Goal: Task Accomplishment & Management: Use online tool/utility

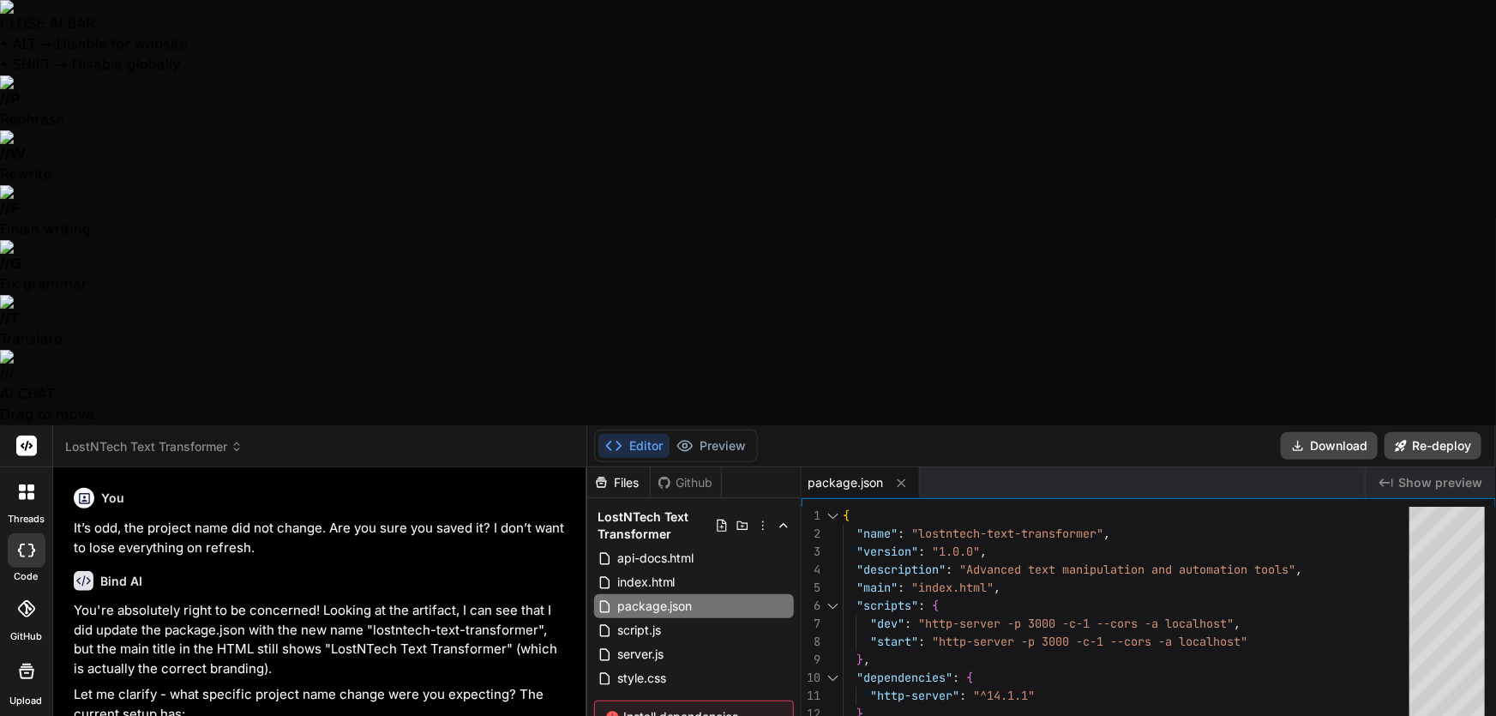
scroll to position [245, 0]
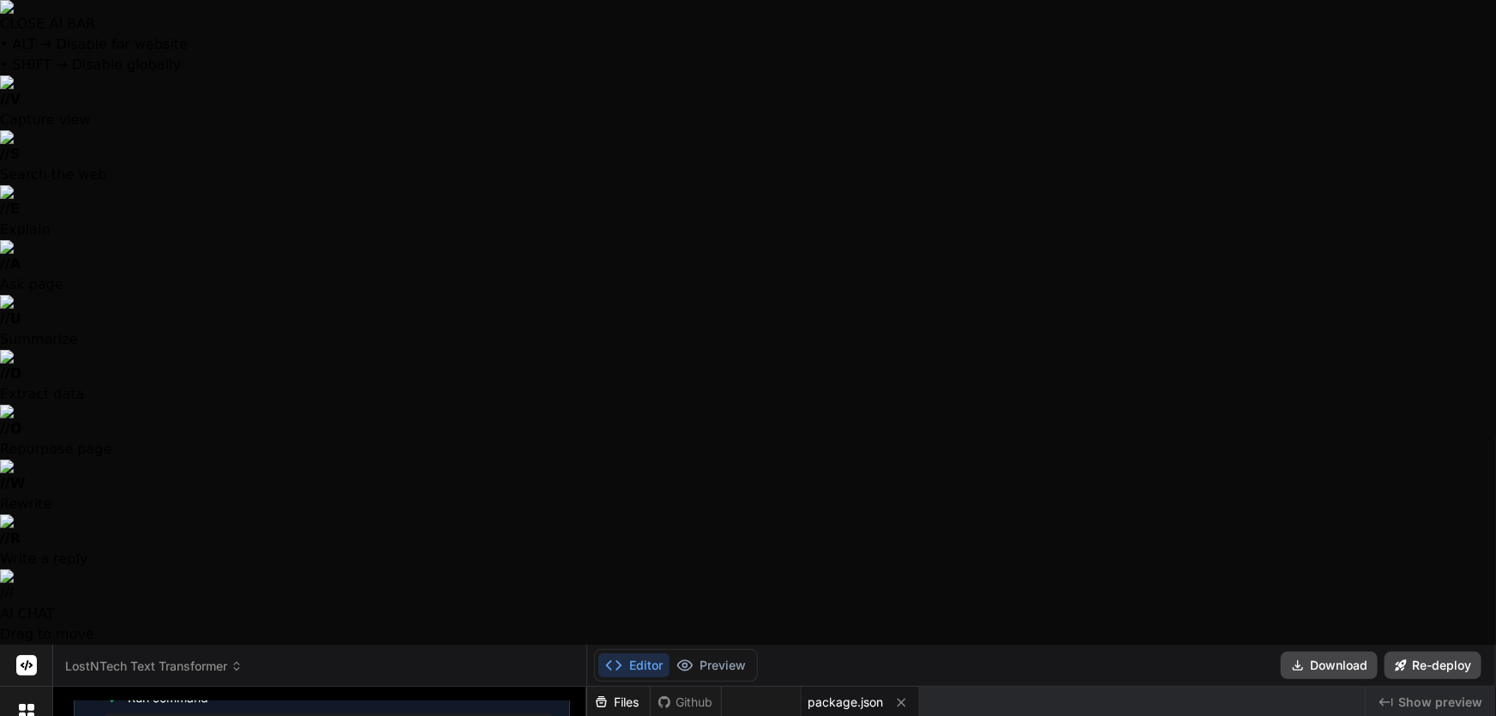
click at [712, 649] on div "Editor Preview Disabled until preview for your project is generated" at bounding box center [676, 665] width 164 height 33
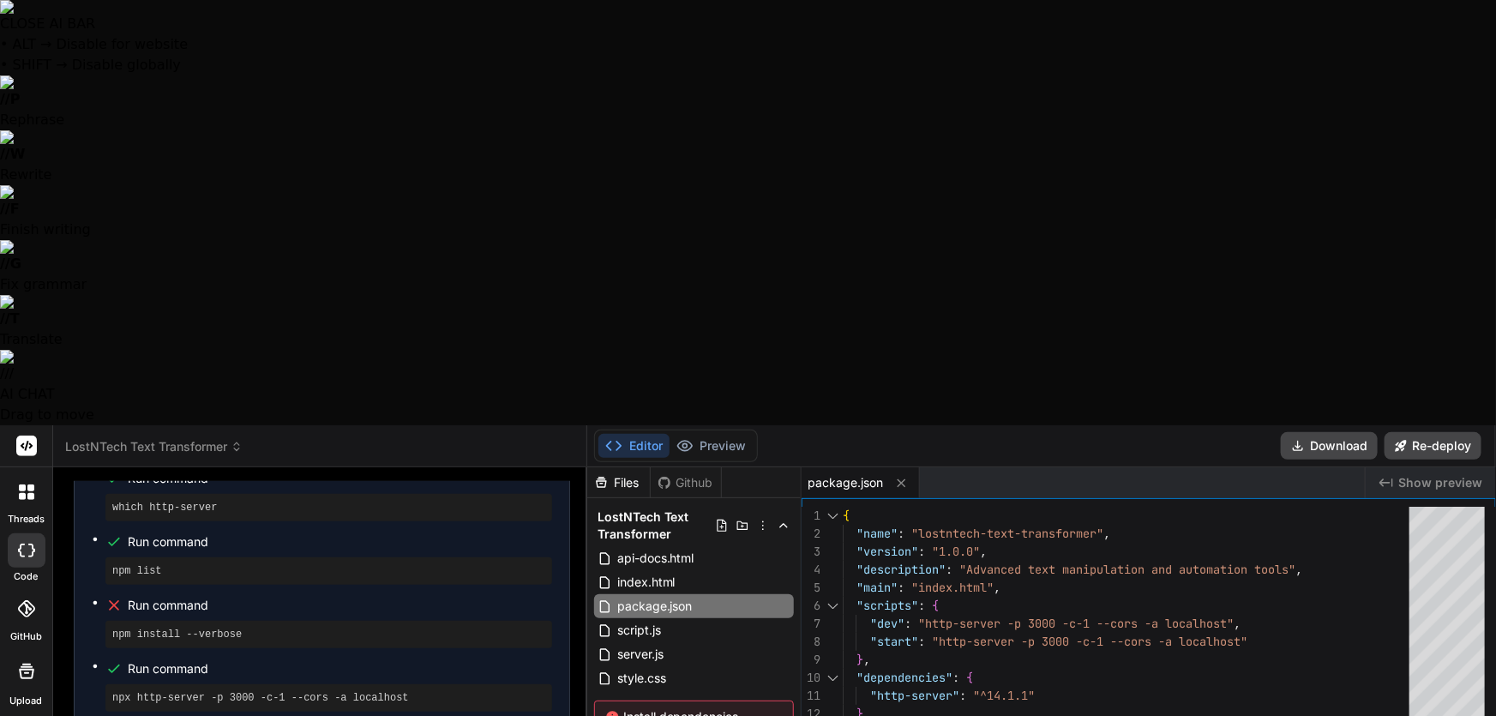
type textarea "O"
type textarea "x"
type textarea "Od"
type textarea "x"
type textarea "Odd"
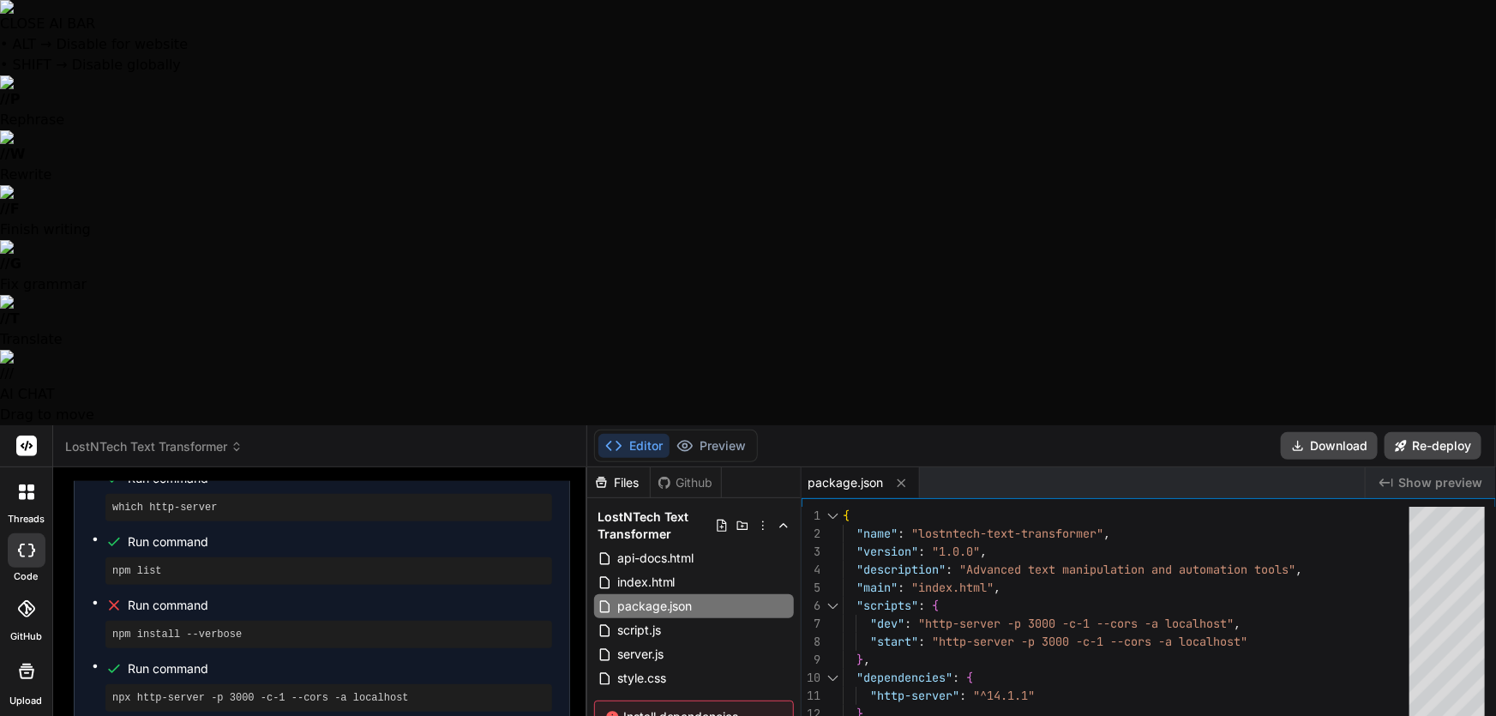
type textarea "x"
type textarea "Odd,"
type textarea "x"
type textarea "Odd,"
type textarea "x"
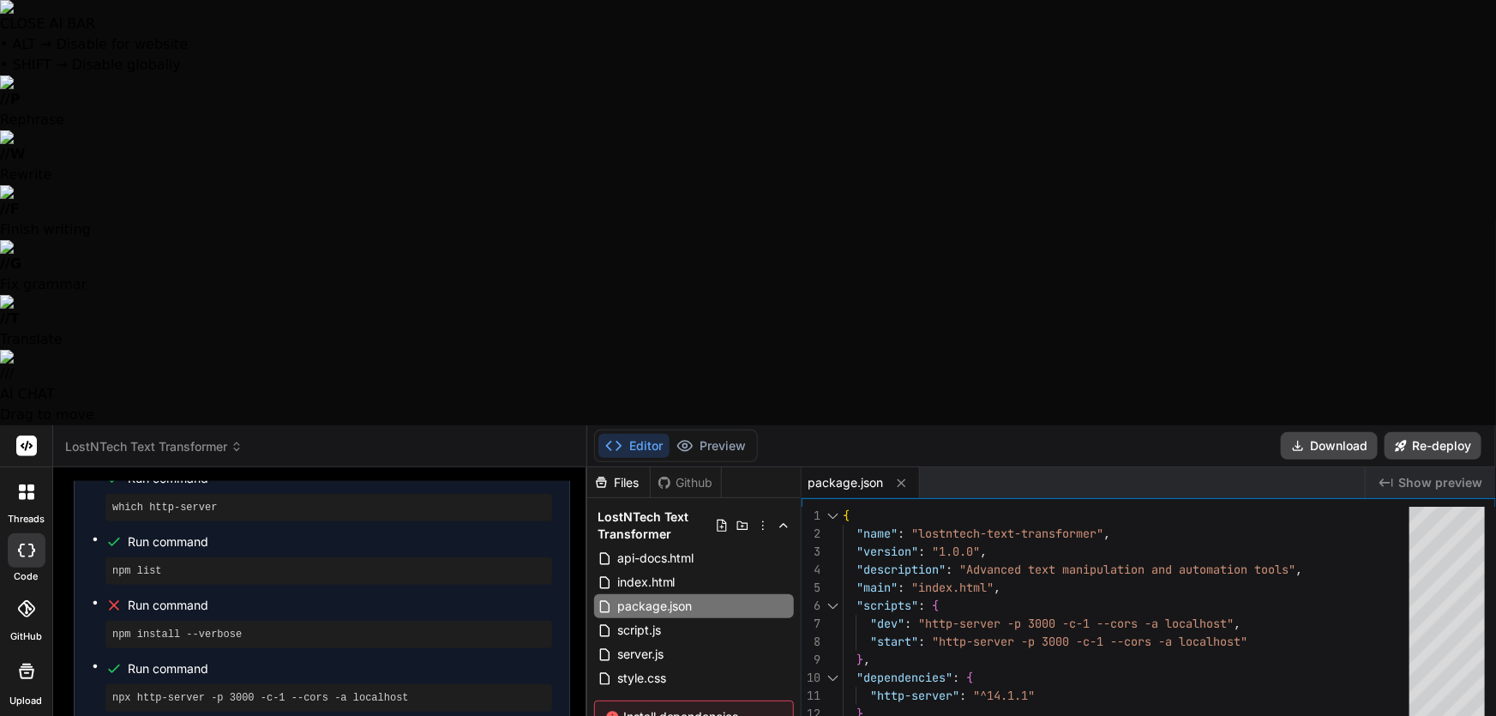
type textarea "Odd, s"
type textarea "x"
type textarea "Odd, st"
type textarea "x"
type textarea "Odd, sti"
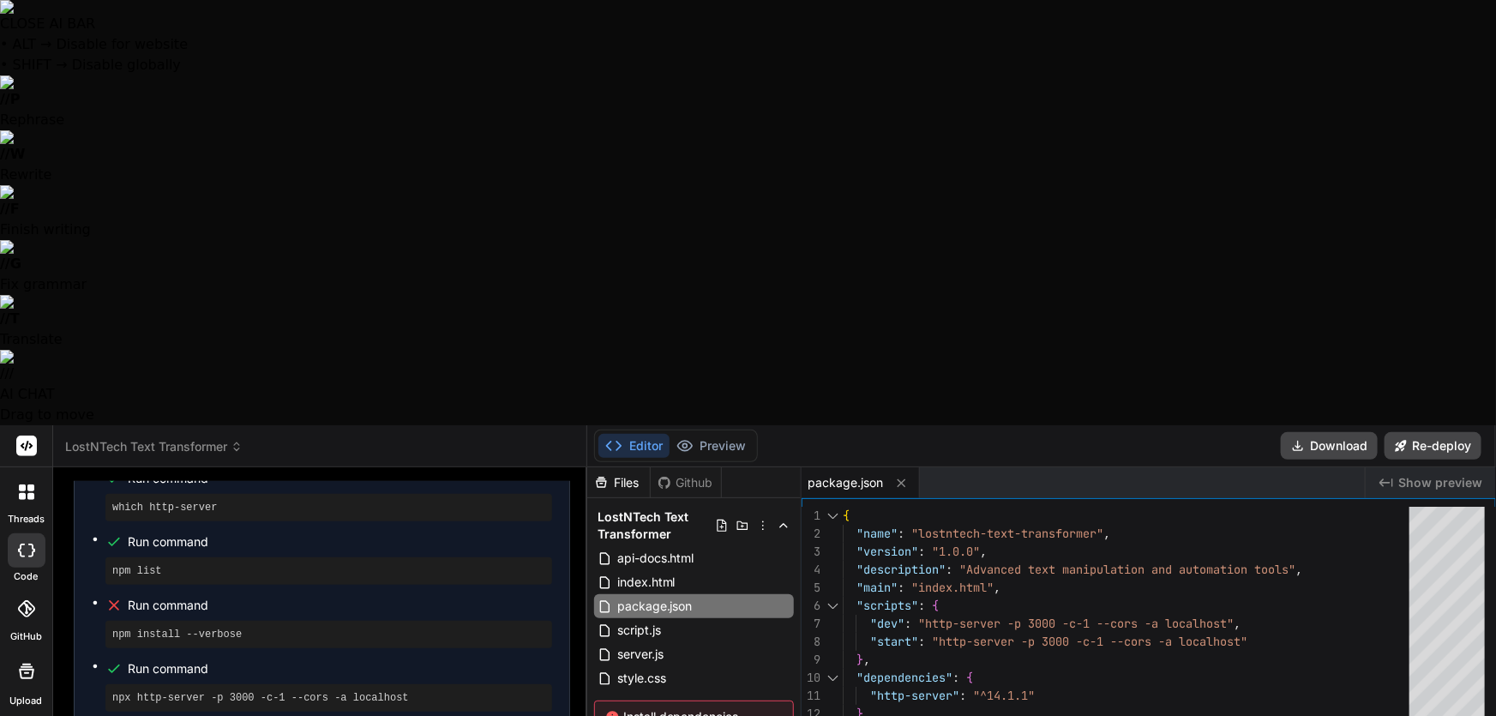
type textarea "x"
type textarea "Odd, stil"
type textarea "x"
type textarea "Odd, still"
type textarea "x"
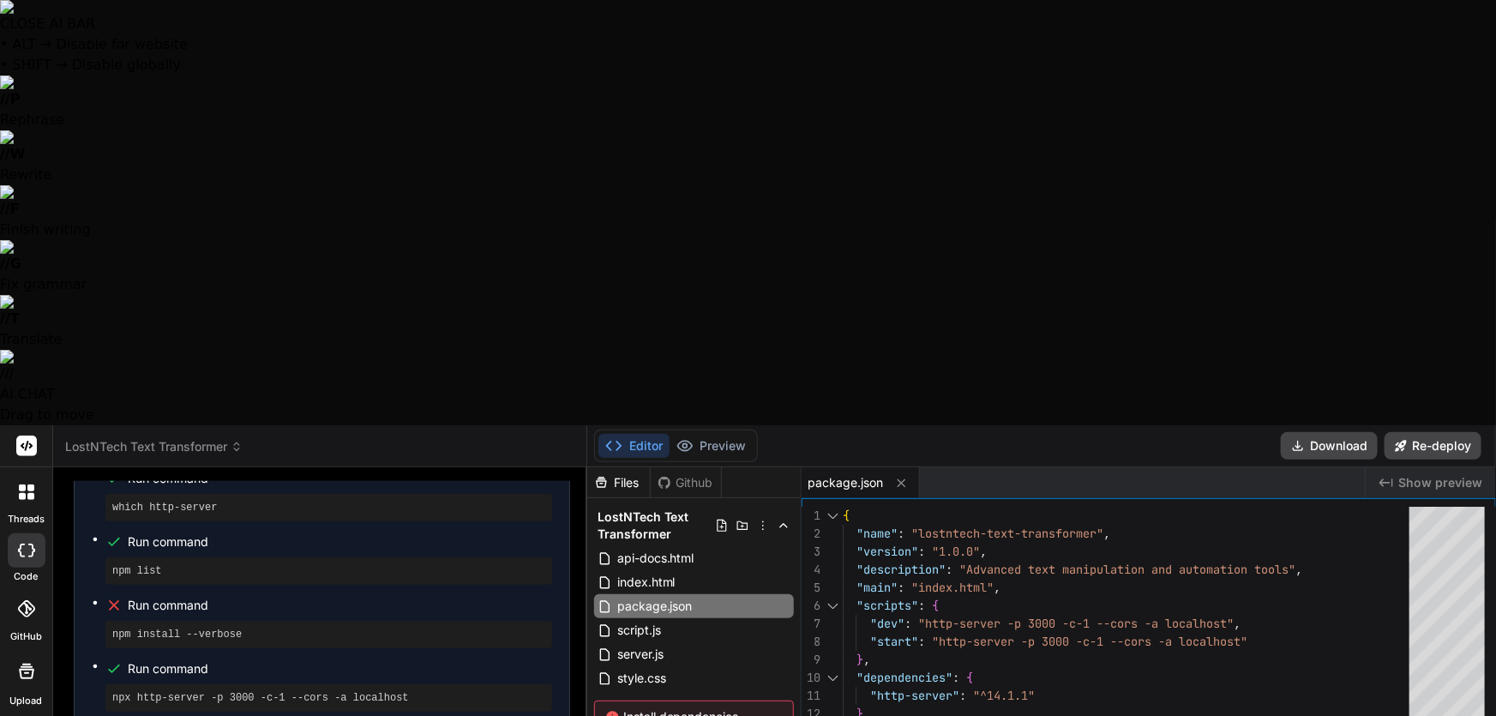
type textarea "Odd, still"
type textarea "x"
type textarea "Odd, still n"
type textarea "x"
type textarea "Odd, still no"
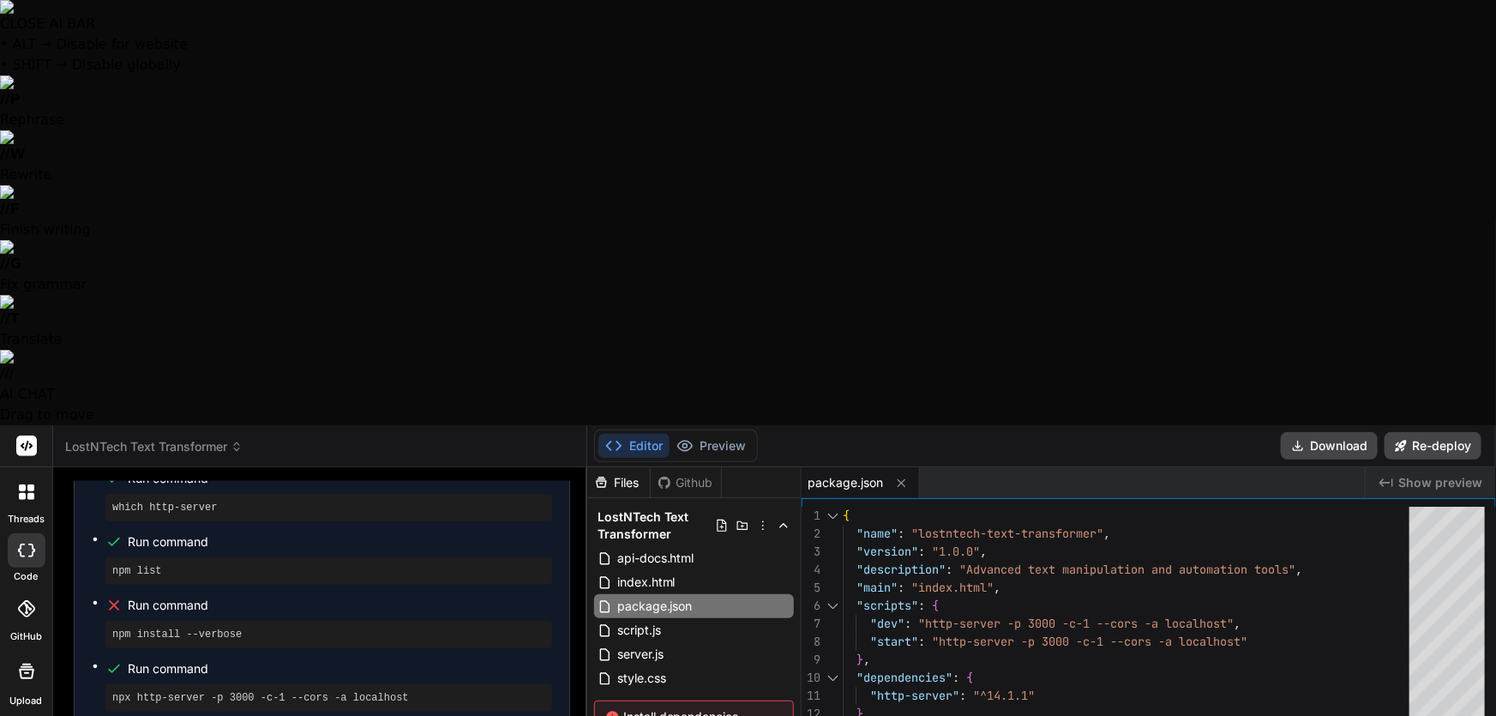
type textarea "x"
type textarea "Odd, still not"
type textarea "x"
type textarea "Odd, still noth"
type textarea "x"
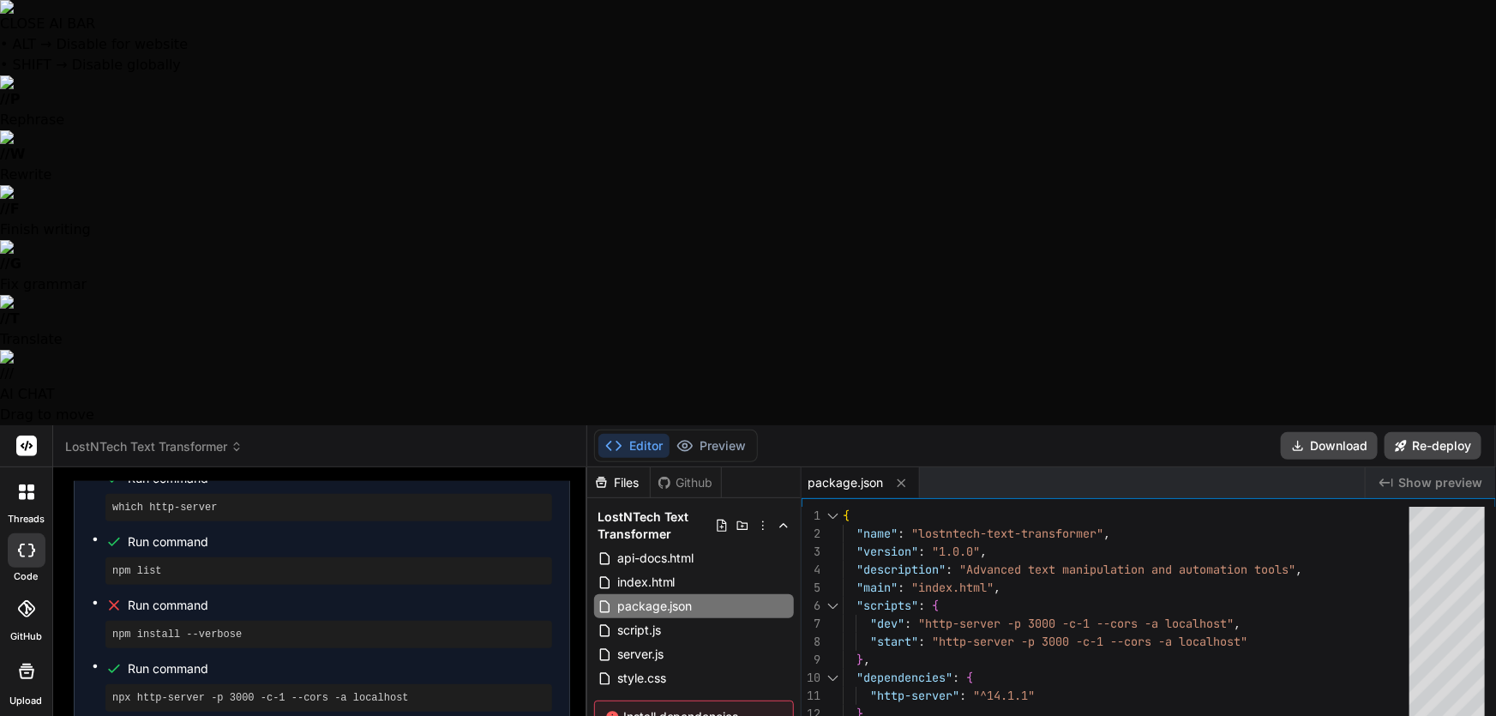
type textarea "Odd, still nothi"
type textarea "x"
type textarea "Odd, still nothin"
type textarea "x"
type textarea "Odd, still nothing"
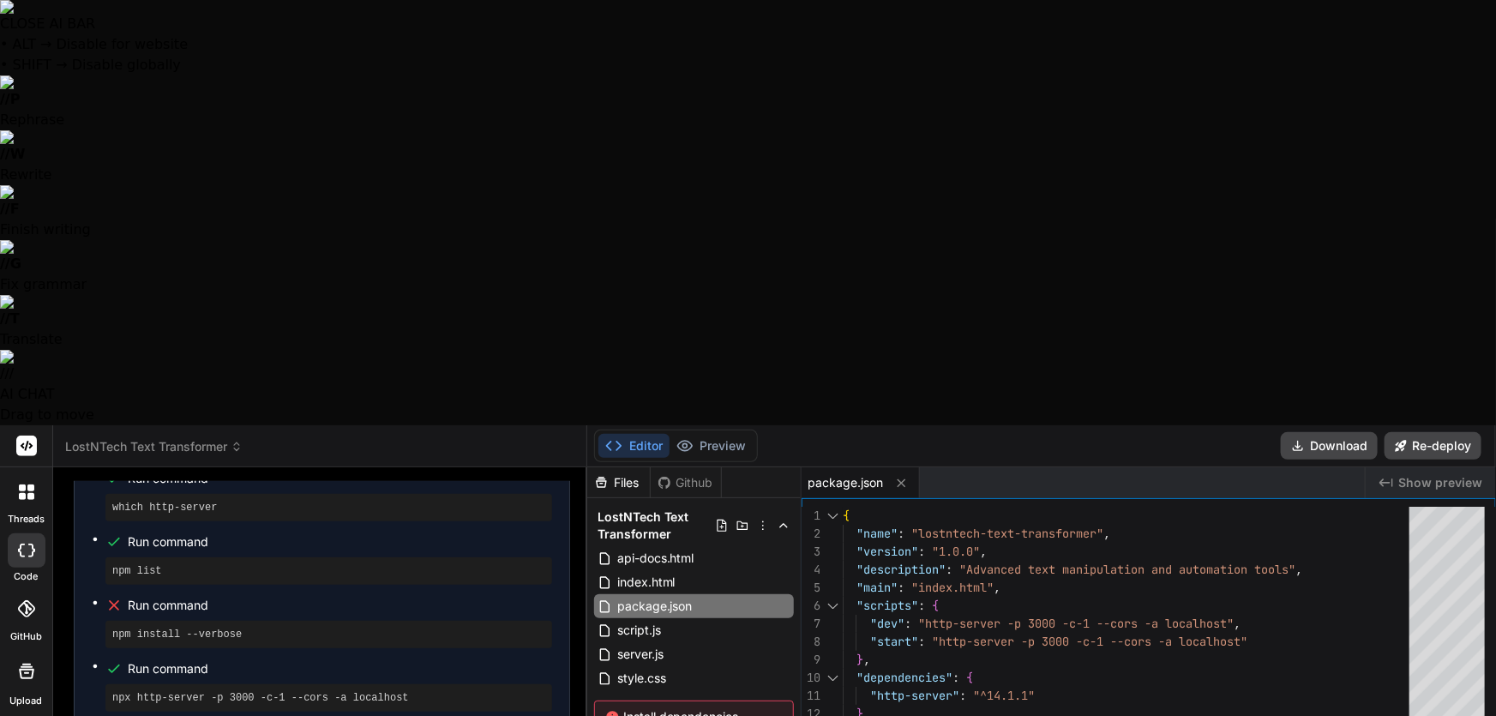
type textarea "x"
type textarea "Odd, still nothing."
type textarea "x"
type textarea "Odd, still nothing. O"
type textarea "x"
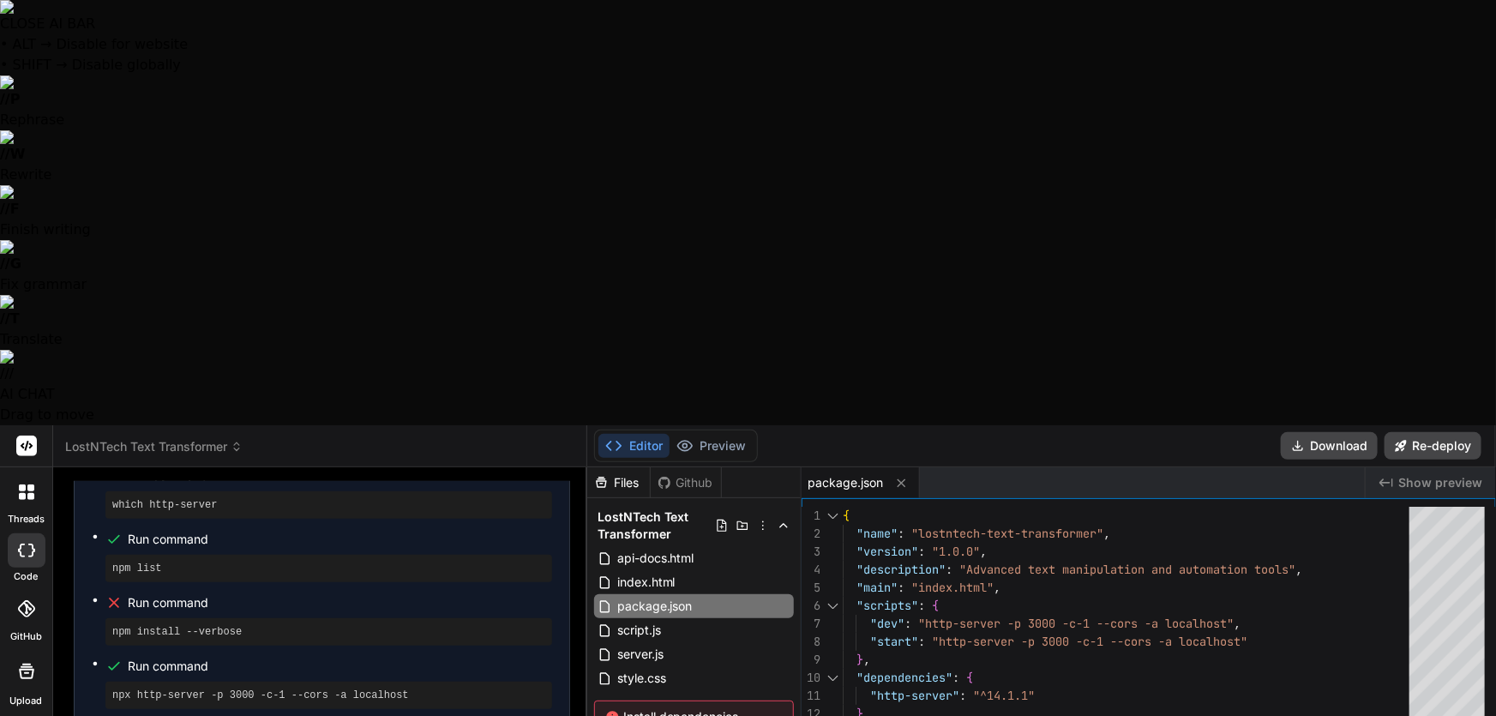
type textarea "Odd, still nothing. Ok"
type textarea "x"
type textarea "Odd, still nothing. Ok"
type textarea "x"
type textarea "Odd, still nothing. Ok s"
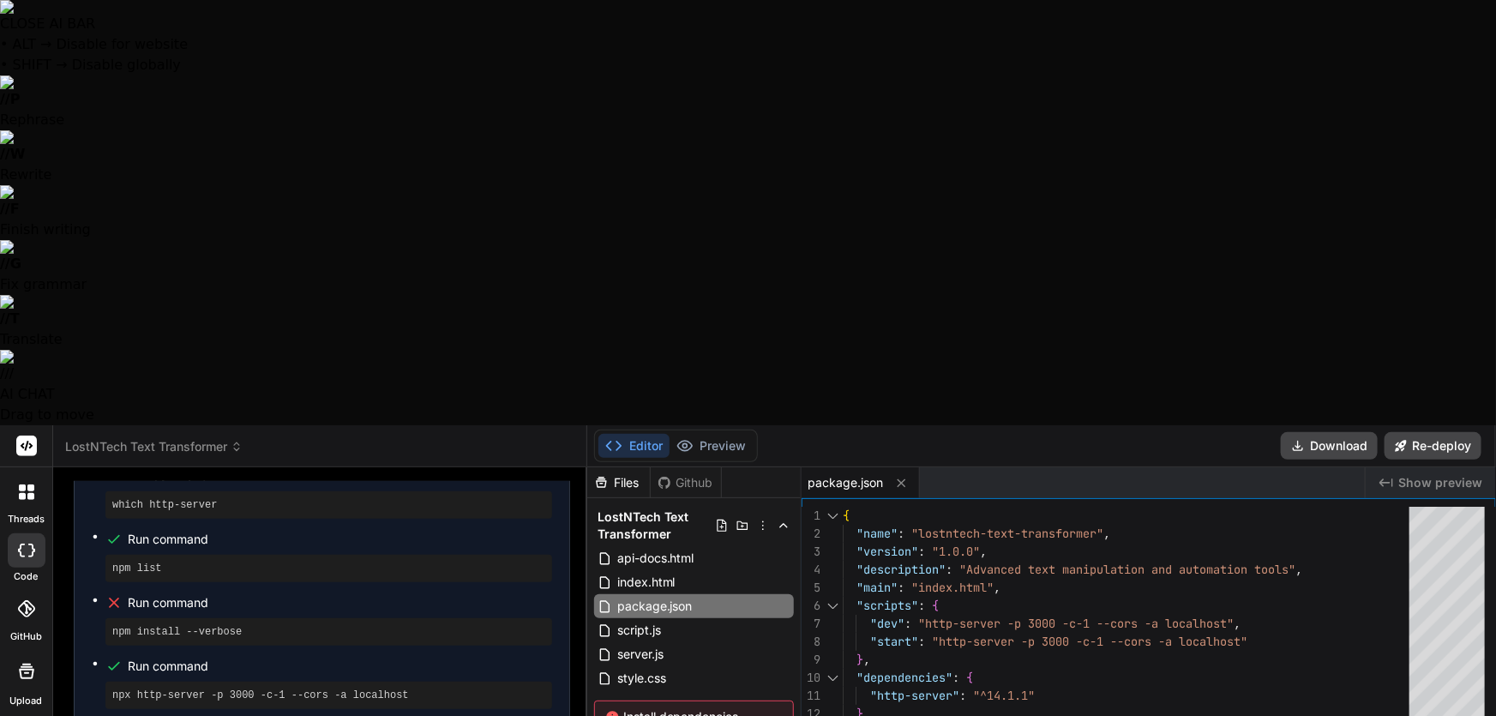
type textarea "x"
type textarea "Odd, still nothing. Ok so"
type textarea "x"
type textarea "Odd, still nothing. Ok so"
type textarea "x"
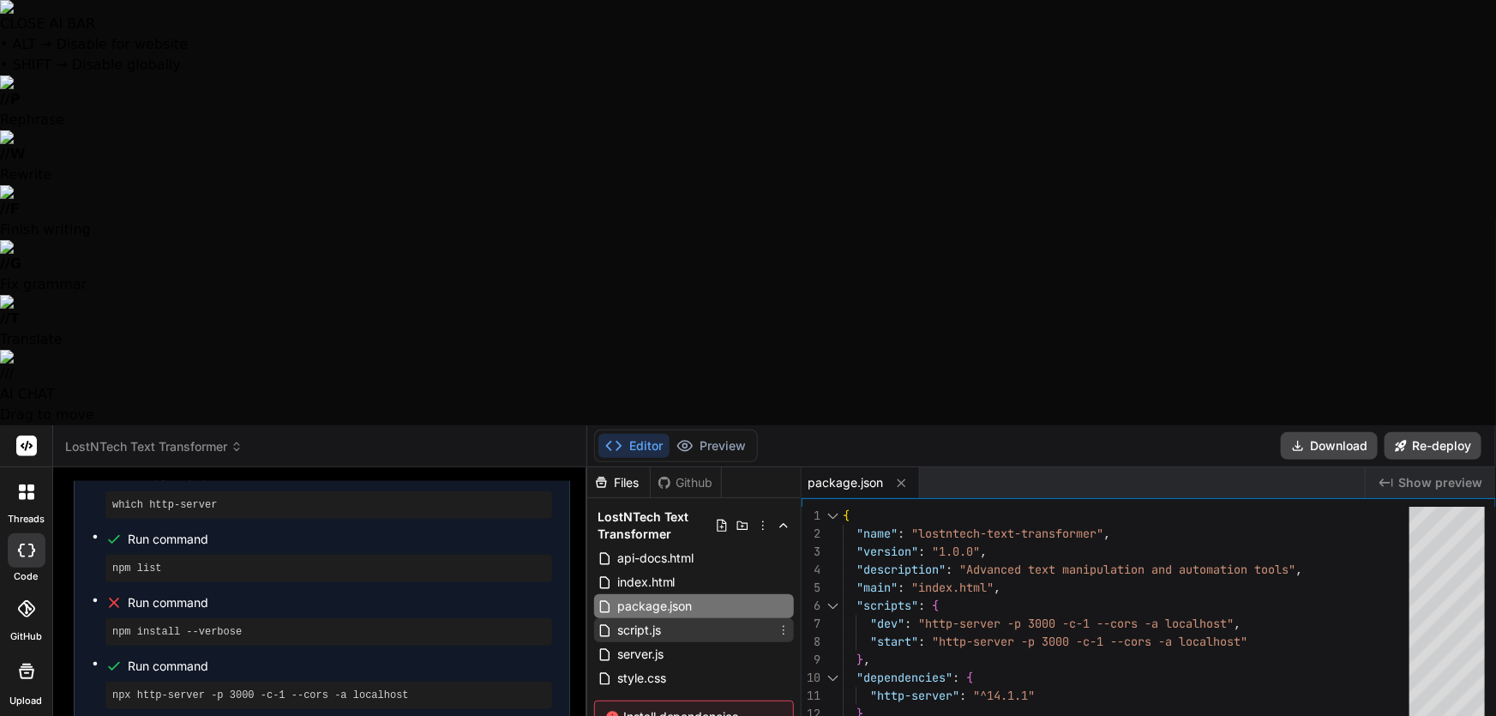
type textarea "Odd, still nothing. Ok so"
click at [634, 620] on span "script.js" at bounding box center [639, 630] width 47 height 21
type textarea "this.toast.classList.remove('show'); }, 3000); } } // Initialize the applicatio…"
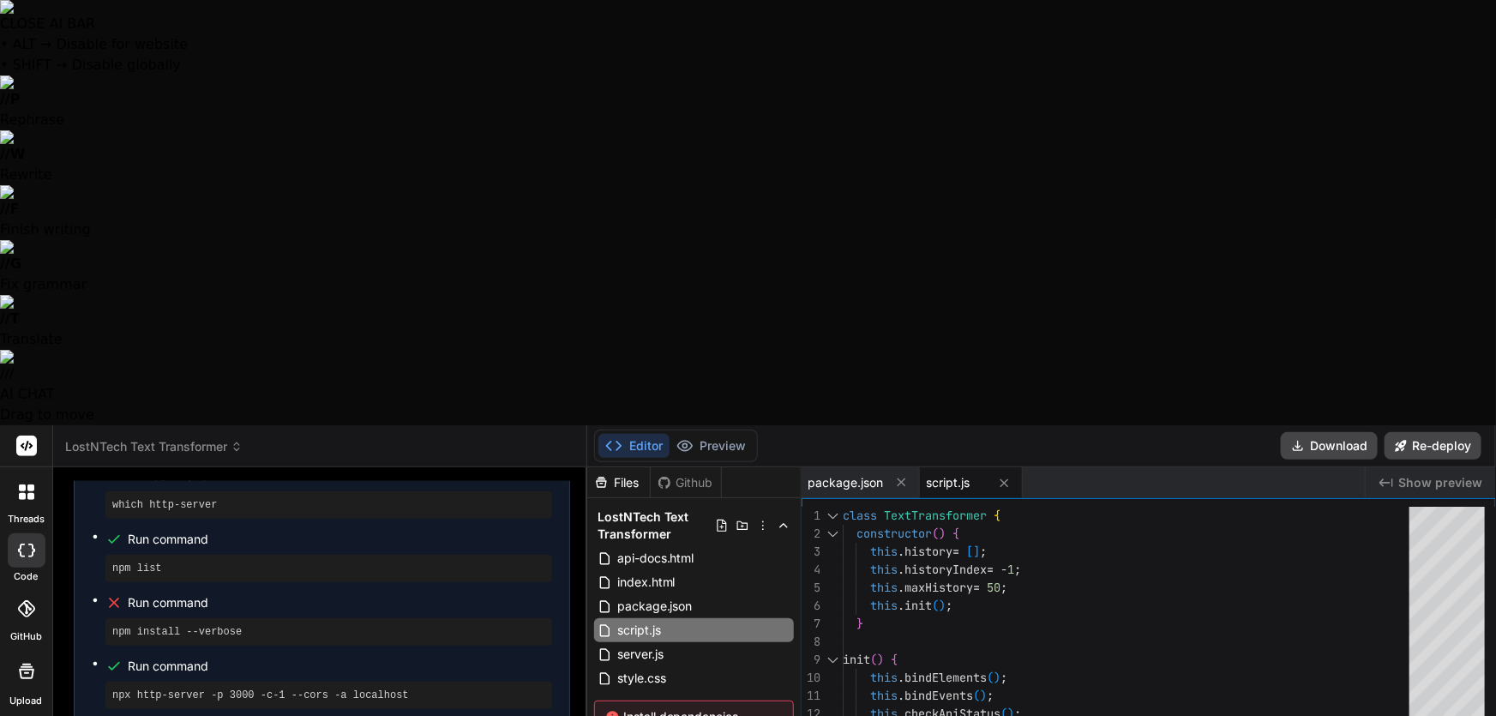
type textarea "Odd, still nothing. Ok so w"
type textarea "x"
type textarea "Odd, still nothing. Ok so whj"
type textarea "x"
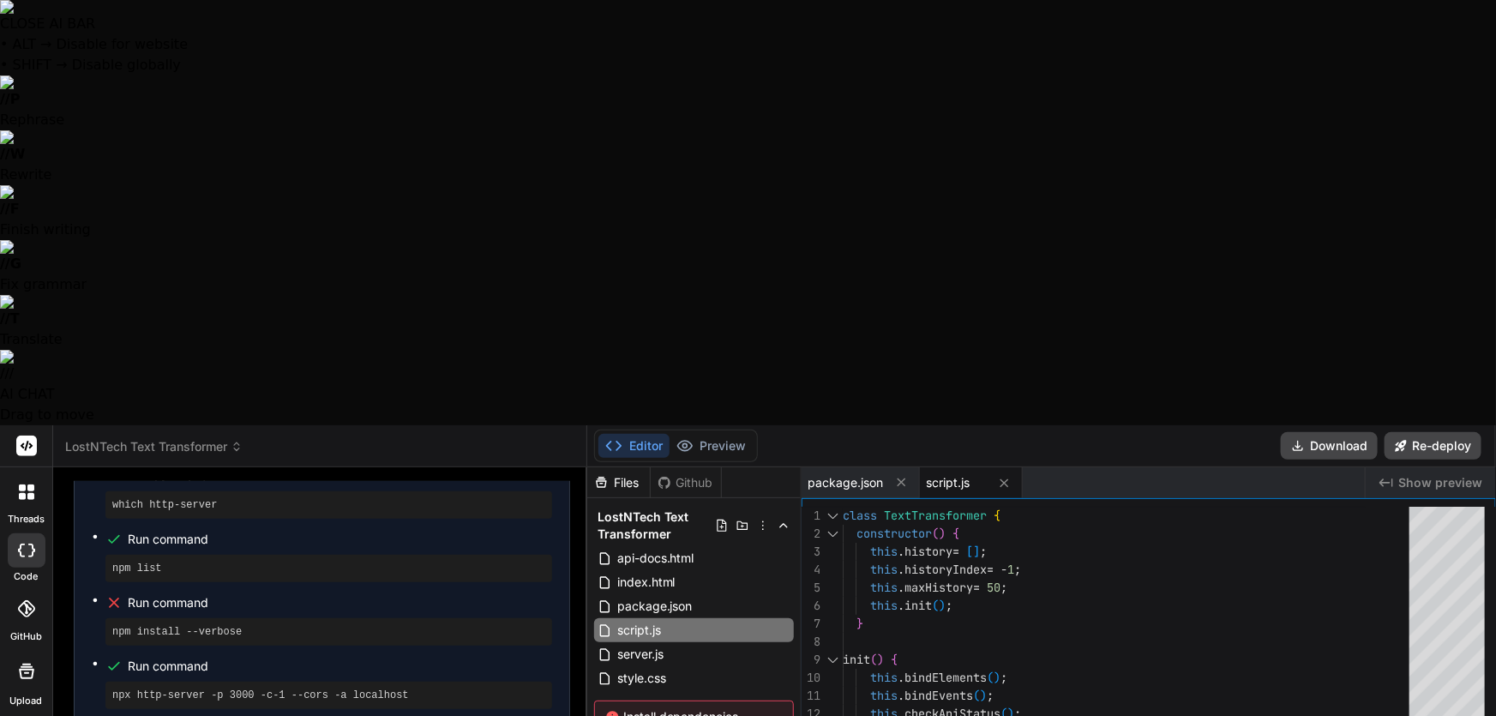
type textarea "Odd, still nothing. Ok so whja"
type textarea "x"
type textarea "Odd, still nothing. Ok so whj"
type textarea "x"
type textarea "Odd, still nothing. Ok so wh"
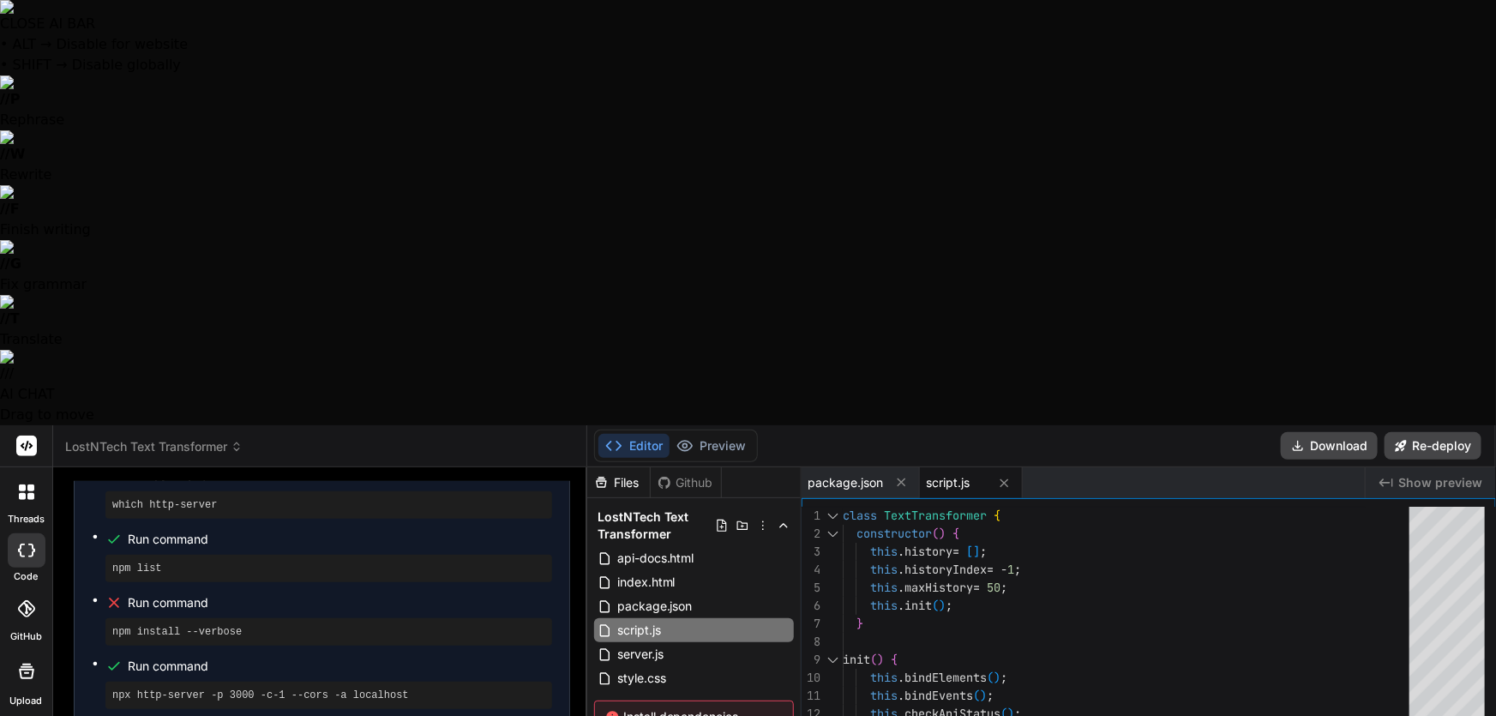
type textarea "x"
type textarea "Odd, still nothing. Ok so wha"
type textarea "x"
type textarea "Odd, still nothing. Ok so what"
type textarea "x"
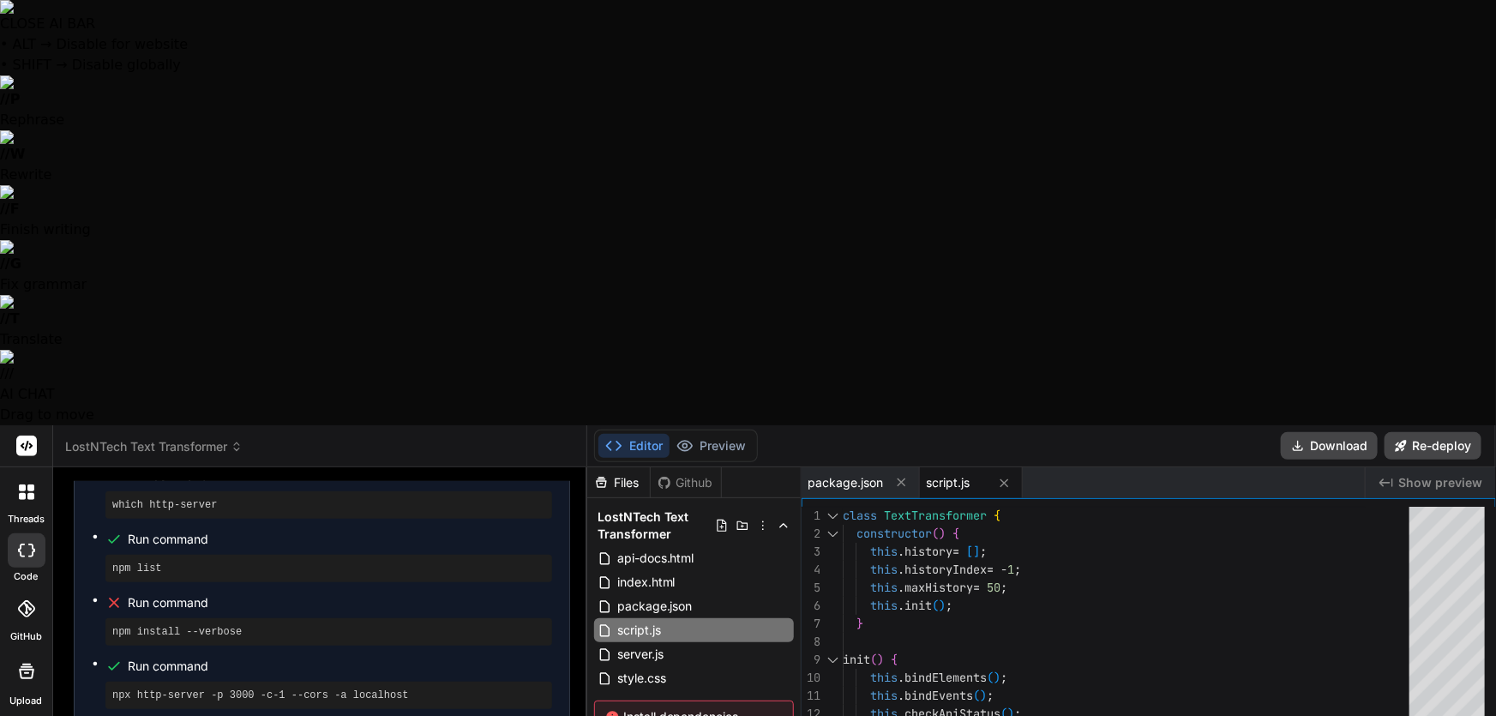
type textarea "Odd, still nothing. Ok so what"
type textarea "x"
type textarea "Odd, still nothing. Ok so what a"
type textarea "x"
type textarea "Odd, still nothing. Ok so what al"
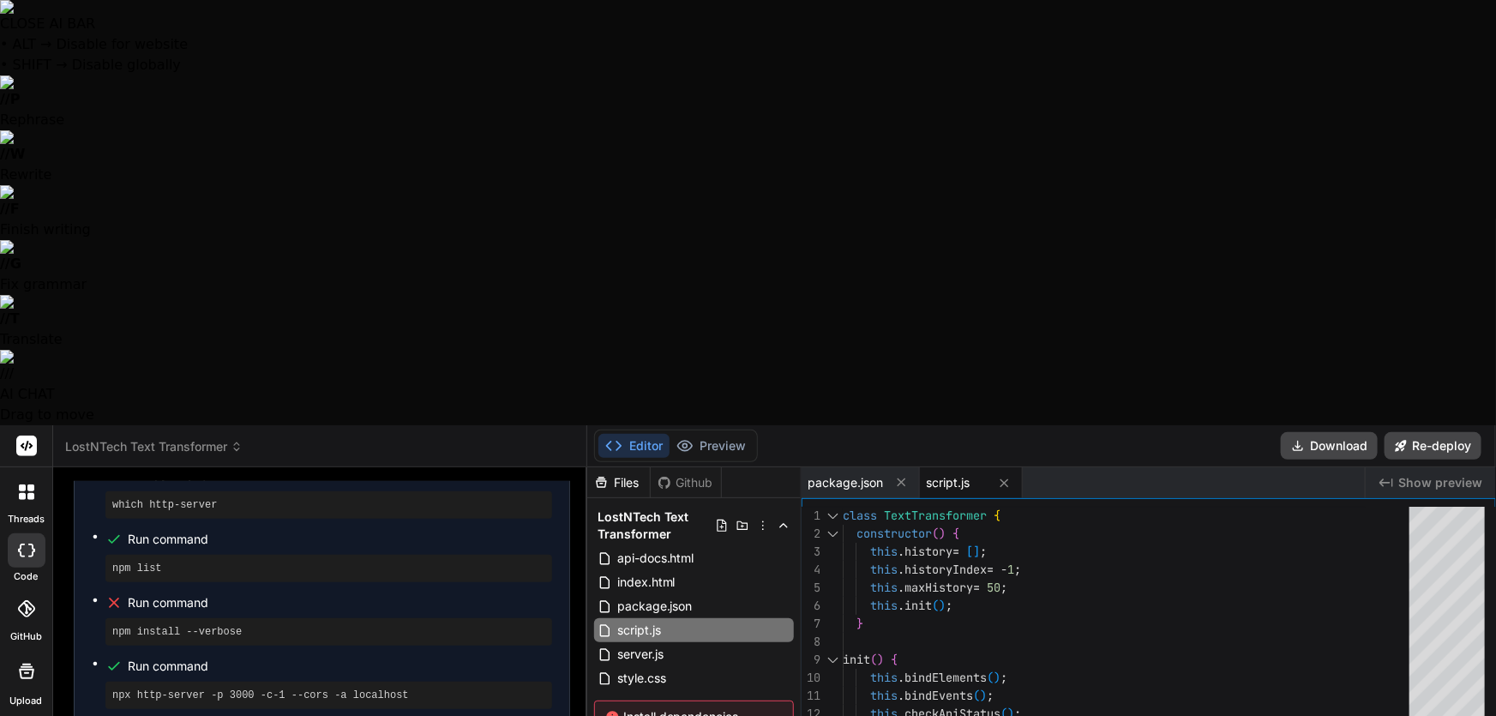
type textarea "x"
type textarea "Odd, still nothing. Ok so what all"
type textarea "x"
type textarea "Odd, still nothing. Ok so what all"
type textarea "x"
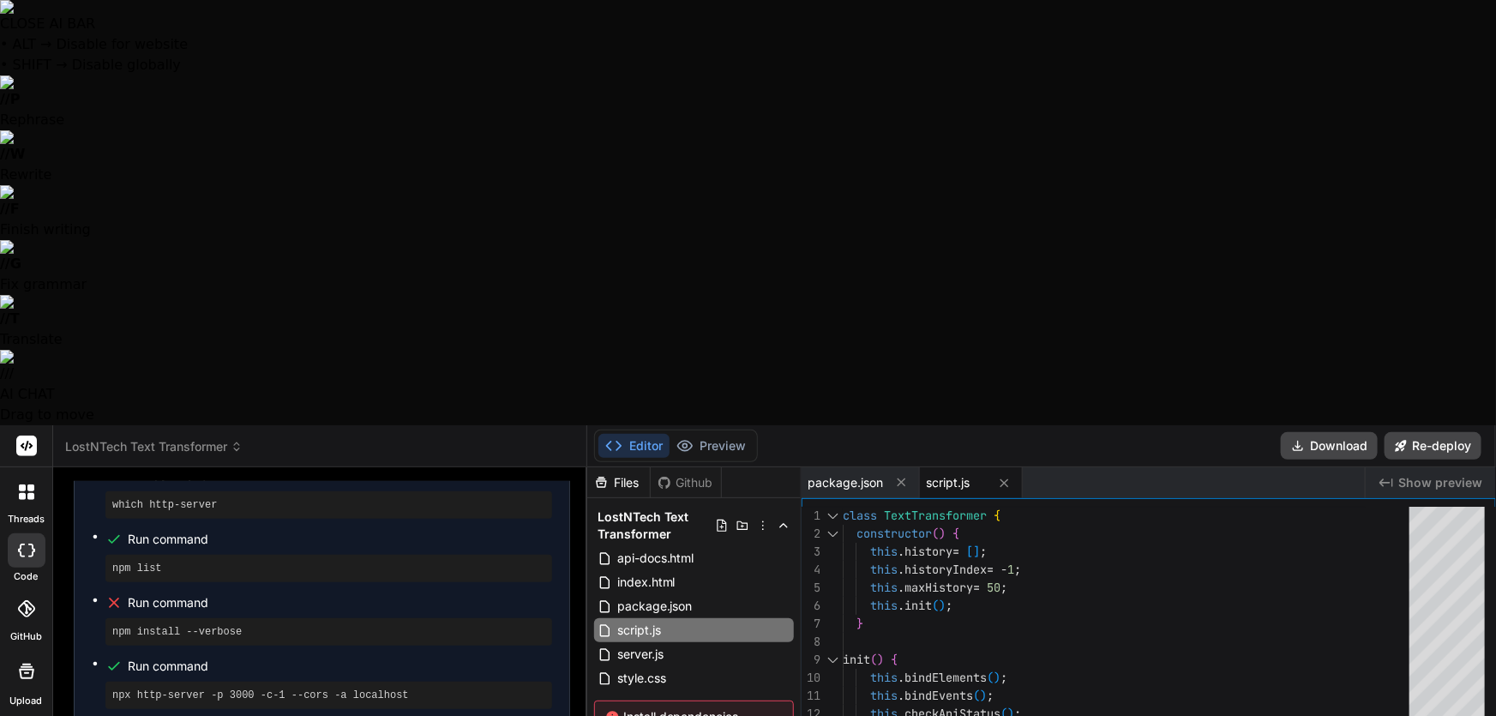
type textarea "Odd, still nothing. Ok so what all d"
type textarea "x"
type textarea "Odd, still nothing. Ok so what all do"
type textarea "x"
type textarea "Odd, still nothing. Ok so what all doe"
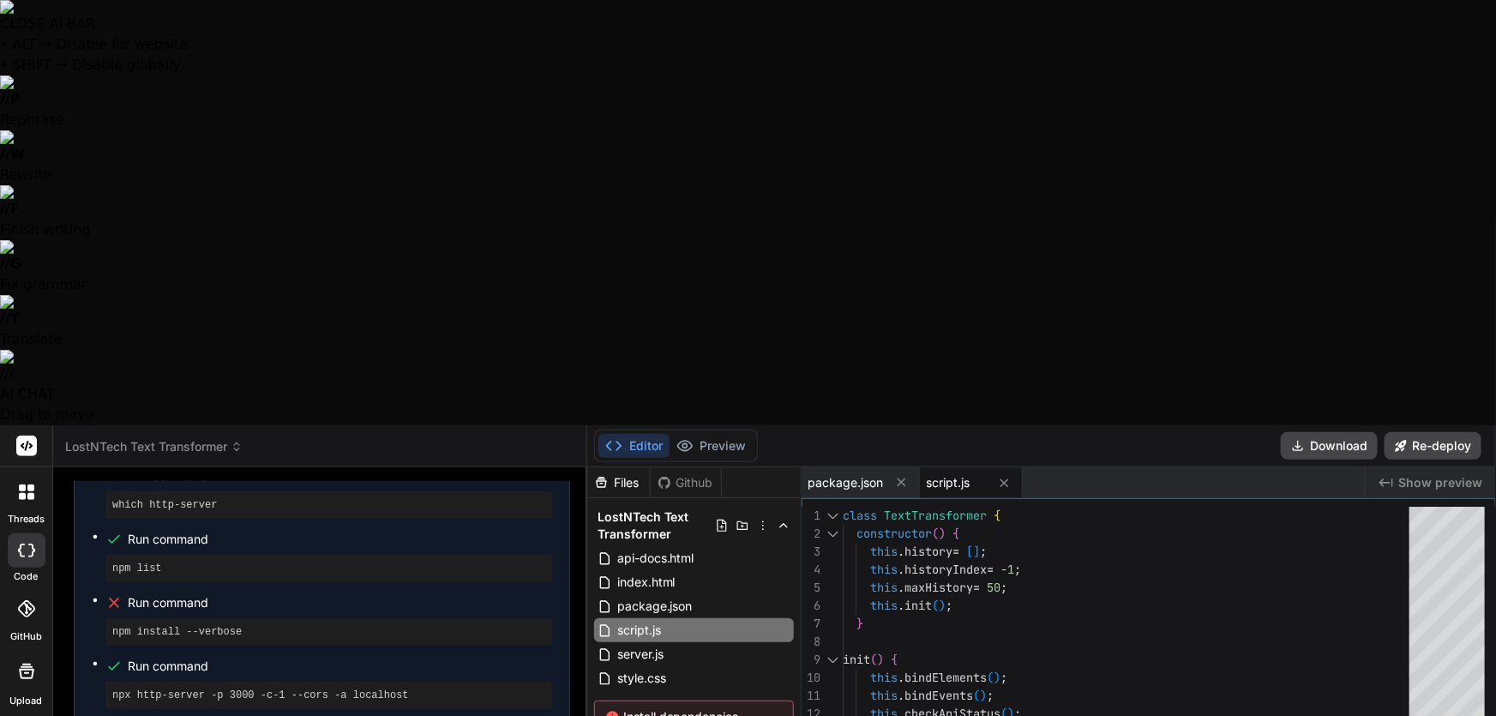
type textarea "x"
type textarea "Odd, still nothing. Ok so what all does"
type textarea "x"
type textarea "Odd, still nothing. Ok so what all does"
type textarea "x"
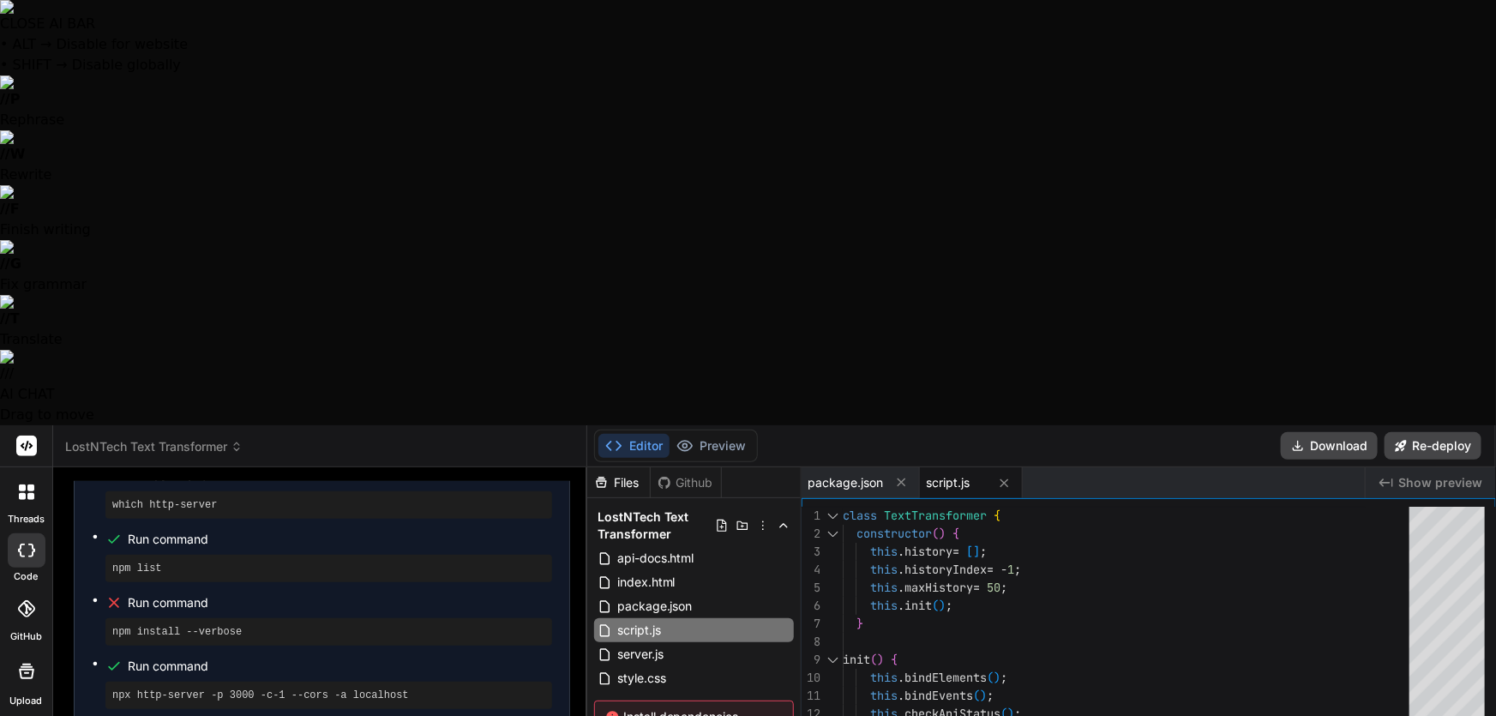
type textarea "Odd, still nothing. Ok so what all does t"
type textarea "x"
type textarea "Odd, still nothing. Ok so what all does th"
type textarea "x"
type textarea "Odd, still nothing. Ok so what all does thi"
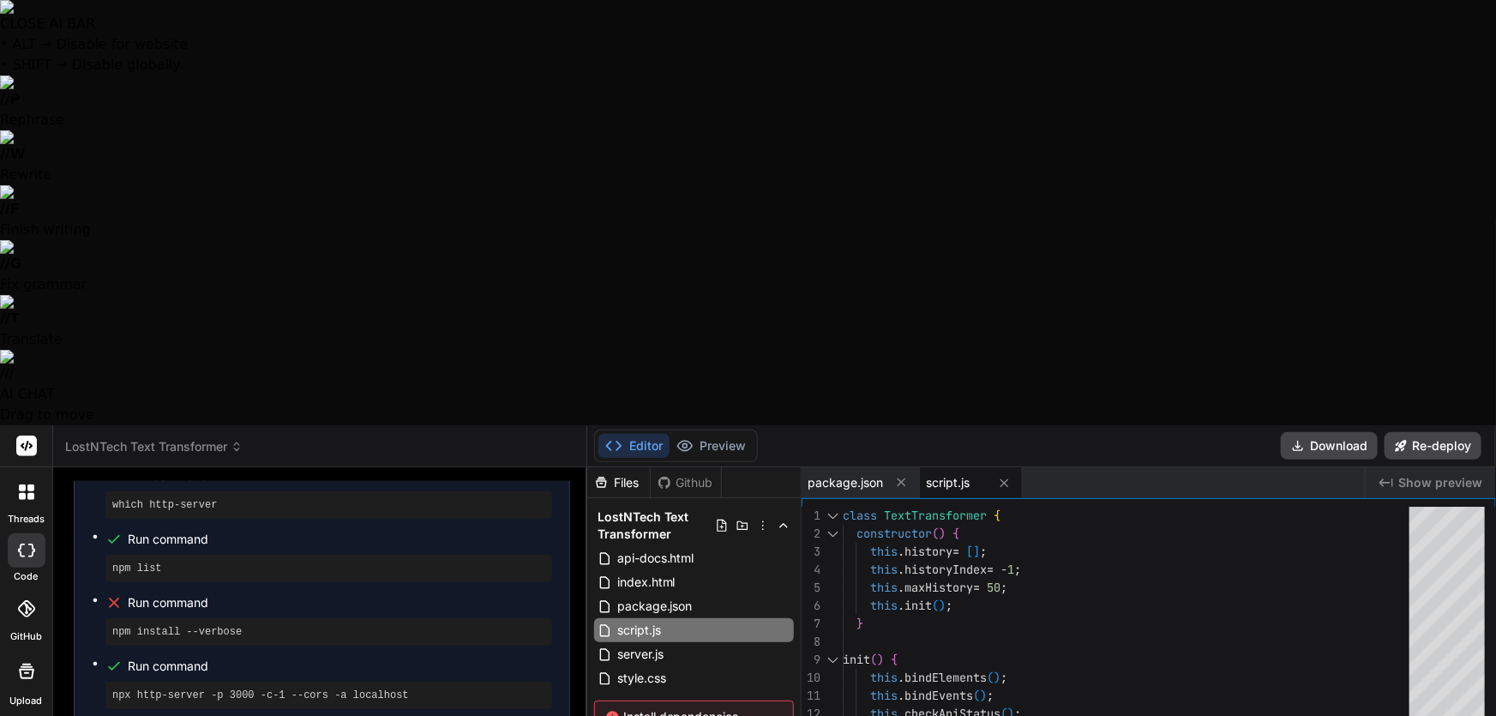
type textarea "x"
type textarea "Odd, still nothing. Ok so what all does this"
type textarea "x"
type textarea "Odd, still nothing. Ok so what all does this"
type textarea "x"
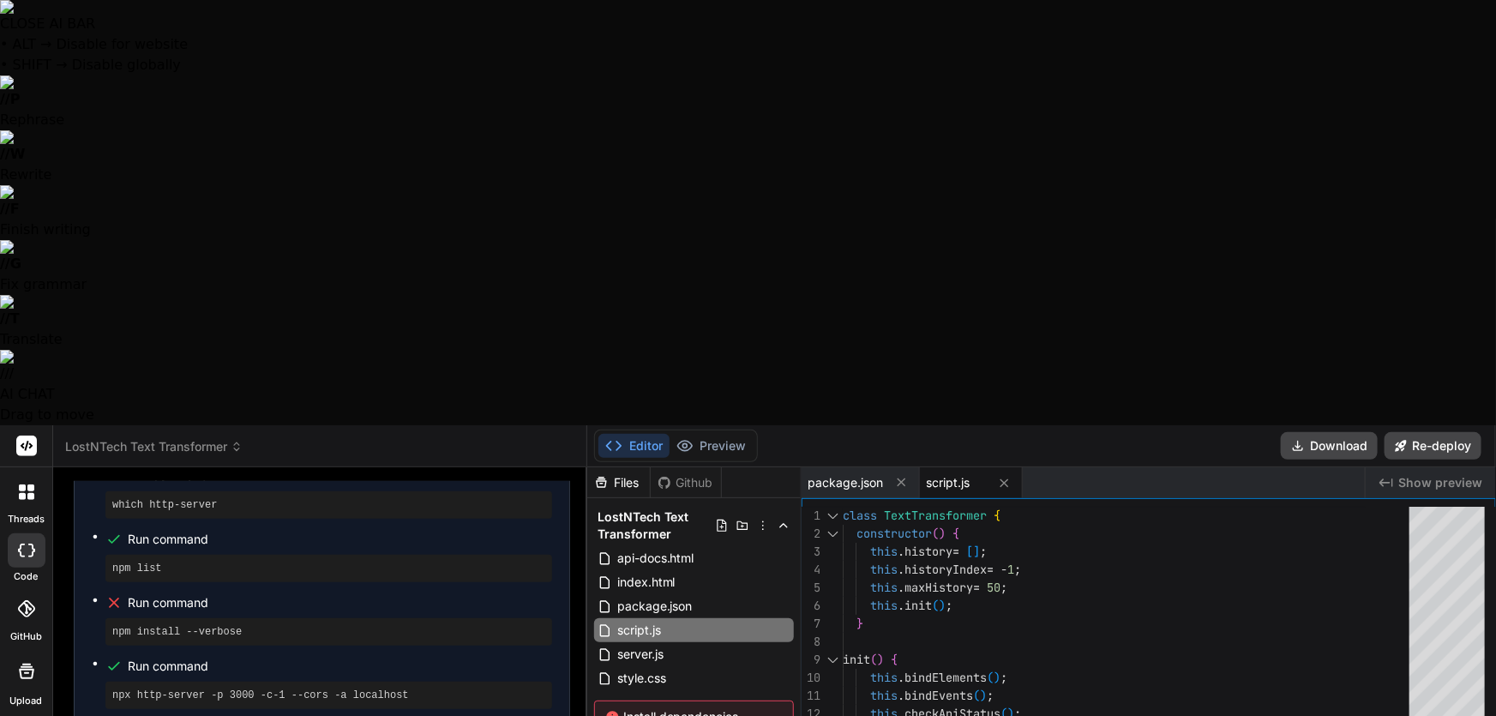
type textarea "Odd, still nothing. Ok so what all does this a"
type textarea "x"
type textarea "Odd, still nothing. Ok so what all does this ap"
type textarea "x"
type textarea "Odd, still nothing. Ok so what all does this app"
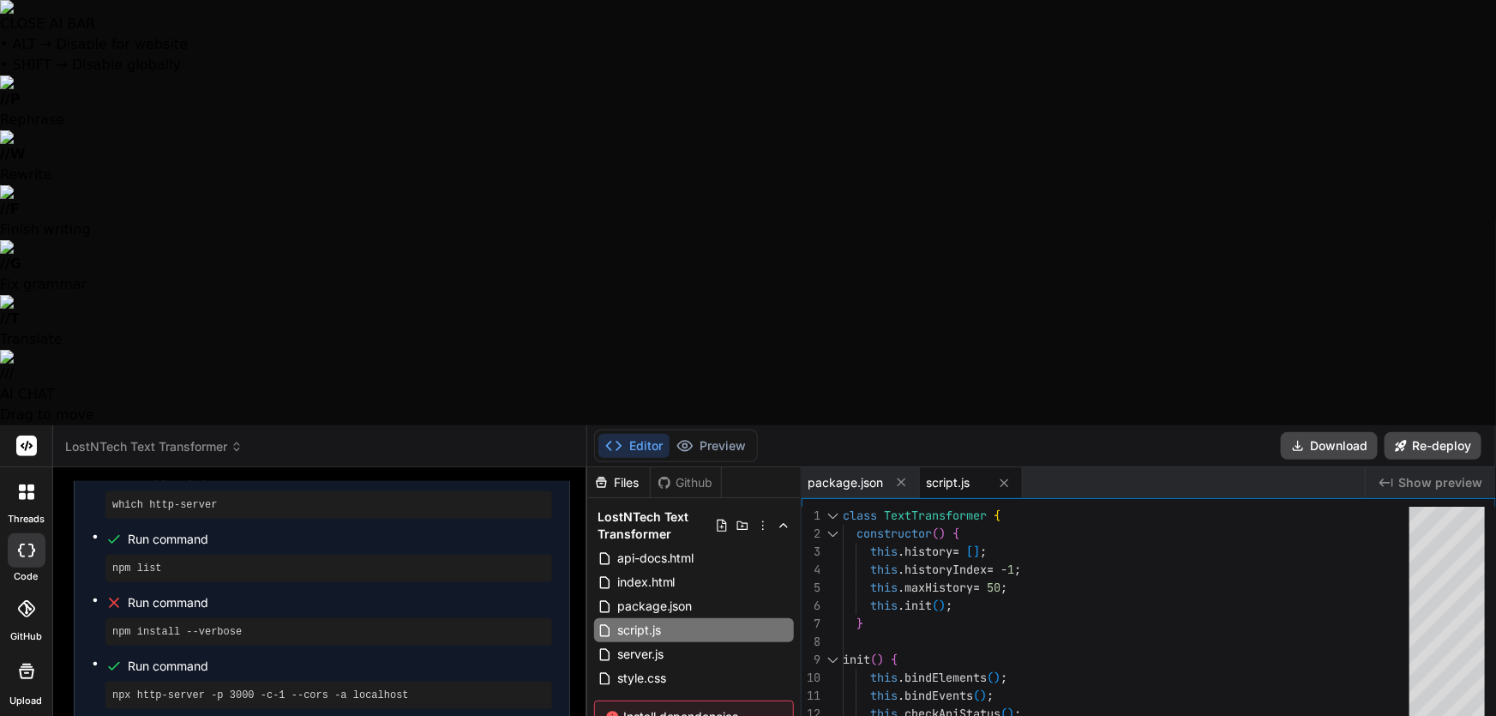
type textarea "x"
type textarea "Odd, still nothing. Ok so what all does this app"
type textarea "x"
type textarea "Odd, still nothing. Ok so what all does this app d"
type textarea "x"
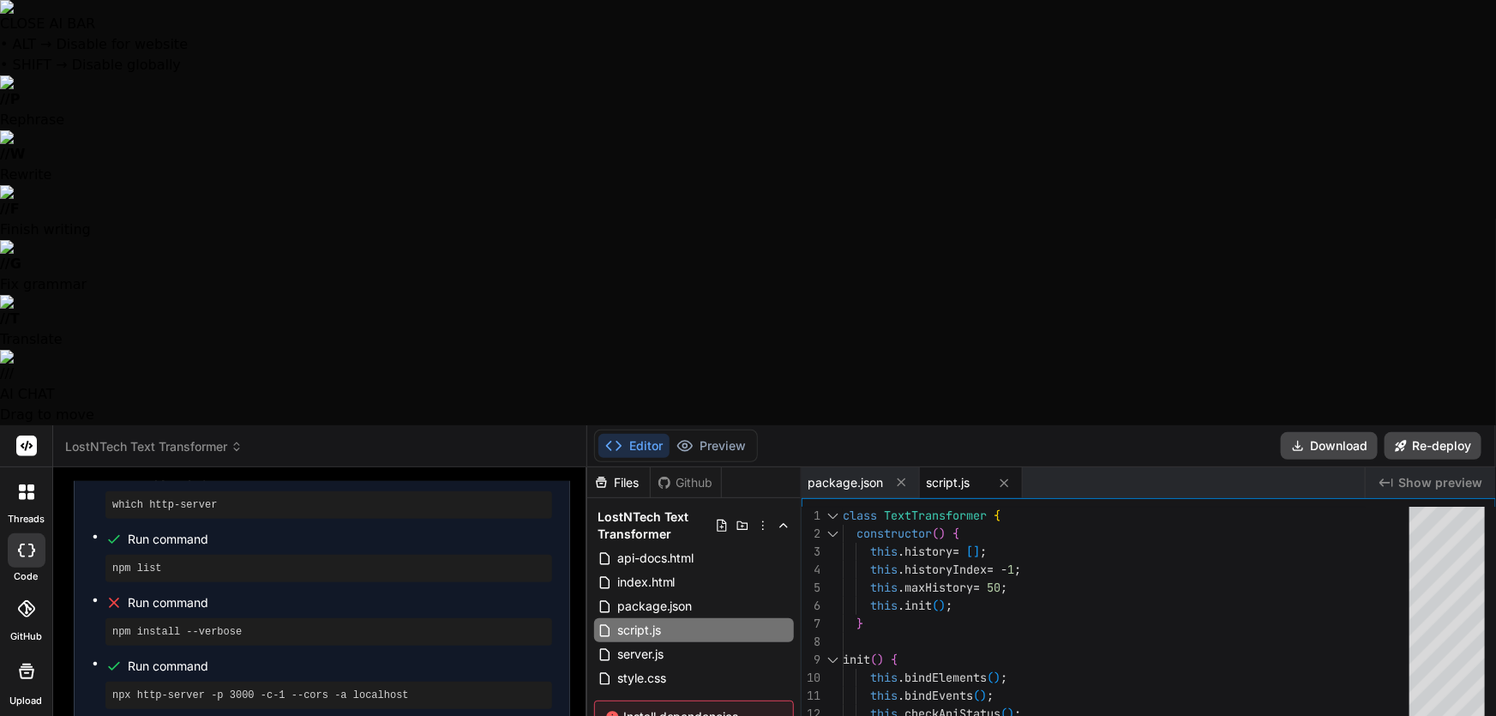
type textarea "Odd, still nothing. Ok so what all does this app do"
type textarea "x"
type textarea "Odd, still nothing. Ok so what all does this app do?"
type textarea "x"
type textarea "Odd, still nothing. Ok so what all does this app do? U"
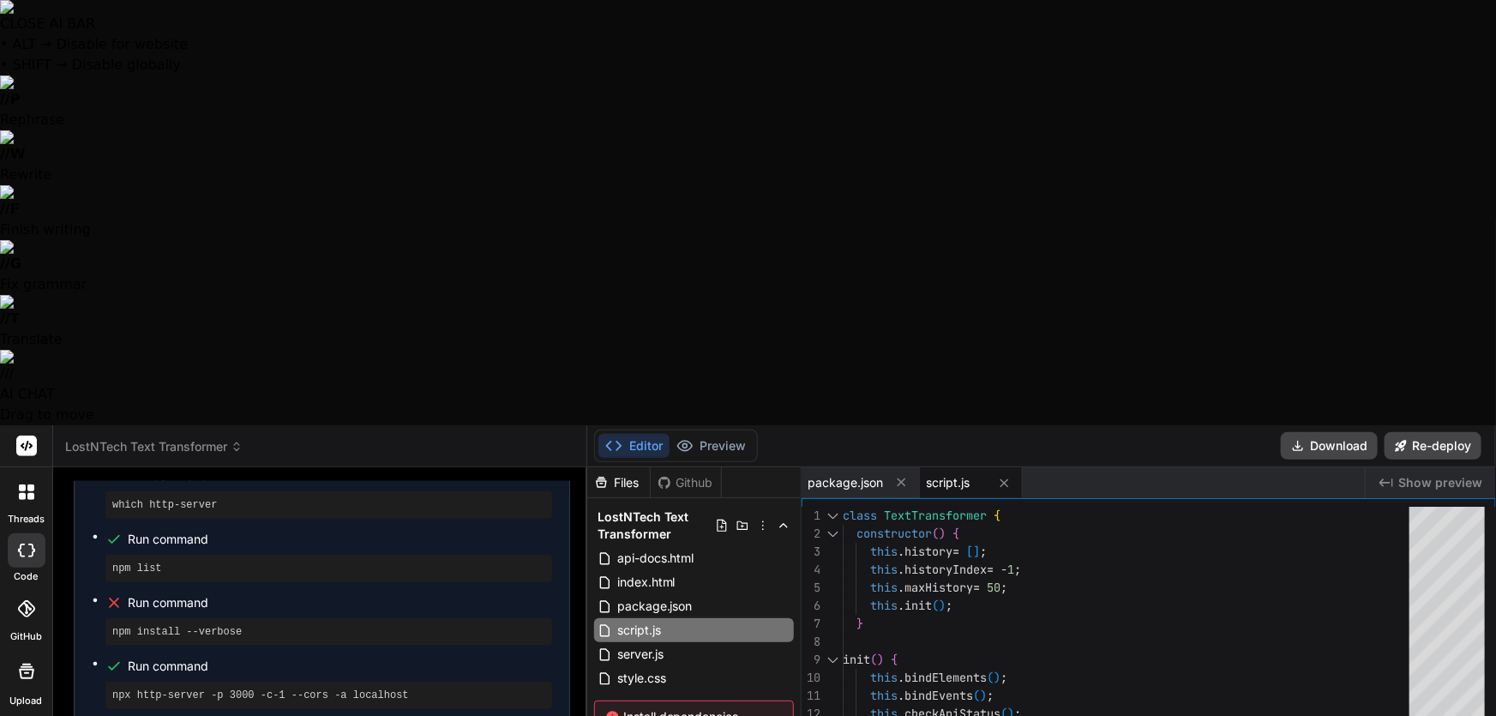
type textarea "x"
type textarea "Odd, still nothing. Ok so what all does this app do? Ul"
type textarea "x"
type textarea "Odd, still nothing. Ok so what all does this app do? Ult"
type textarea "x"
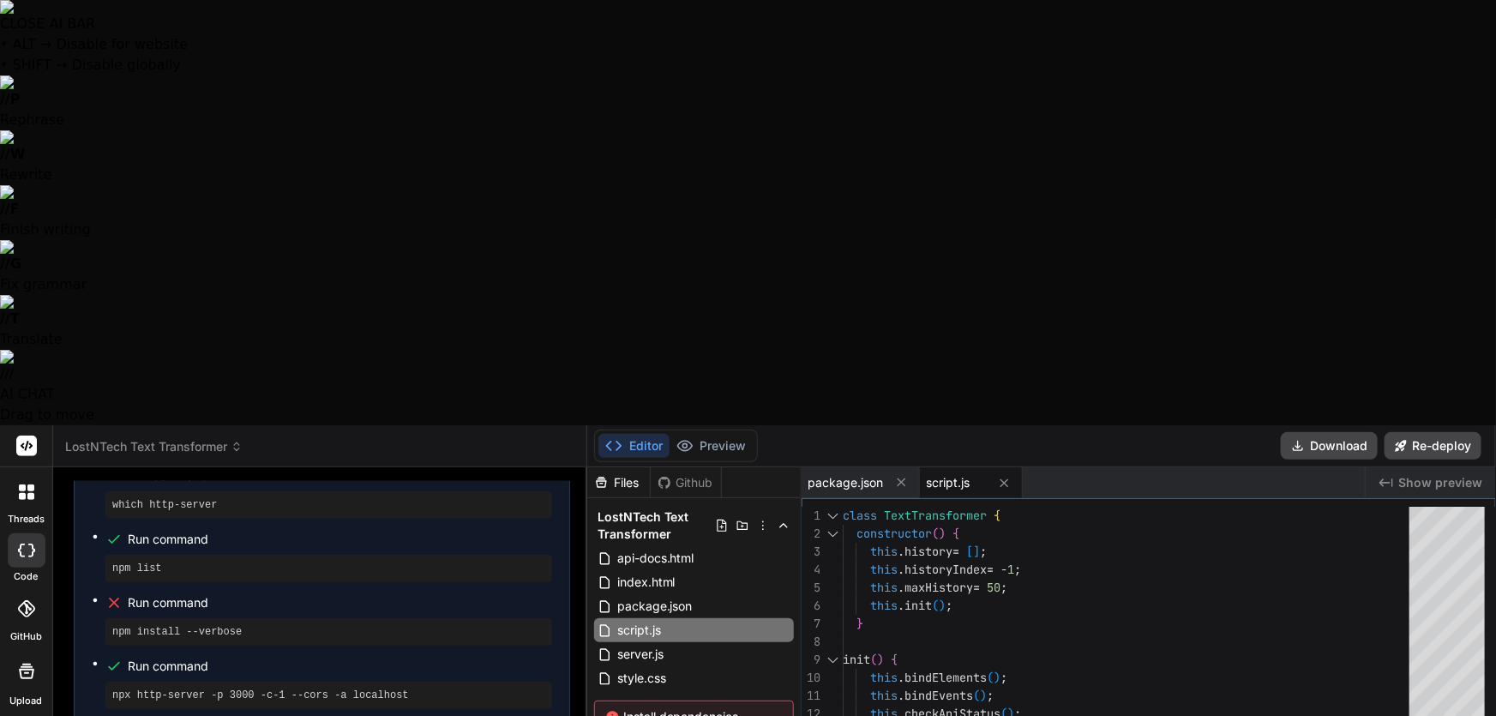
type textarea "Odd, still nothing. Ok so what all does this app do? Ultr"
type textarea "x"
type textarea "Odd, still nothing. Ok so what all does this app do? Ultra"
type textarea "x"
type textarea "Odd, still nothing. Ok so what all does this app do? Ultra"
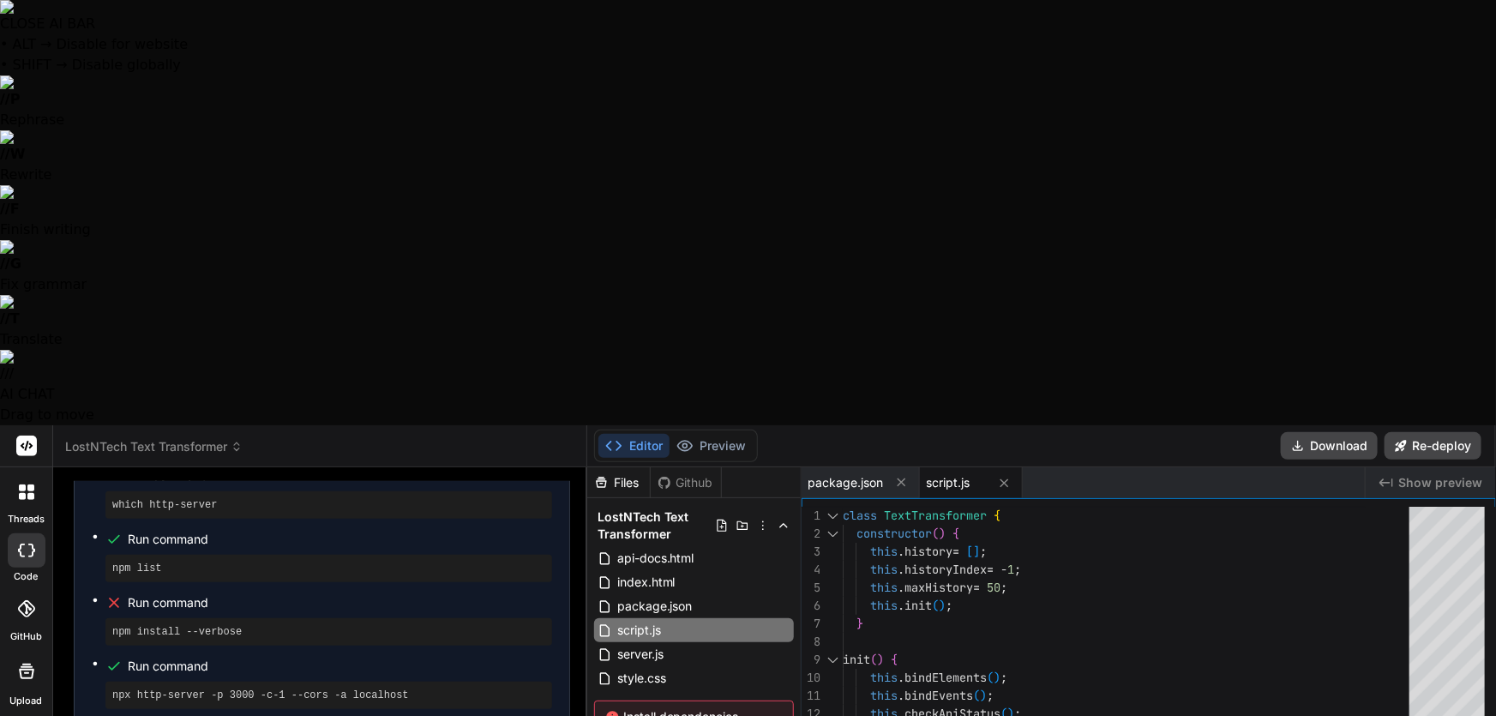
type textarea "x"
type textarea "Odd, still nothing. Ok so what all does this app do? Ultra t"
type textarea "x"
type textarea "Odd, still nothing. Ok so what all does this app do? Ultra th"
type textarea "x"
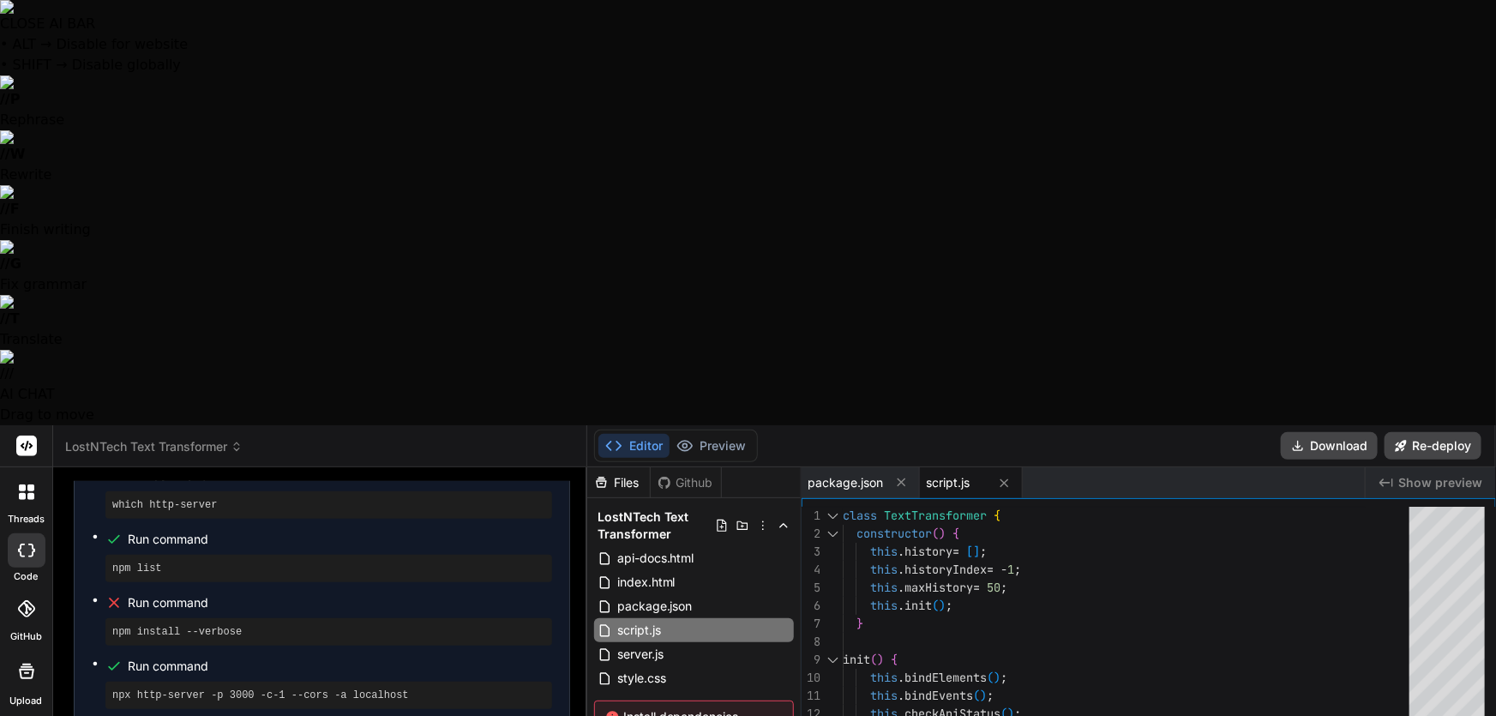
type textarea "Odd, still nothing. Ok so what all does this app do? Ultra thi"
type textarea "x"
type textarea "Odd, still nothing. Ok so what all does this app do? Ultra thin"
type textarea "x"
type textarea "Odd, still nothing. Ok so what all does this app do? Ultra think"
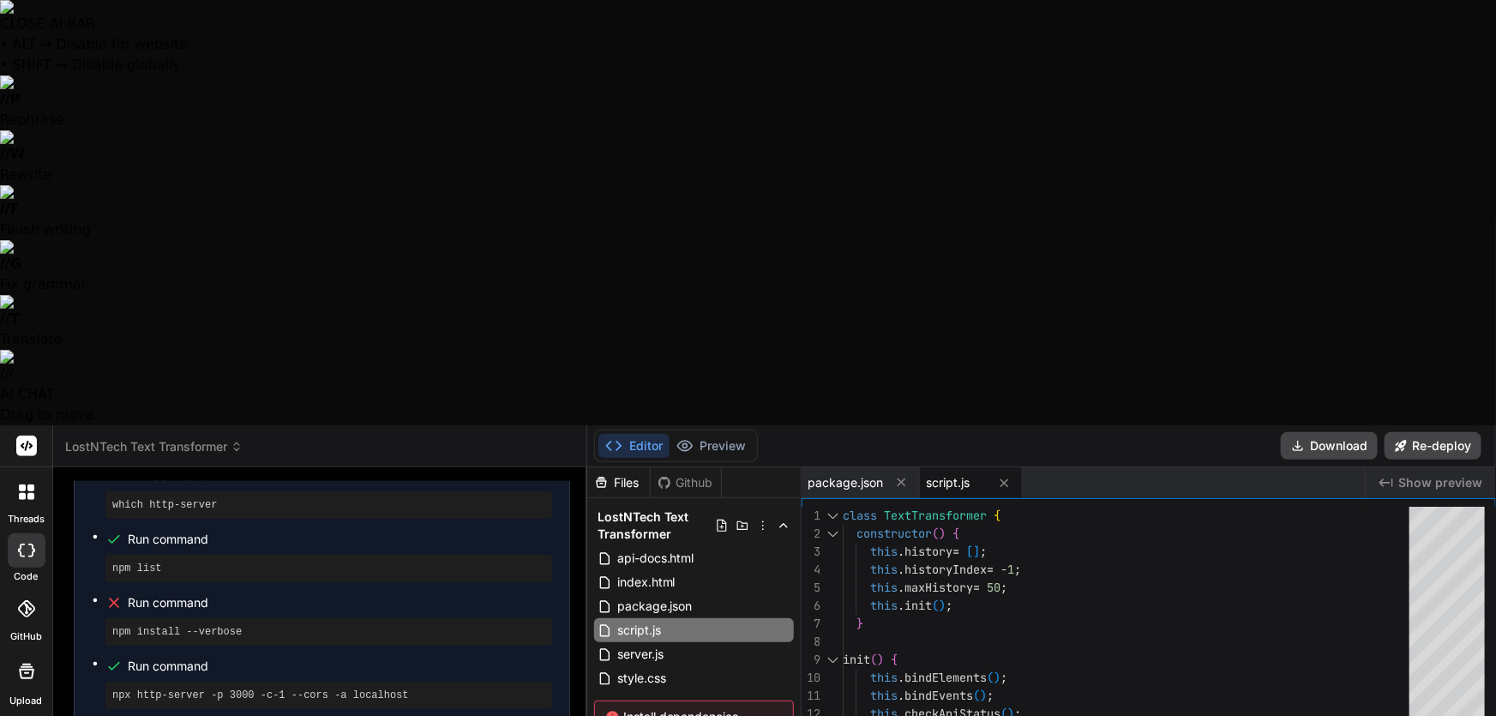
type textarea "x"
type textarea "Odd, still nothing. Ok so what all does this app do? Ultra think"
type textarea "x"
type textarea "Odd, still nothing. Ok so what all does this app do? Ultra think o"
type textarea "x"
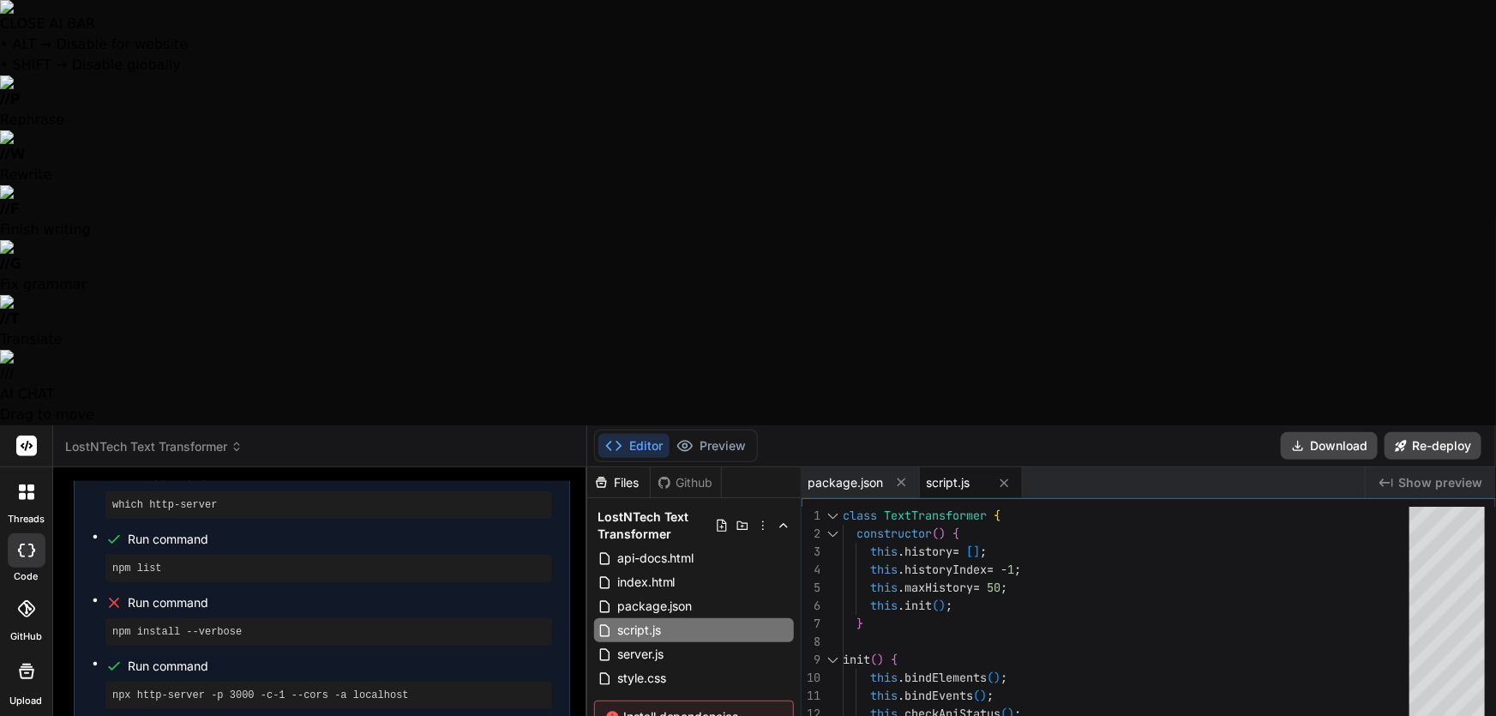
type textarea "Odd, still nothing. Ok so what all does this app do? Ultra think on"
type textarea "x"
type textarea "Odd, still nothing. Ok so what all does this app do? Ultra think on"
type textarea "x"
type textarea "Odd, still nothing. Ok so what all does this app do? Ultra think on i"
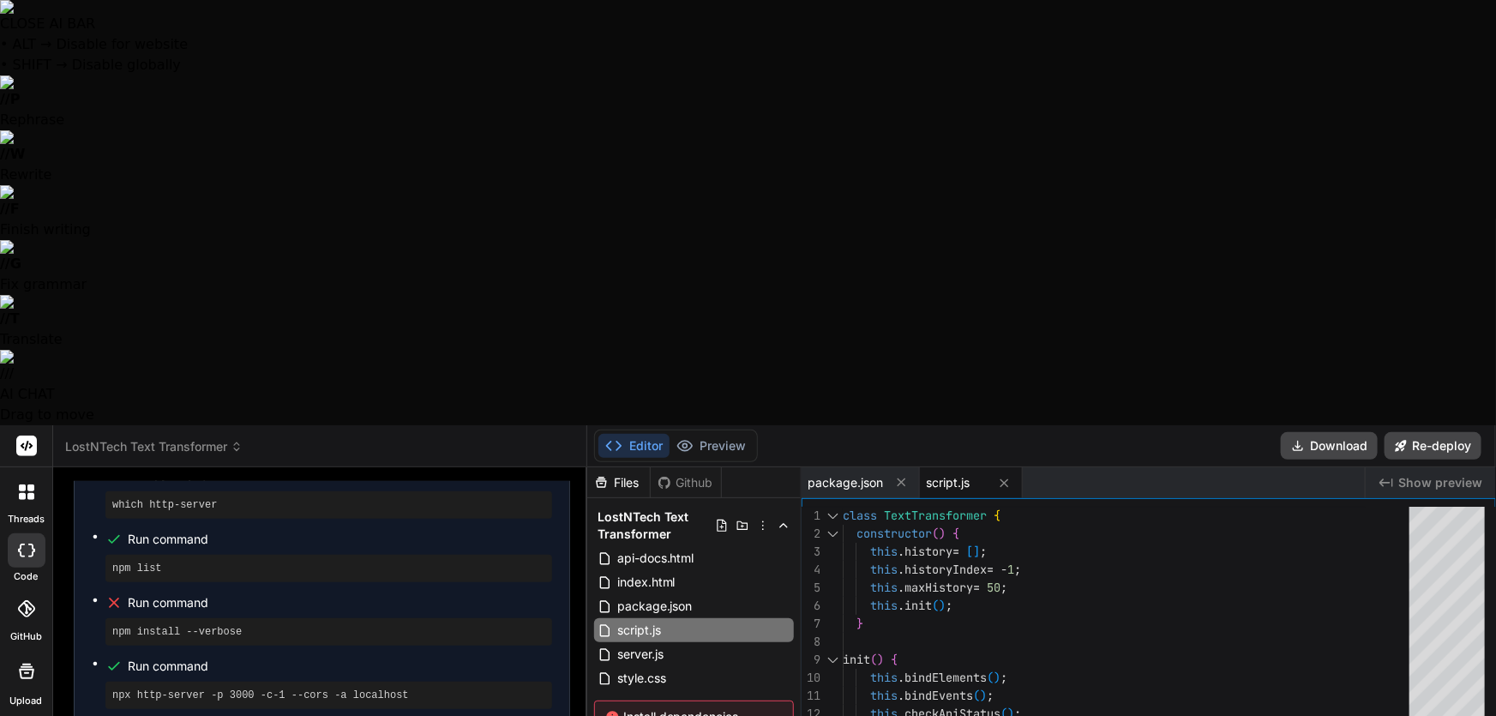
type textarea "x"
type textarea "Odd, still nothing. Ok so what all does this app do? Ultra think on it"
type textarea "x"
type textarea "Odd, still nothing. Ok so what all does this app do? Ultra think on it"
type textarea "x"
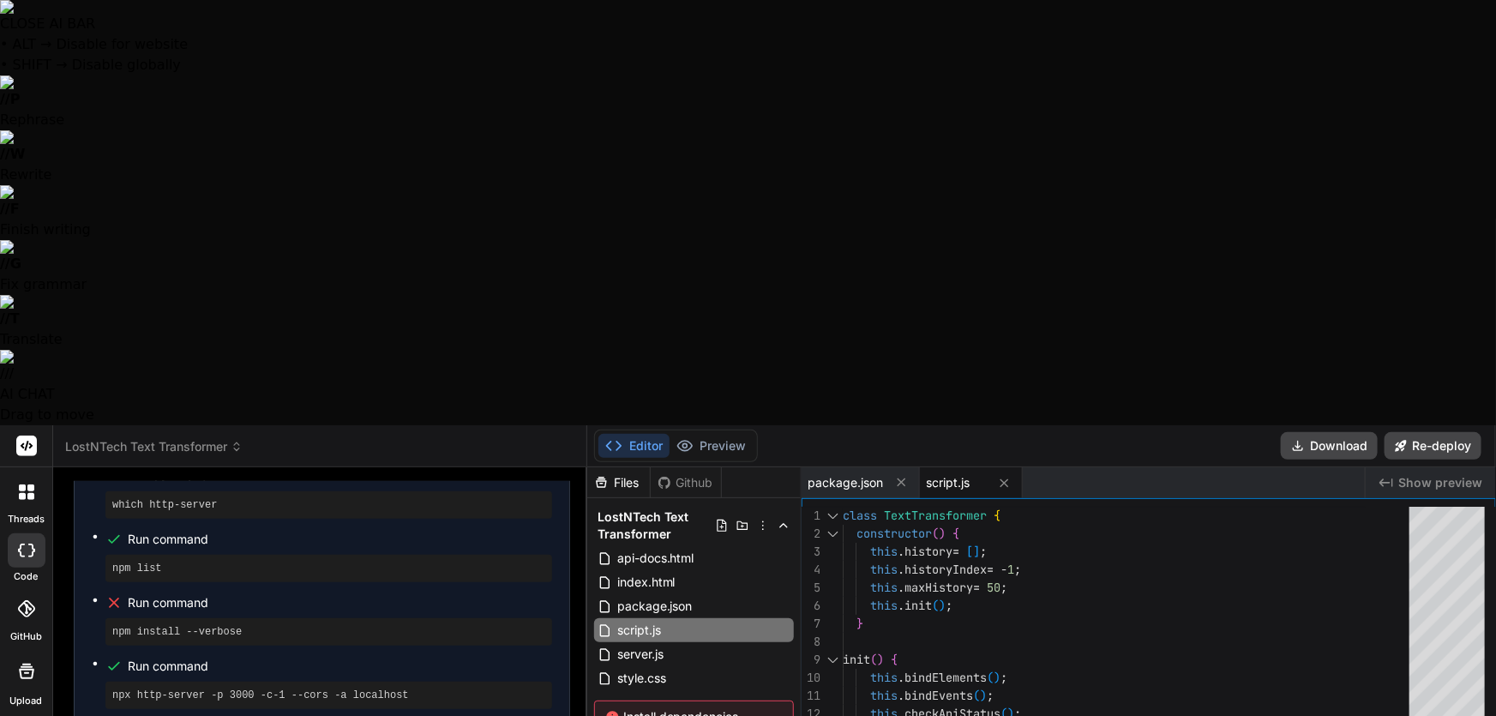
type textarea "Odd, still nothing. Ok so what all does this app do? Ultra think on it a"
type textarea "x"
type textarea "Odd, still nothing. Ok so what all does this app do? Ultra think on it an"
type textarea "x"
type textarea "Odd, still nothing. Ok so what all does this app do? Ultra think on it and"
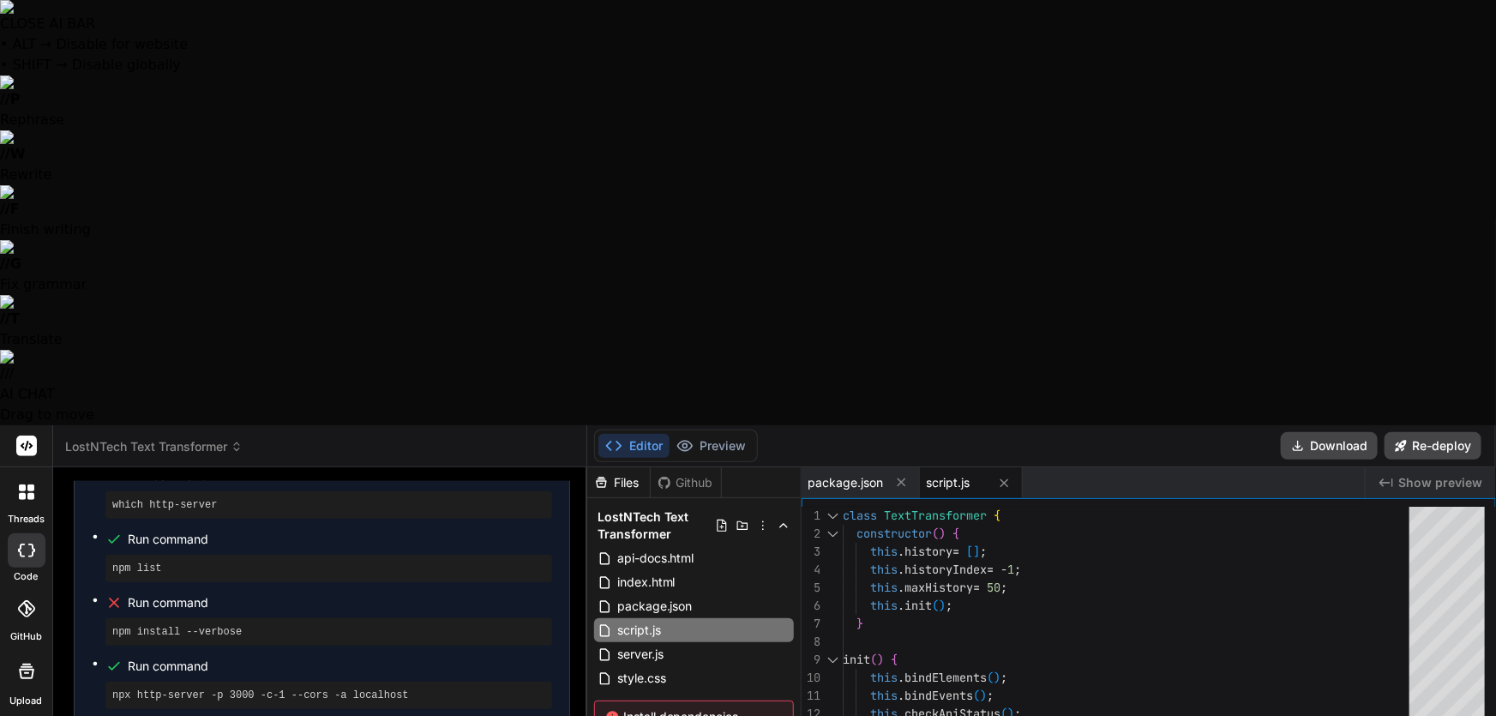
type textarea "x"
type textarea "Odd, still nothing. Ok so what all does this app do? Ultra think on it and"
type textarea "x"
type textarea "Odd, still nothing. Ok so what all does this app do? Ultra think on it and g"
type textarea "x"
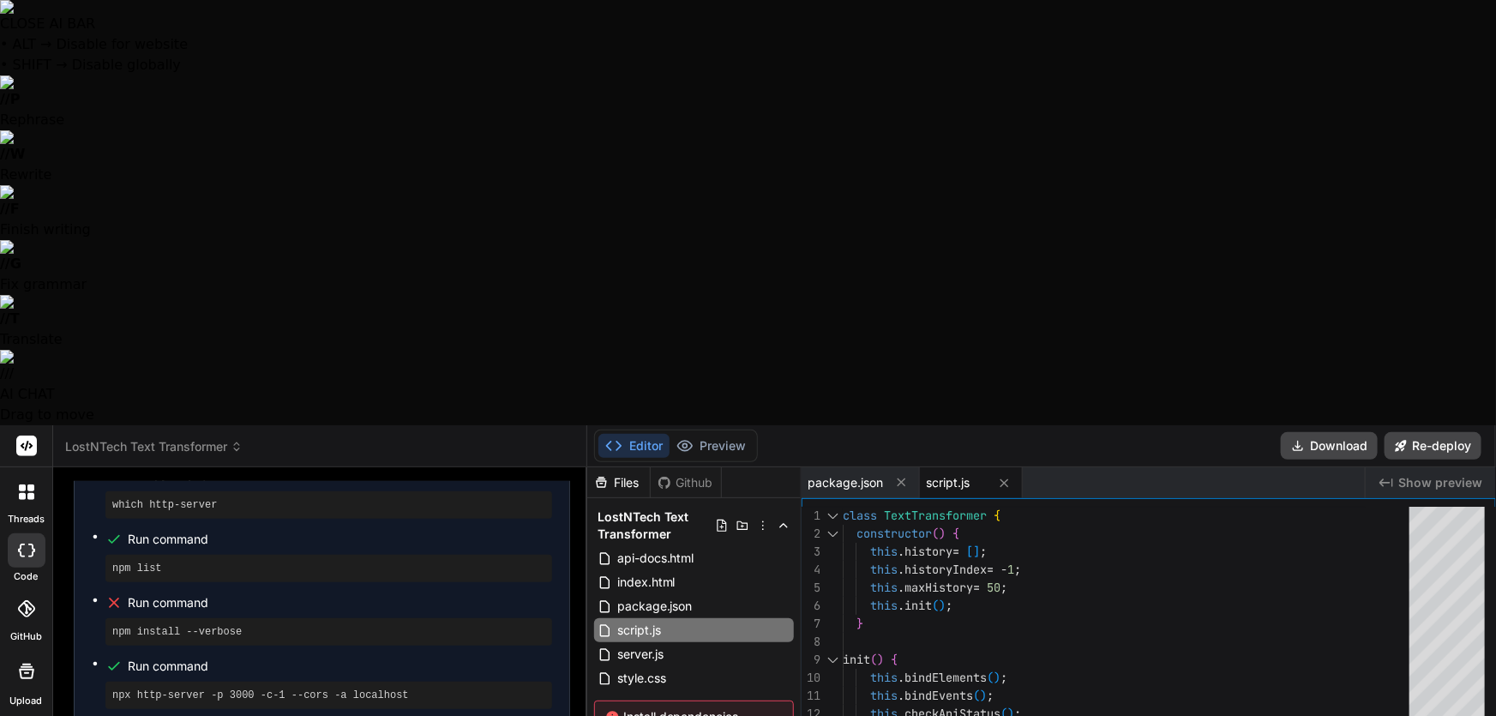
type textarea "Odd, still nothing. Ok so what all does this app do? Ultra think on it and gi"
type textarea "x"
type textarea "Odd, still nothing. Ok so what all does this app do? Ultra think on it and giv"
type textarea "x"
type textarea "Odd, still nothing. Ok so what all does this app do? Ultra think on it and give"
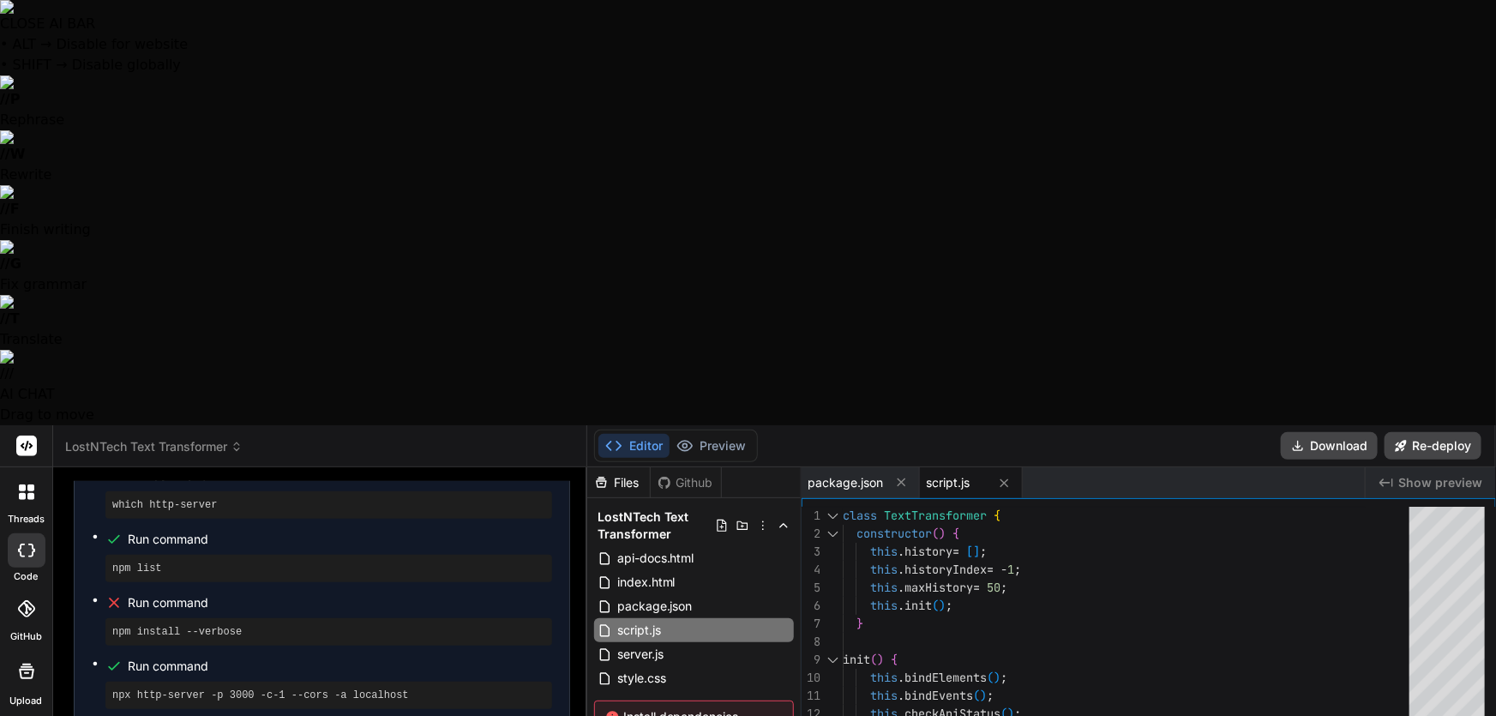
type textarea "x"
type textarea "Odd, still nothing. Ok so what all does this app do? Ultra think on it and give"
type textarea "x"
type textarea "Odd, still nothing. Ok so what all does this app do? Ultra think on it and give…"
type textarea "x"
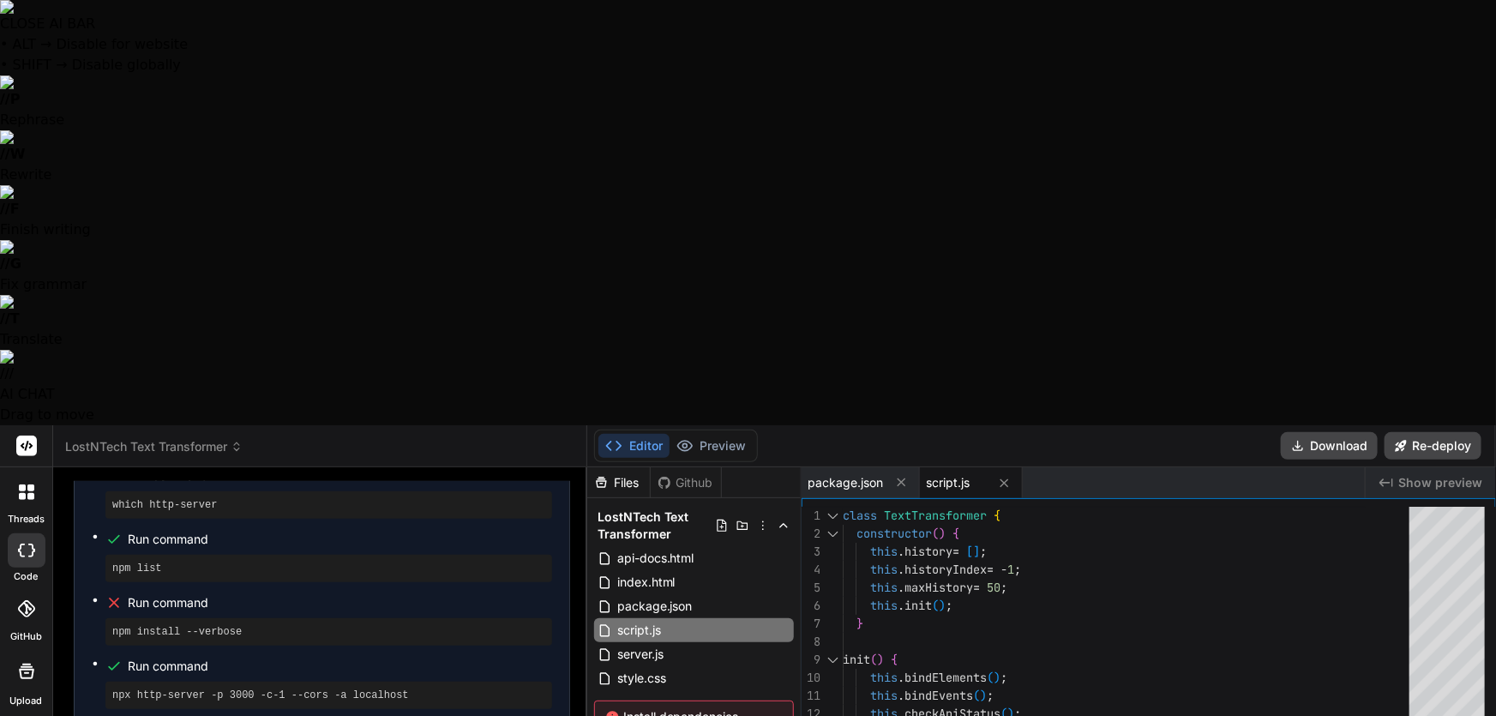
type textarea "Odd, still nothing. Ok so what all does this app do? Ultra think on it and give…"
type textarea "x"
type textarea "Odd, still nothing. Ok so what all does this app do? Ultra think on it and give…"
type textarea "x"
type textarea "Odd, still nothing. Ok so what all does this app do? Ultra think on it and give…"
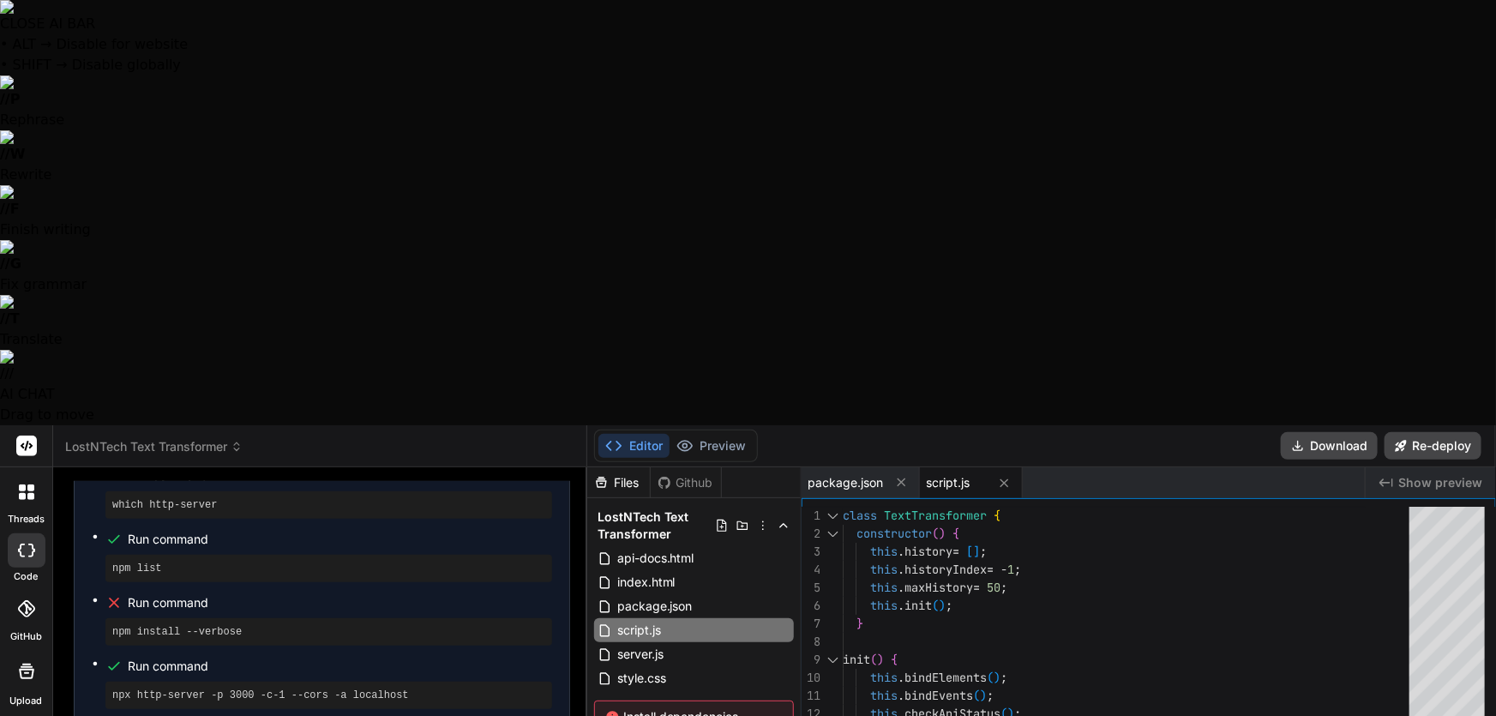
type textarea "x"
type textarea "Odd, still nothing. Ok so what all does this app do? Ultra think on it and give…"
type textarea "x"
type textarea "Odd, still nothing. Ok so what all does this app do? Ultra think on it and give…"
type textarea "x"
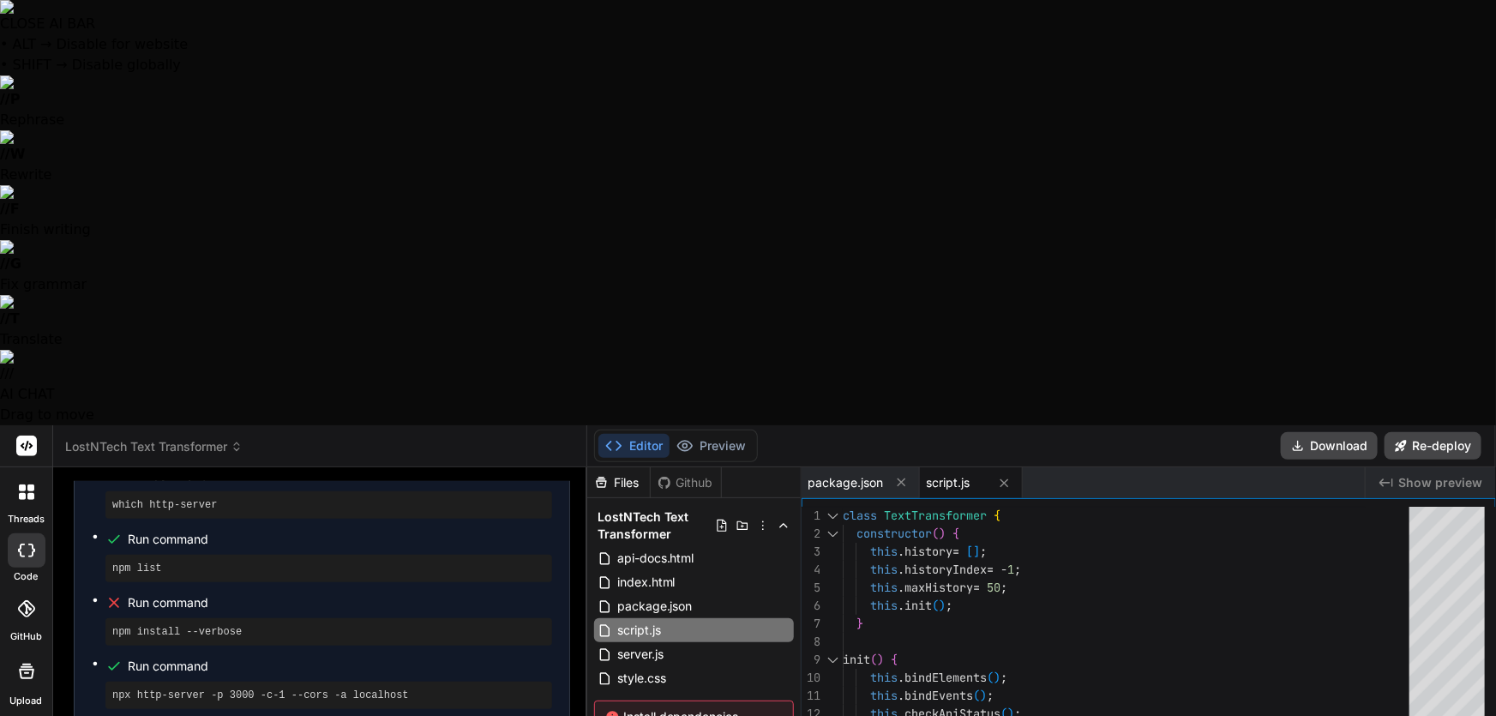
type textarea "Odd, still nothing. Ok so what all does this app do? Ultra think on it and give…"
type textarea "x"
type textarea "Odd, still nothing. Ok so what all does this app do? Ultra think on it and give…"
type textarea "x"
type textarea "Odd, still nothing. Ok so what all does this app do? Ultra think on it and give…"
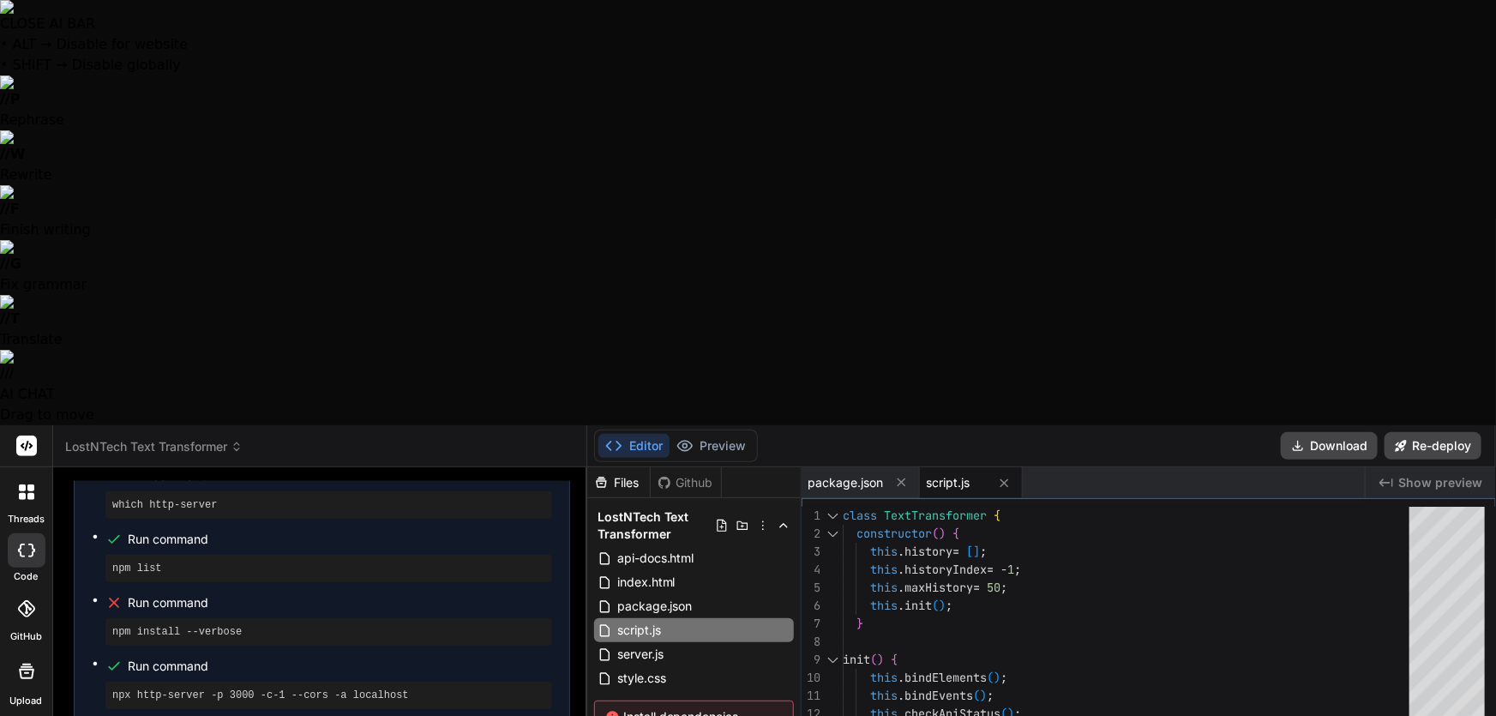
type textarea "x"
type textarea "Odd, still nothing. Ok so what all does this app do? Ultra think on it and give…"
type textarea "x"
type textarea "Odd, still nothing. Ok so what all does this app do? Ultra think on it and give…"
type textarea "x"
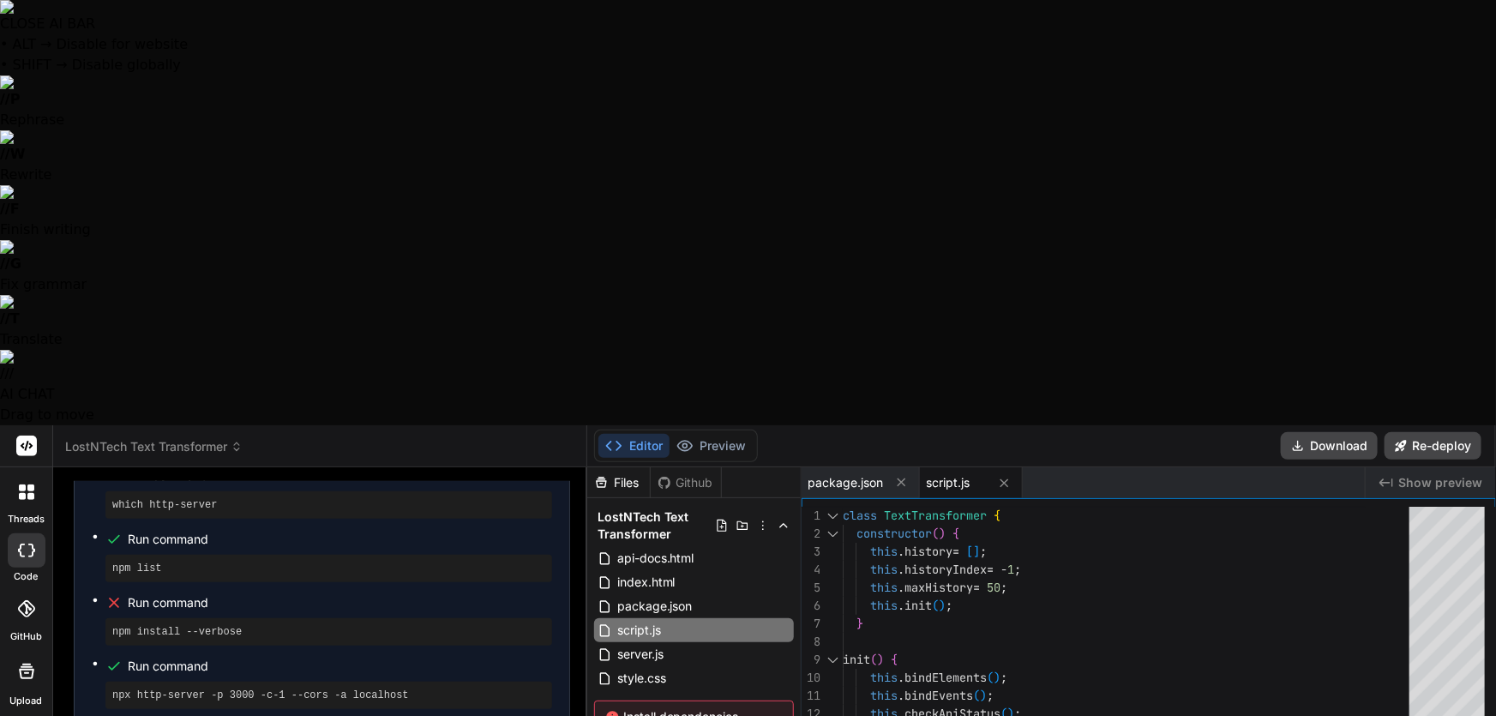
type textarea "Odd, still nothing. Ok so what all does this app do? Ultra think on it and give…"
type textarea "x"
type textarea "Odd, still nothing. Ok so what all does this app do? Ultra think on it and give…"
type textarea "x"
type textarea "Odd, still nothing. Ok so what all does this app do? Ultra think on it and give…"
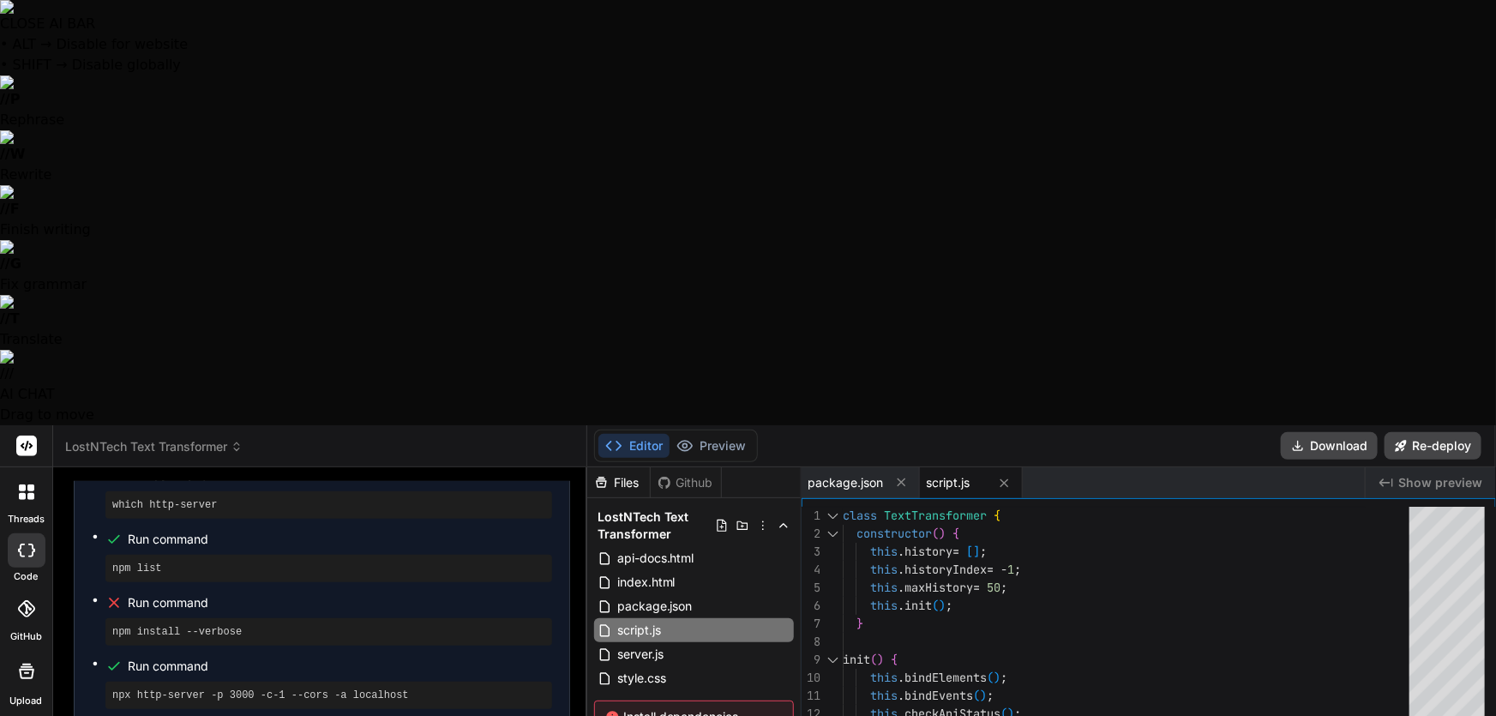
type textarea "x"
type textarea "Odd, still nothing. Ok so what all does this app do? Ultra think on it and give…"
type textarea "x"
type textarea "Odd, still nothing. Ok so what all does this app do? Ultra think on it and give…"
type textarea "x"
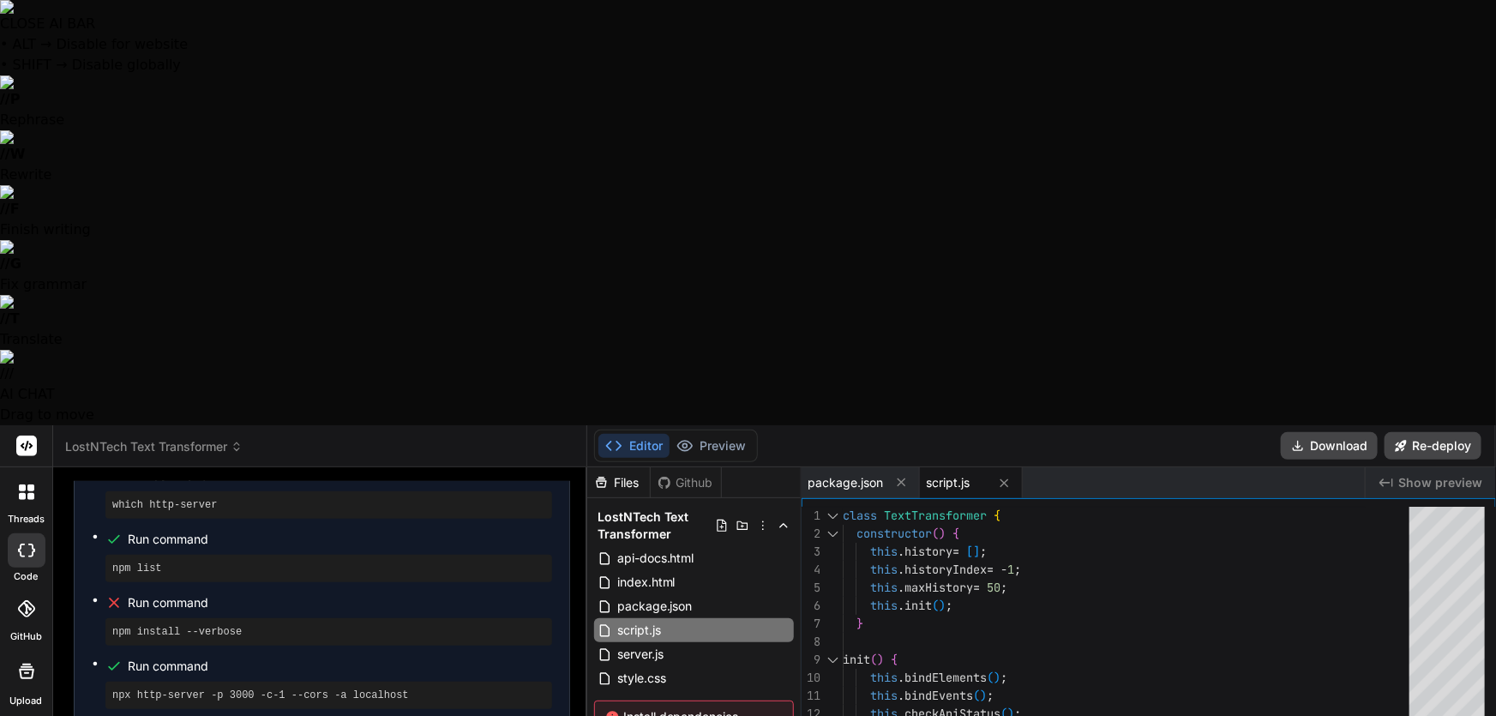
type textarea "Odd, still nothing. Ok so what all does this app do? Ultra think on it and give…"
type textarea "x"
type textarea "Odd, still nothing. Ok so what all does this app do? Ultra think on it and give…"
type textarea "x"
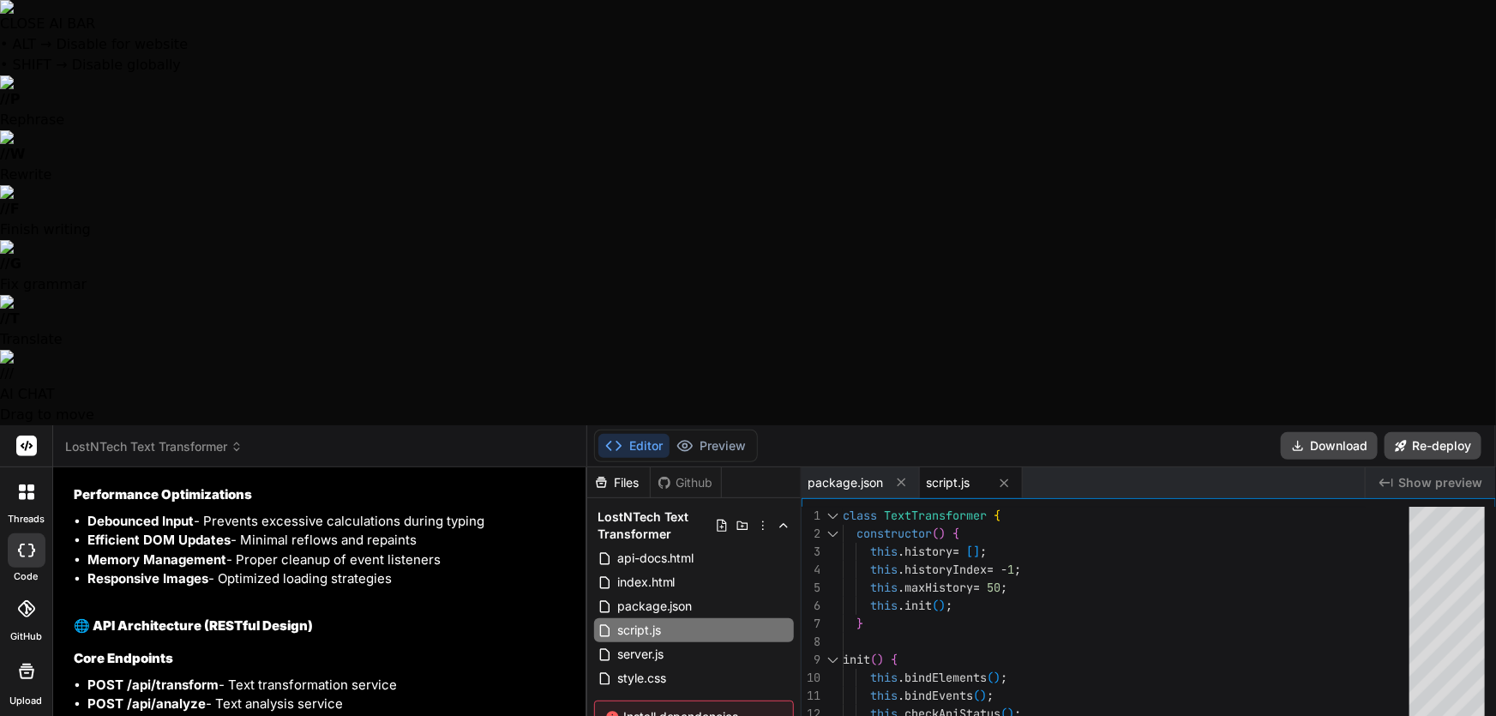
scroll to position [6904, 0]
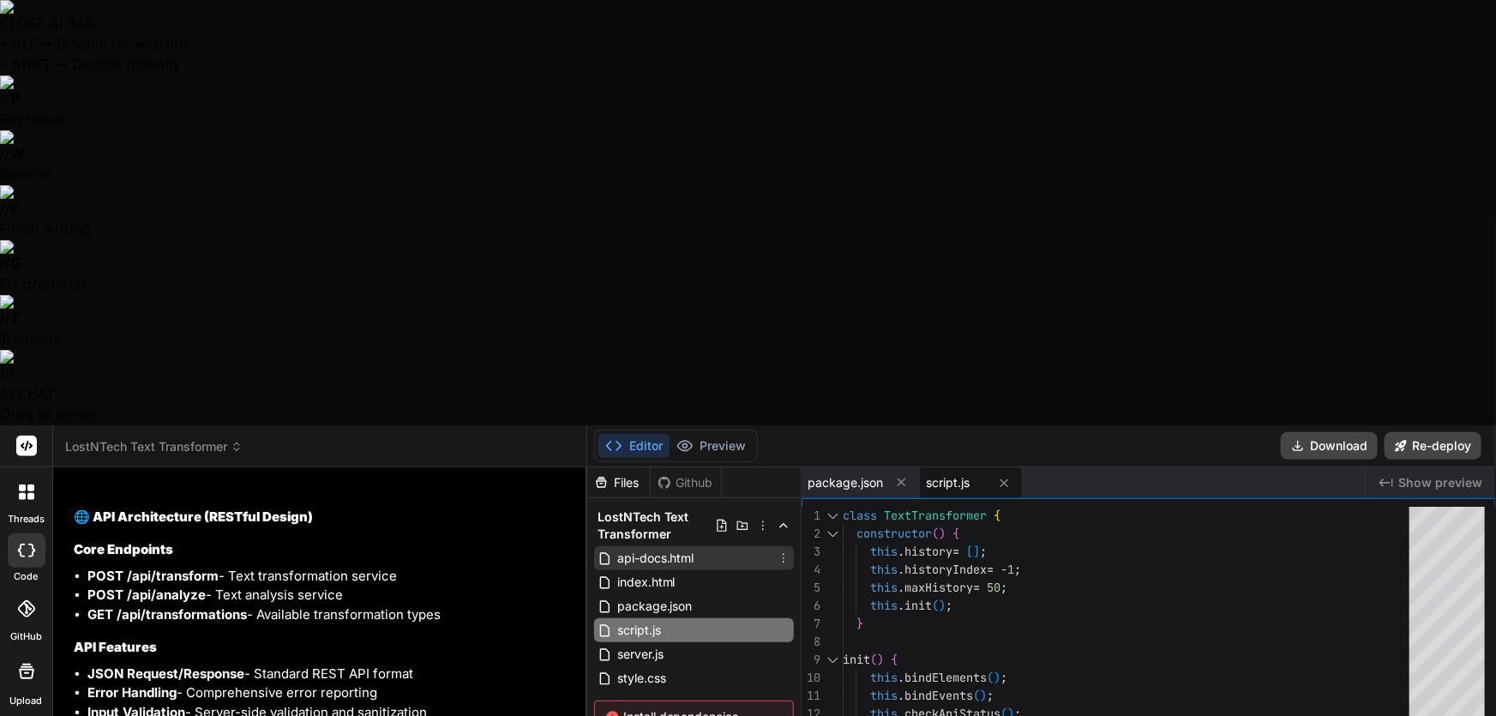
click at [715, 546] on div "api-docs.html" at bounding box center [694, 558] width 200 height 24
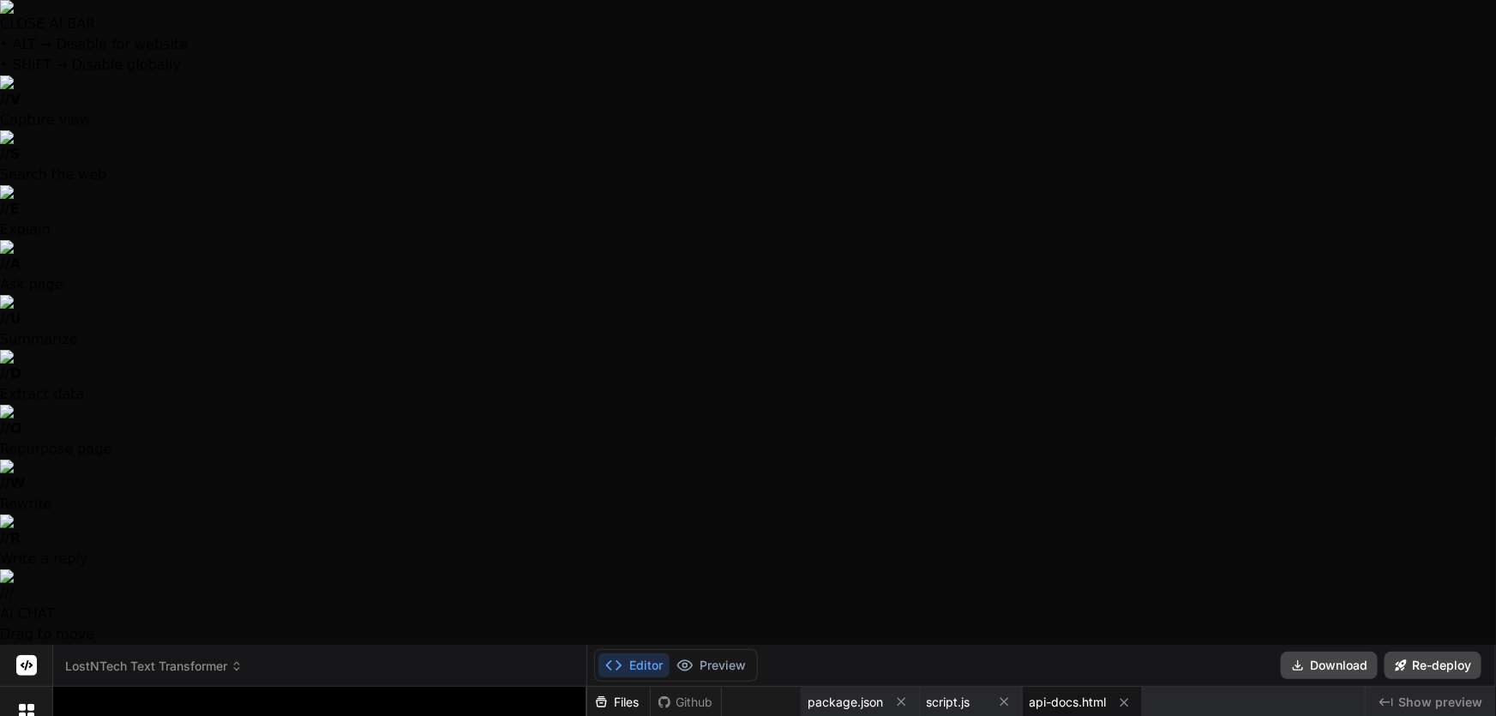
scroll to position [7605, 0]
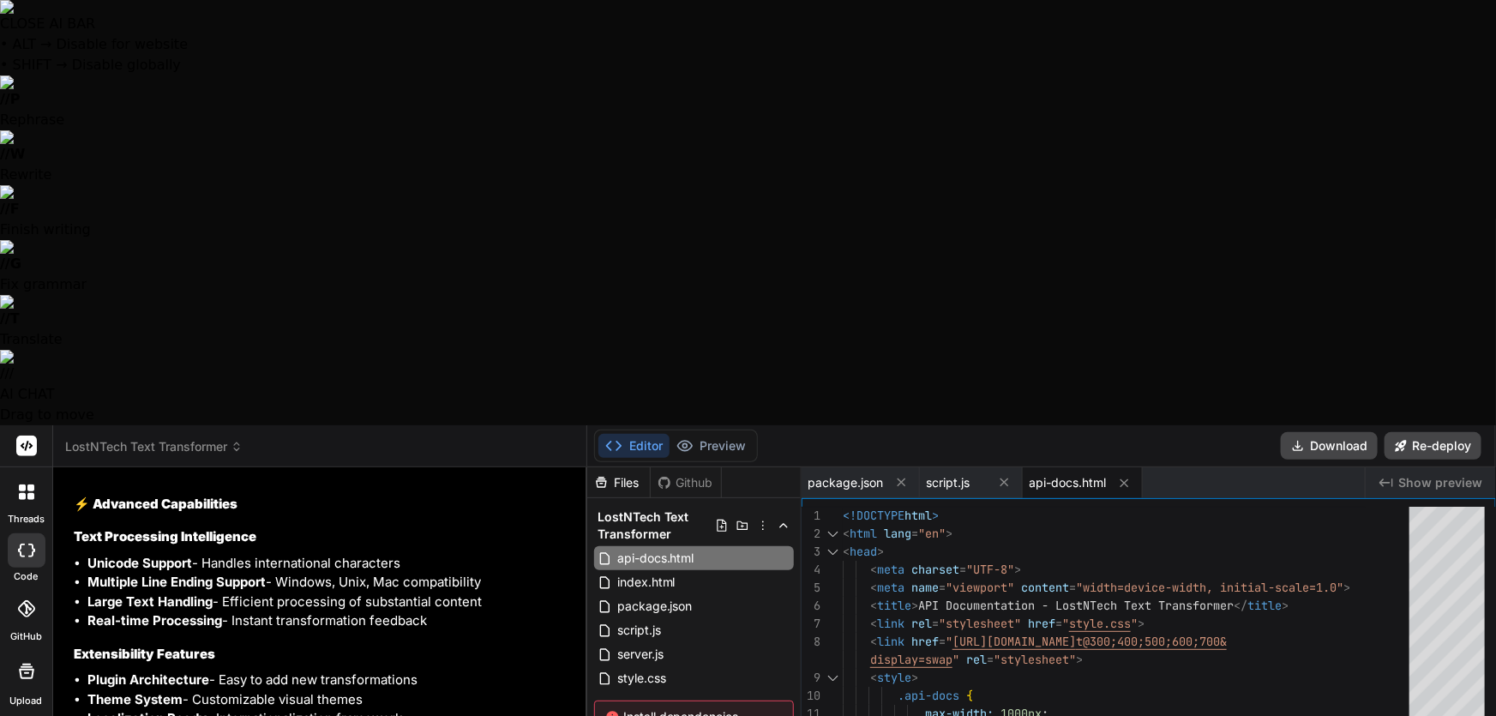
paste textarea "Add Prefix and/or Suffix into Each Line"
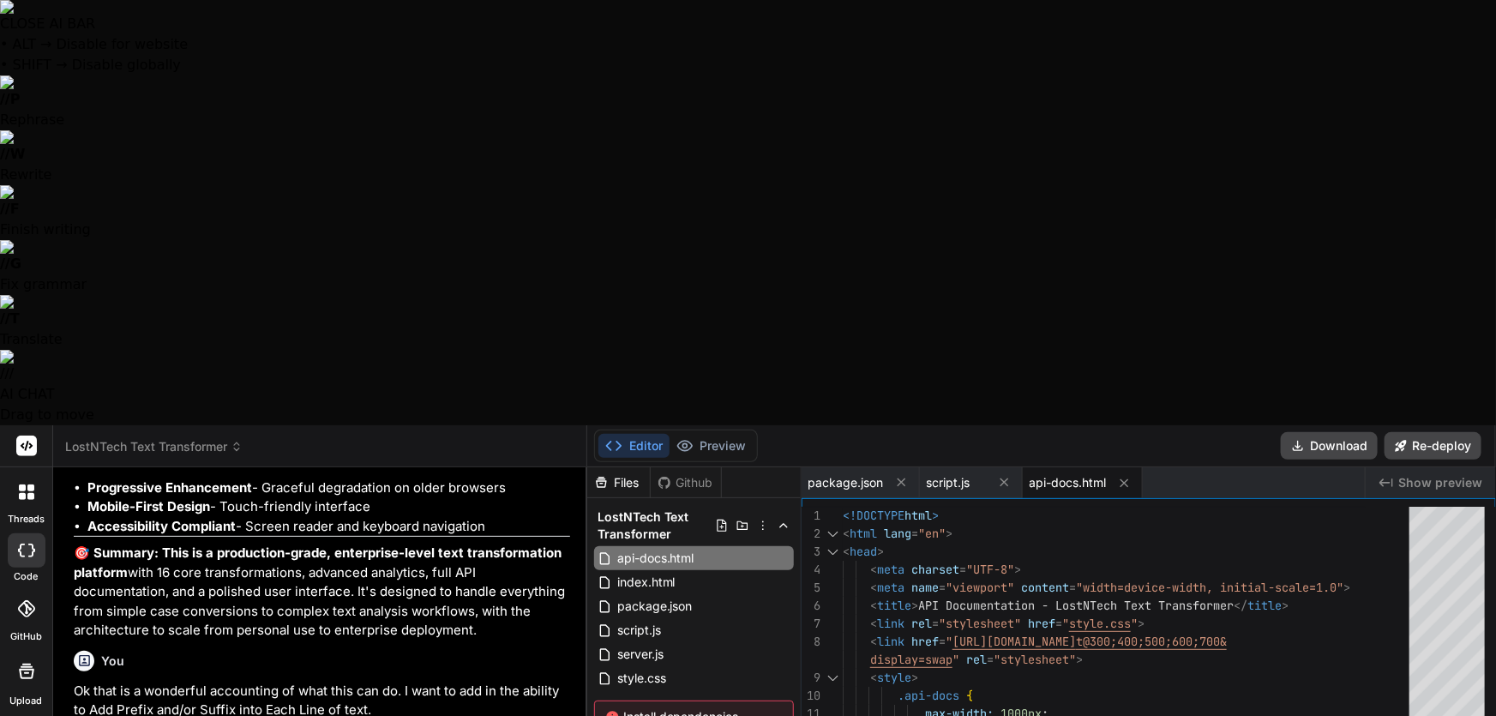
scroll to position [8020, 0]
drag, startPoint x: 322, startPoint y: 595, endPoint x: 324, endPoint y: 622, distance: 27.5
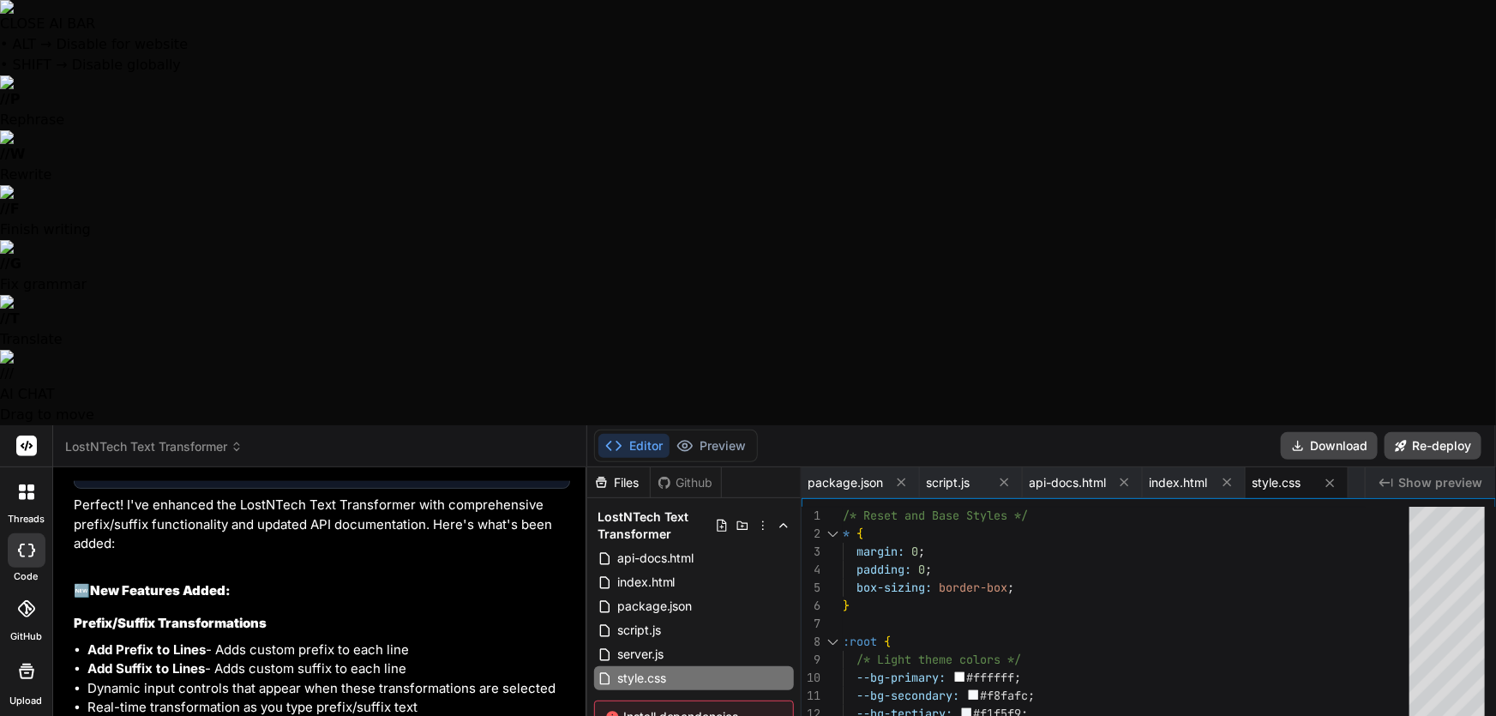
scroll to position [8876, 0]
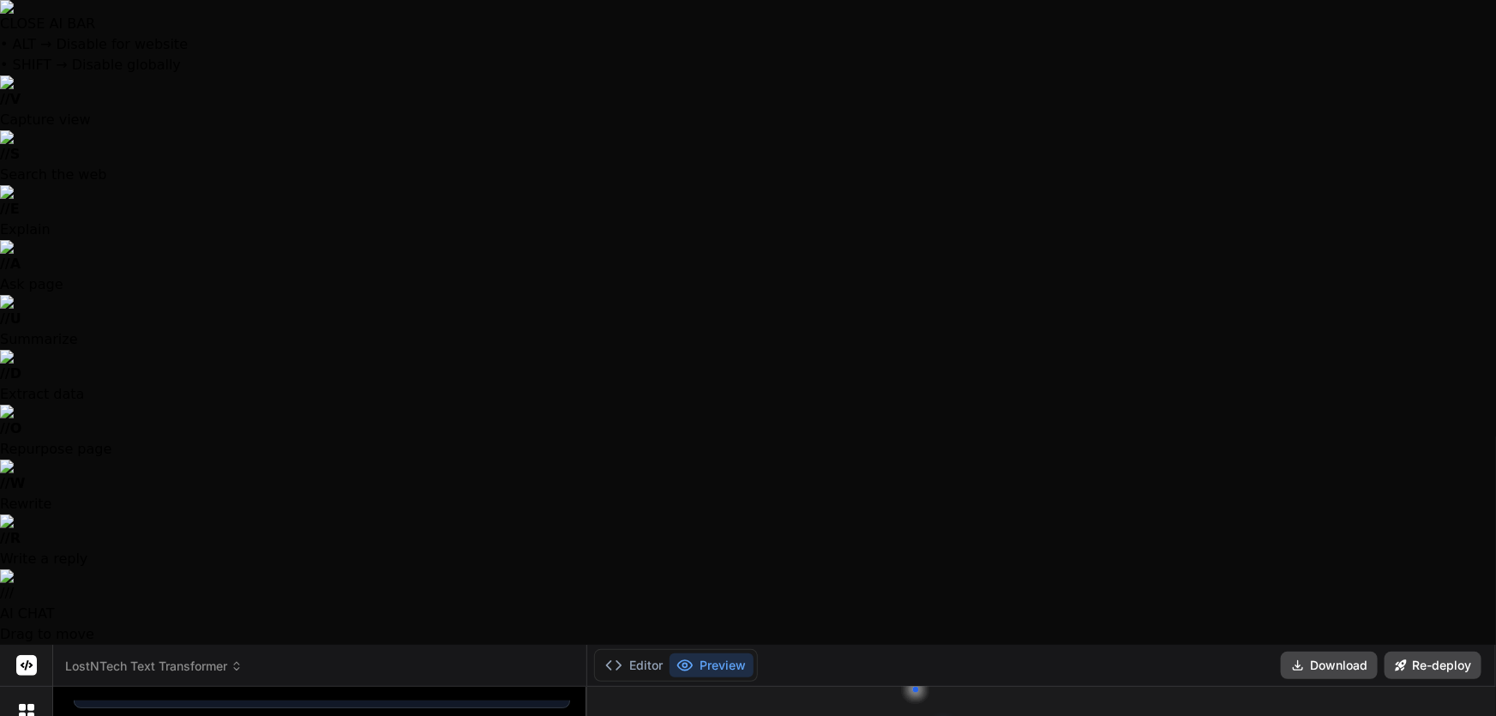
click at [28, 655] on rect at bounding box center [26, 665] width 21 height 21
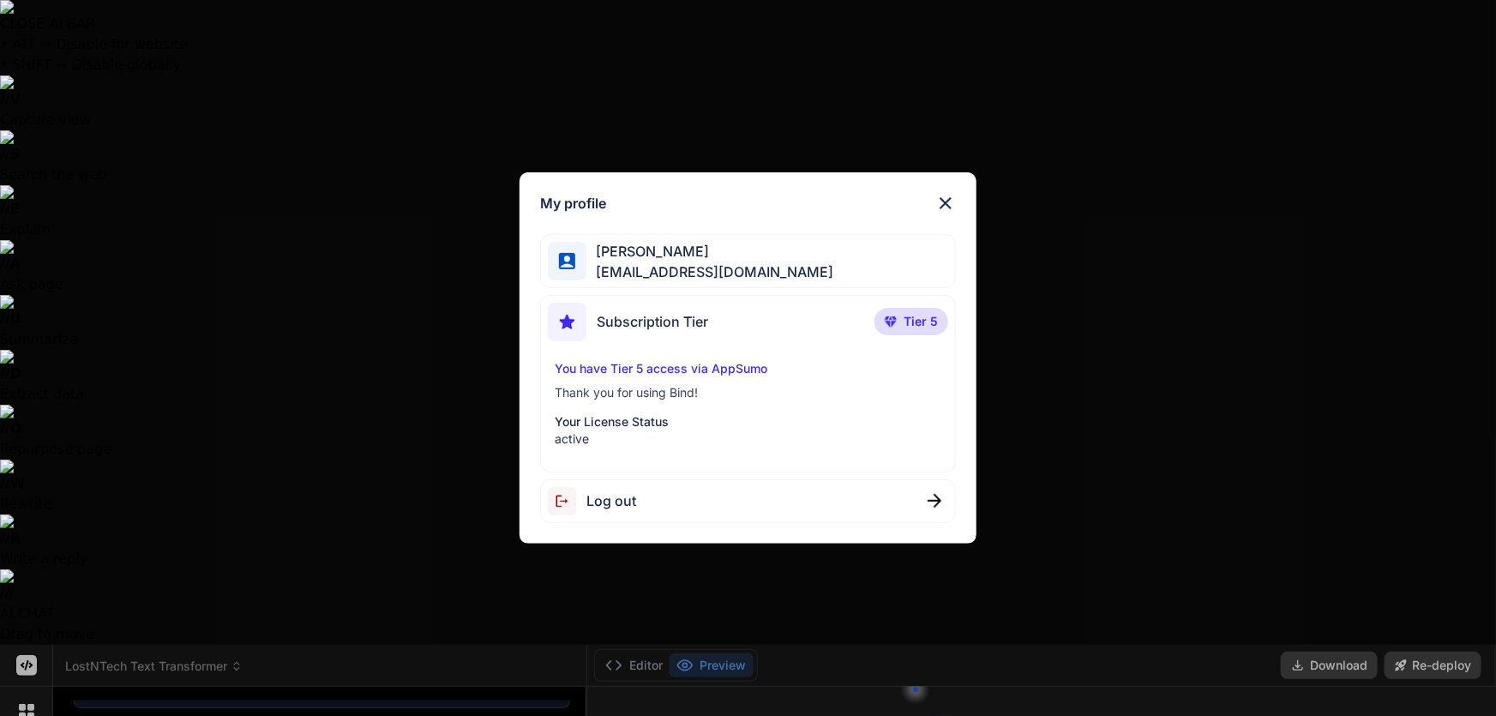
click at [959, 201] on div "My profile Jake Van jakevanjare@gmail.com Subscription Tier Tier 5 You have Tie…" at bounding box center [748, 357] width 457 height 371
click at [945, 198] on img at bounding box center [945, 203] width 21 height 21
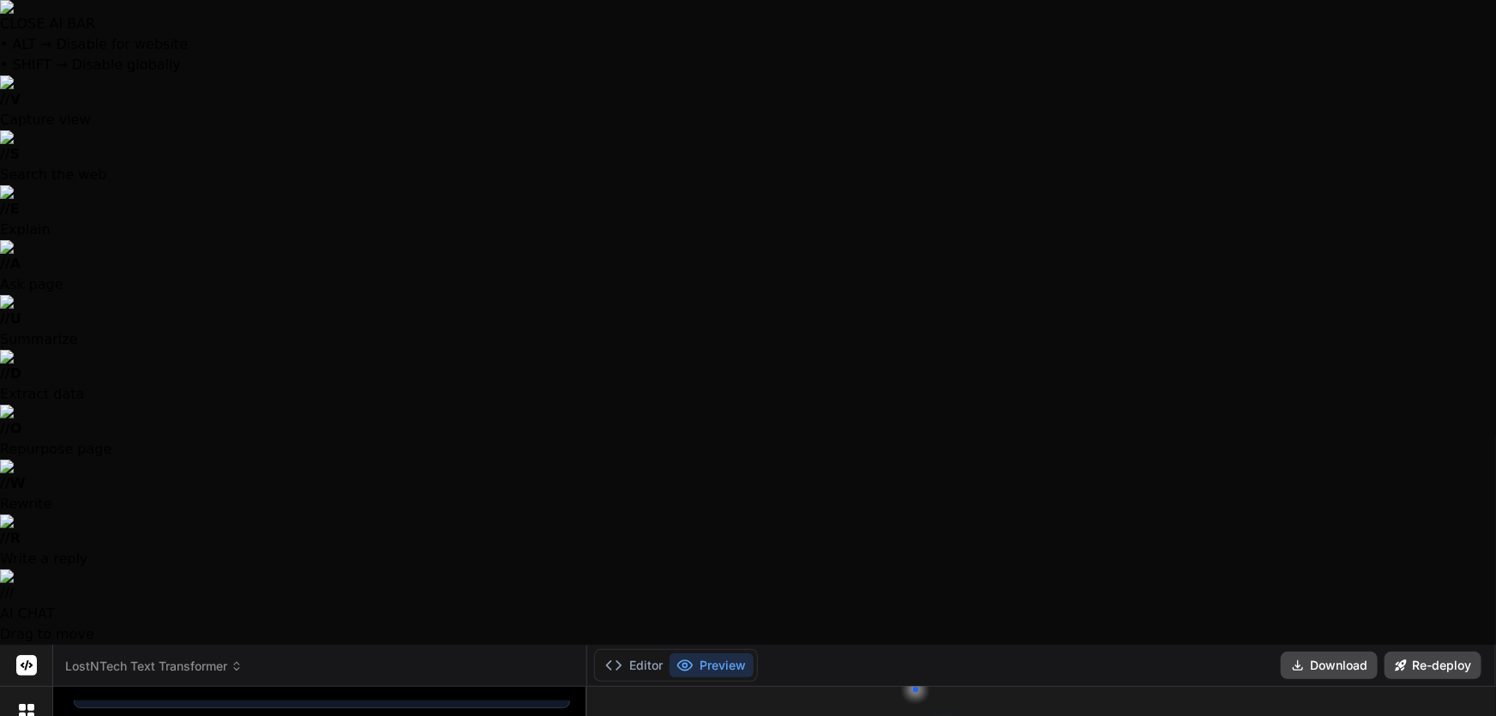
drag, startPoint x: 25, startPoint y: 69, endPoint x: 11, endPoint y: 254, distance: 185.7
drag, startPoint x: 11, startPoint y: 254, endPoint x: 785, endPoint y: 460, distance: 801.1
click at [1435, 652] on button "Re-deploy" at bounding box center [1433, 665] width 97 height 27
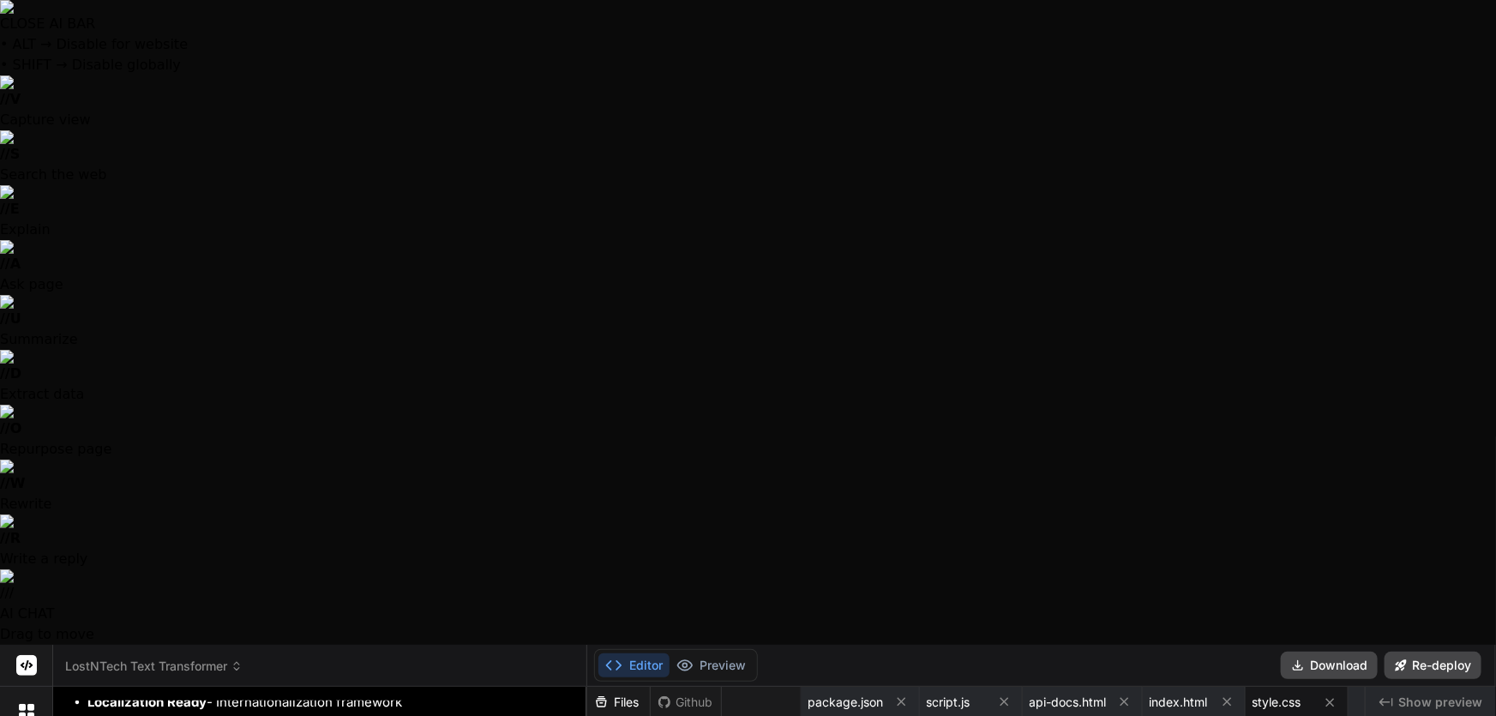
scroll to position [8168, 0]
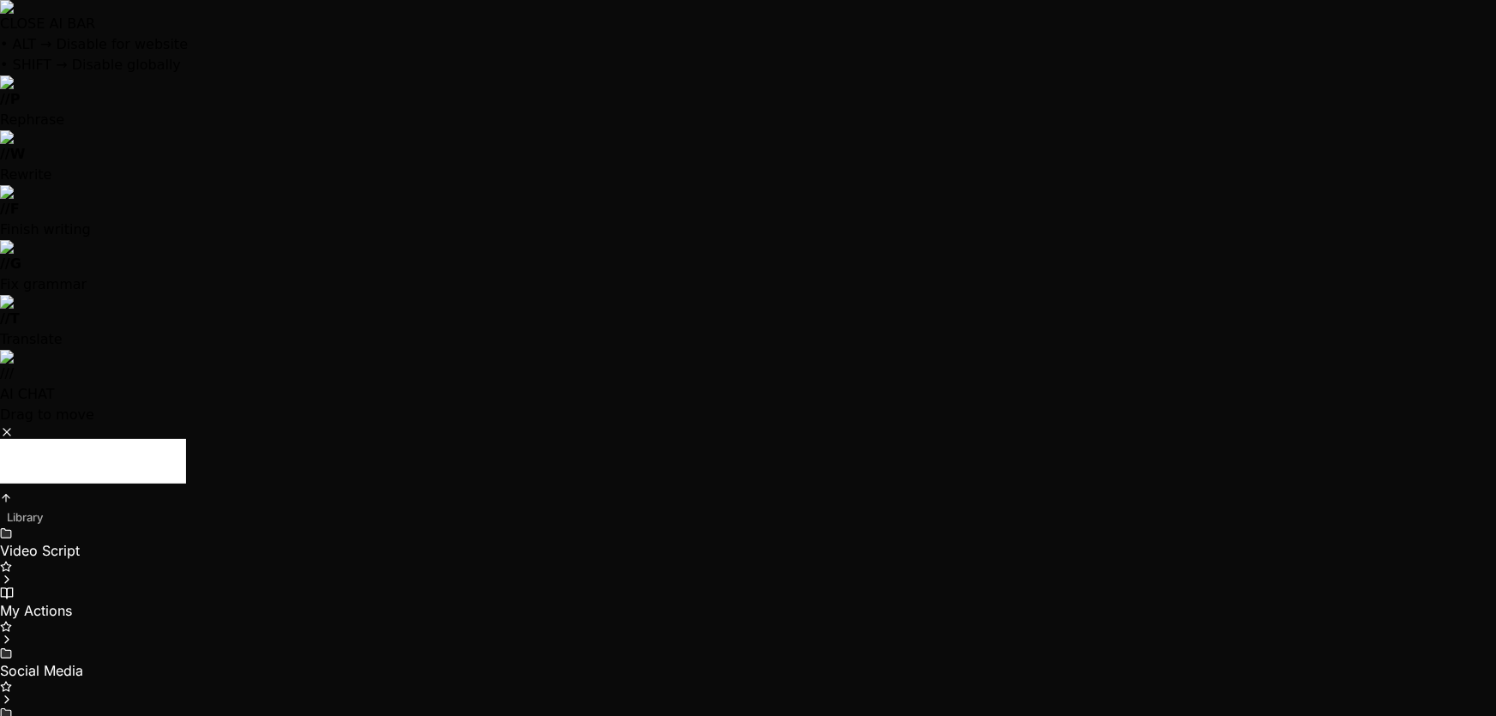
scroll to position [0, 0]
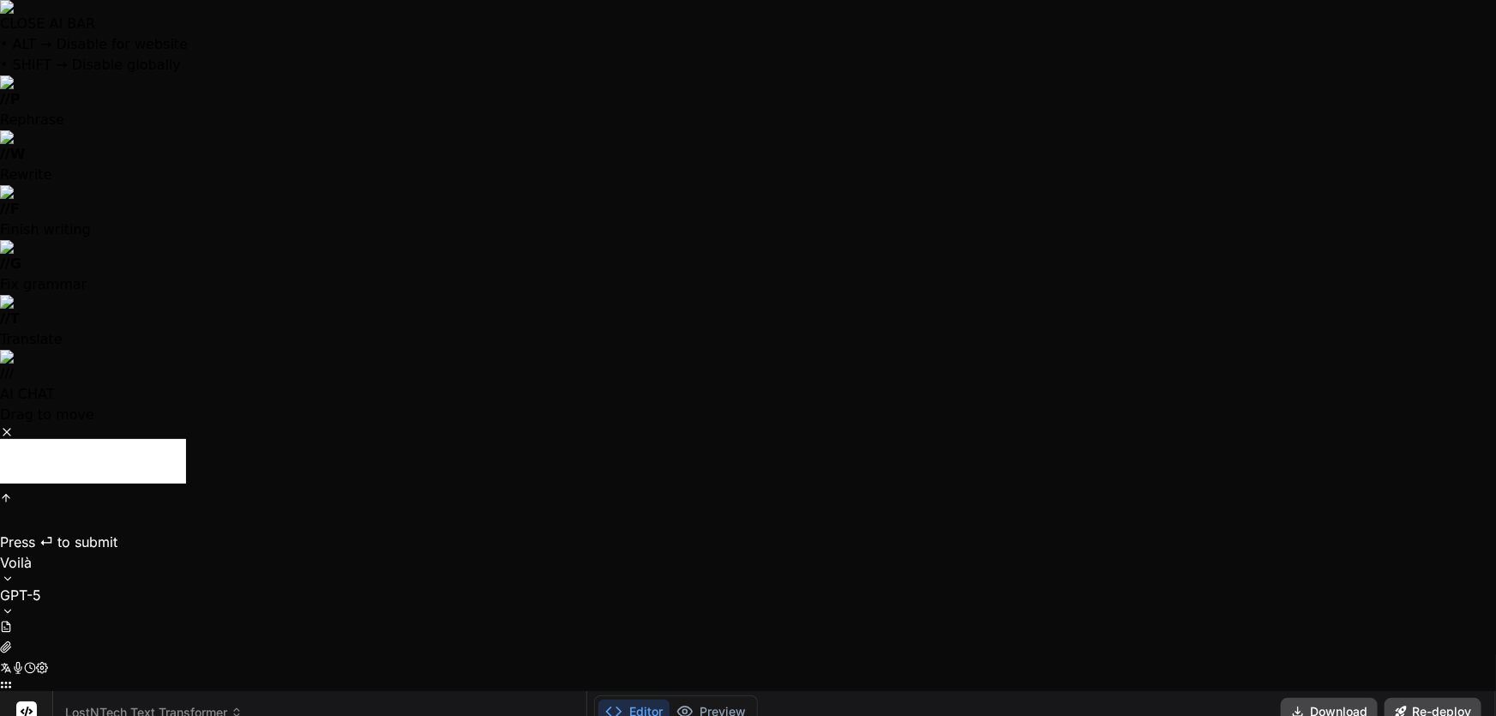
paste textarea "build an MCP server inside of a node.js server?"
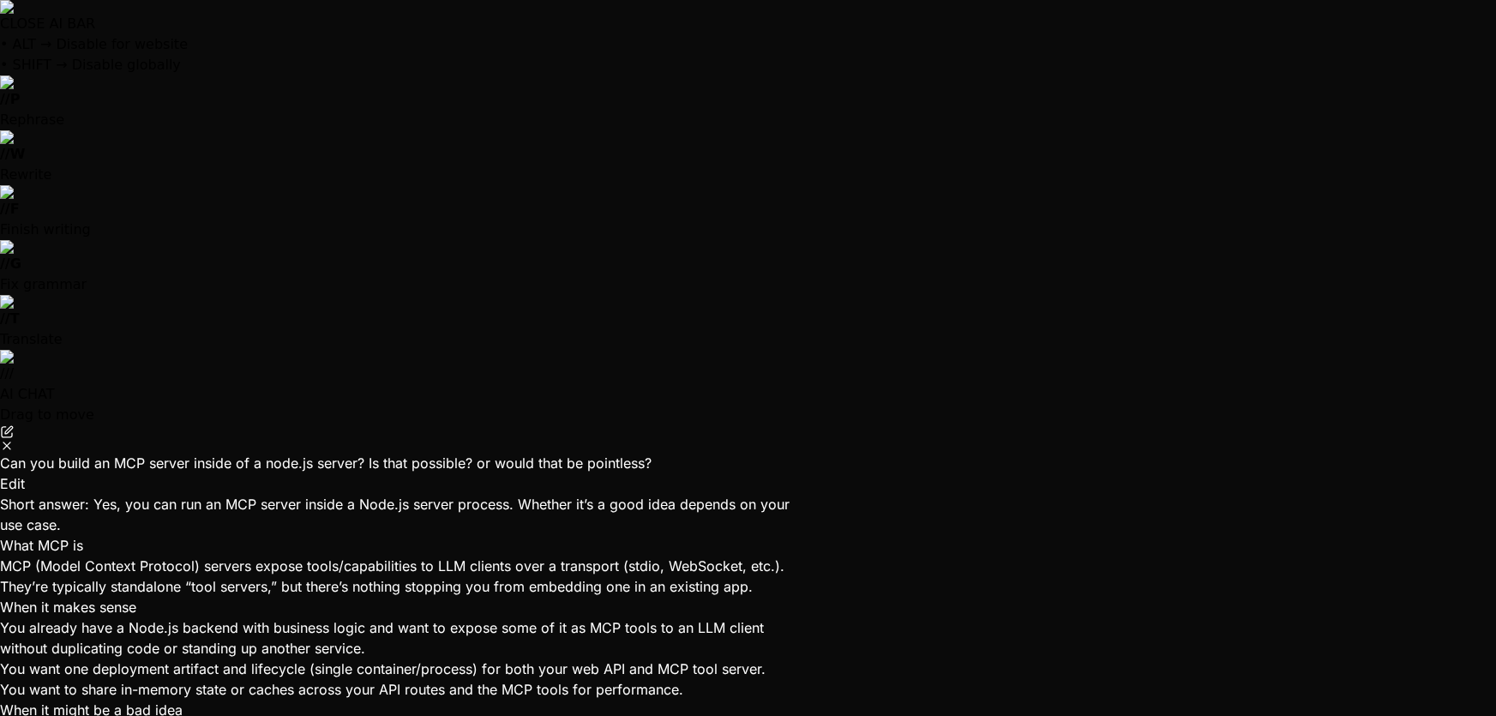
scroll to position [0, 206]
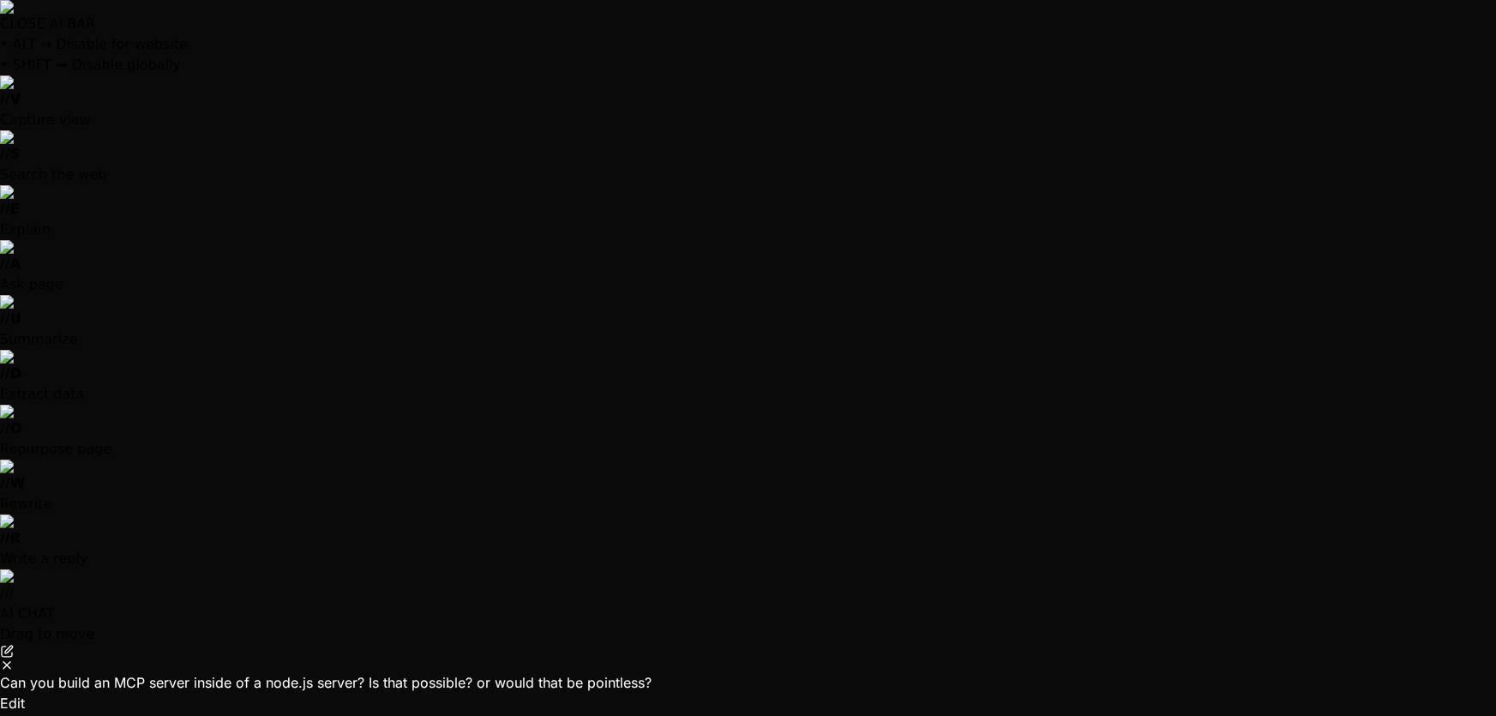
scroll to position [4273, 0]
click at [14, 658] on icon "Close" at bounding box center [7, 665] width 14 height 14
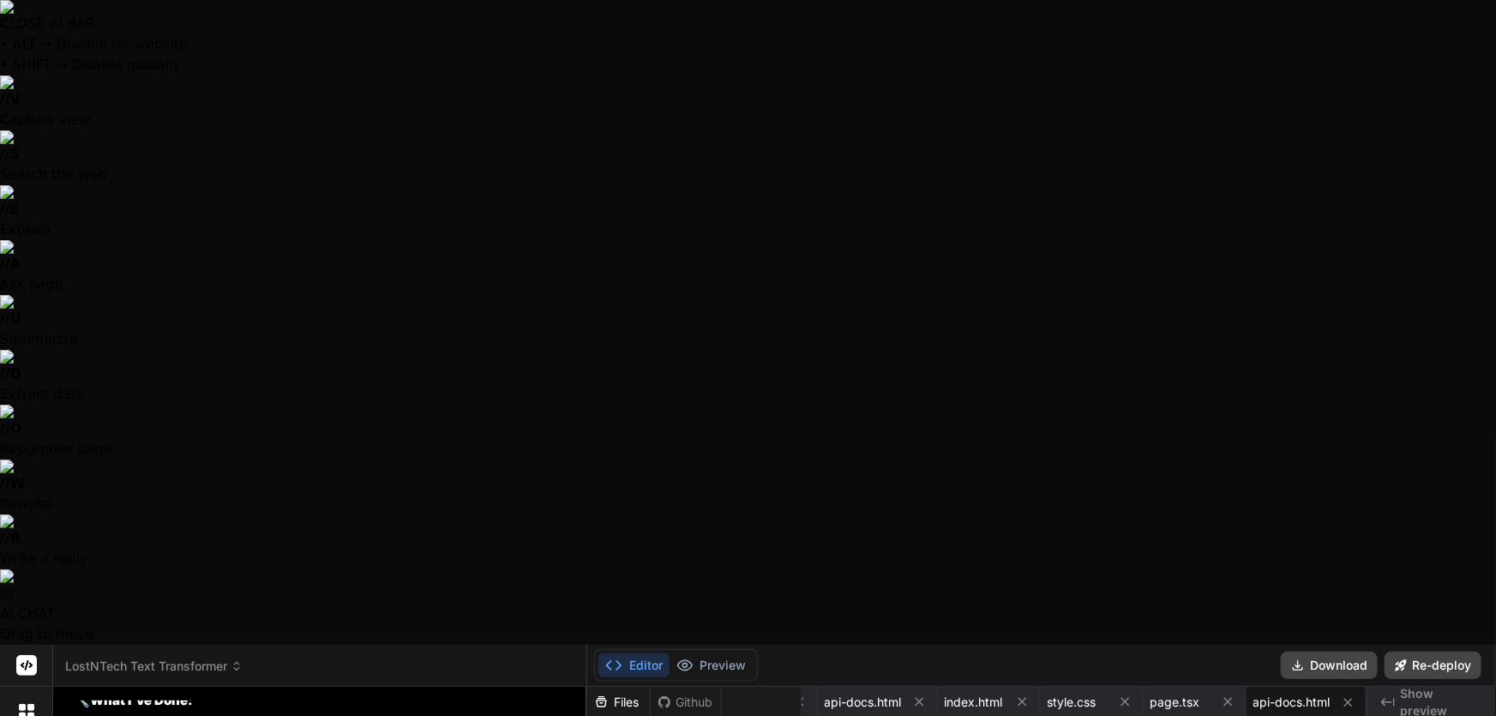
scroll to position [10074, 0]
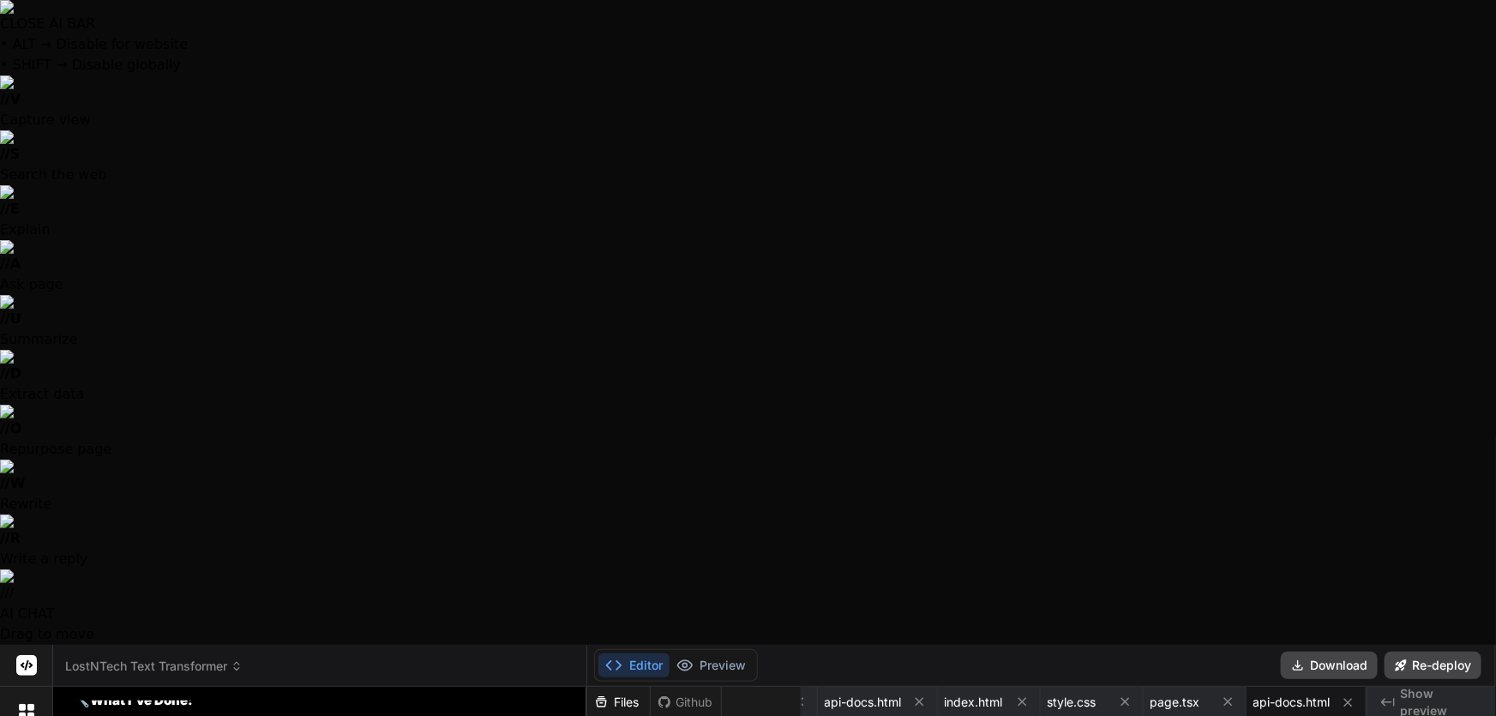
scroll to position [10070, 0]
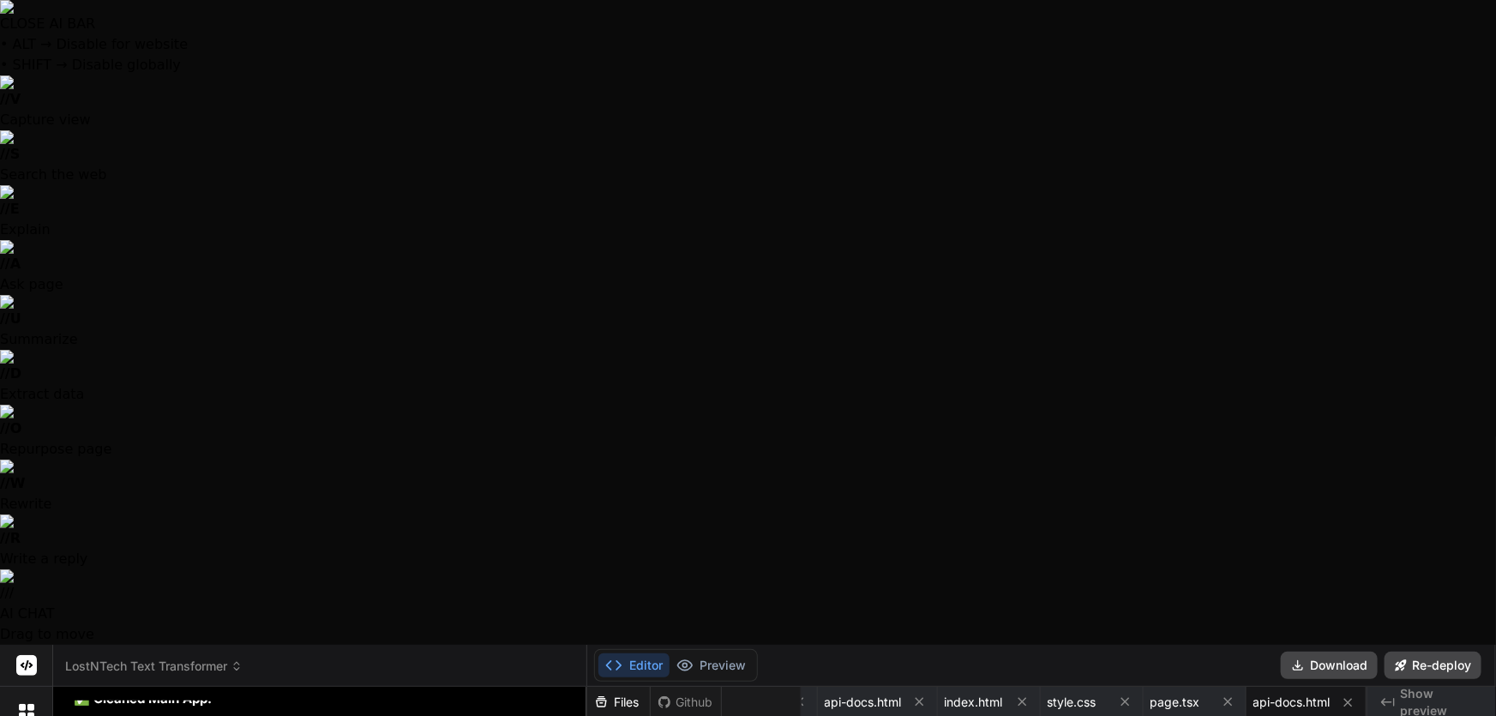
scroll to position [10074, 0]
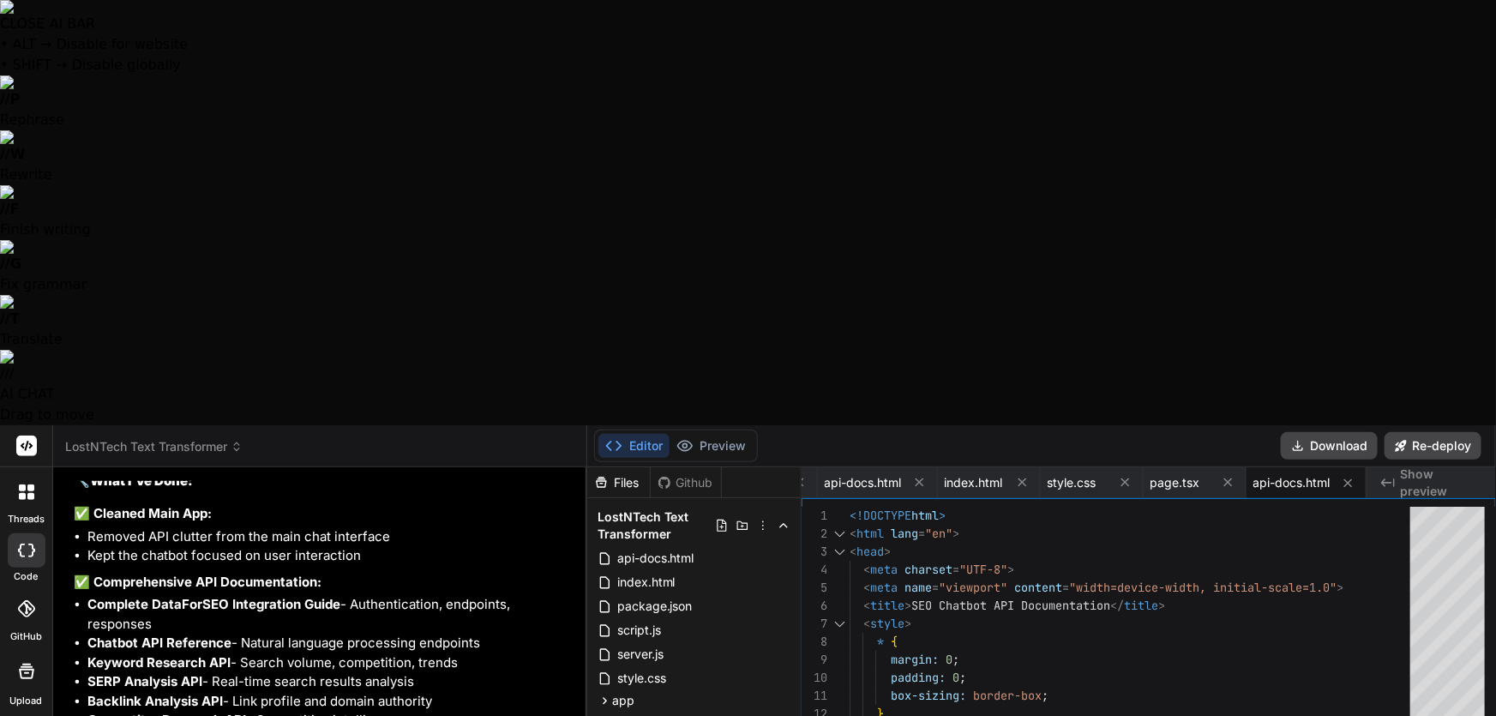
paste textarea "404: NOT_FOUND Code: NOT_FOUND ID: cle1::vgkt7-1755558084550-558e01b36b40 Read …"
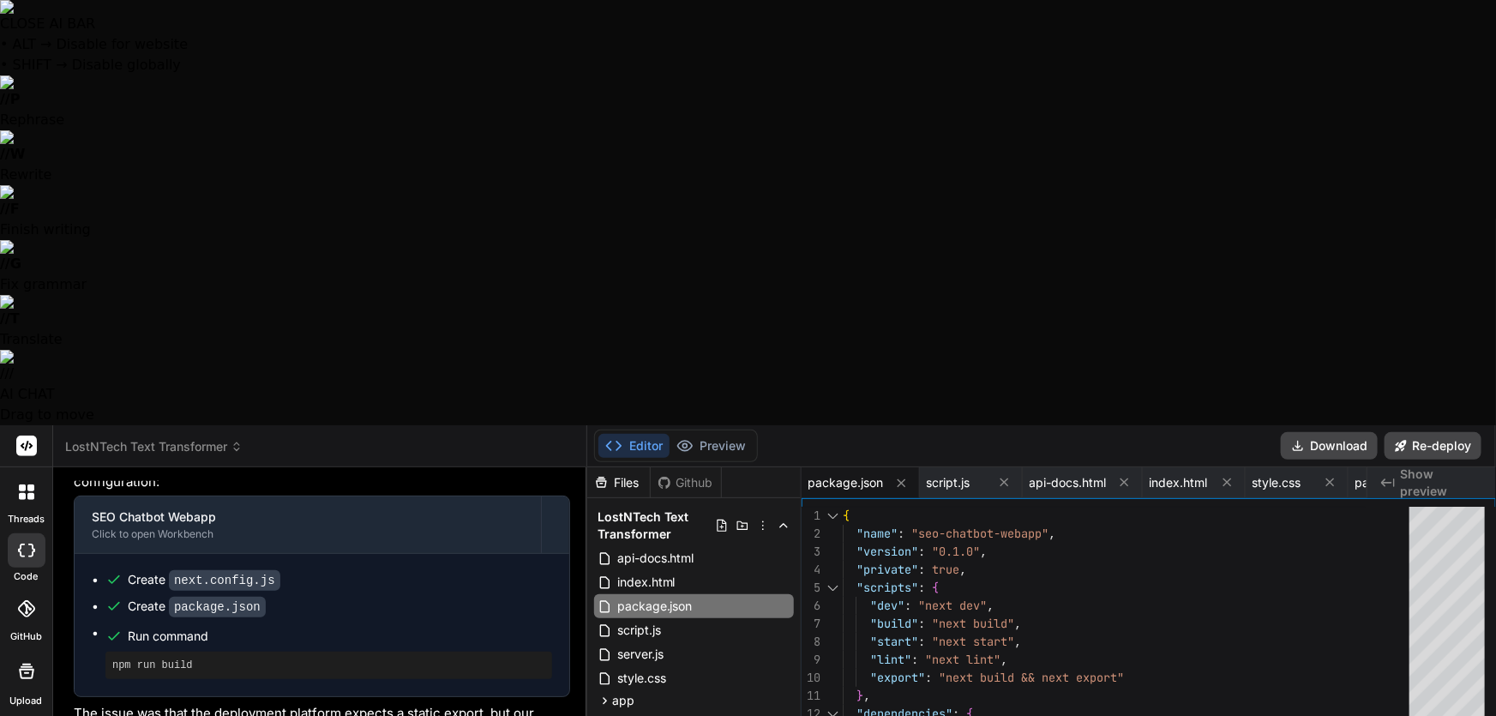
scroll to position [10795, 0]
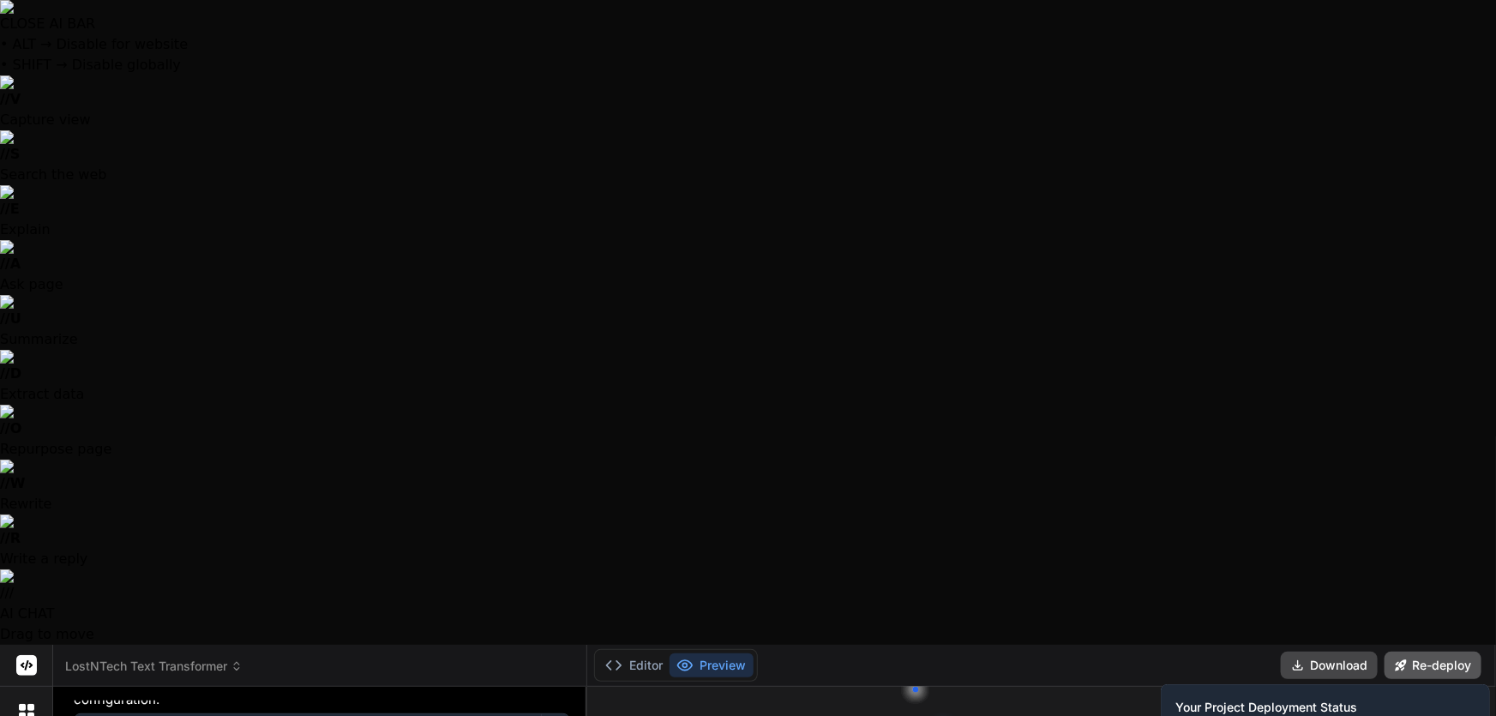
click at [1438, 652] on button "Re-deploy" at bounding box center [1433, 665] width 97 height 27
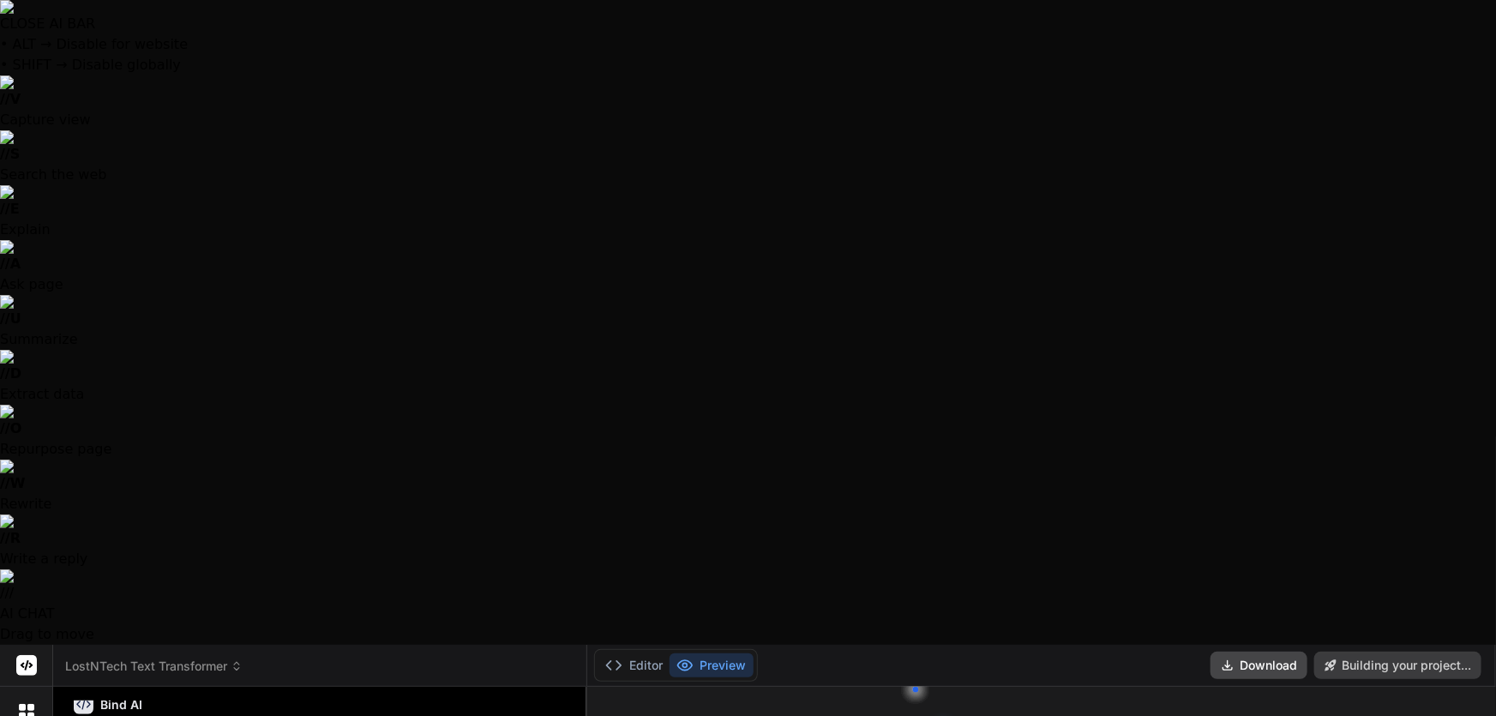
scroll to position [9572, 0]
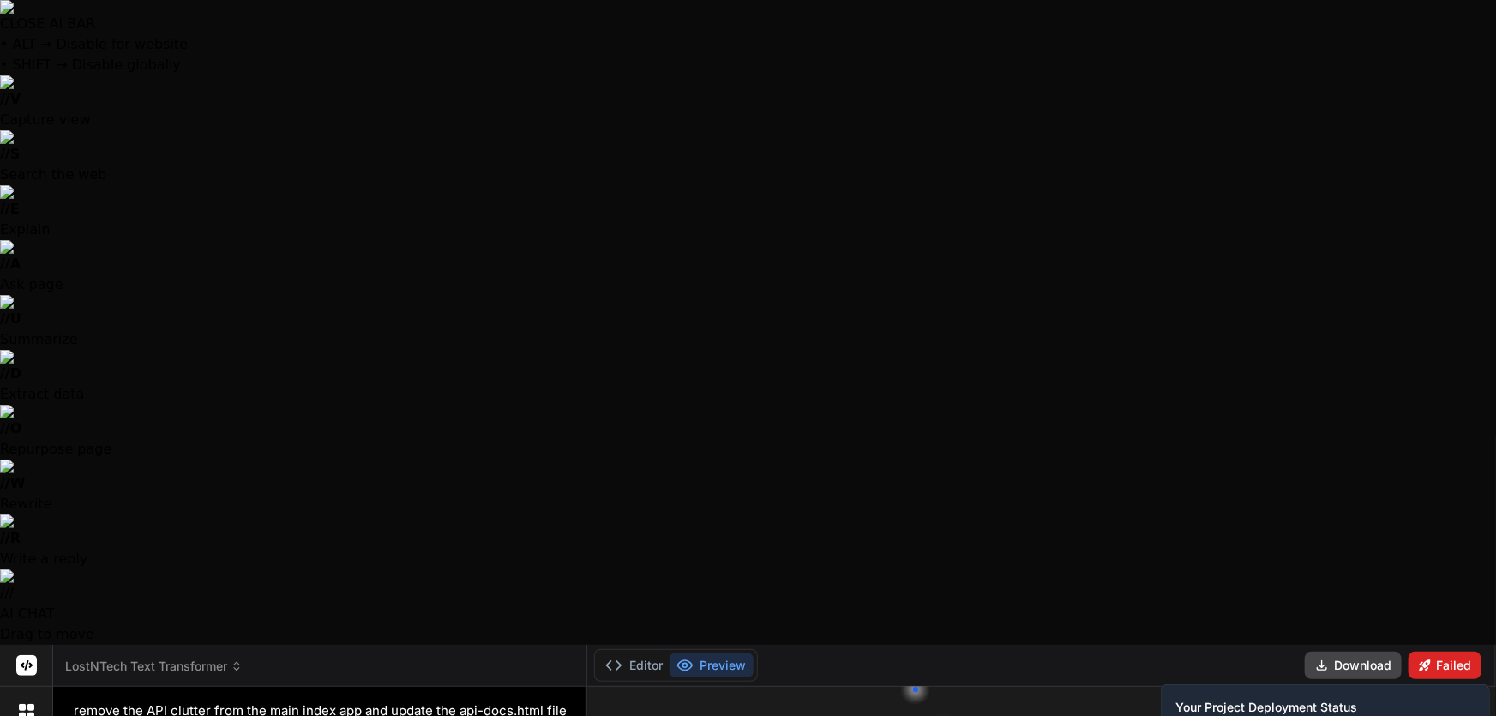
click at [1426, 659] on icon at bounding box center [1425, 664] width 11 height 11
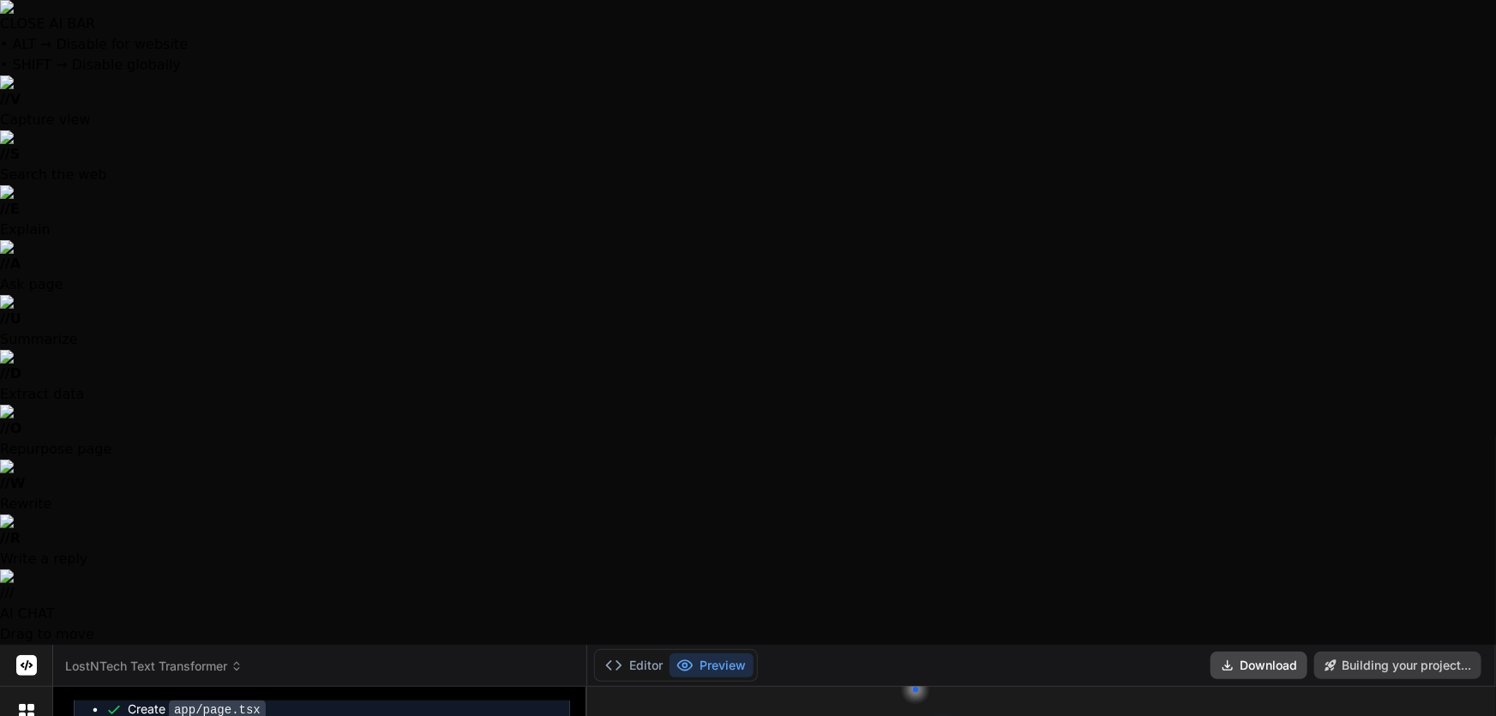
scroll to position [10148, 0]
click at [639, 653] on button "Editor" at bounding box center [633, 665] width 71 height 24
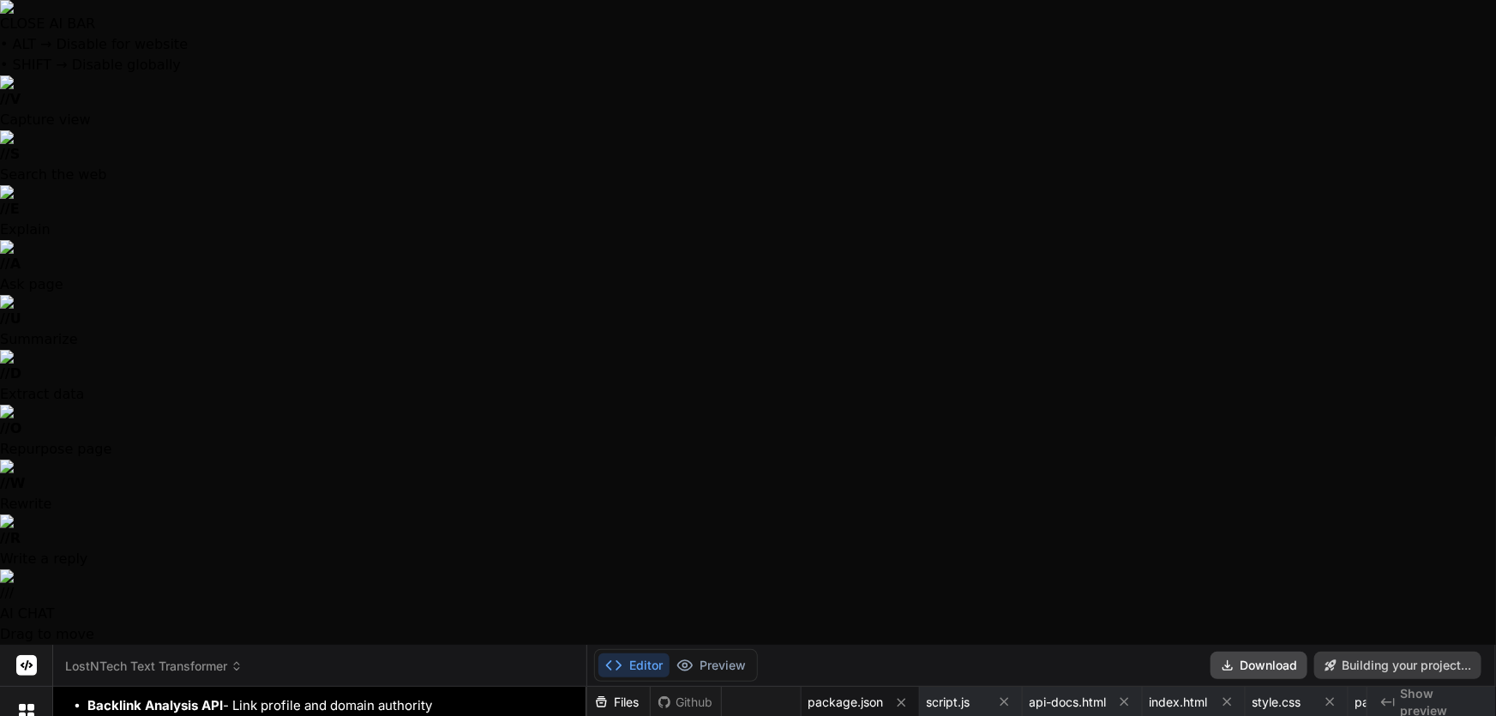
scroll to position [328, 0]
click at [725, 653] on button "Preview" at bounding box center [712, 665] width 84 height 24
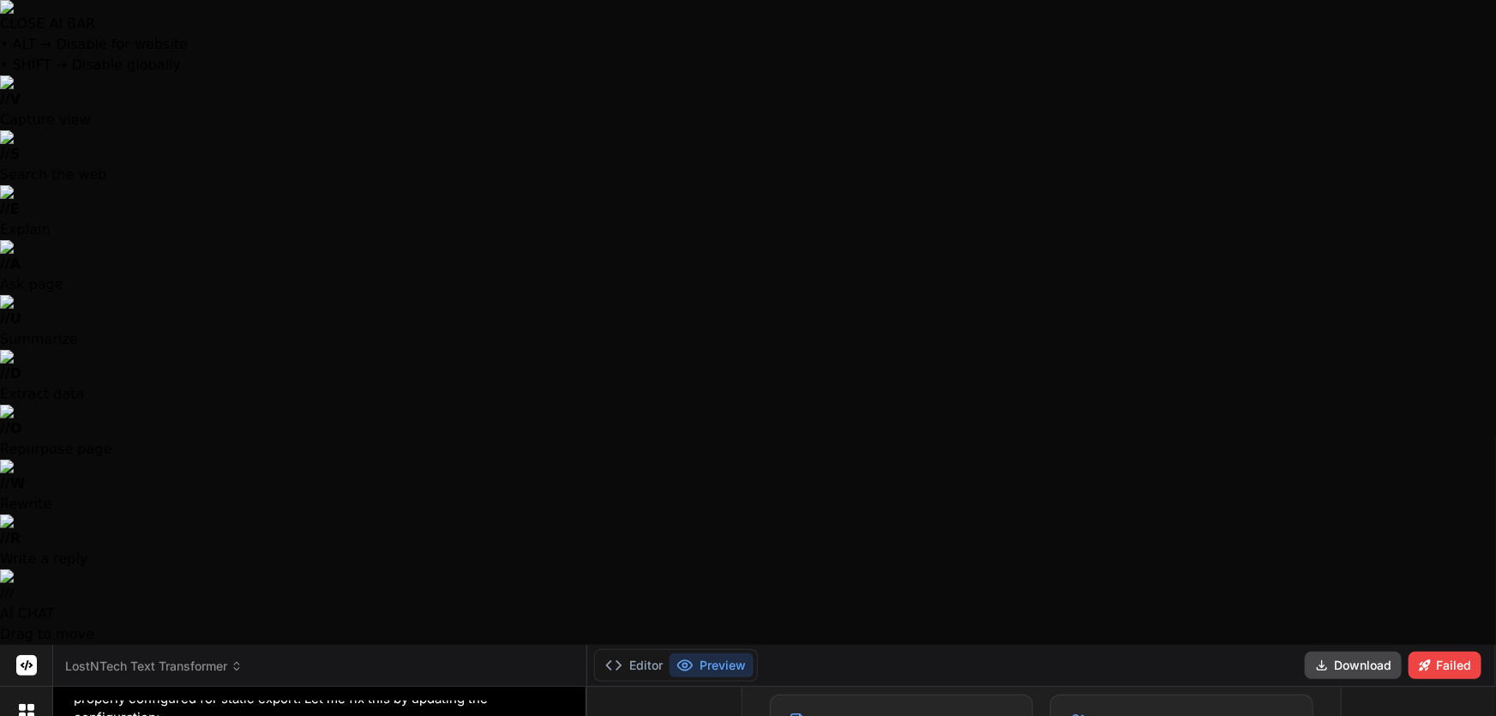
scroll to position [10741, 0]
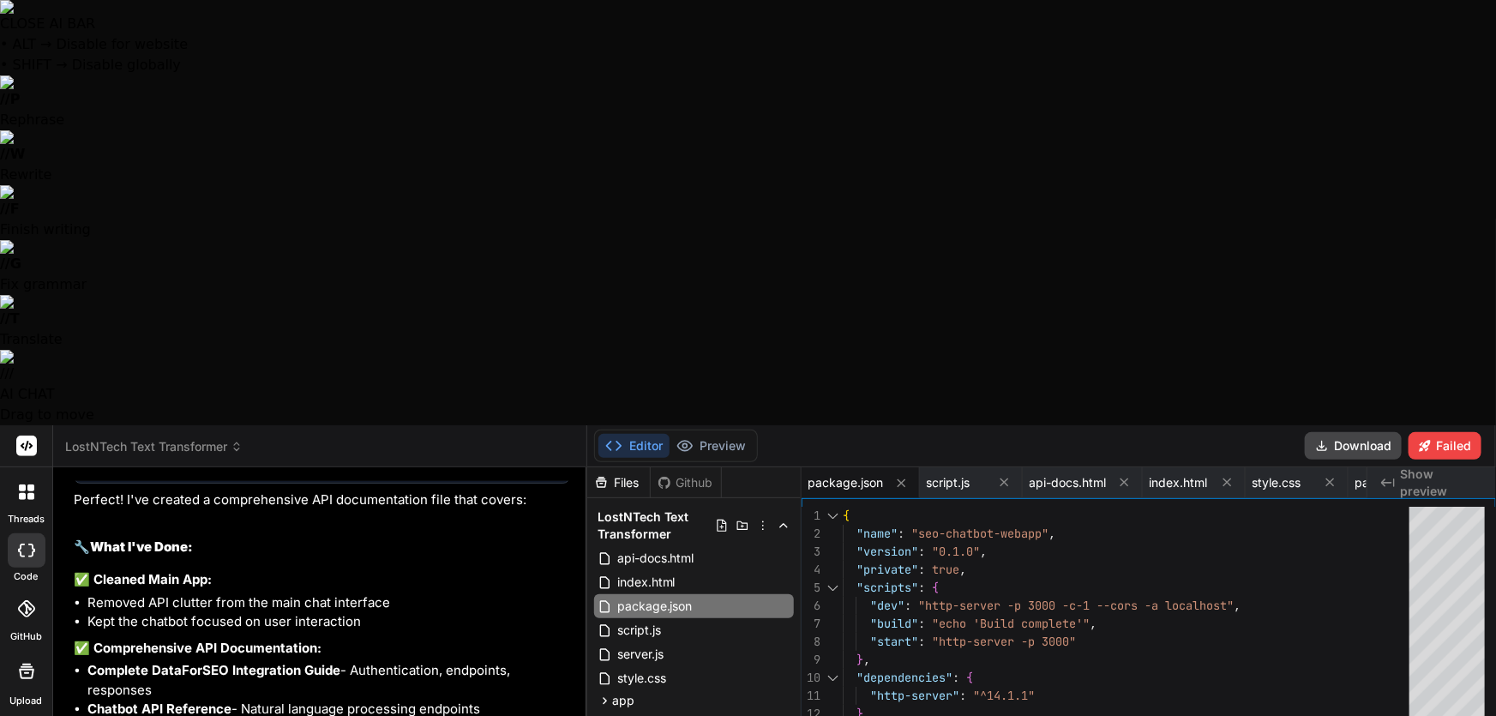
scroll to position [9598, 0]
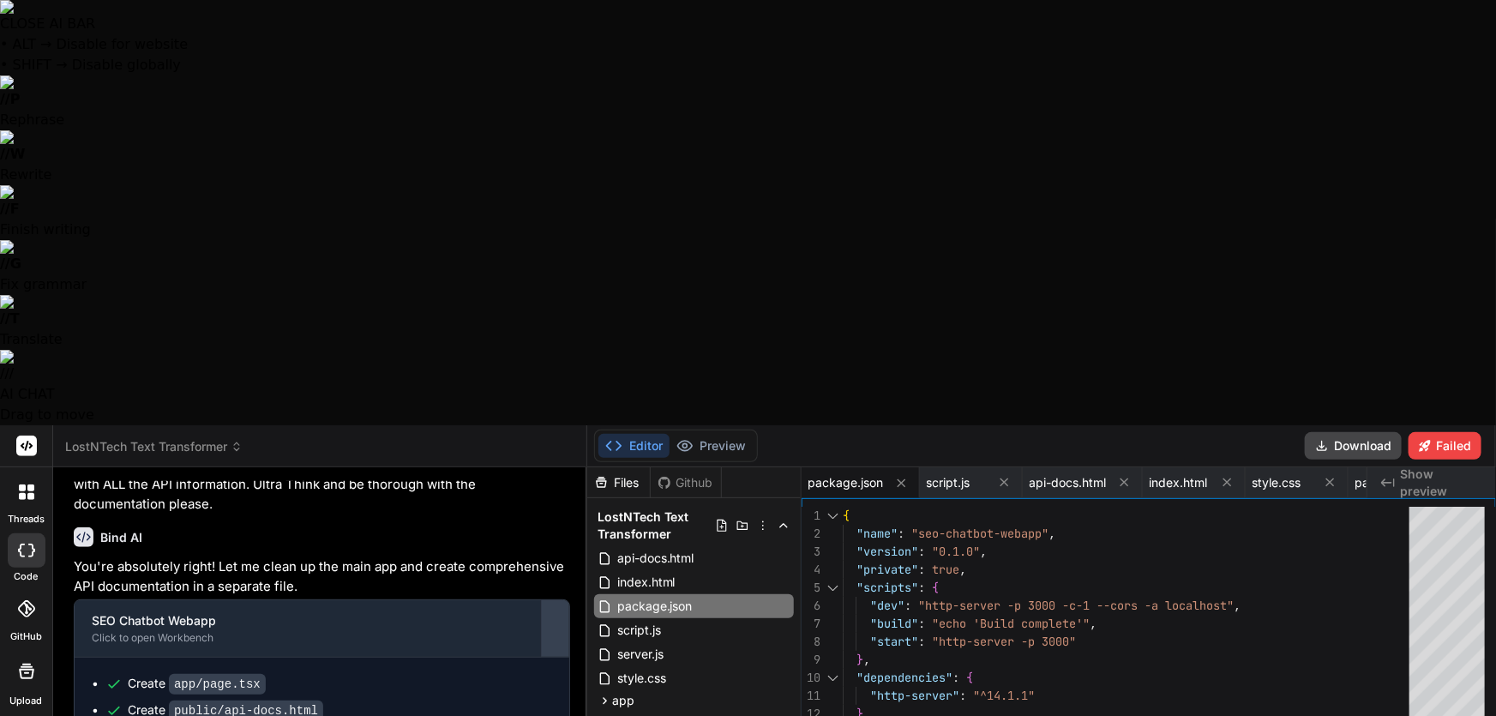
click at [553, 615] on div at bounding box center [555, 628] width 27 height 27
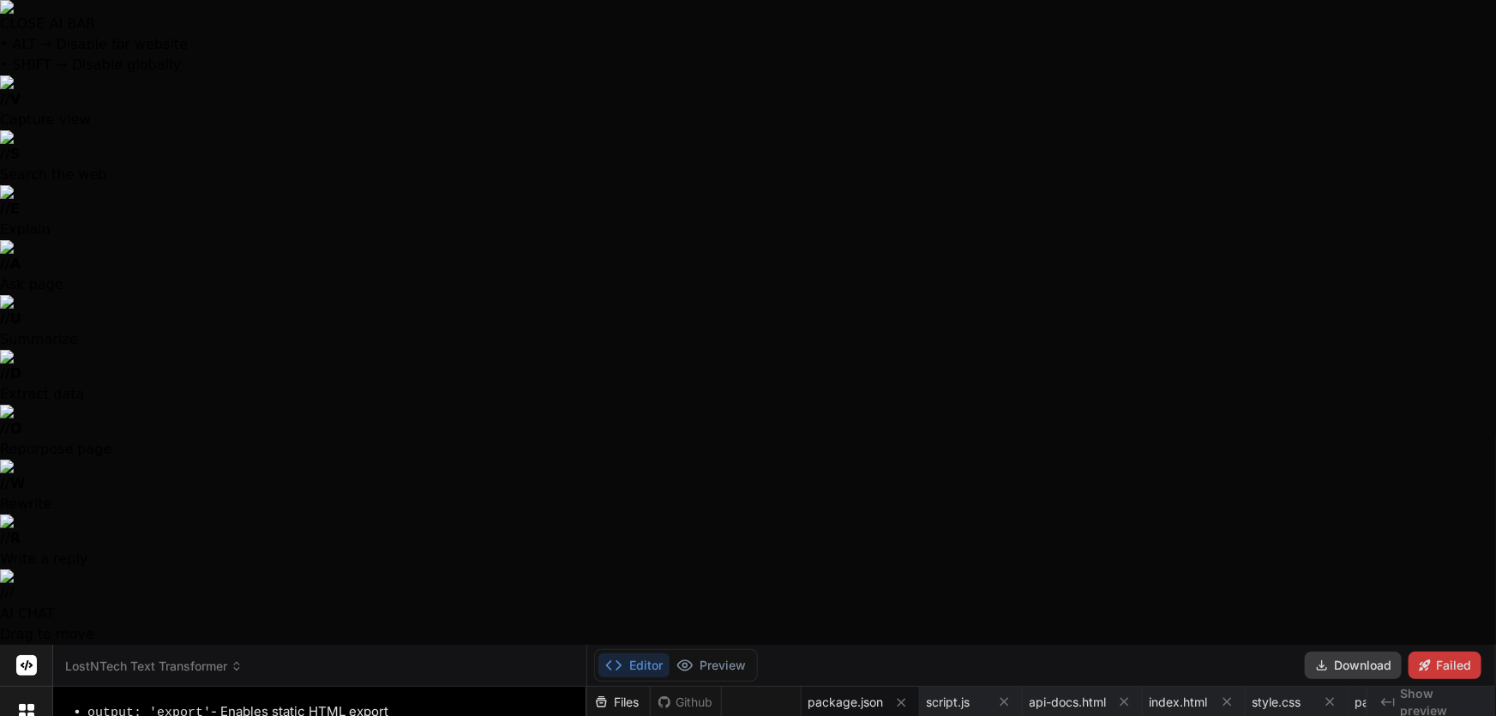
click at [237, 665] on div at bounding box center [748, 358] width 1496 height 716
click at [238, 665] on div at bounding box center [748, 358] width 1496 height 716
click at [34, 655] on rect at bounding box center [26, 665] width 21 height 21
click at [24, 655] on rect at bounding box center [26, 665] width 21 height 21
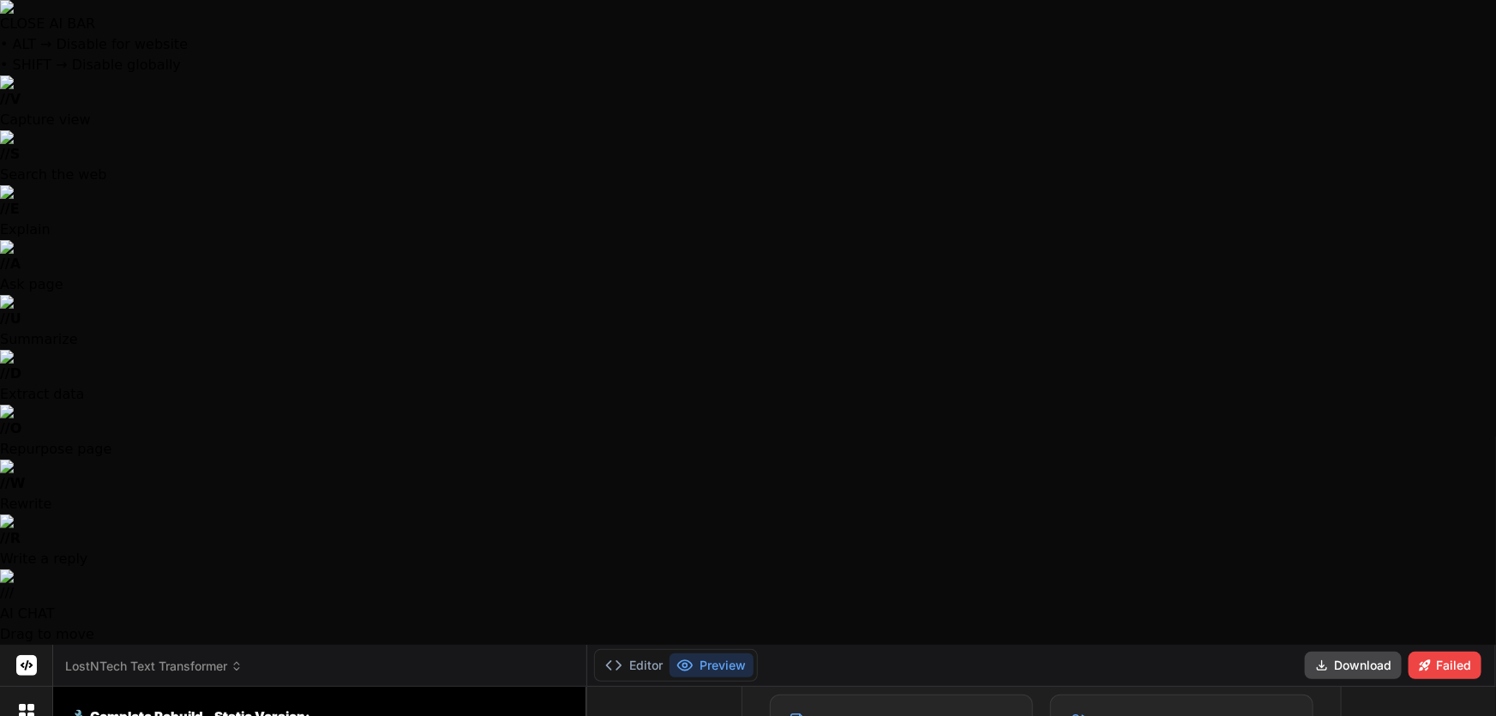
scroll to position [11634, 0]
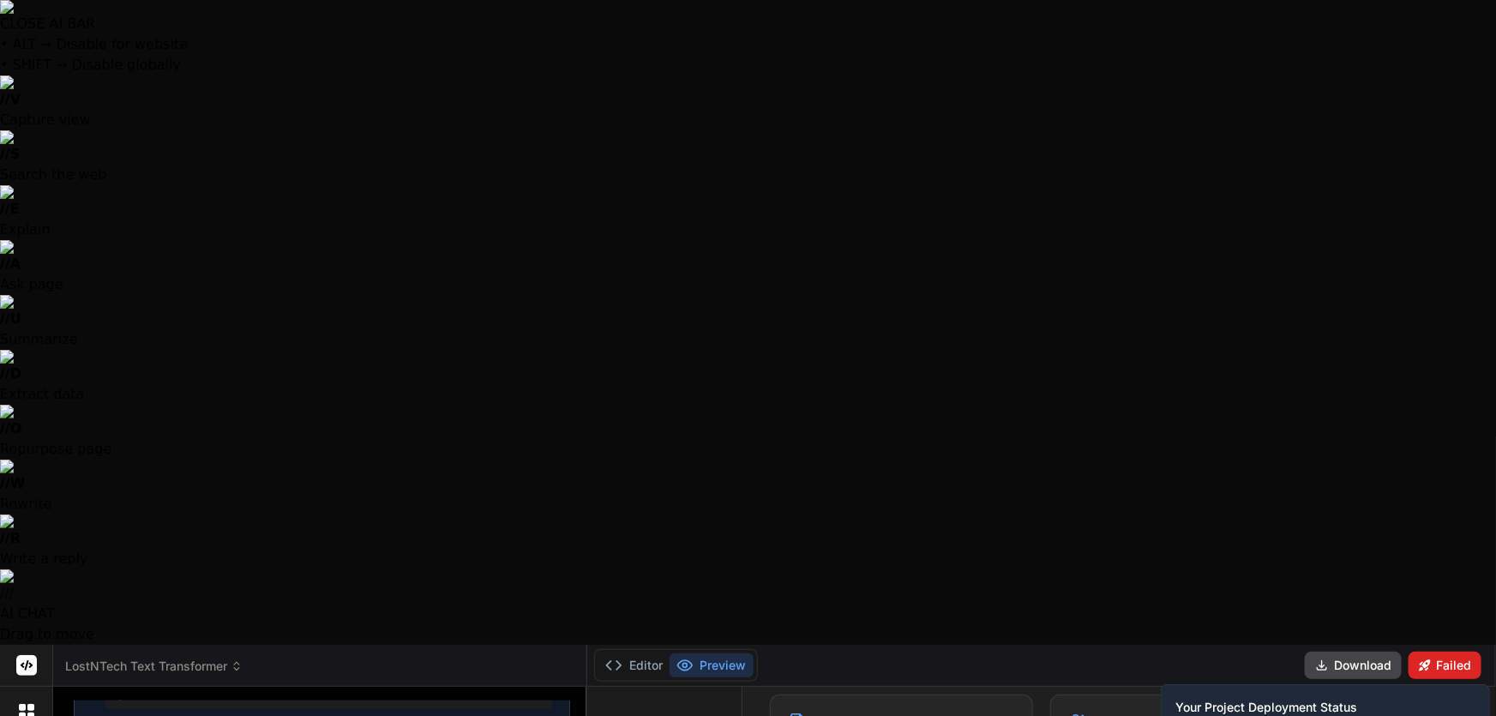
click at [1433, 652] on button "Failed" at bounding box center [1445, 665] width 73 height 27
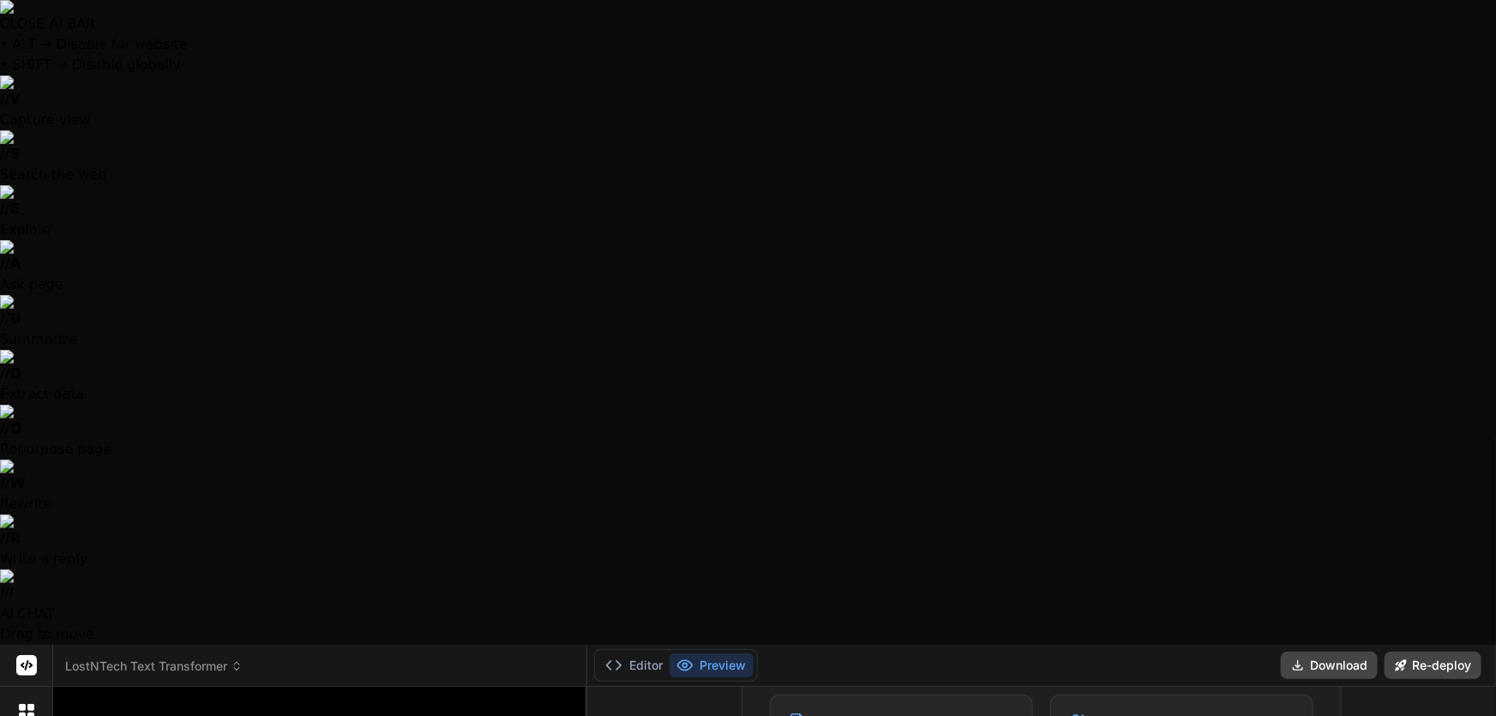
scroll to position [11767, 0]
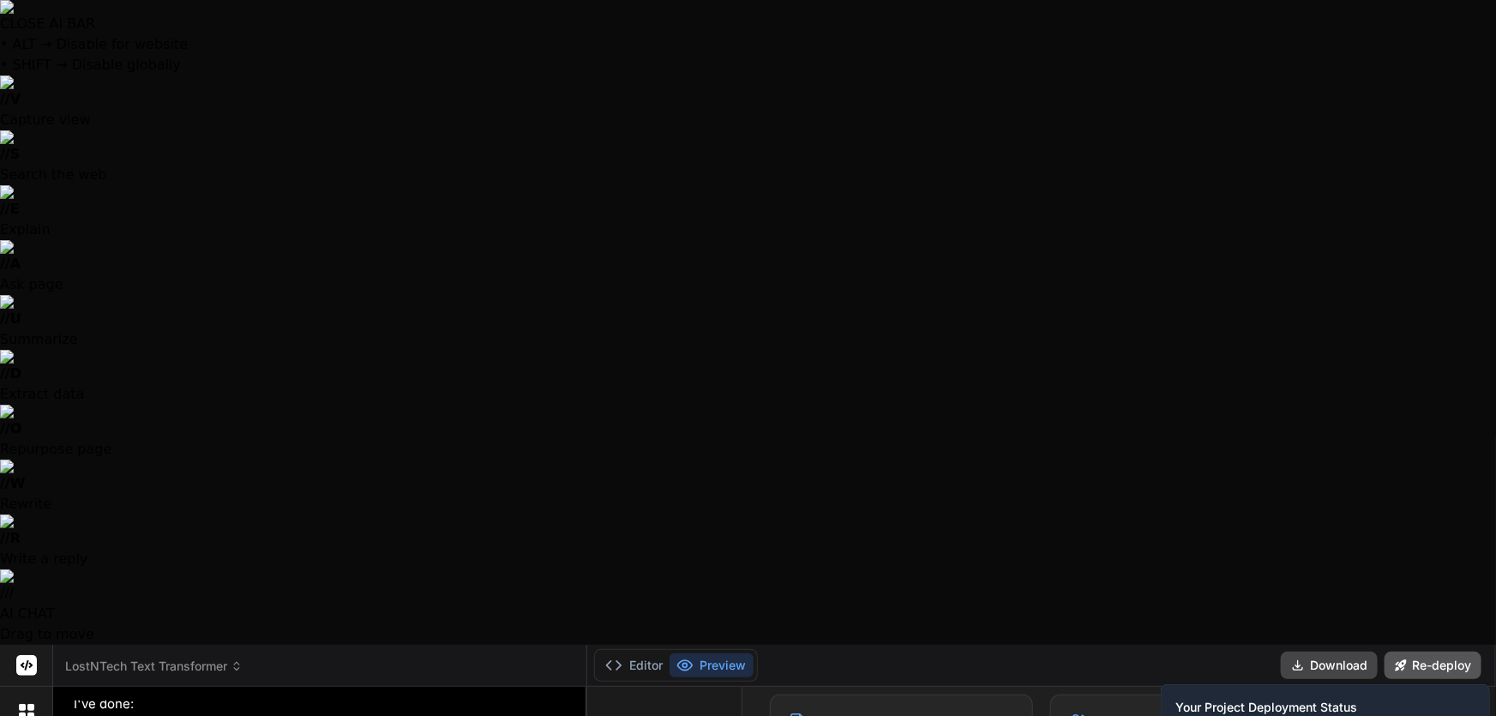
click at [1469, 652] on button "Re-deploy" at bounding box center [1433, 665] width 97 height 27
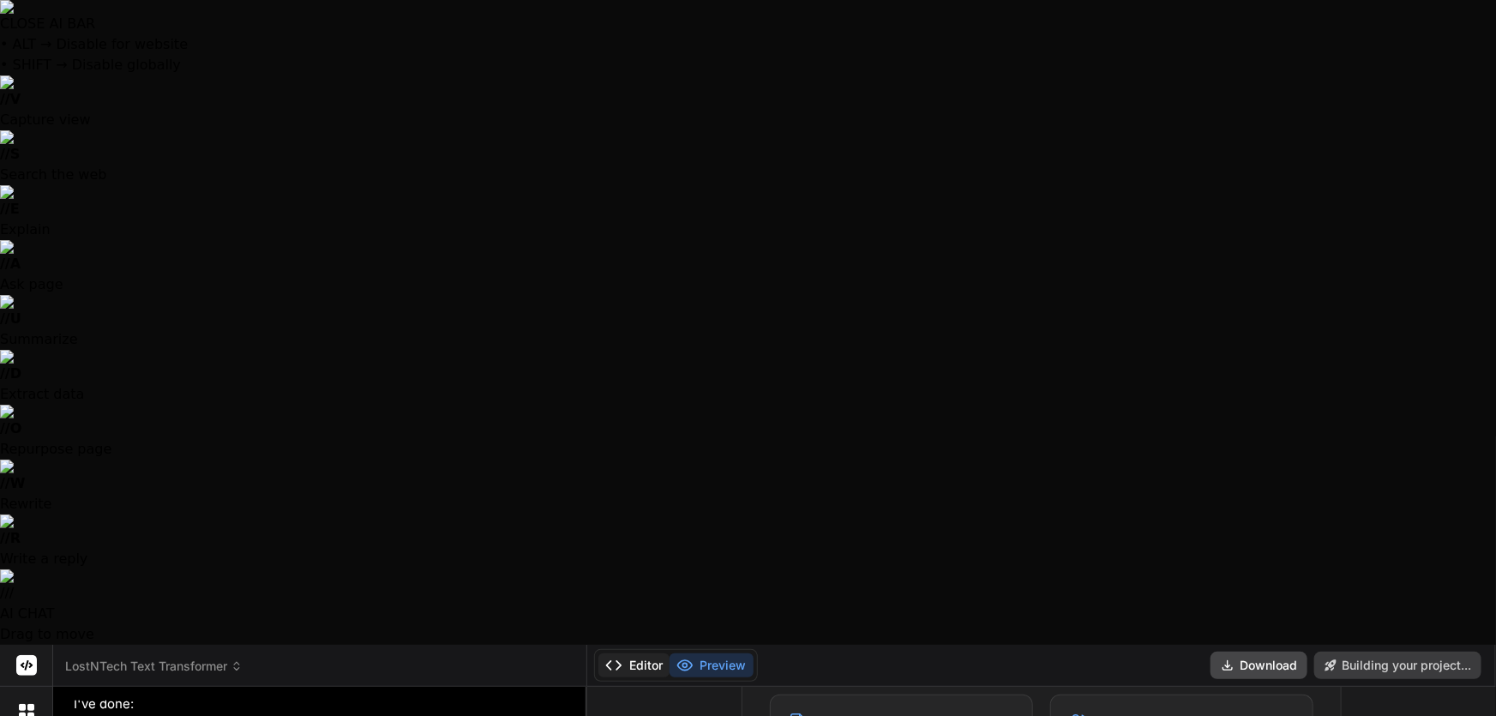
click at [634, 653] on button "Editor" at bounding box center [633, 665] width 71 height 24
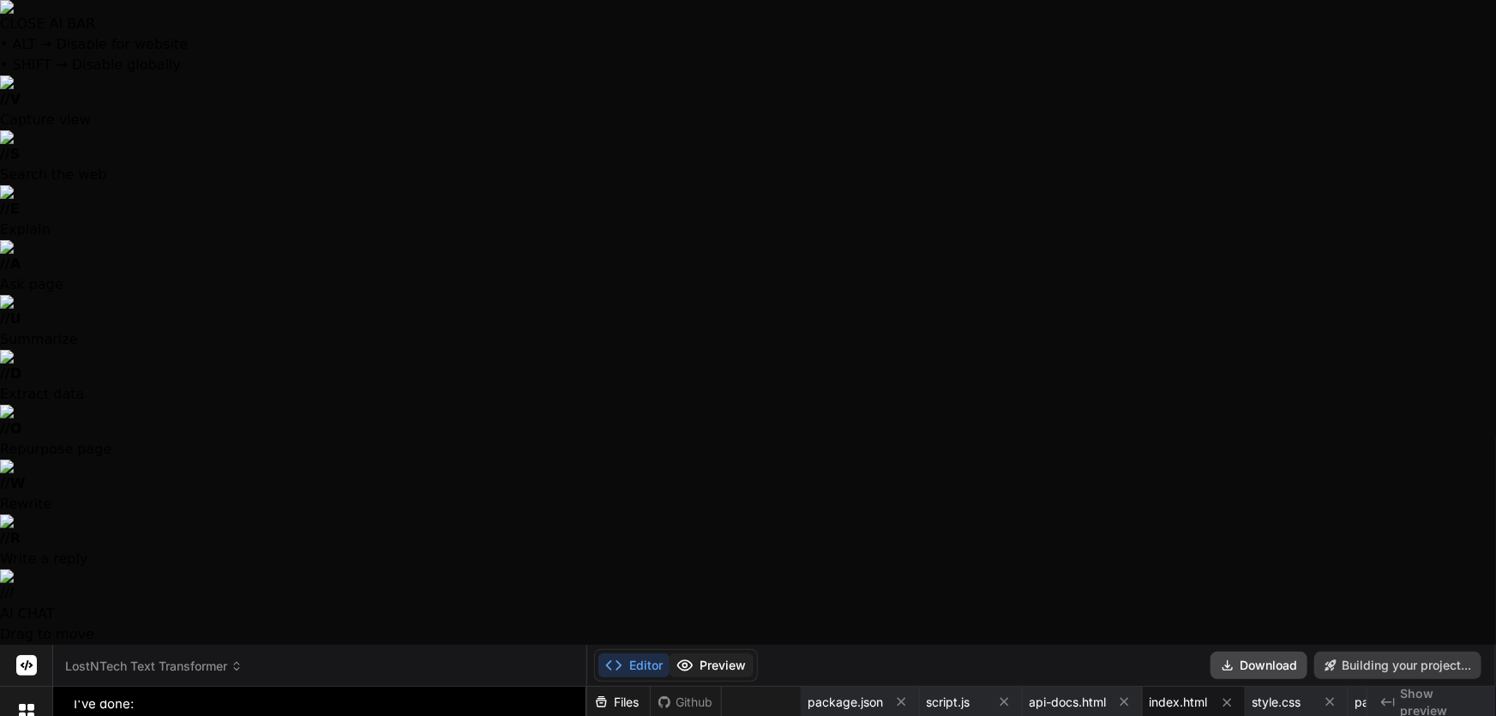
click at [703, 653] on button "Preview" at bounding box center [712, 665] width 84 height 24
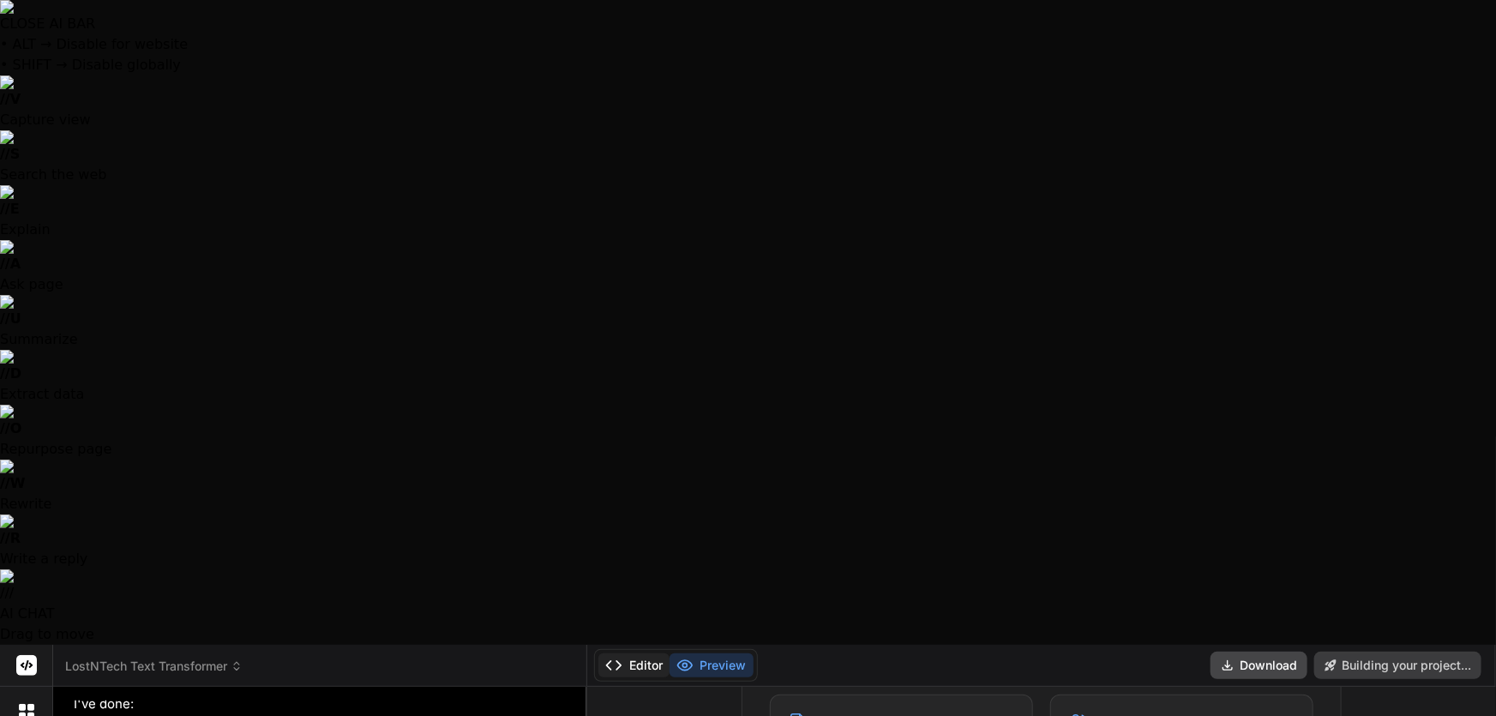
click at [660, 653] on button "Editor" at bounding box center [633, 665] width 71 height 24
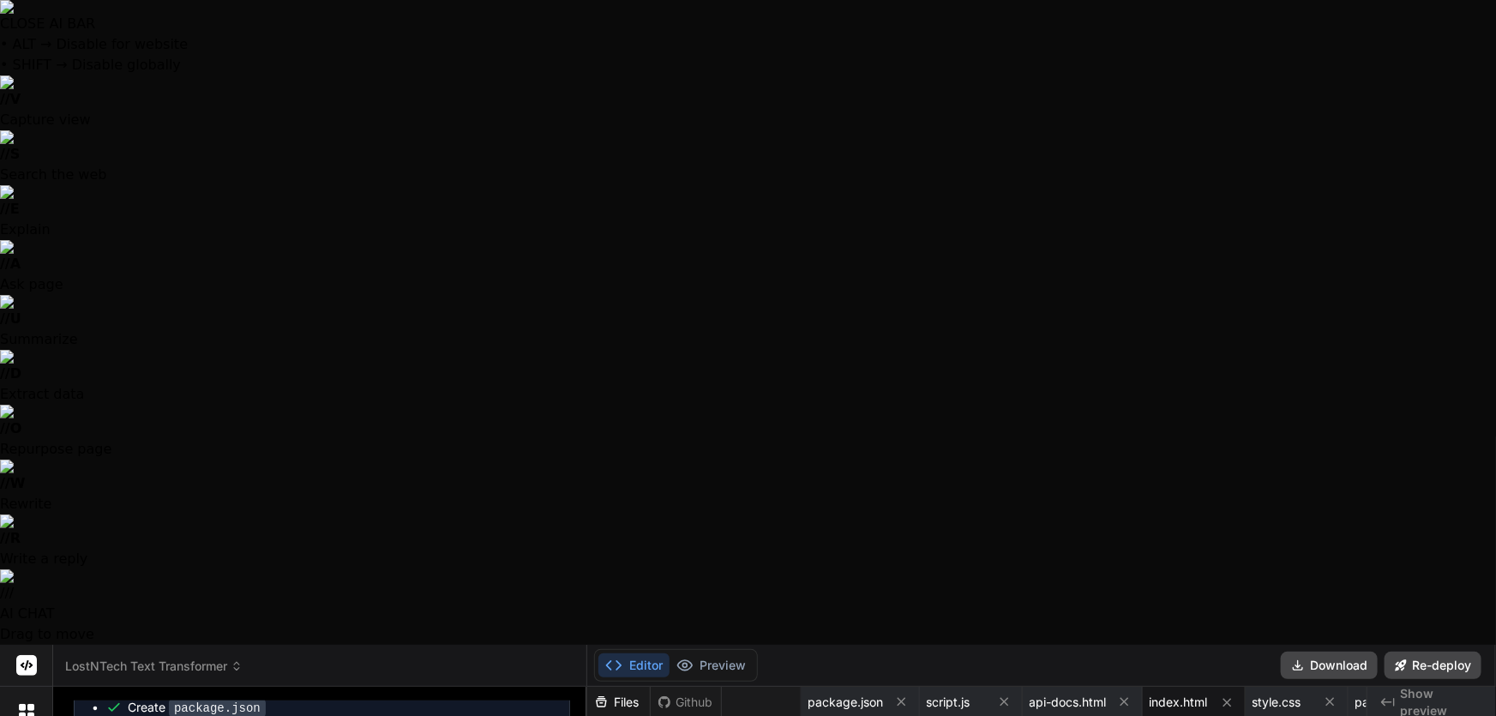
scroll to position [11300, 0]
click at [704, 653] on button "Preview" at bounding box center [712, 665] width 84 height 24
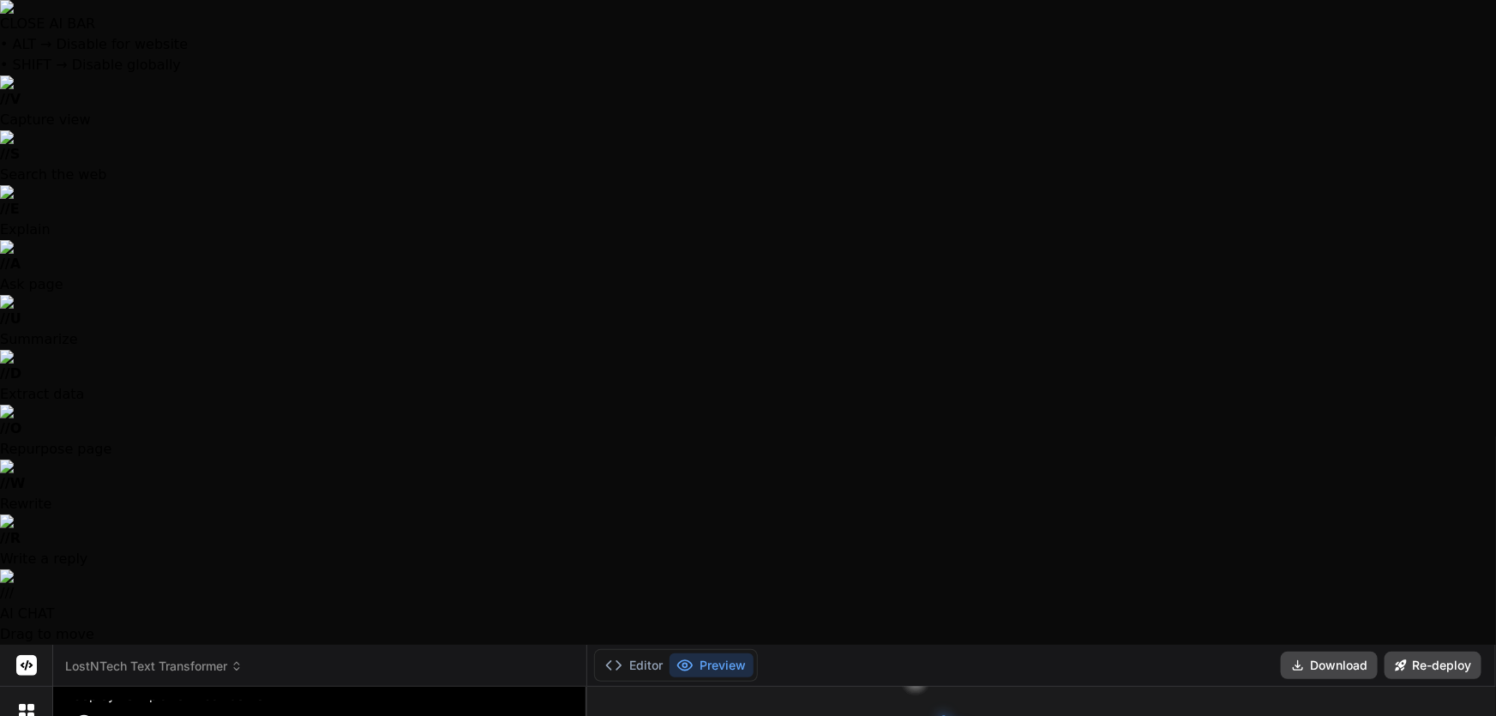
scroll to position [0, 0]
click at [628, 653] on button "Editor" at bounding box center [633, 665] width 71 height 24
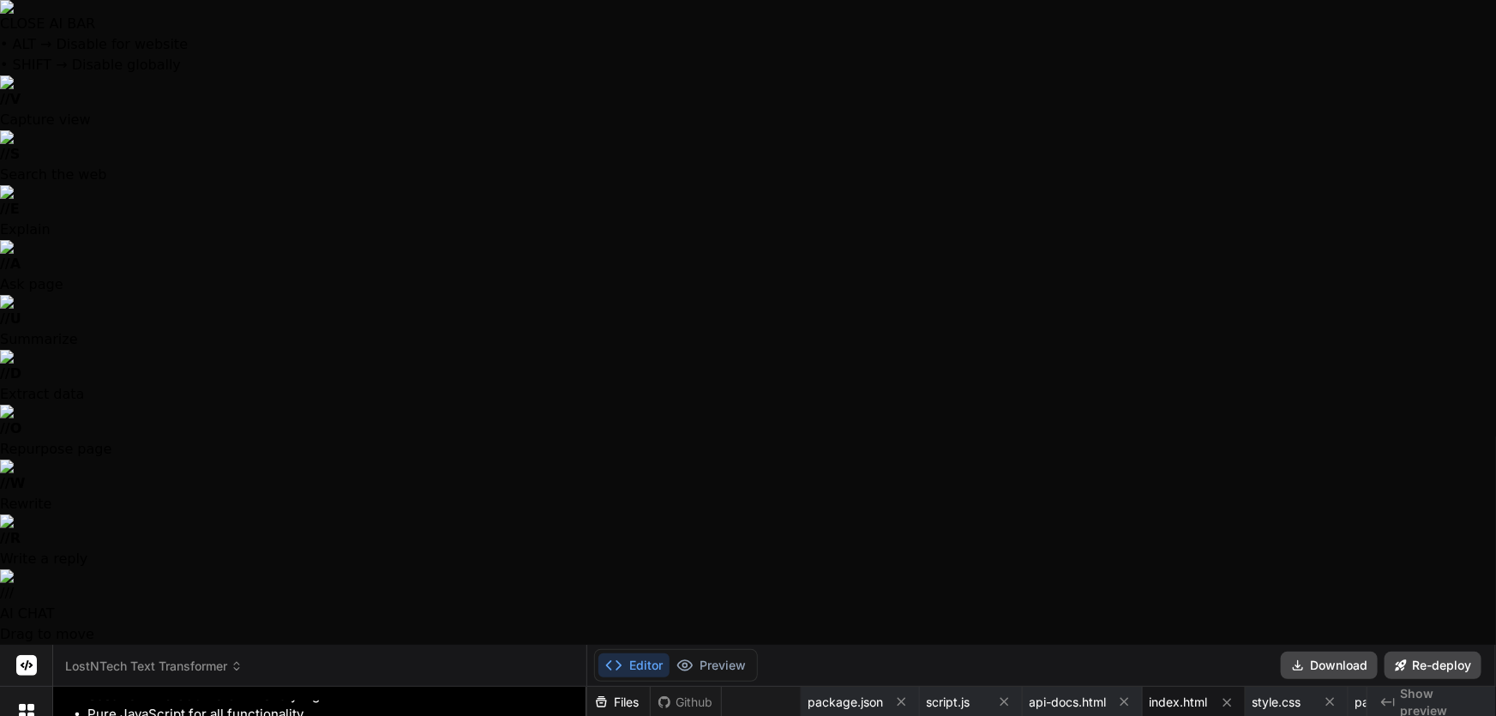
scroll to position [11923, 0]
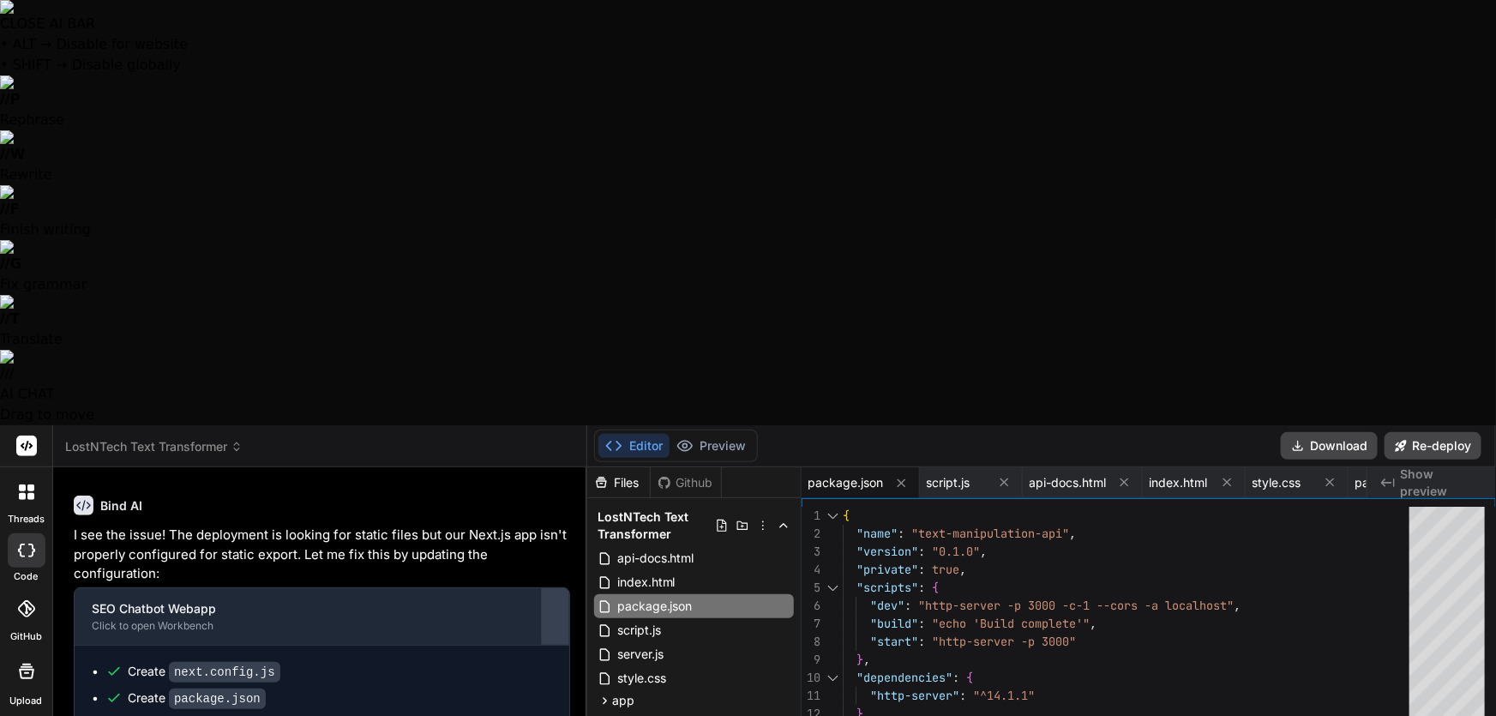
scroll to position [10644, 0]
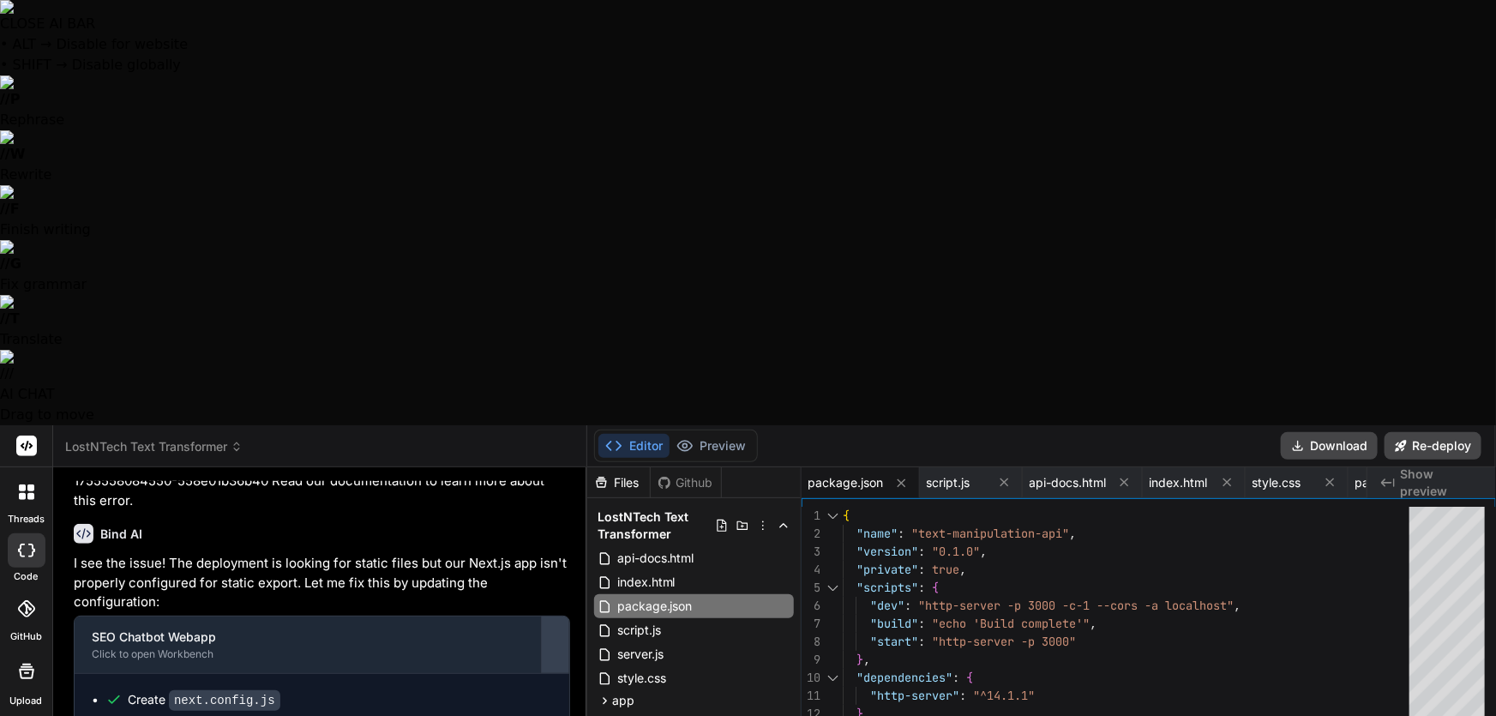
click at [562, 631] on div at bounding box center [555, 644] width 27 height 27
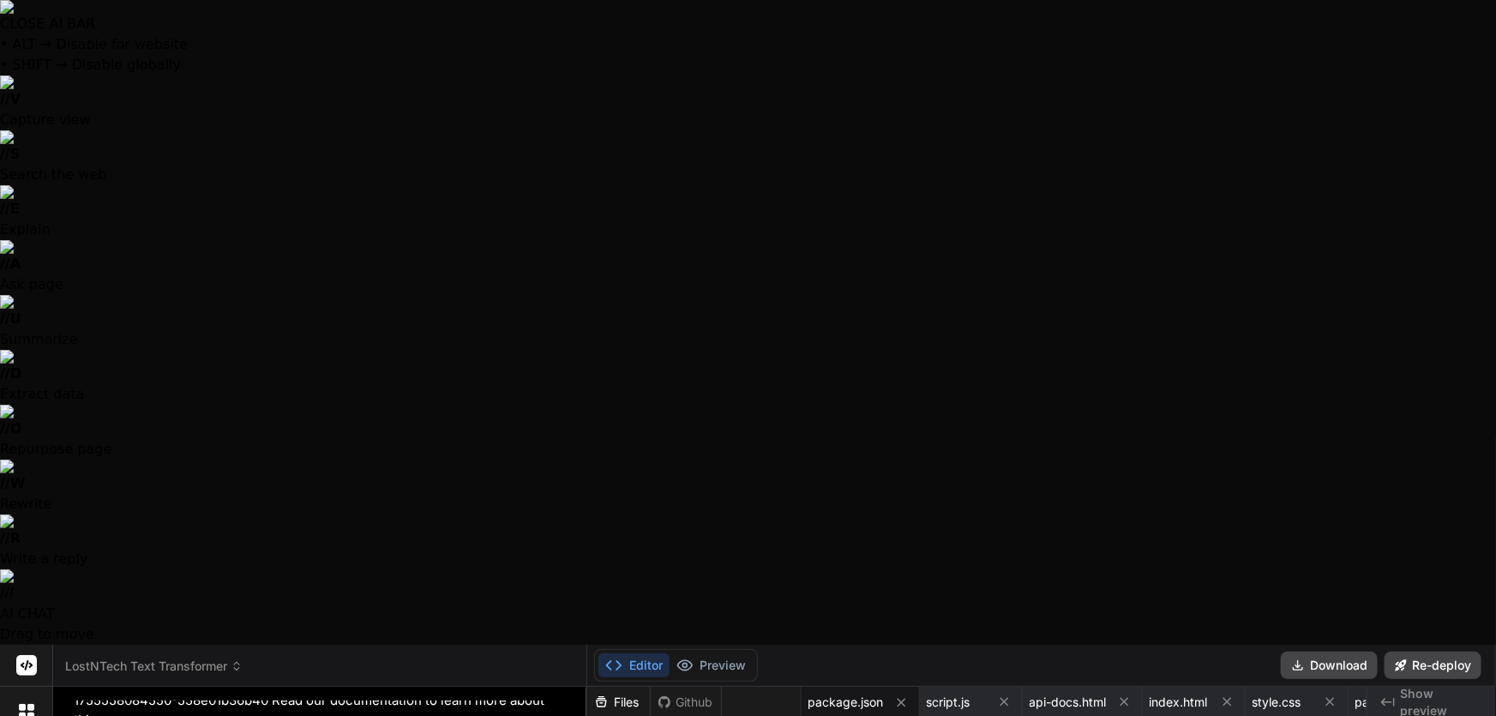
click at [557, 700] on div at bounding box center [555, 713] width 27 height 27
click at [557, 686] on button at bounding box center [555, 714] width 27 height 57
click at [103, 715] on div "Click to open Workbench" at bounding box center [308, 724] width 432 height 14
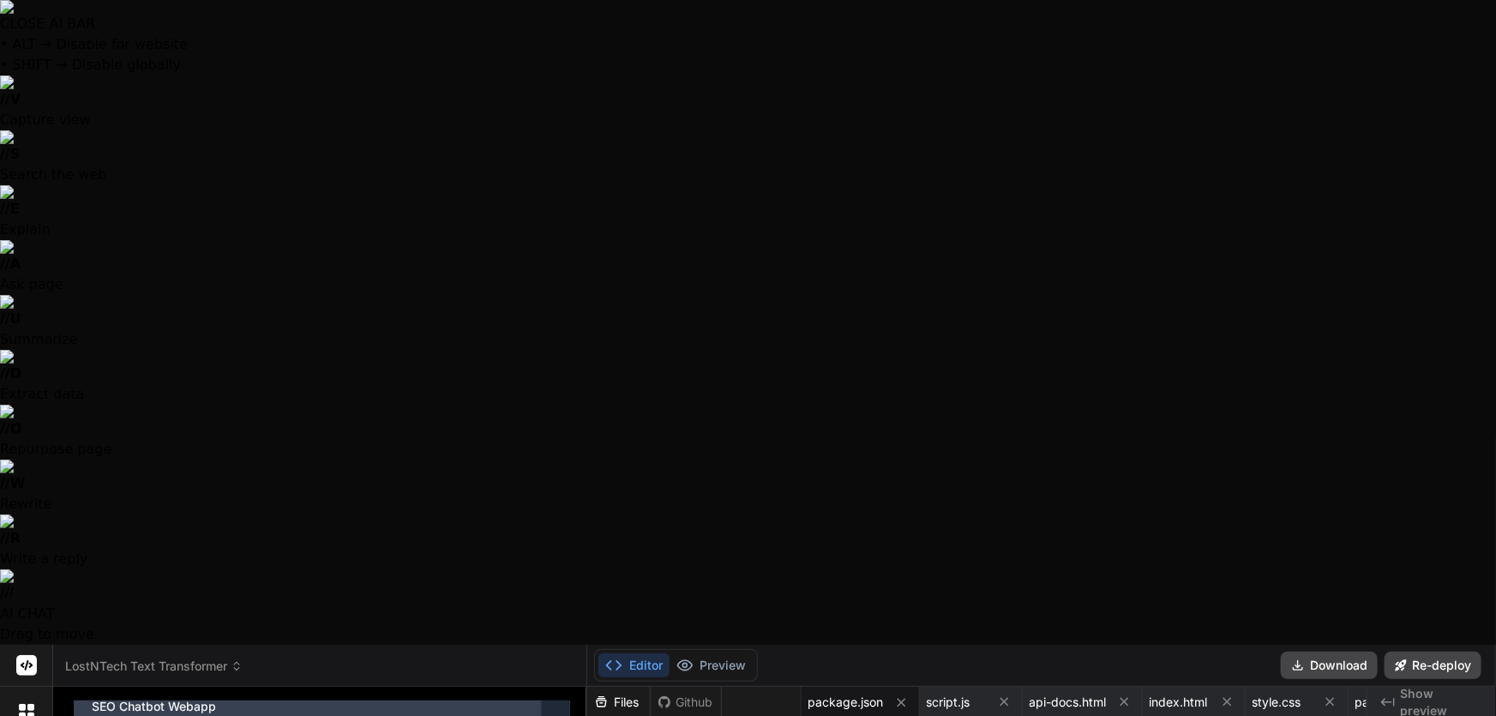
click at [106, 715] on div "Click to open Workbench" at bounding box center [308, 724] width 432 height 14
click at [105, 715] on div "Click to open Workbench" at bounding box center [308, 724] width 432 height 14
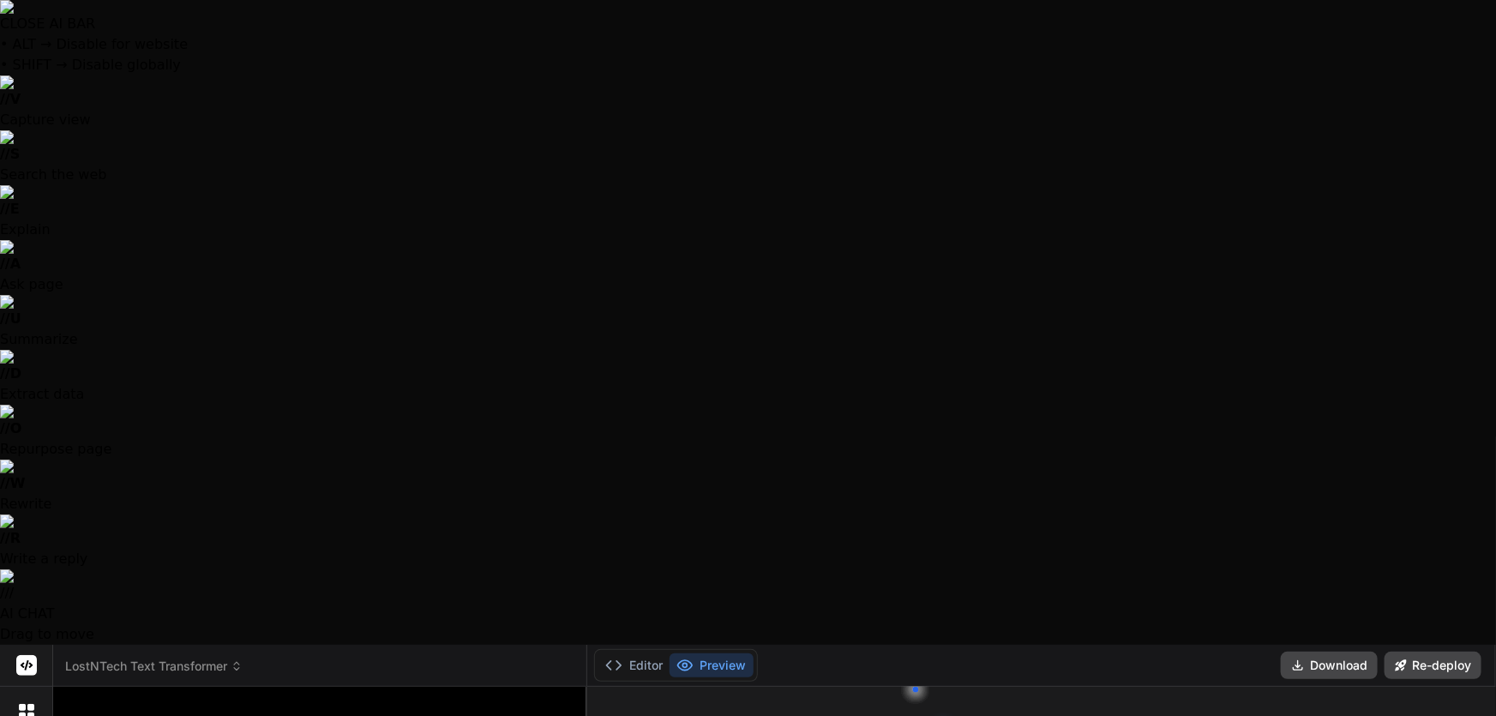
scroll to position [13026, 0]
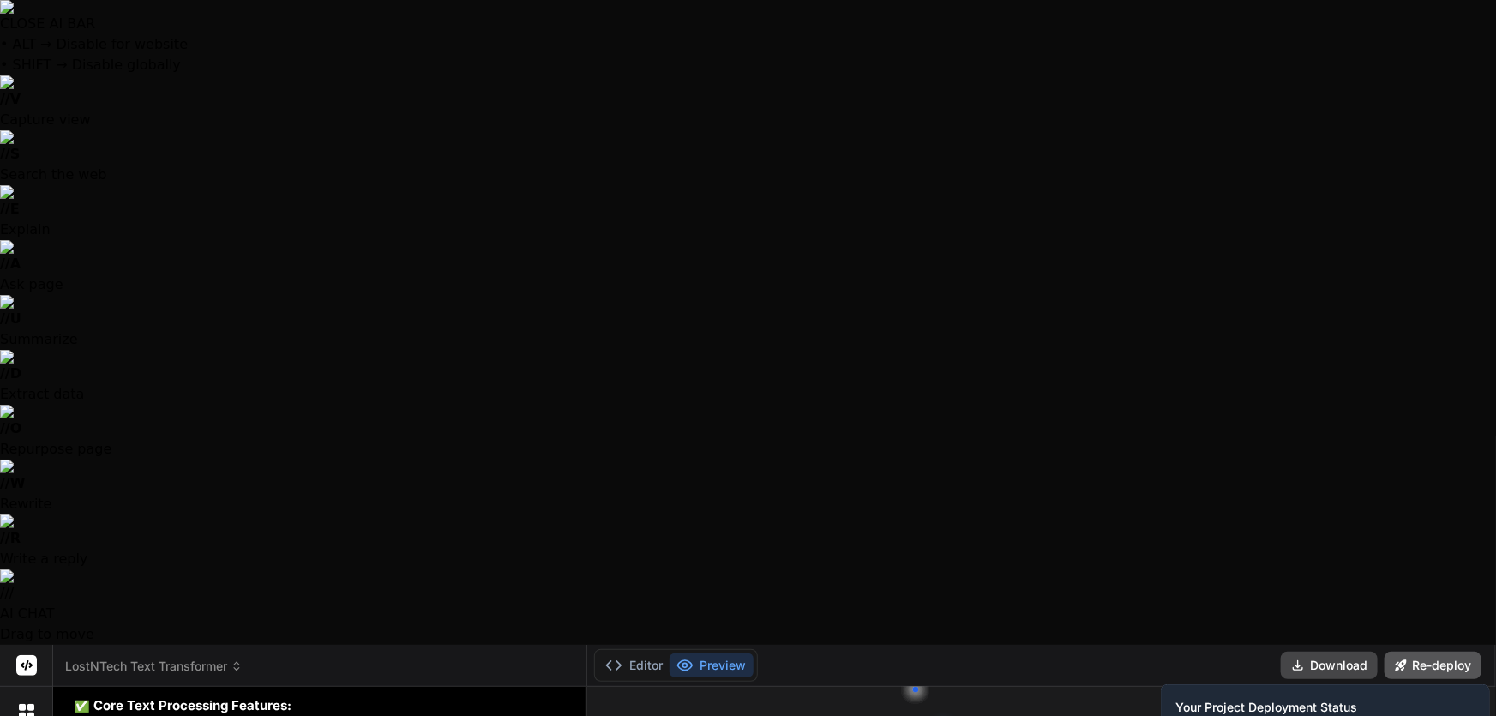
click at [1465, 652] on button "Re-deploy" at bounding box center [1433, 665] width 97 height 27
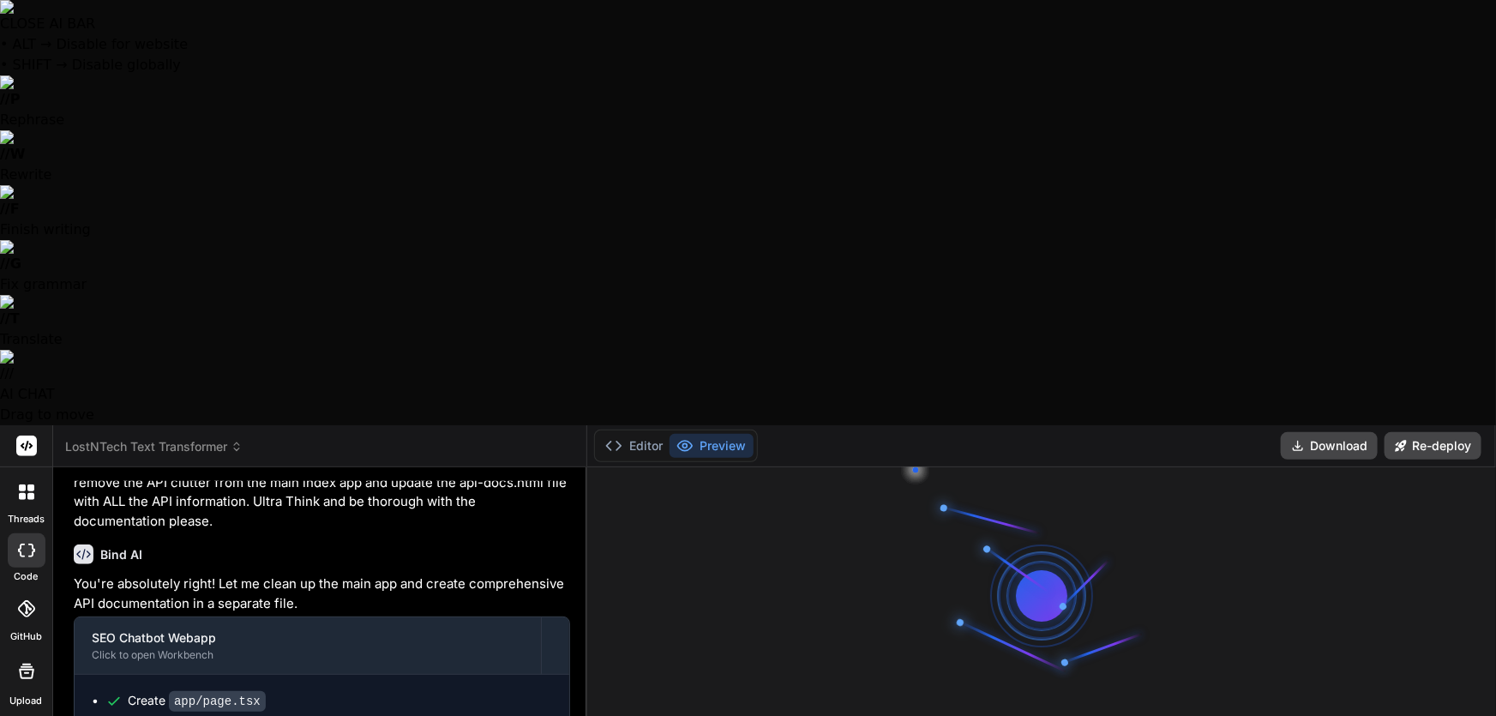
scroll to position [9596, 0]
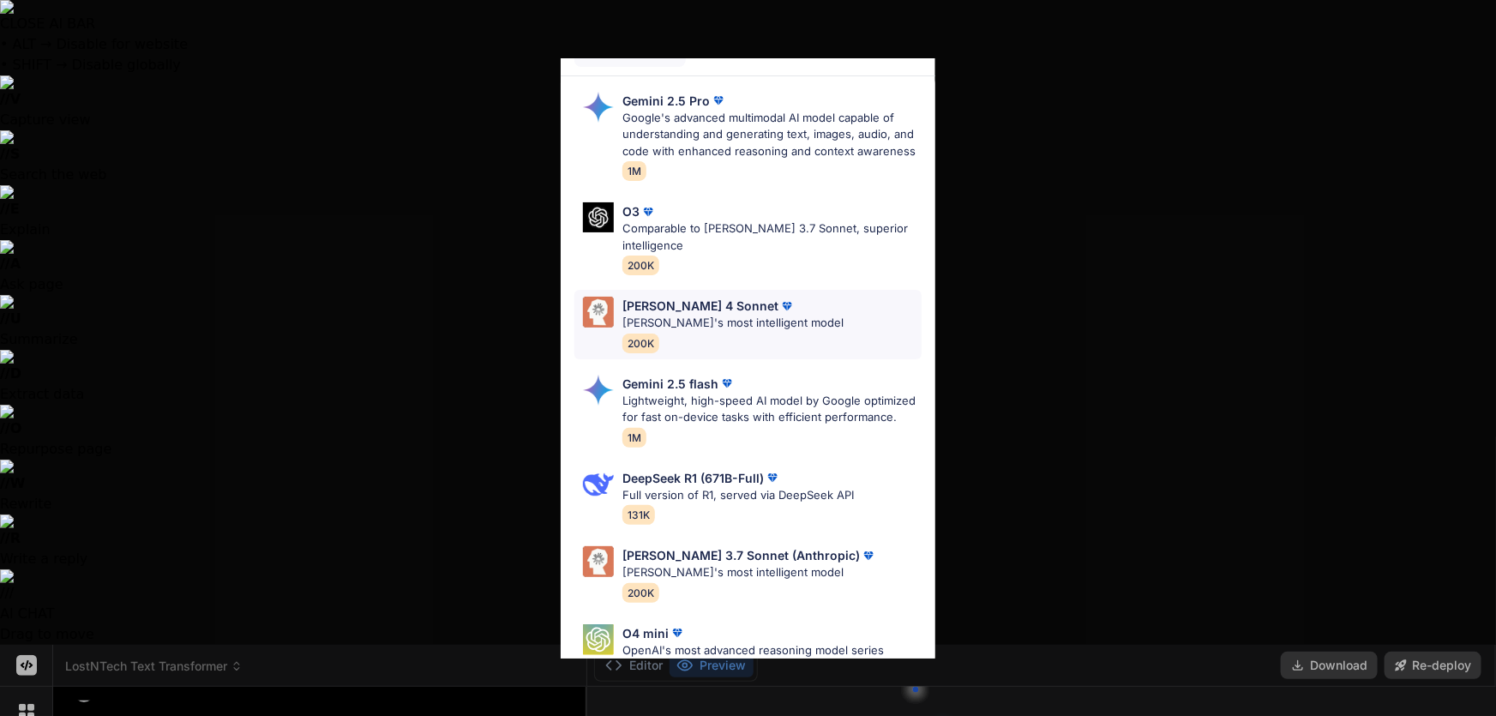
scroll to position [0, 0]
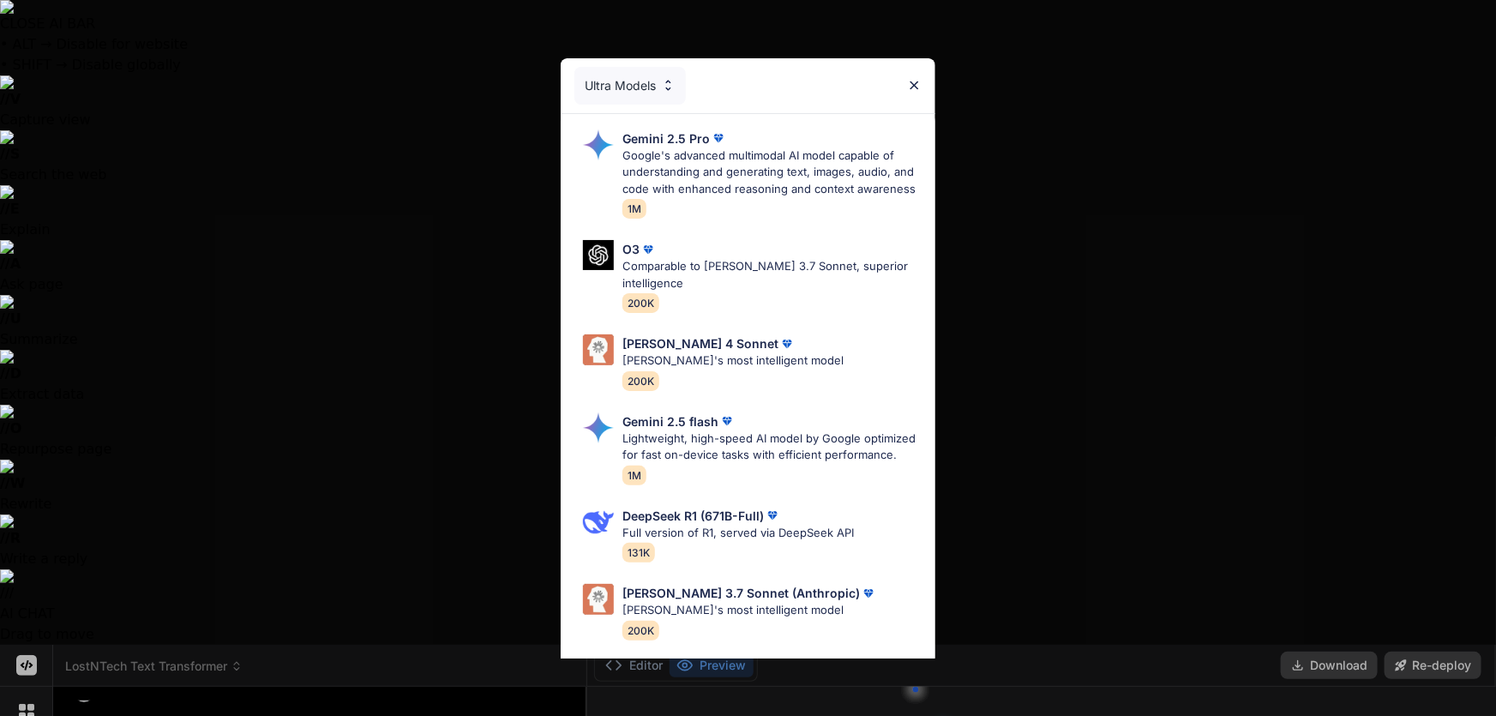
click at [263, 652] on div "Ultra Models Gemini 2.5 Pro Google's advanced multimodal AI model capable of un…" at bounding box center [748, 358] width 1496 height 716
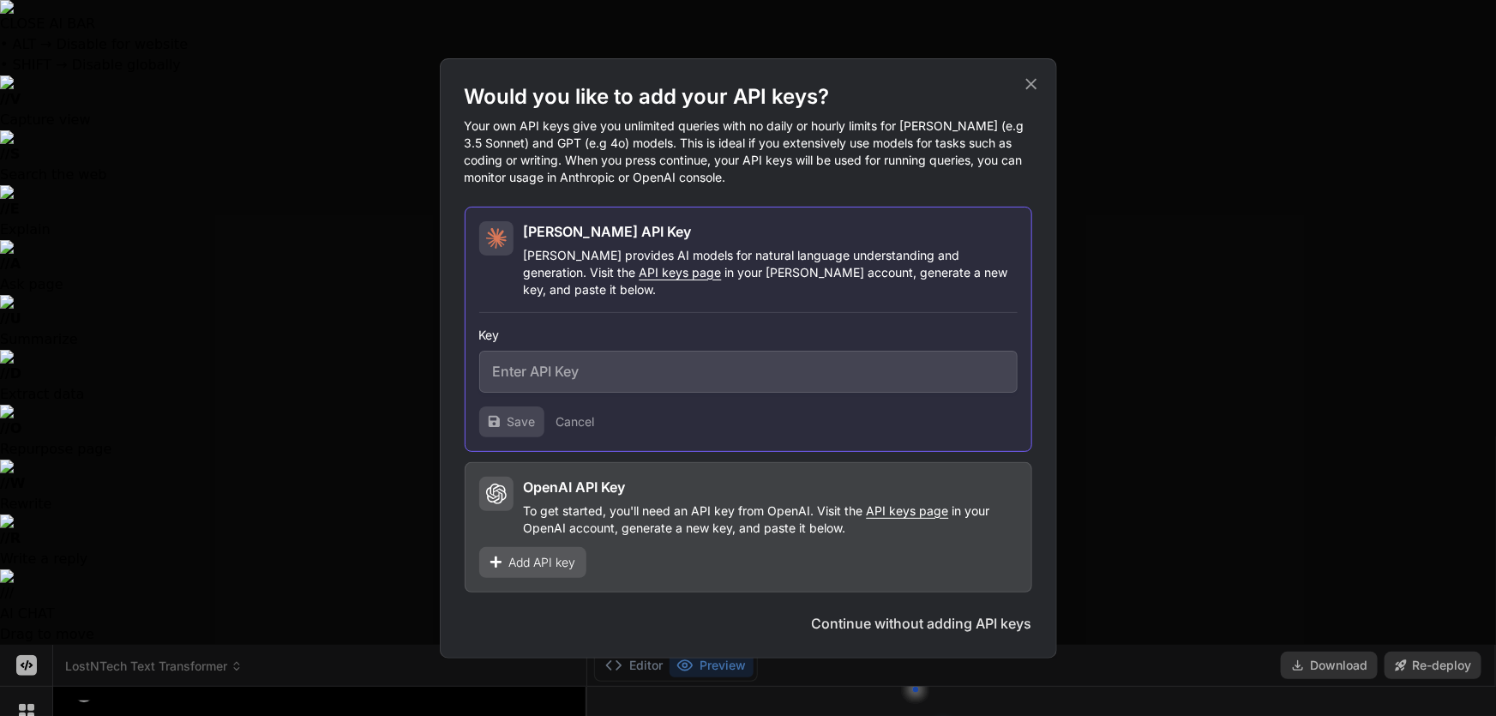
click at [359, 580] on div "Would you like to add your API keys? Your own API keys give you unlimited queri…" at bounding box center [748, 358] width 1496 height 716
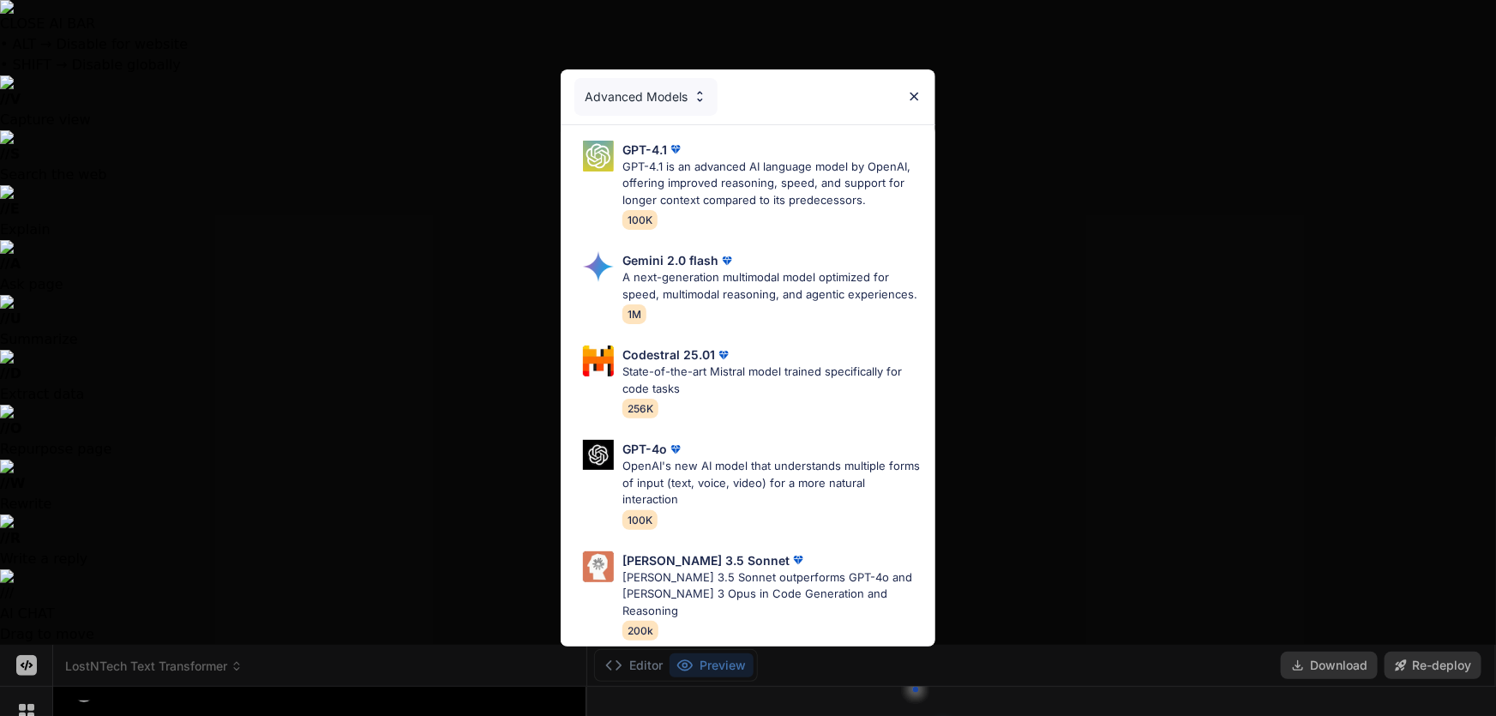
click at [258, 664] on div "Advanced Models GPT-4.1 GPT-4.1 is an advanced AI language model by OpenAI, off…" at bounding box center [748, 358] width 1496 height 716
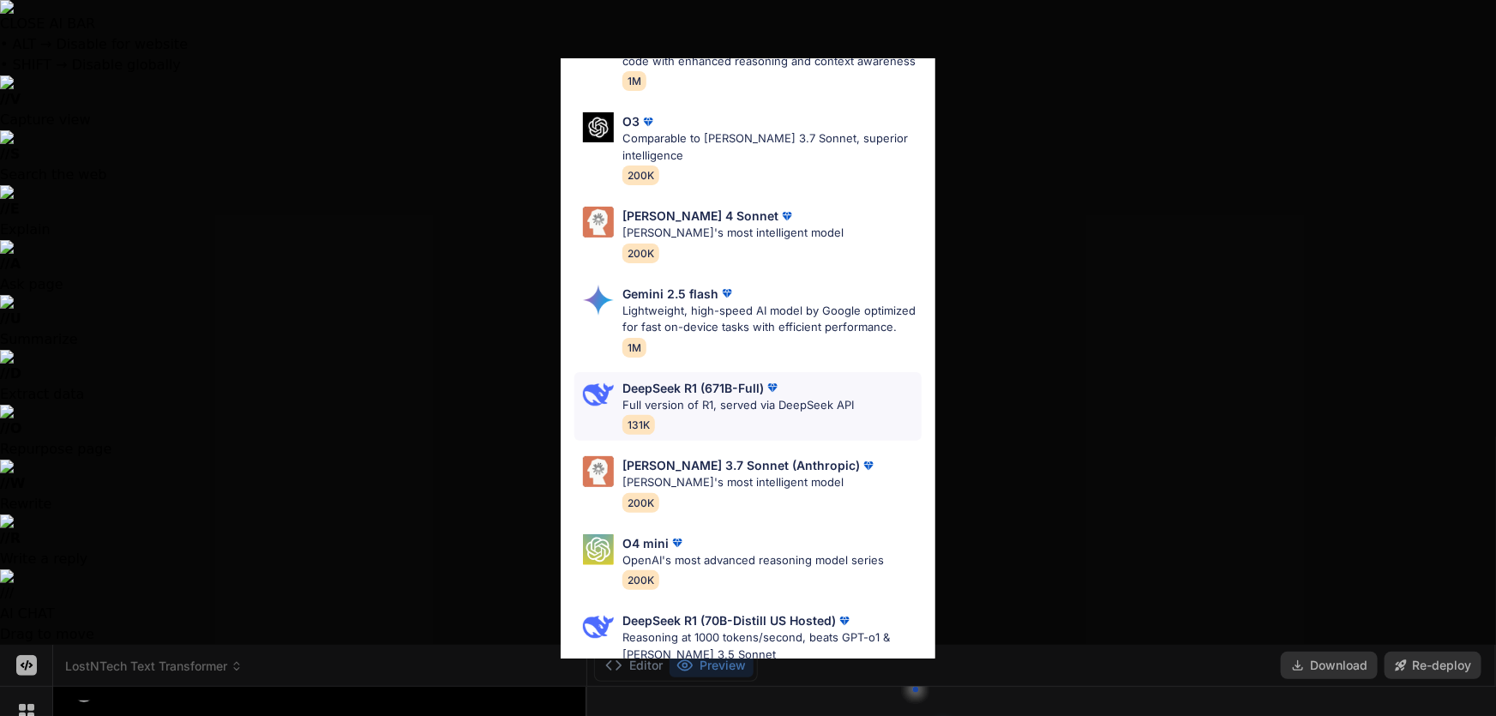
scroll to position [146, 0]
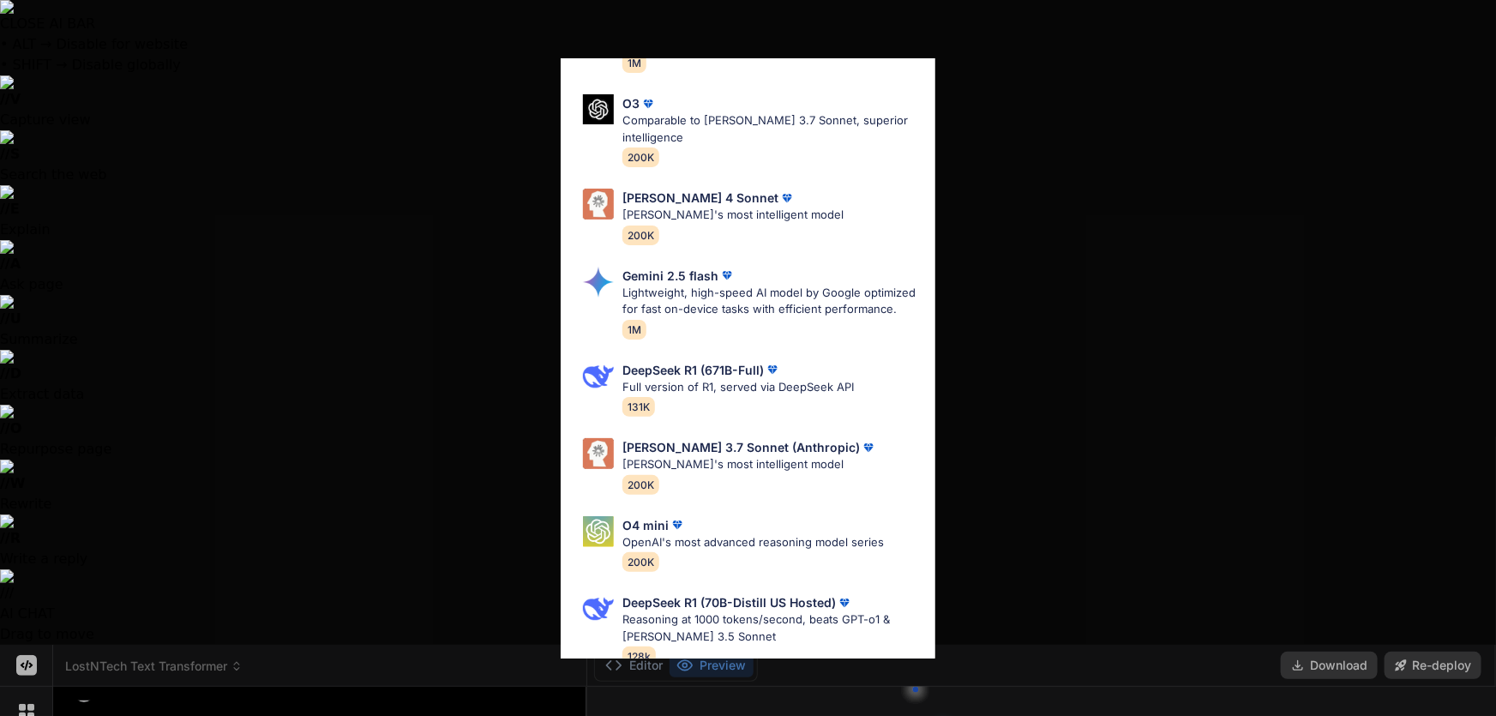
click at [375, 569] on div "Ultra Models Gemini 2.5 Pro Google's advanced multimodal AI model capable of un…" at bounding box center [748, 358] width 1496 height 716
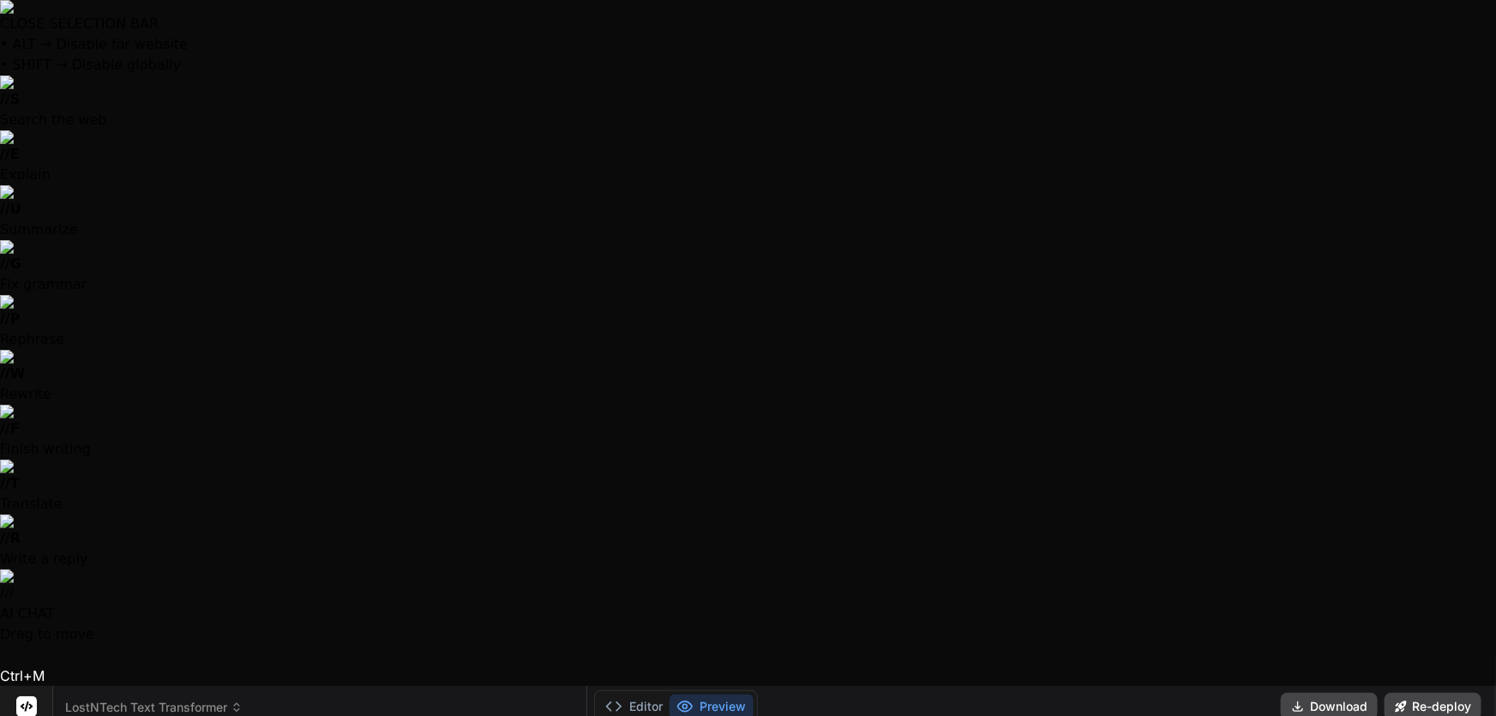
scroll to position [7882, 0]
drag, startPoint x: 300, startPoint y: 270, endPoint x: 526, endPoint y: 246, distance: 227.6
copy div "ext Transformer Complete Feature Audit Let me systematically analyze every capa…"
drag, startPoint x: 461, startPoint y: 306, endPoint x: 365, endPoint y: 335, distance: 100.3
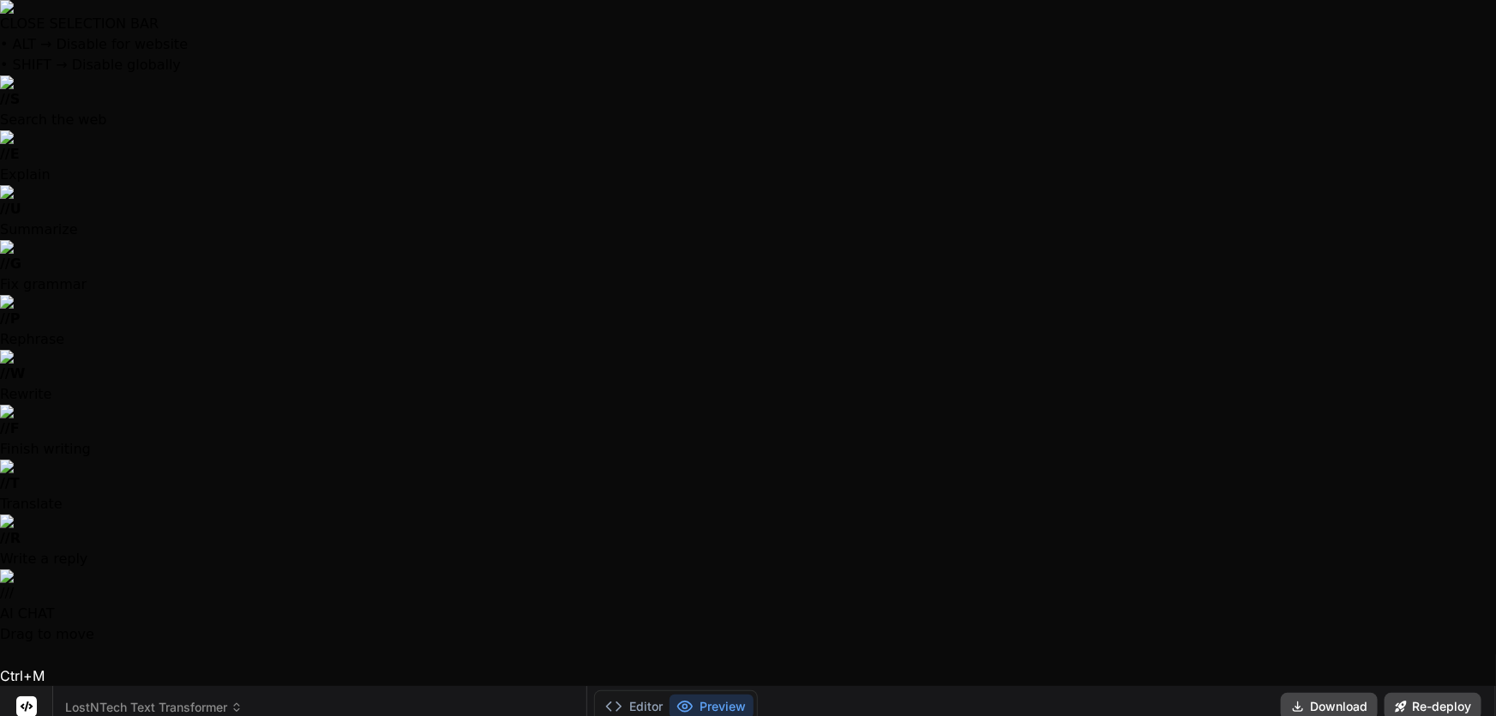
copy p "add in the ability to Add Prefix and/or Suffix into Each Line of text"
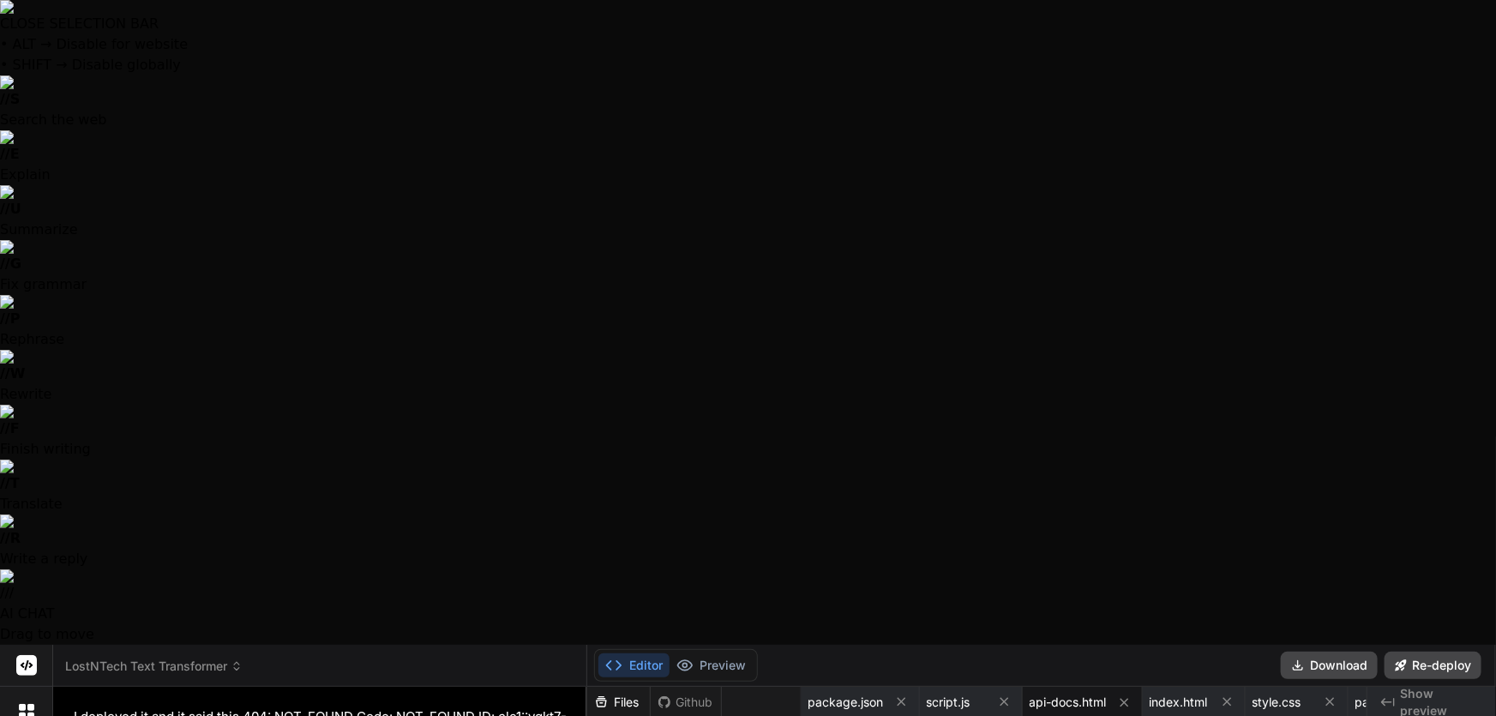
scroll to position [10610, 0]
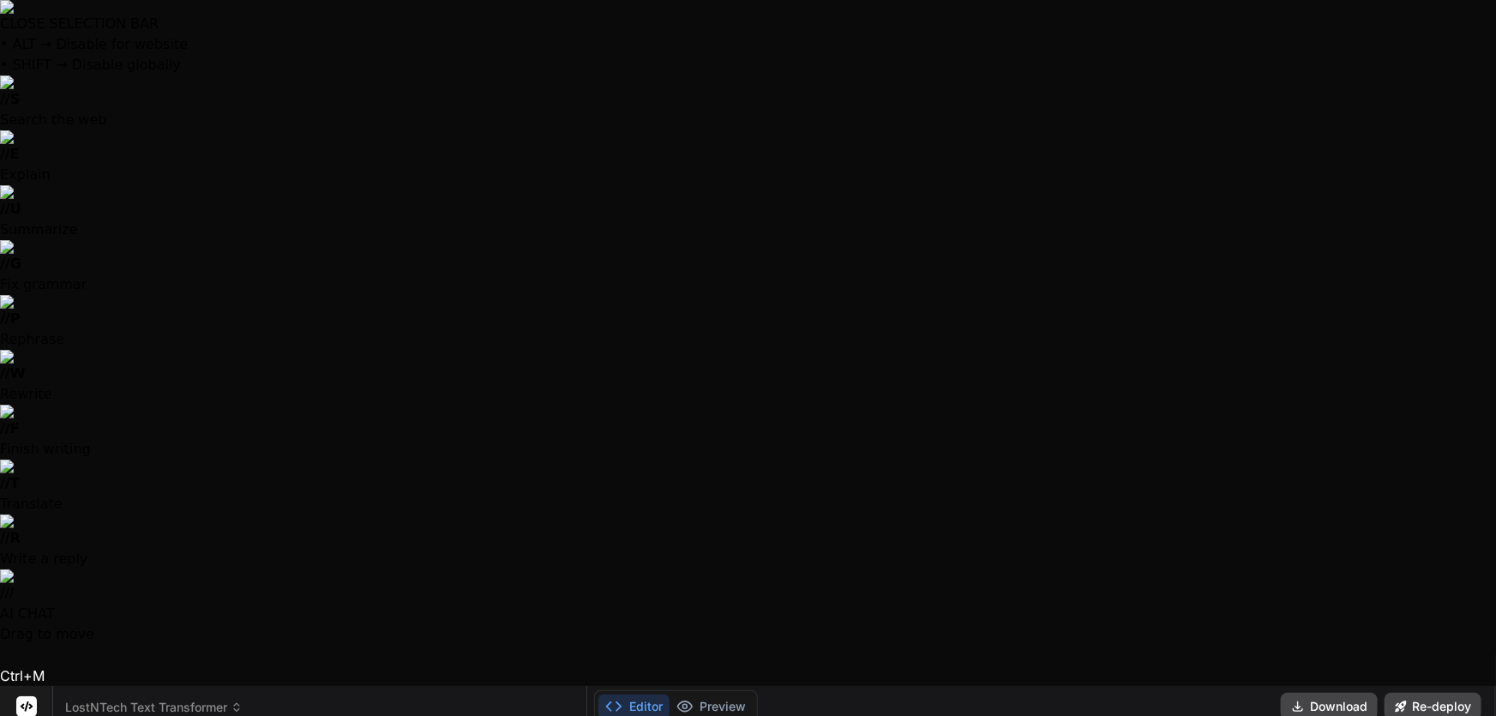
scroll to position [7882, 0]
drag, startPoint x: 227, startPoint y: 190, endPoint x: 487, endPoint y: 249, distance: 266.2
copy div "ostNTech Text Transformer Complete Feature Audit Let me systematically analyze …"
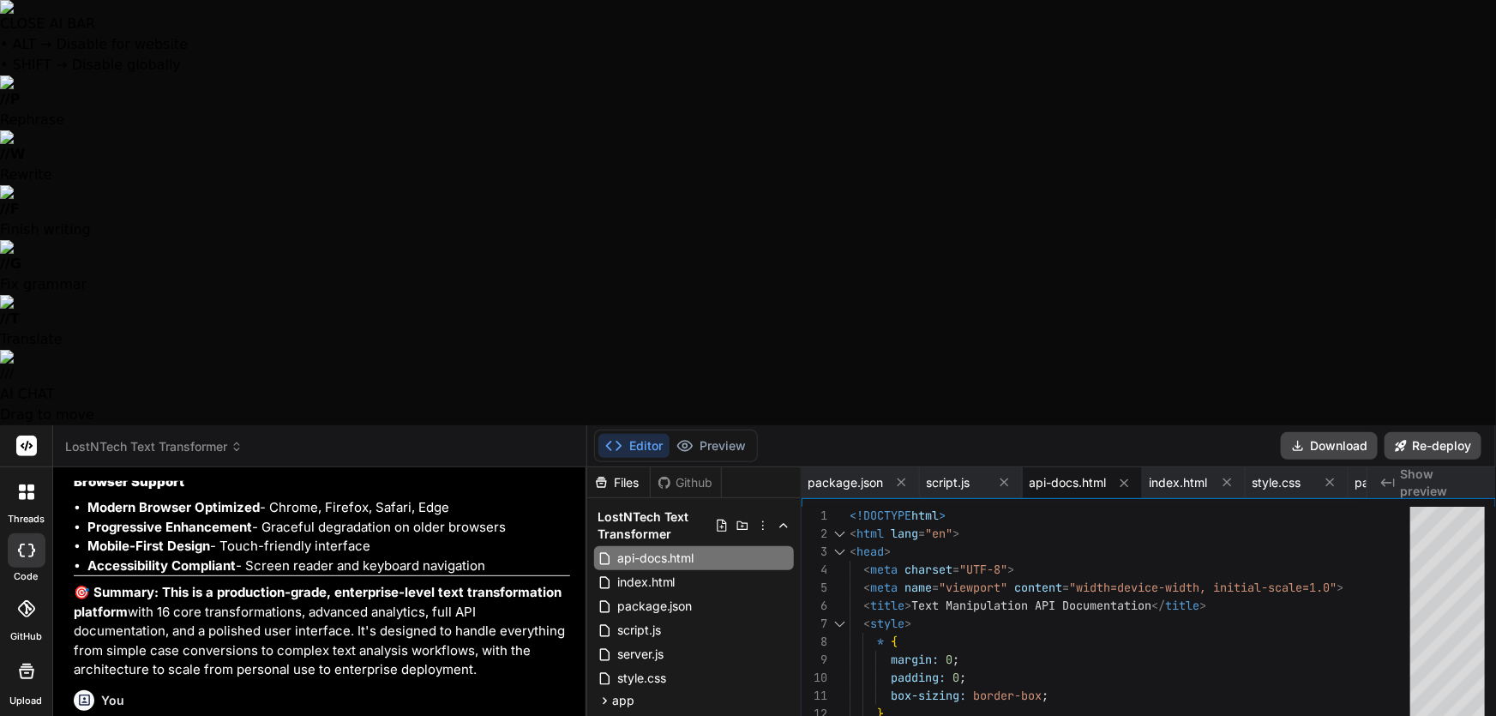
paste textarea "LostNTech Text Transformer Complete Feature Audit Let me systematically analyze…"
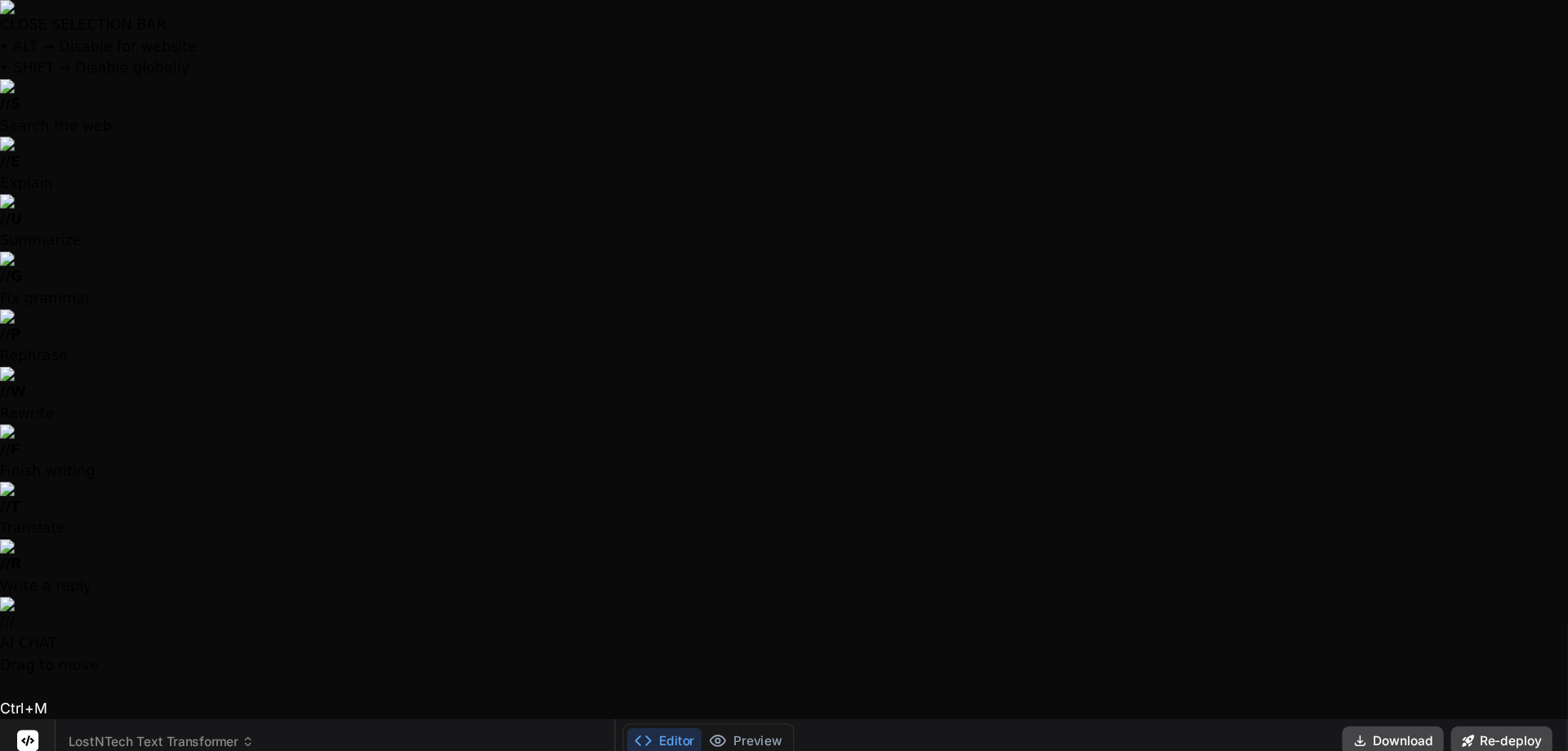
scroll to position [7958, 0]
drag, startPoint x: 70, startPoint y: 145, endPoint x: 307, endPoint y: 162, distance: 237.6
click at [307, 568] on div "🔹 Enhancement : Add Prefix/Suffix Line Operations 🔧 Addition : Two new transfor…" at bounding box center [307, 688] width 472 height 240
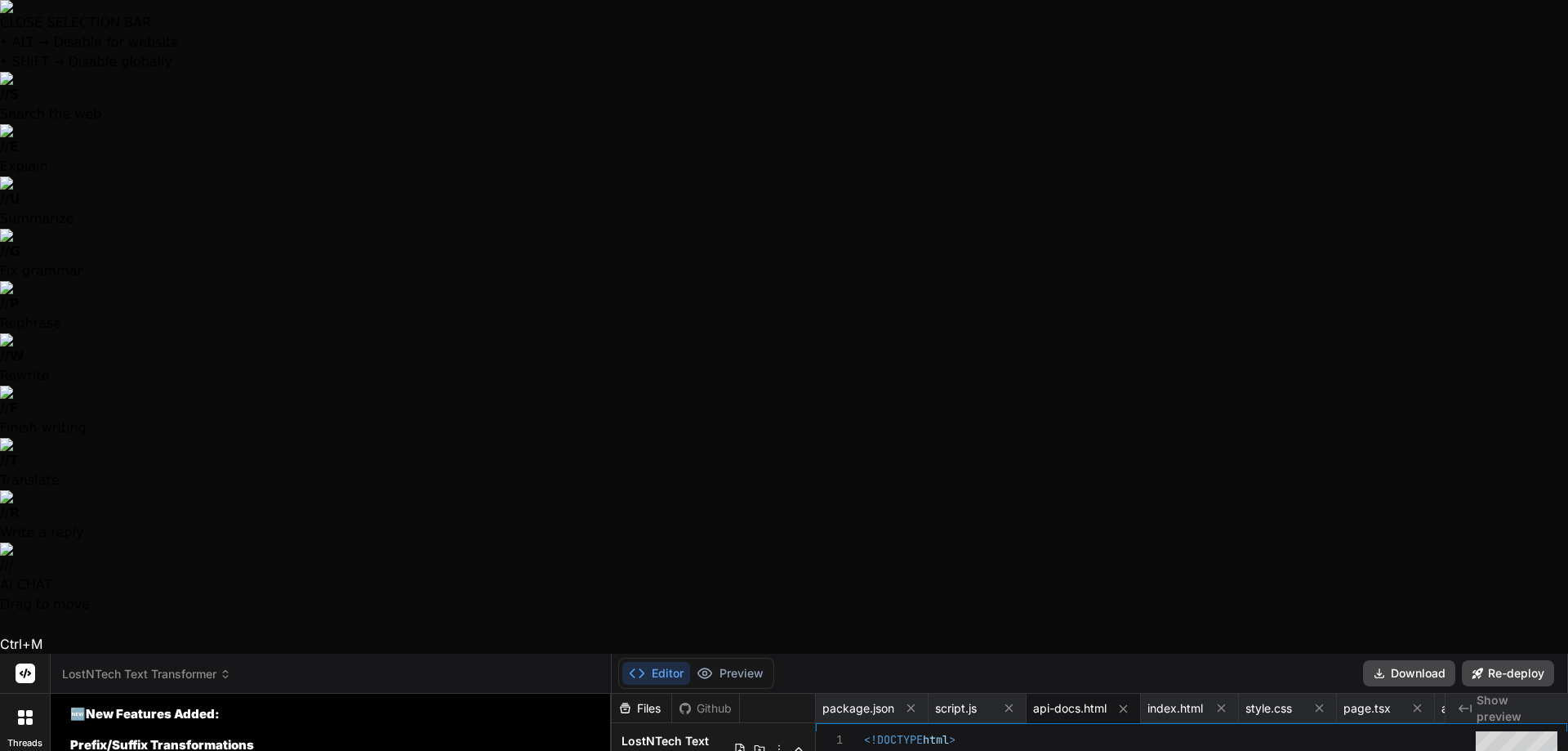
scroll to position [8345, 0]
drag, startPoint x: 70, startPoint y: 130, endPoint x: 477, endPoint y: 308, distance: 444.2
click at [478, 415] on div "LostNTech Text Transformer Click to open Workbench Create index.html Create scr…" at bounding box center [332, 756] width 525 height 683
click at [73, 415] on div "LostNTech Text Transformer Click to open Workbench Create index.html Create scr…" at bounding box center [332, 756] width 525 height 683
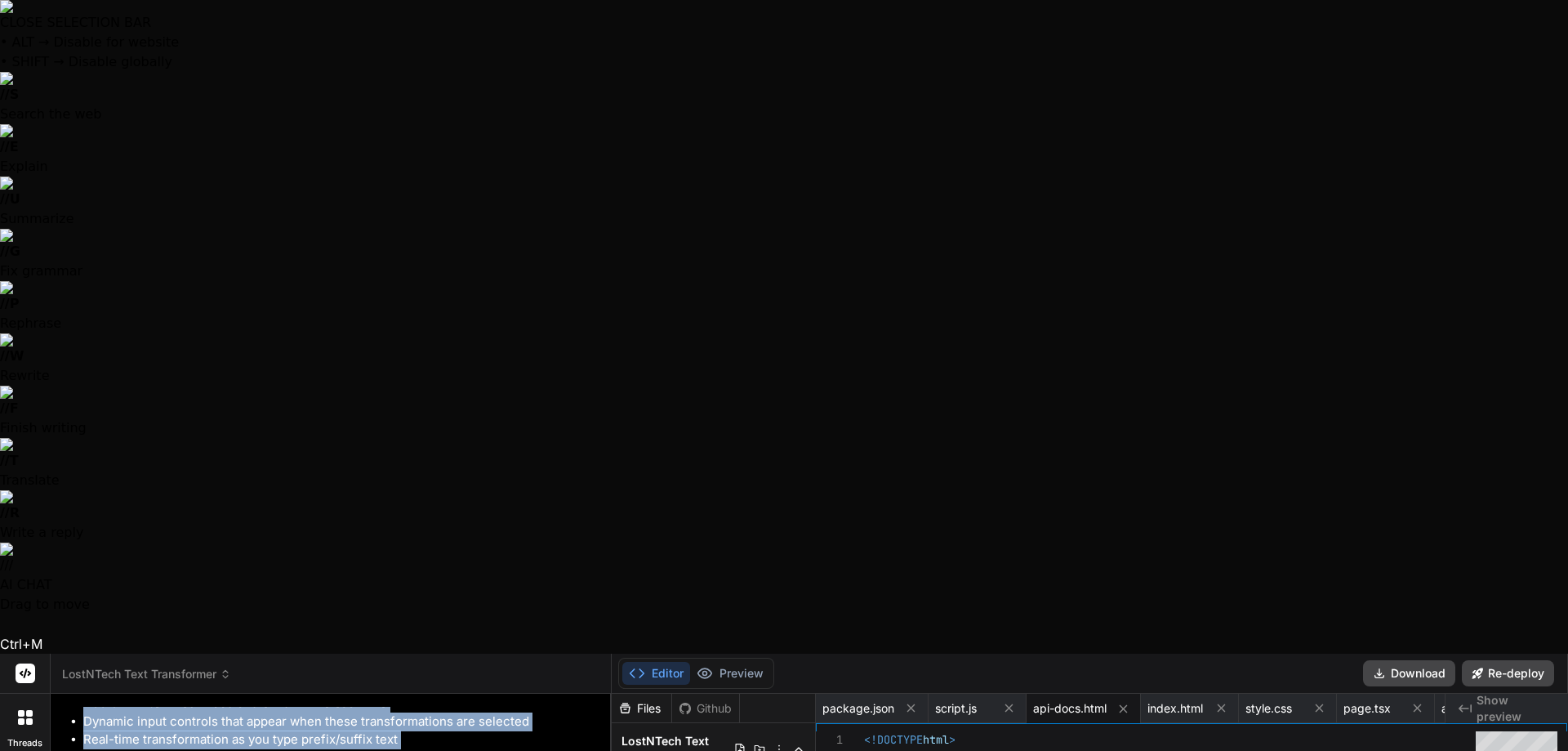
scroll to position [8508, 0]
drag, startPoint x: 69, startPoint y: 100, endPoint x: 573, endPoint y: 308, distance: 545.2
copy div "🆕 New Features Added: Prefix/Suffix Transformations Add Prefix to Lines - Adds …"
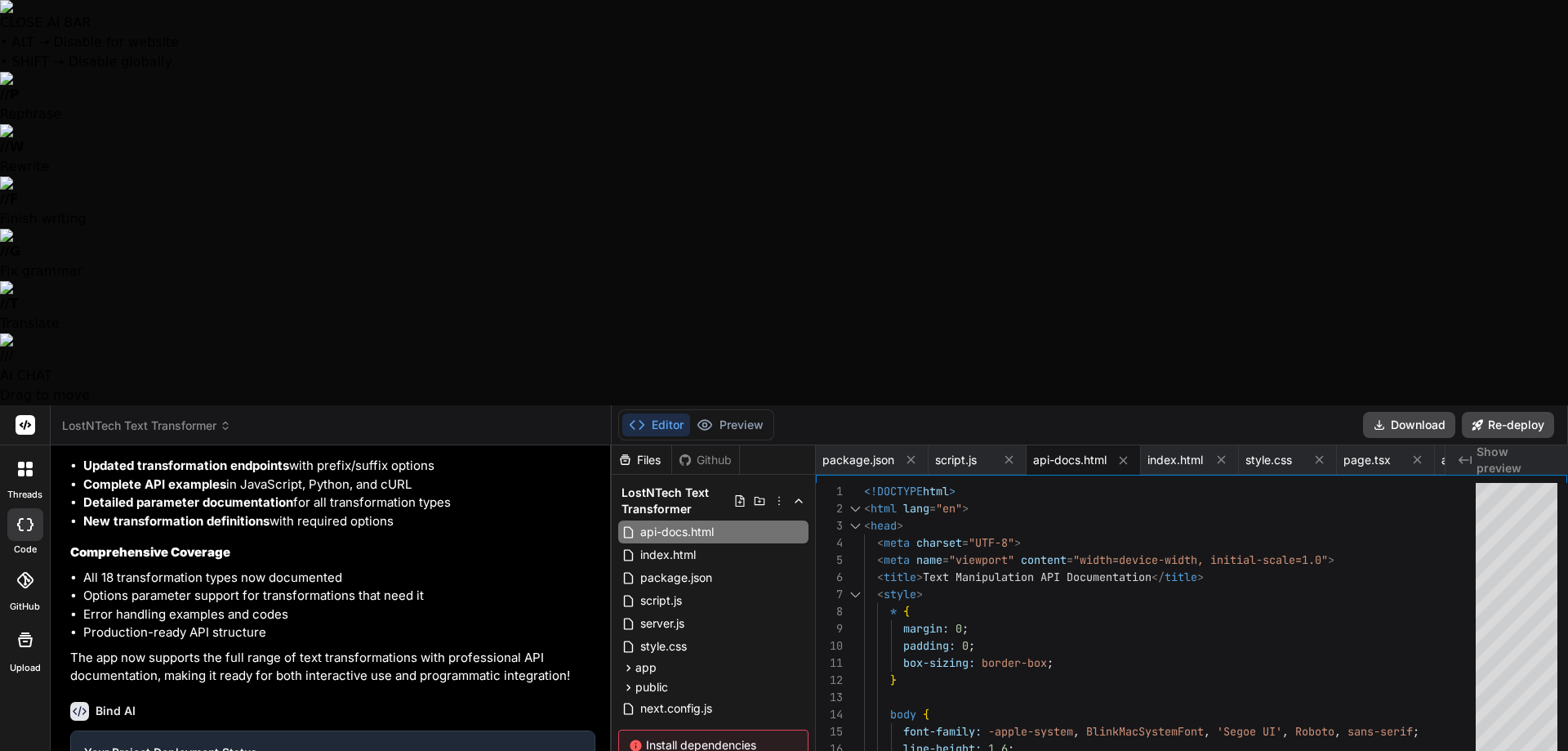
paste textarea "🆕 New Features Added: Prefix/Suffix Transformations Add Prefix to Lines - Adds …"
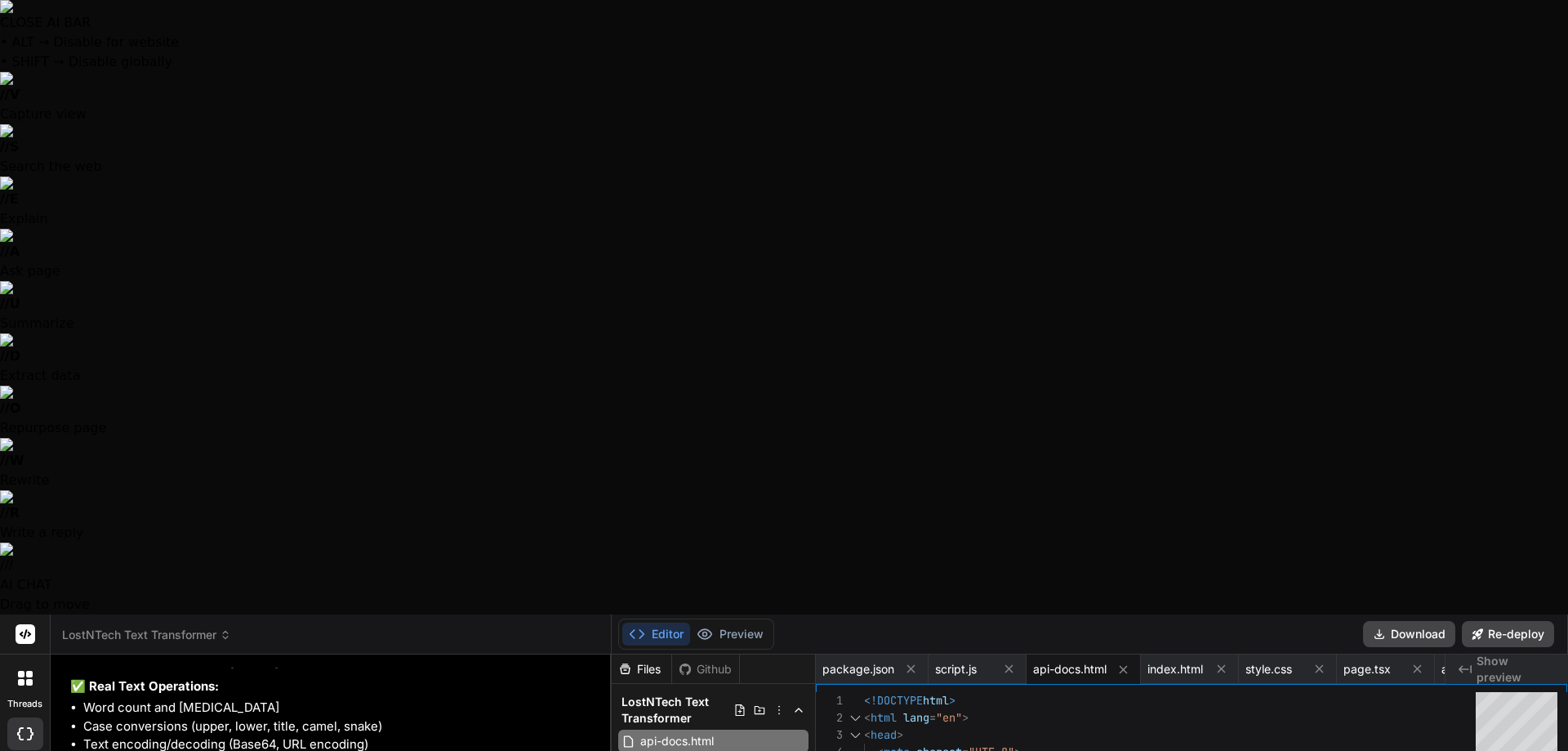
scroll to position [12376, 0]
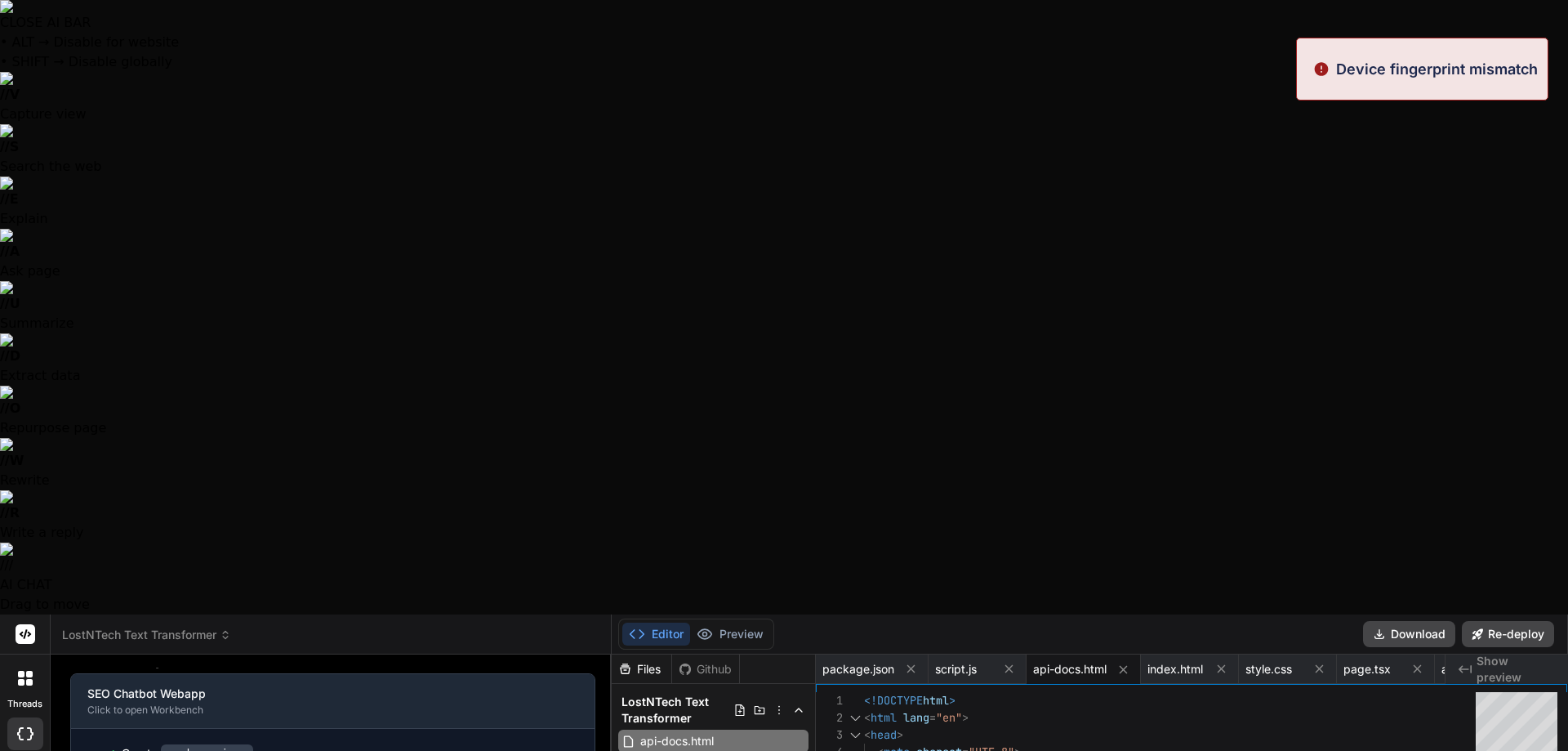
scroll to position [11559, 0]
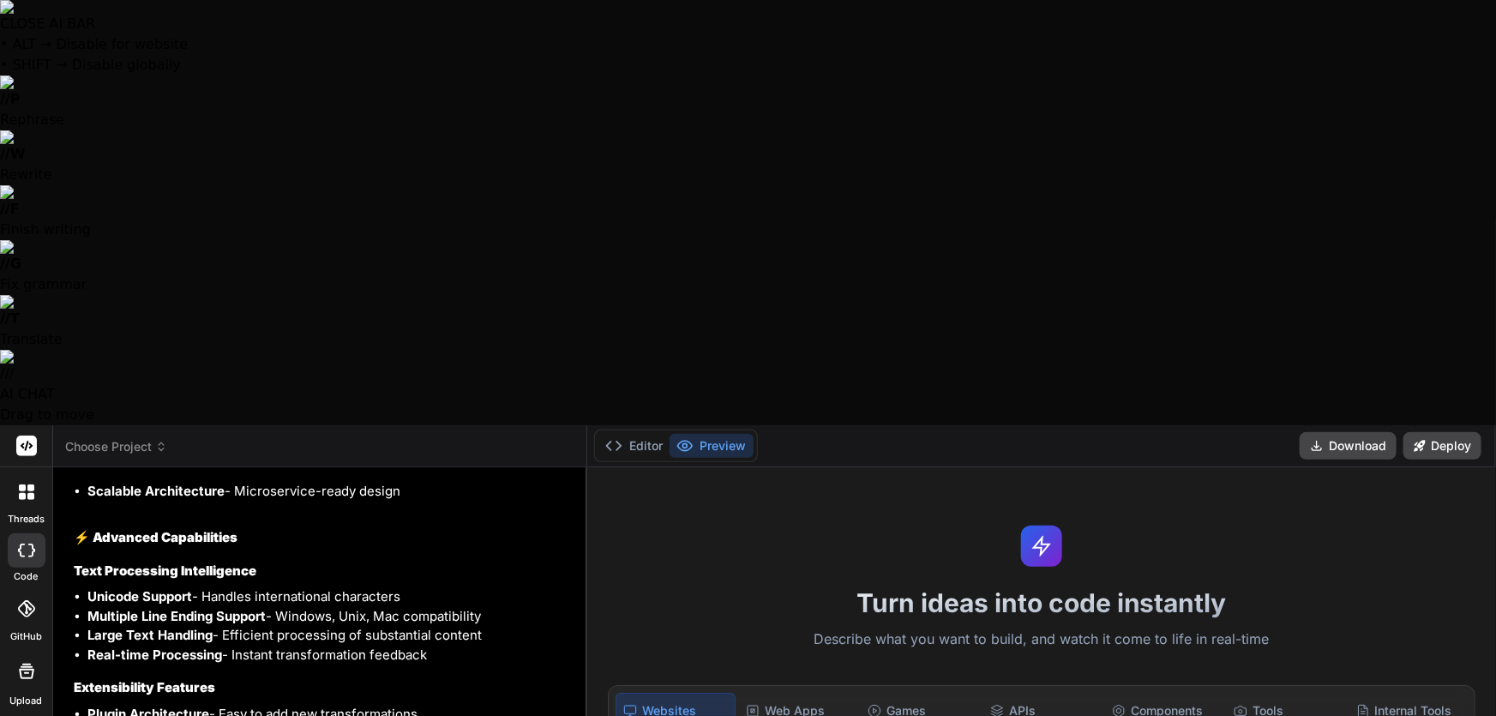
scroll to position [4355, 0]
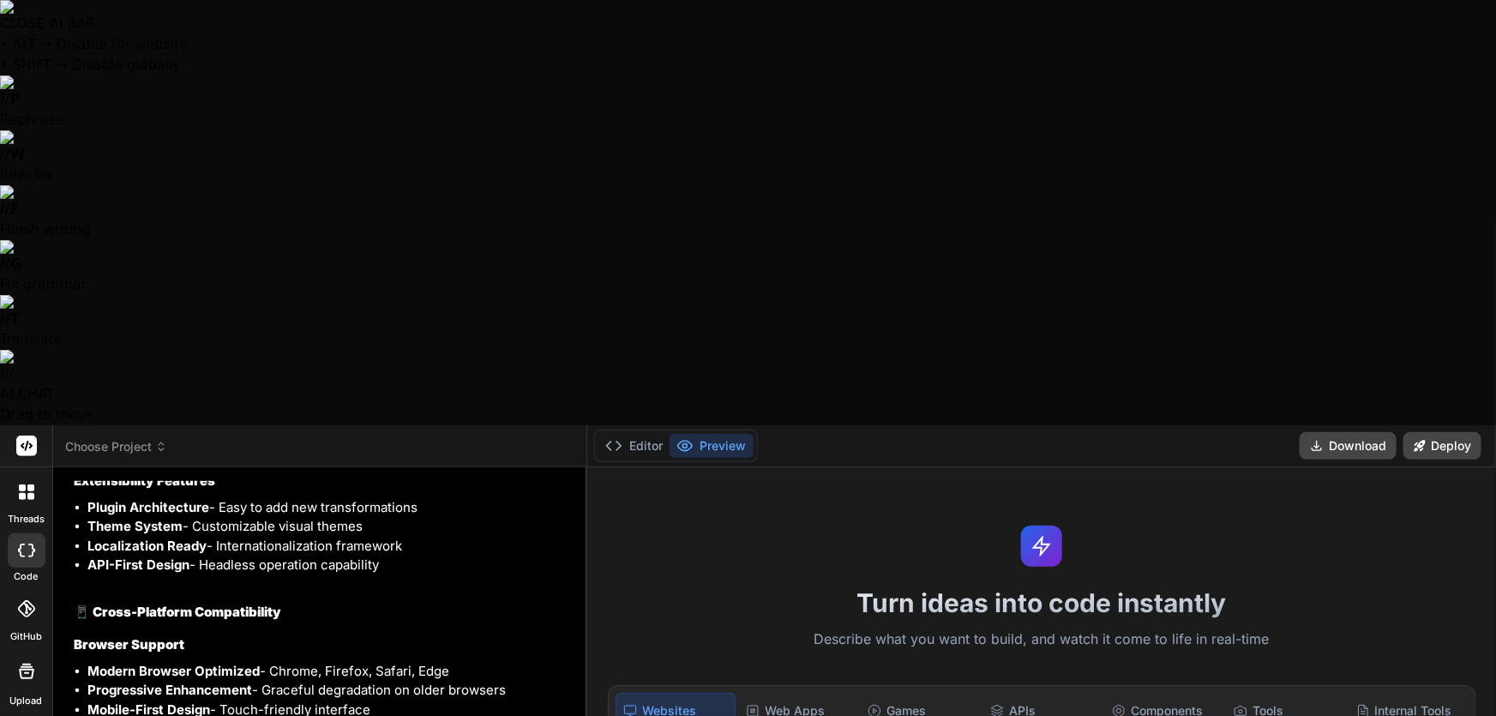
type textarea "x"
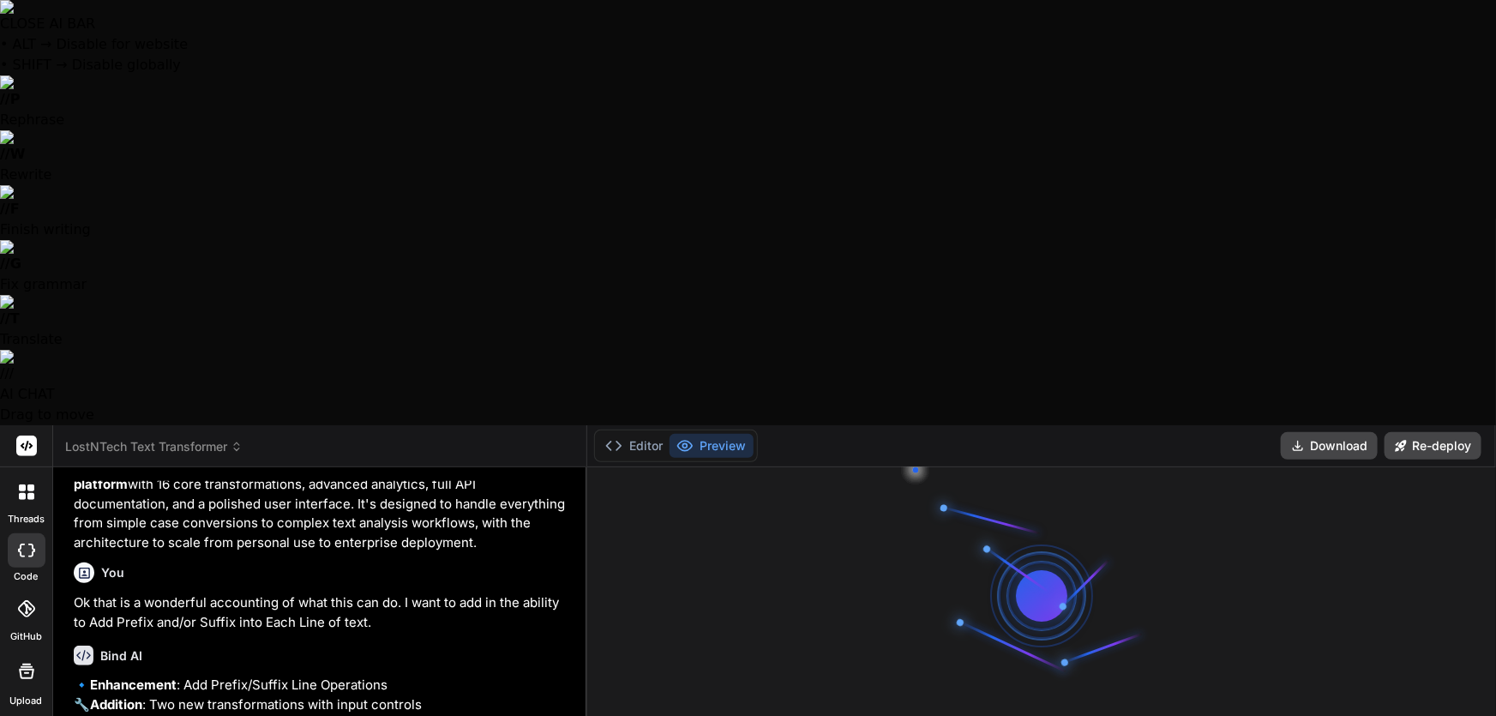
scroll to position [4355, 0]
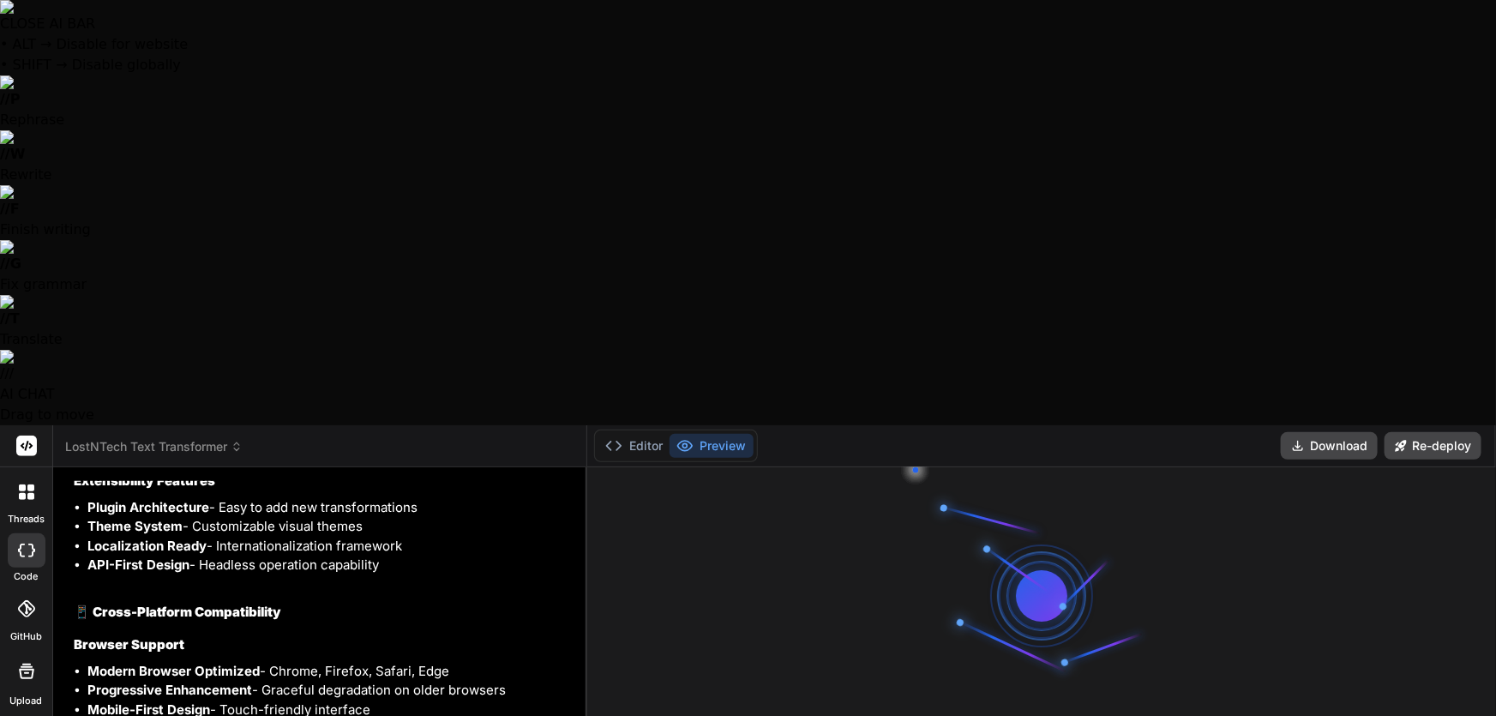
click at [163, 425] on header "LostNTech Text Transformer Created with Pixso." at bounding box center [320, 446] width 534 height 42
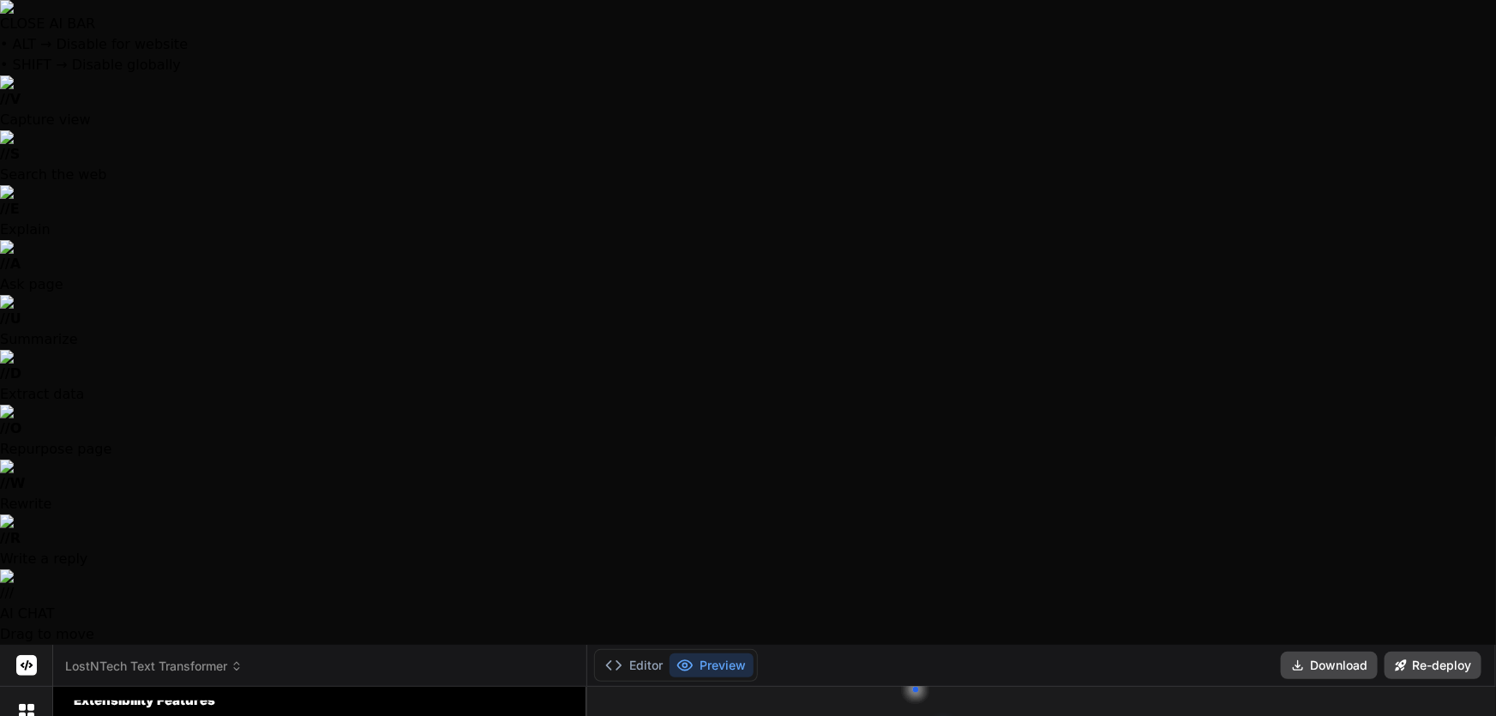
click at [163, 658] on span "LostNTech Text Transformer" at bounding box center [153, 666] width 177 height 17
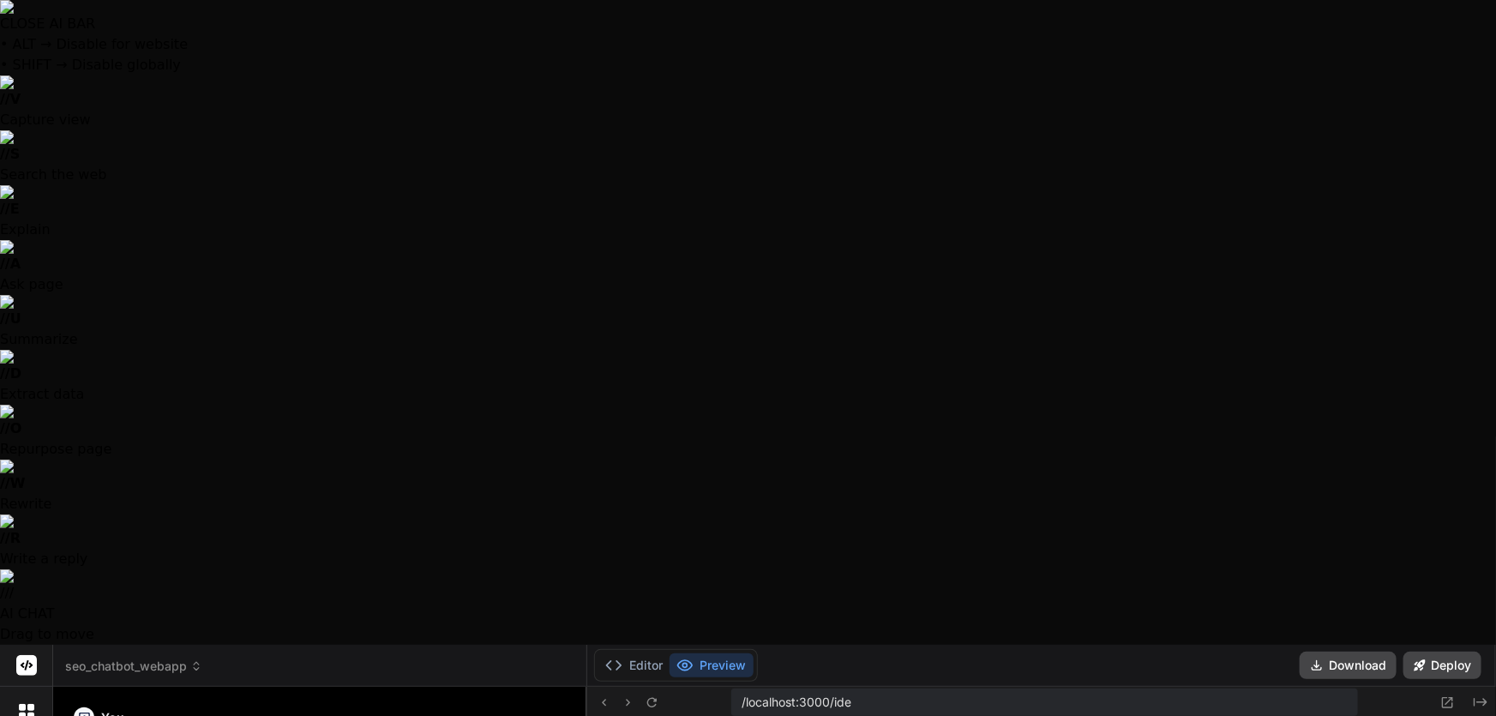
scroll to position [523, 0]
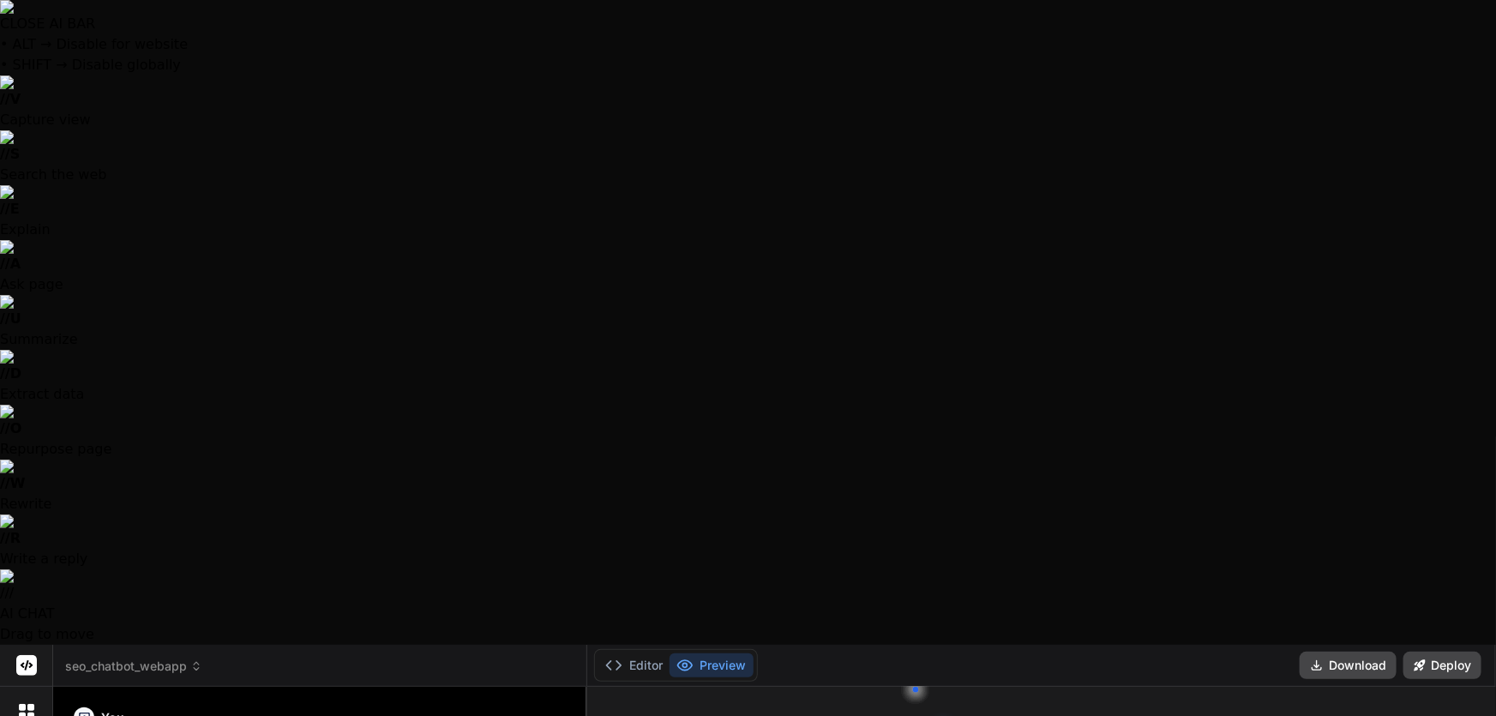
scroll to position [605, 0]
type textarea "x"
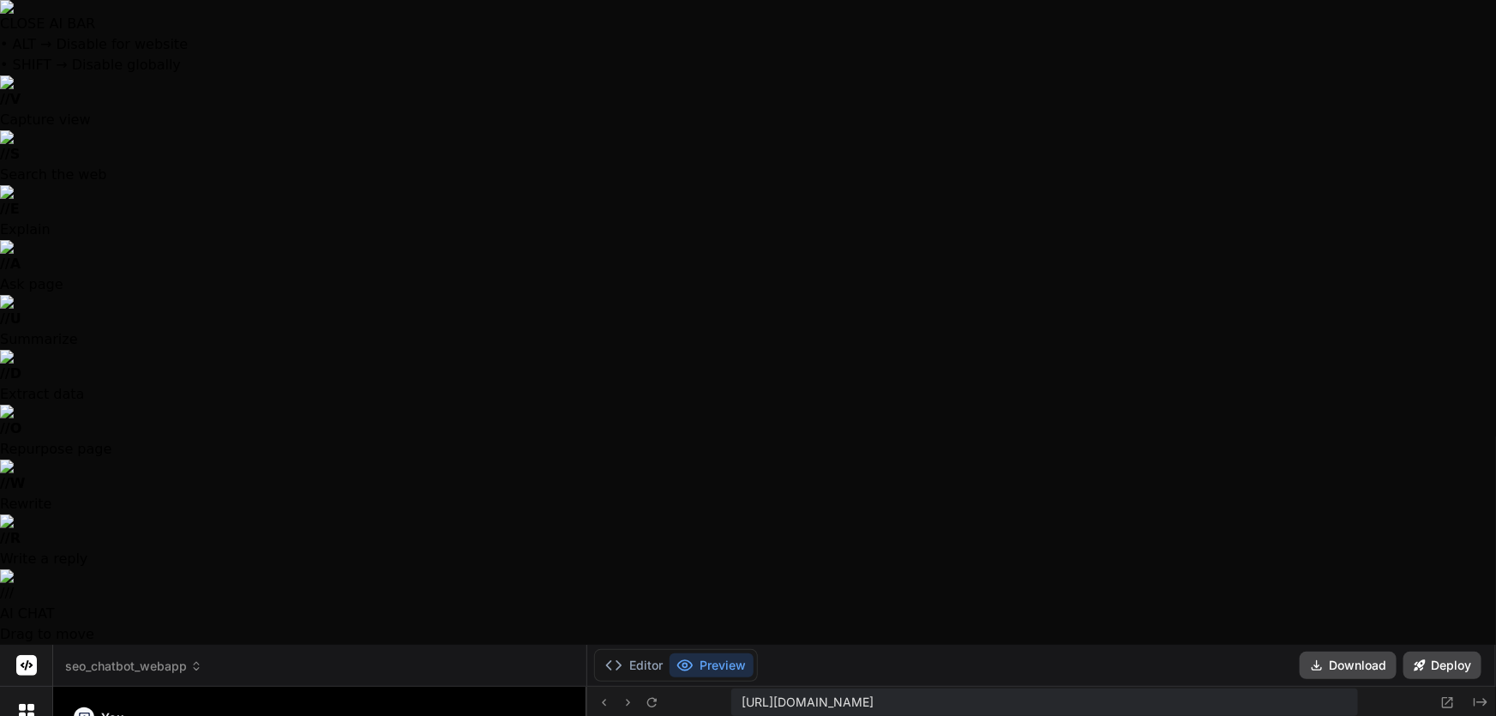
scroll to position [1358, 0]
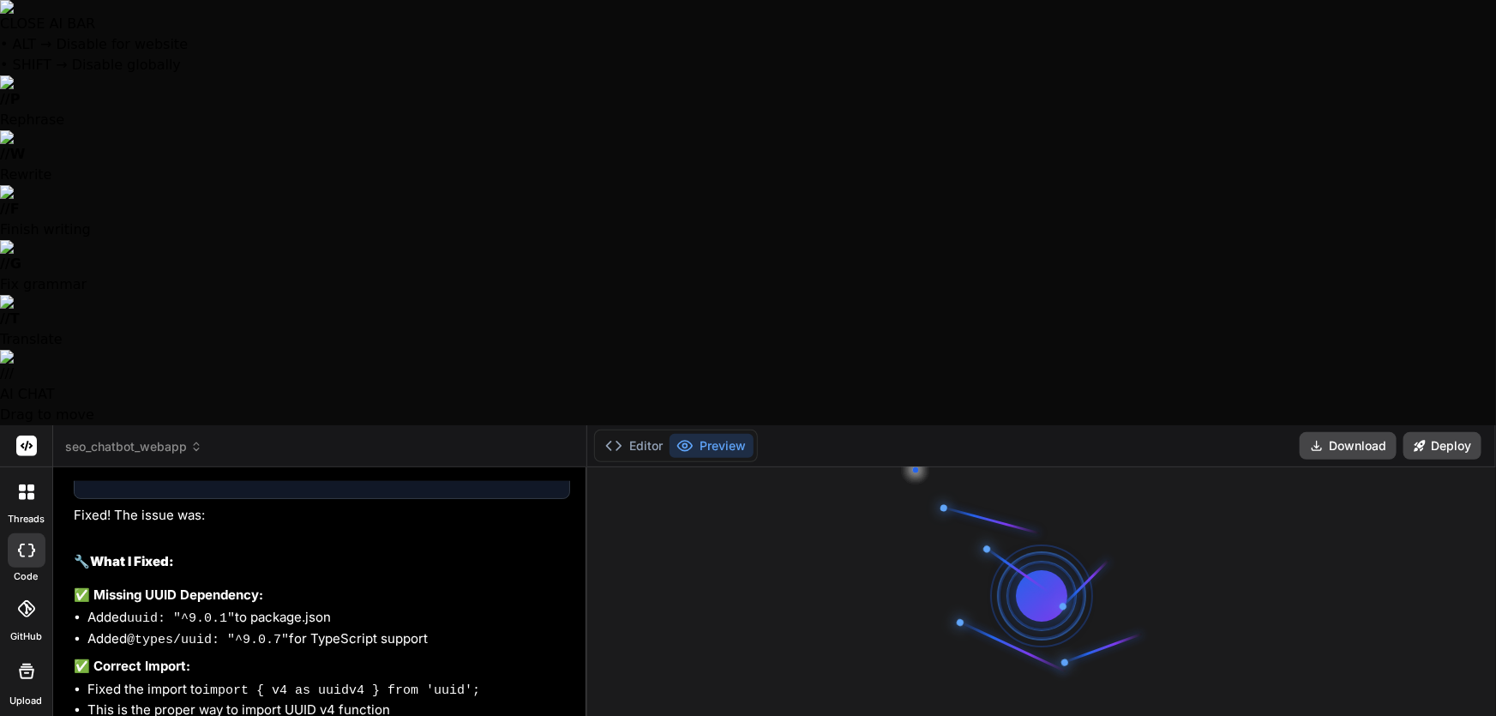
type textarea "x"
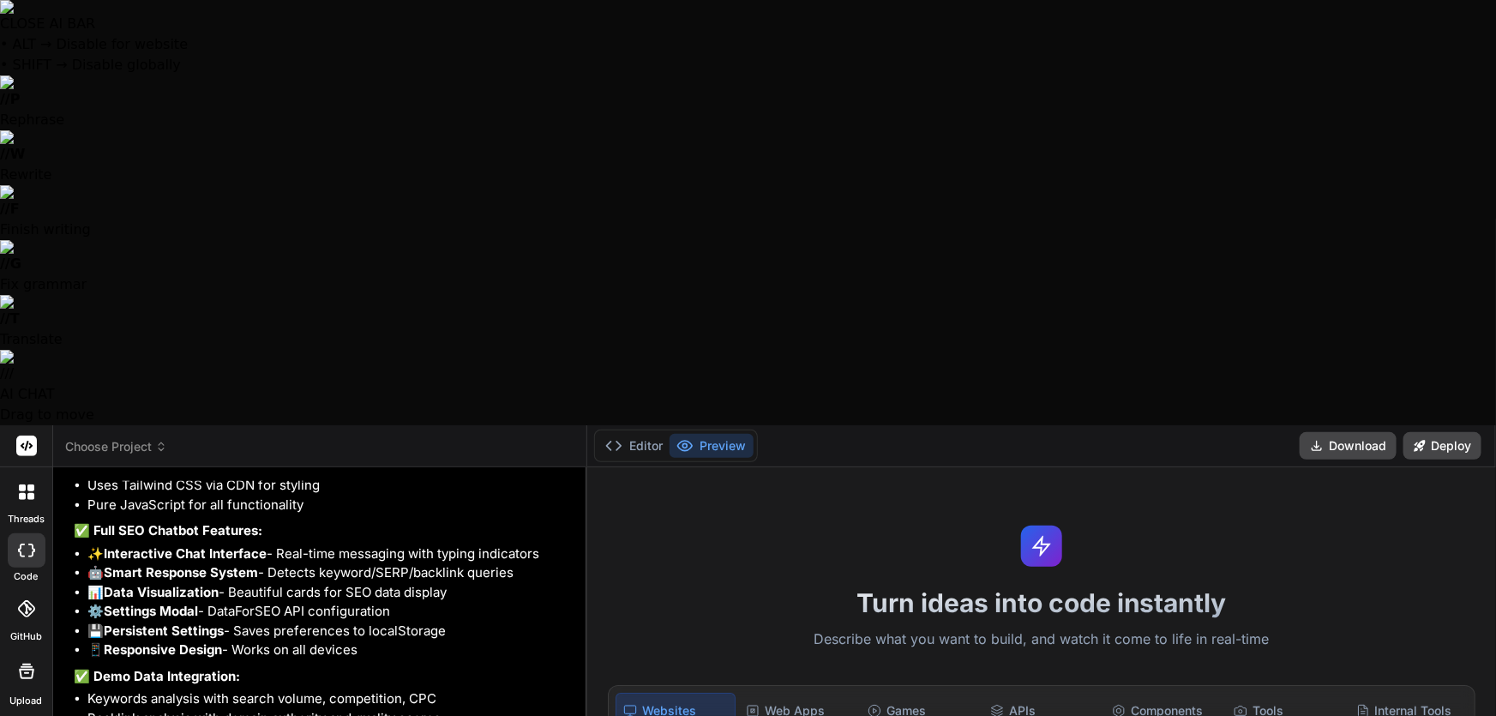
scroll to position [2283, 0]
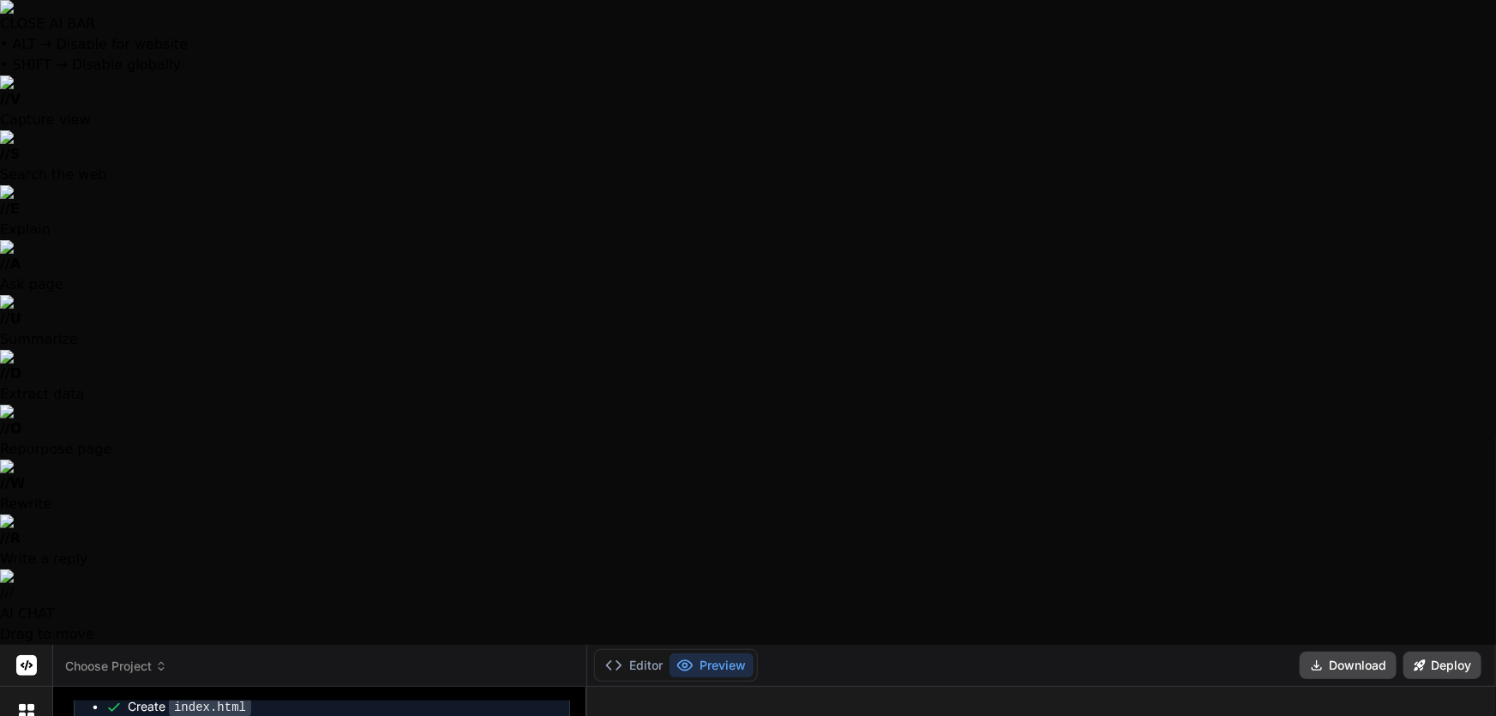
click at [157, 660] on icon at bounding box center [161, 666] width 12 height 12
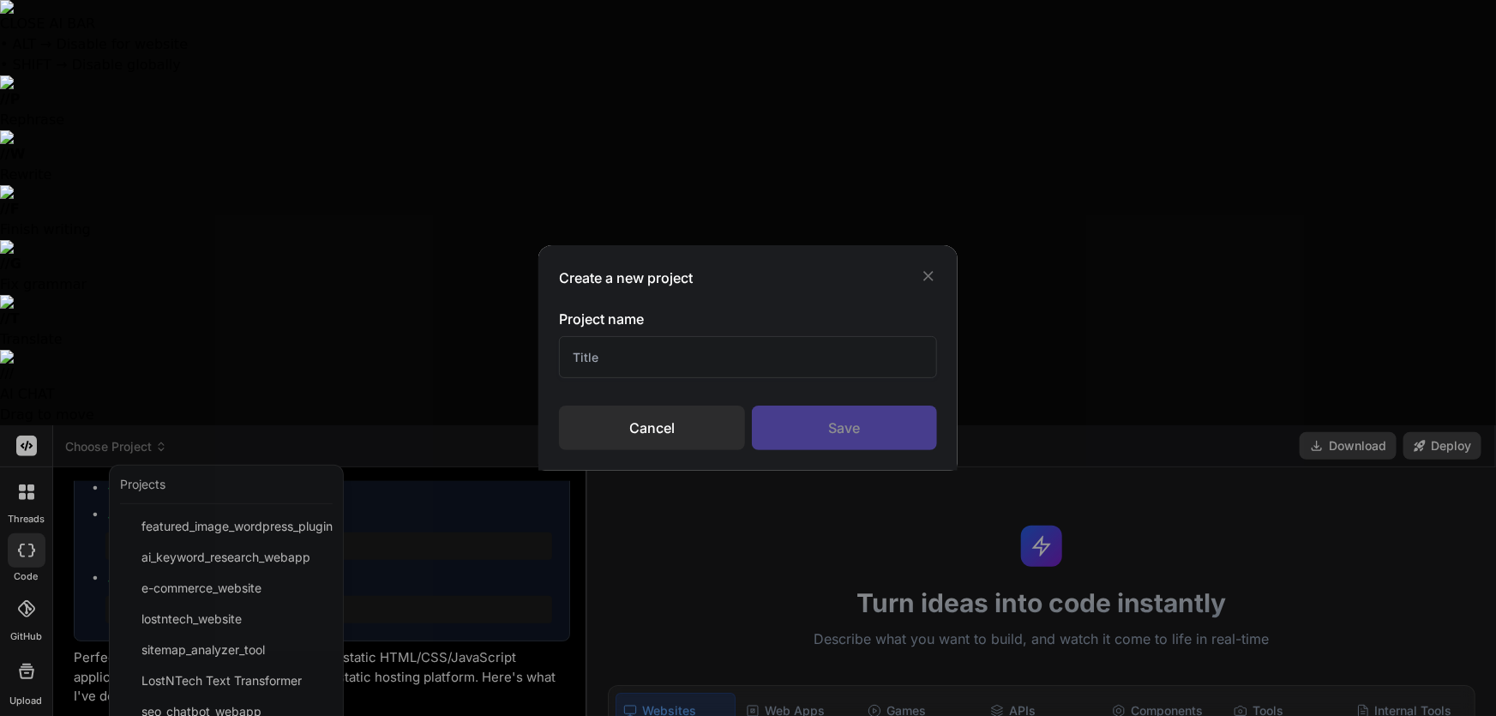
click at [688, 374] on input "text" at bounding box center [748, 357] width 378 height 42
type textarea "x"
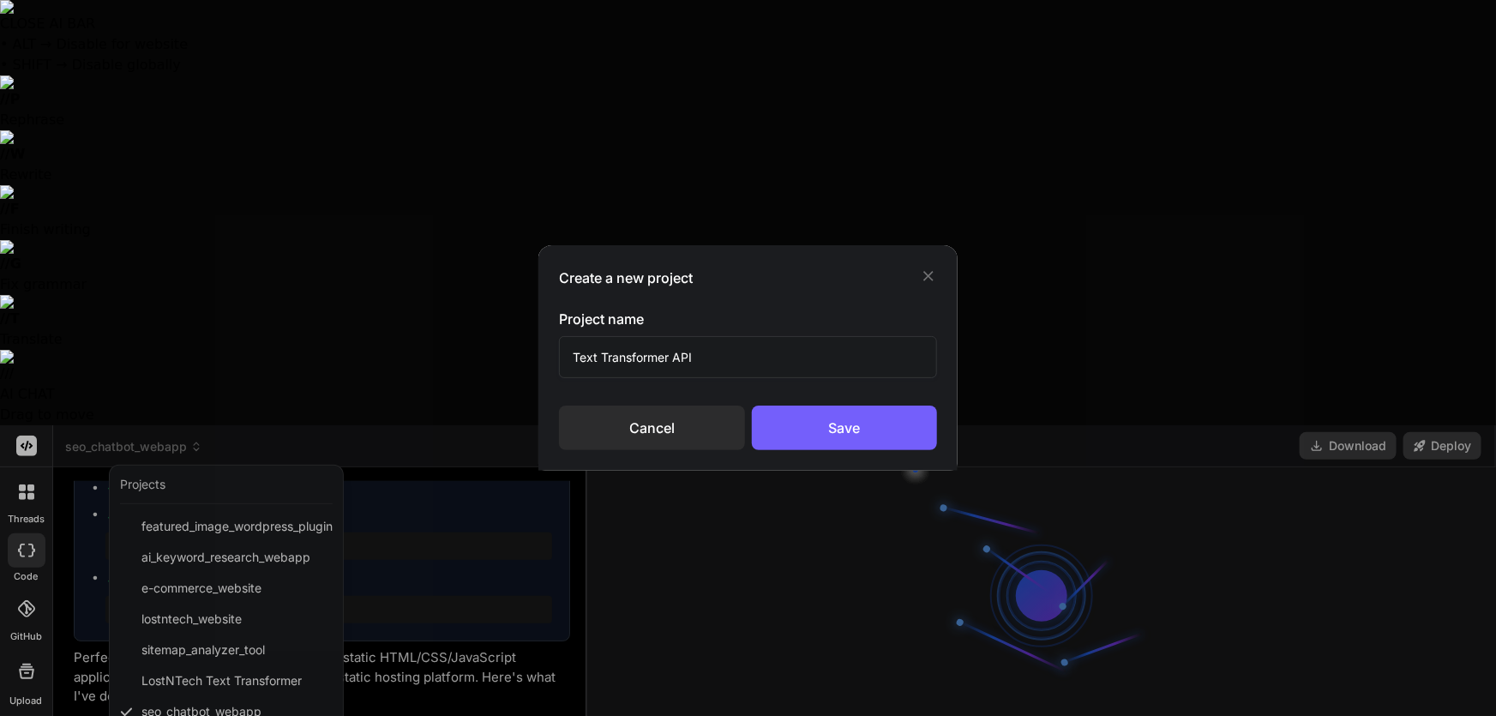
click at [672, 358] on input "Text Transformer API" at bounding box center [748, 357] width 378 height 42
click at [730, 352] on input "Text Transformer Platform& API" at bounding box center [748, 357] width 378 height 42
click at [720, 358] on input "Text Transformer Platform& API" at bounding box center [748, 357] width 378 height 42
type input "Text Transformer Platform & API"
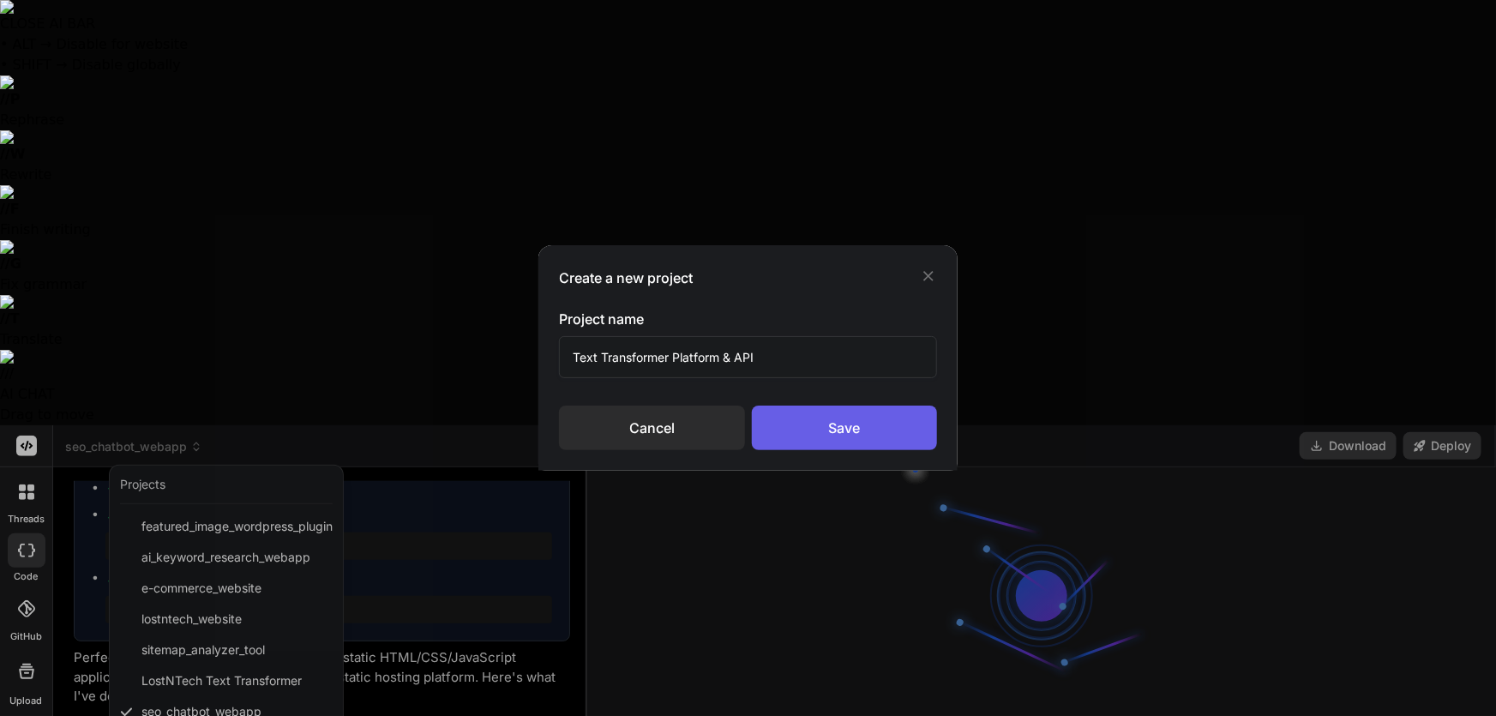
type textarea "x"
type input "Text Transformer Platform & API"
click at [836, 435] on div "Save" at bounding box center [844, 428] width 185 height 45
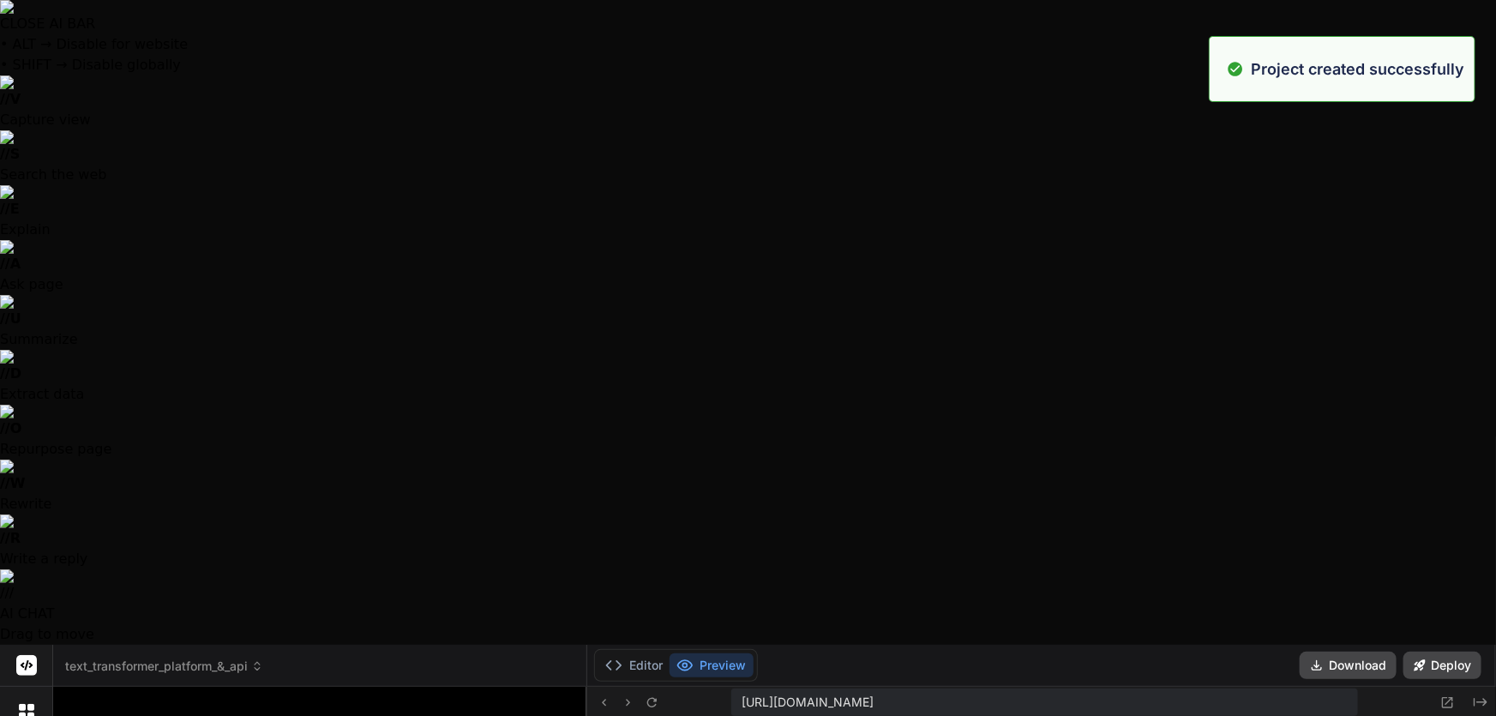
scroll to position [1587, 0]
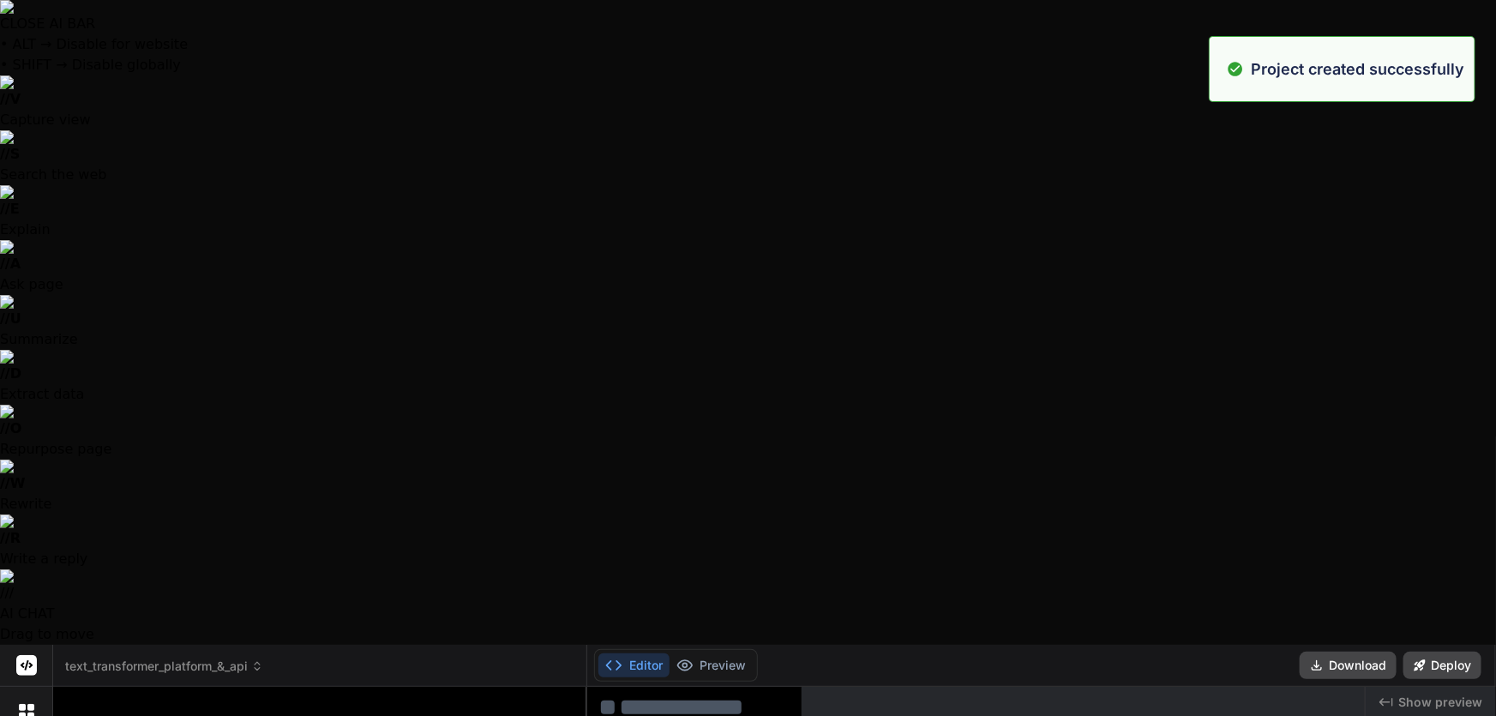
type textarea "x"
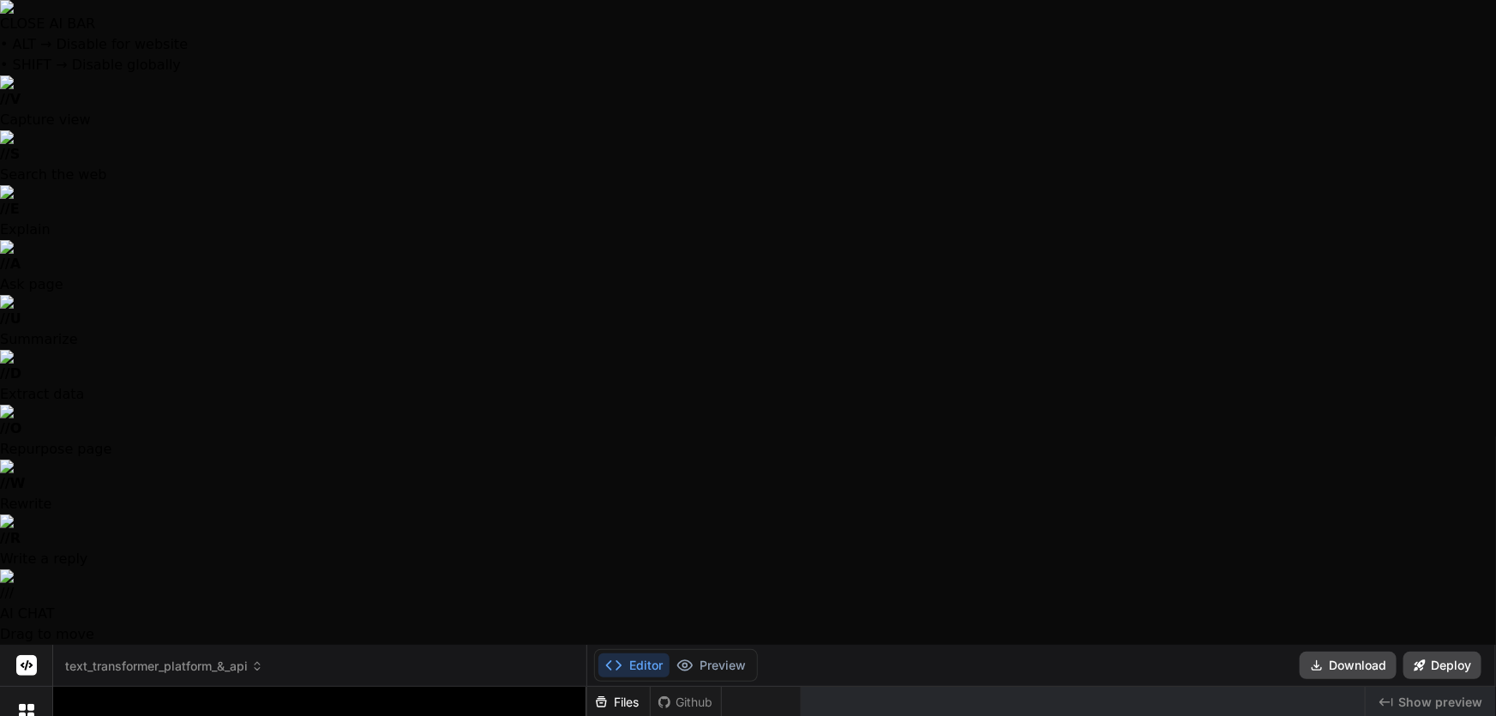
scroll to position [2143, 0]
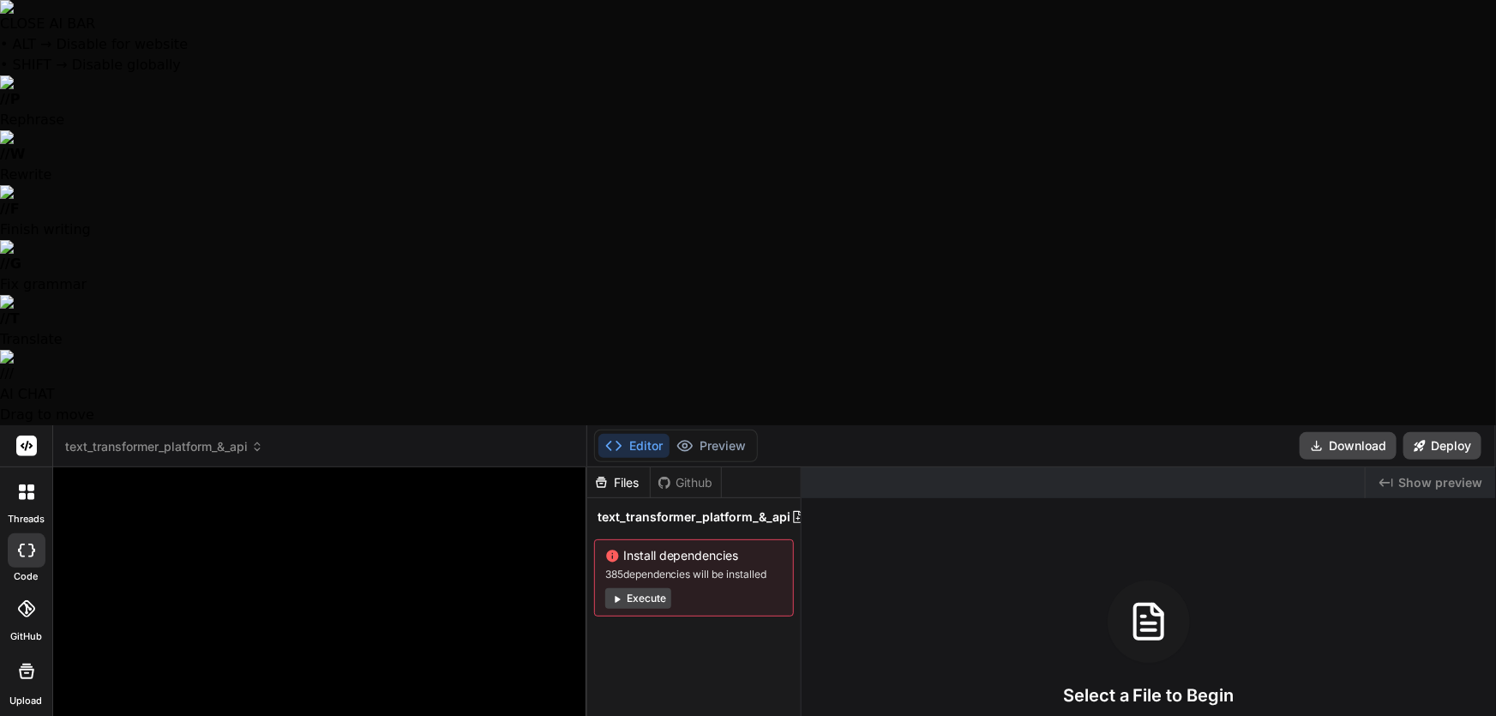
drag, startPoint x: 285, startPoint y: 615, endPoint x: 308, endPoint y: 603, distance: 26.1
paste textarea "Text Transformer Complete Feature Audit Let me systematically analyze every cap…"
type textarea "Text Transformer Complete Feature Audit Let me systematically analyze every cap…"
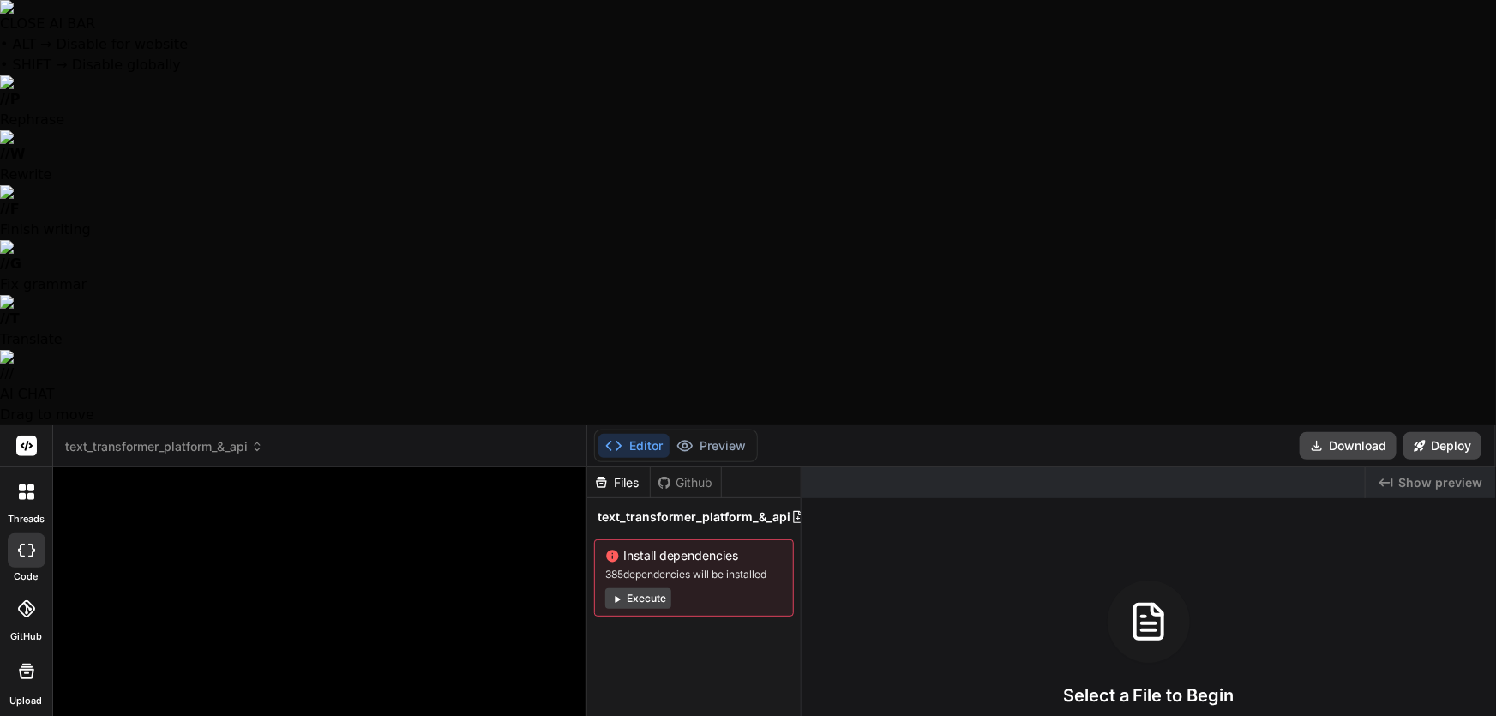
type textarea "x"
type textarea "Text Transformer Complete Feature Audit Let me systematically analyze every cap…"
type textarea "x"
type textarea "Text Transformer Complete Feature Audit Let me systematically analyze every cap…"
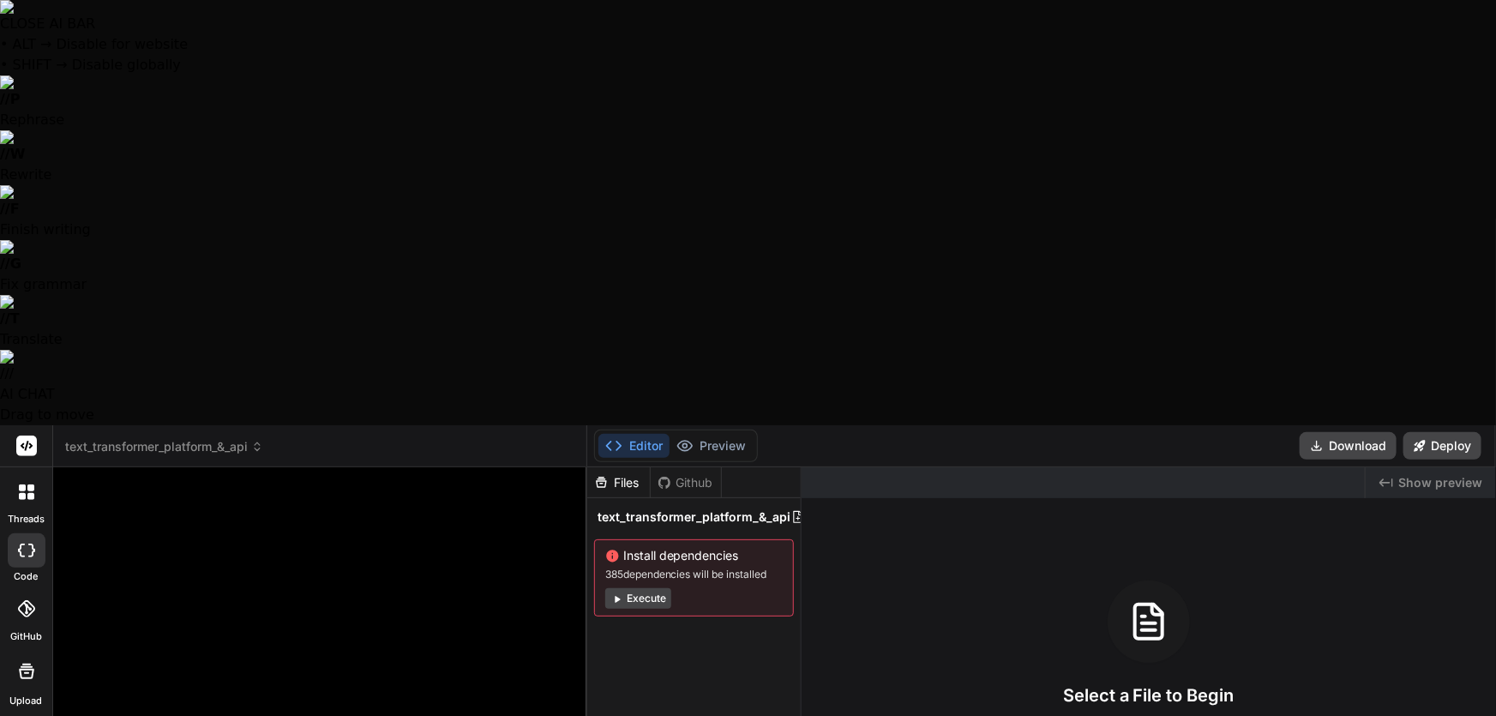
type textarea "x"
type textarea "Text Transformer Complete Feature Audit Let me systematically analyze every cap…"
type textarea "x"
type textarea "Text Transformer Complete Feature Audit Let me systematically analyze every cap…"
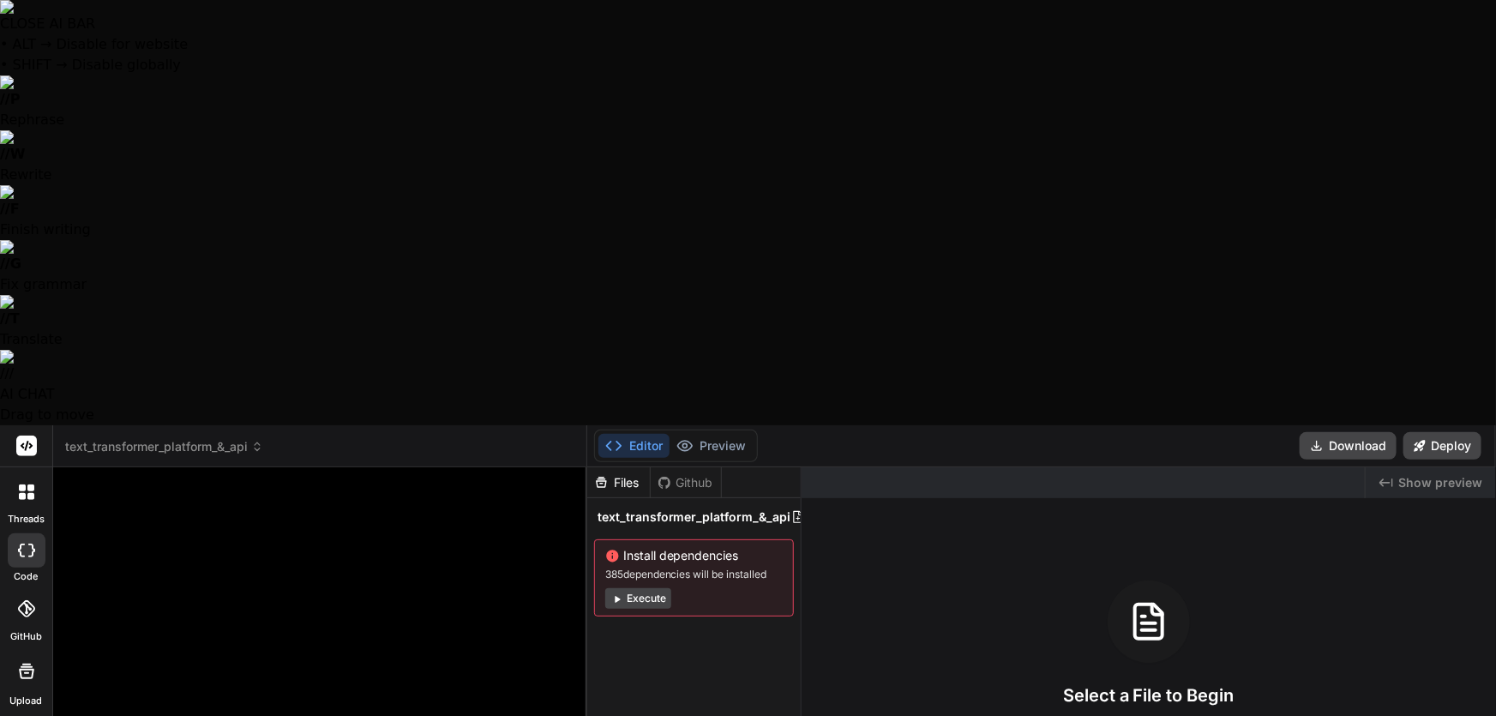
type textarea "x"
type textarea "Text Transformer Complete Feature Audit Let me systematically analyze every cap…"
type textarea "x"
type textarea "Text Transformer Complete Feature Audit Let me systematically analyze every cap…"
type textarea "x"
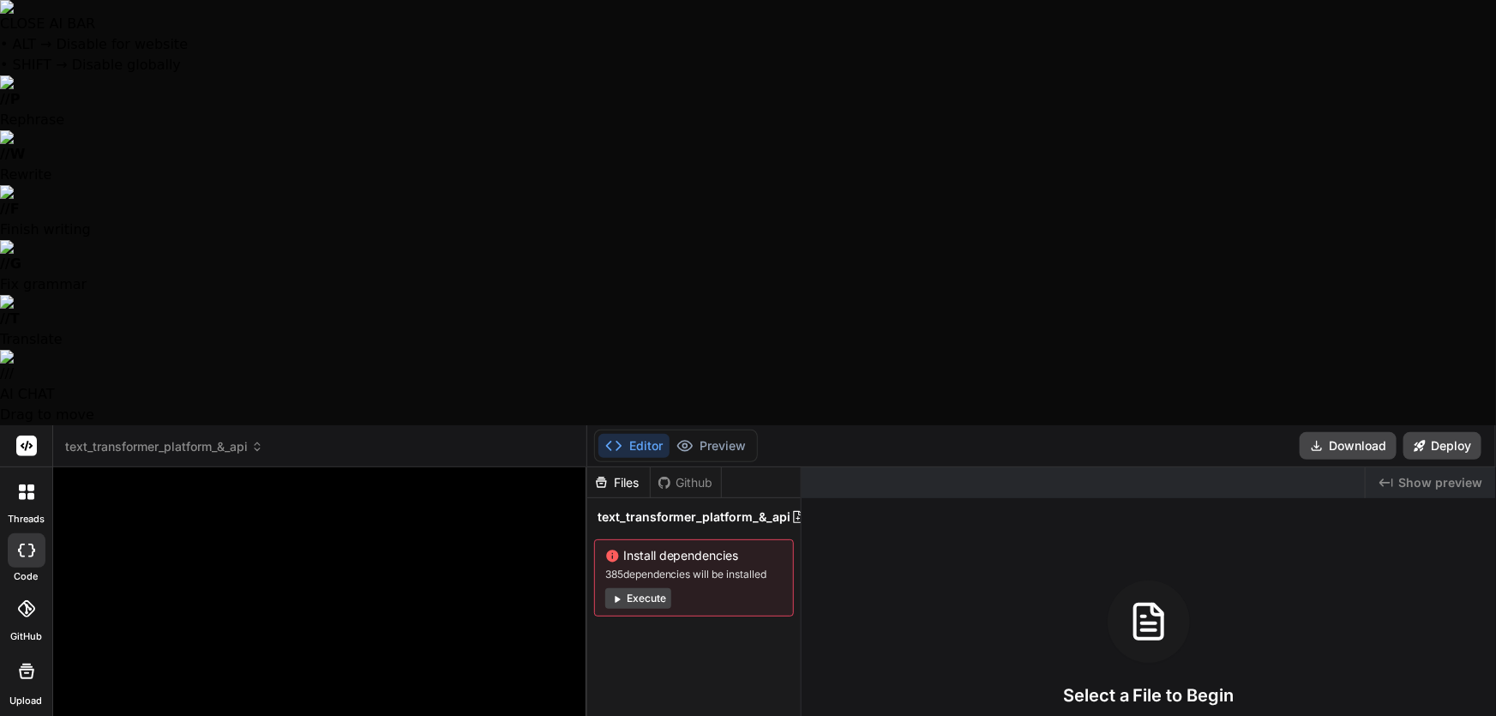
type textarea "Text Transformer Complete Feature Audit Let me systematically analyze every cap…"
type textarea "x"
type textarea "Text Transformer Complete Feature Audit Let me systematically analyze every cap…"
type textarea "x"
type textarea "Text Transformer Complete Feature Audit Let me systematically analyze every cap…"
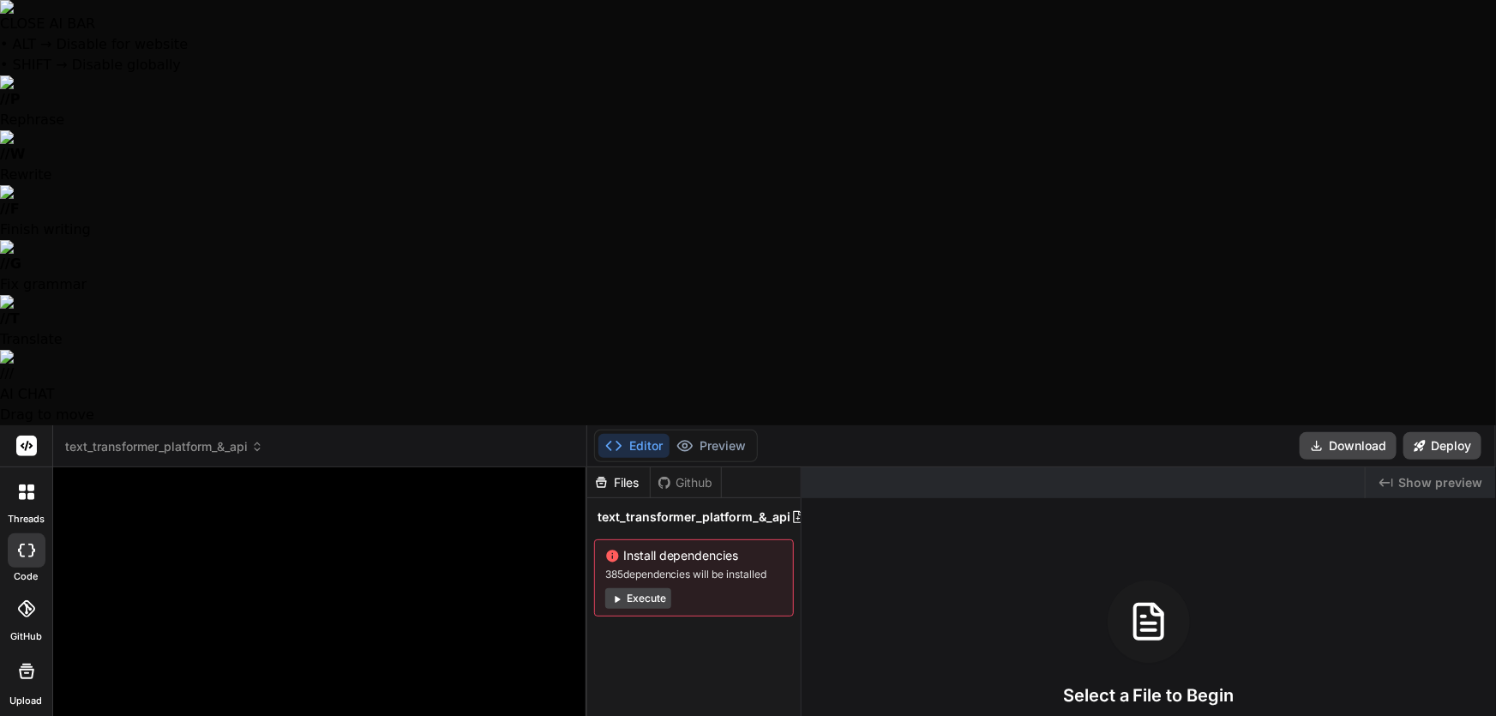
type textarea "x"
type textarea "Text Transformer Complete Feature Audit Let me systematically analyze every cap…"
type textarea "x"
type textarea "Text Transformer Complete Feature Audit Let me systematically analyze every cap…"
type textarea "x"
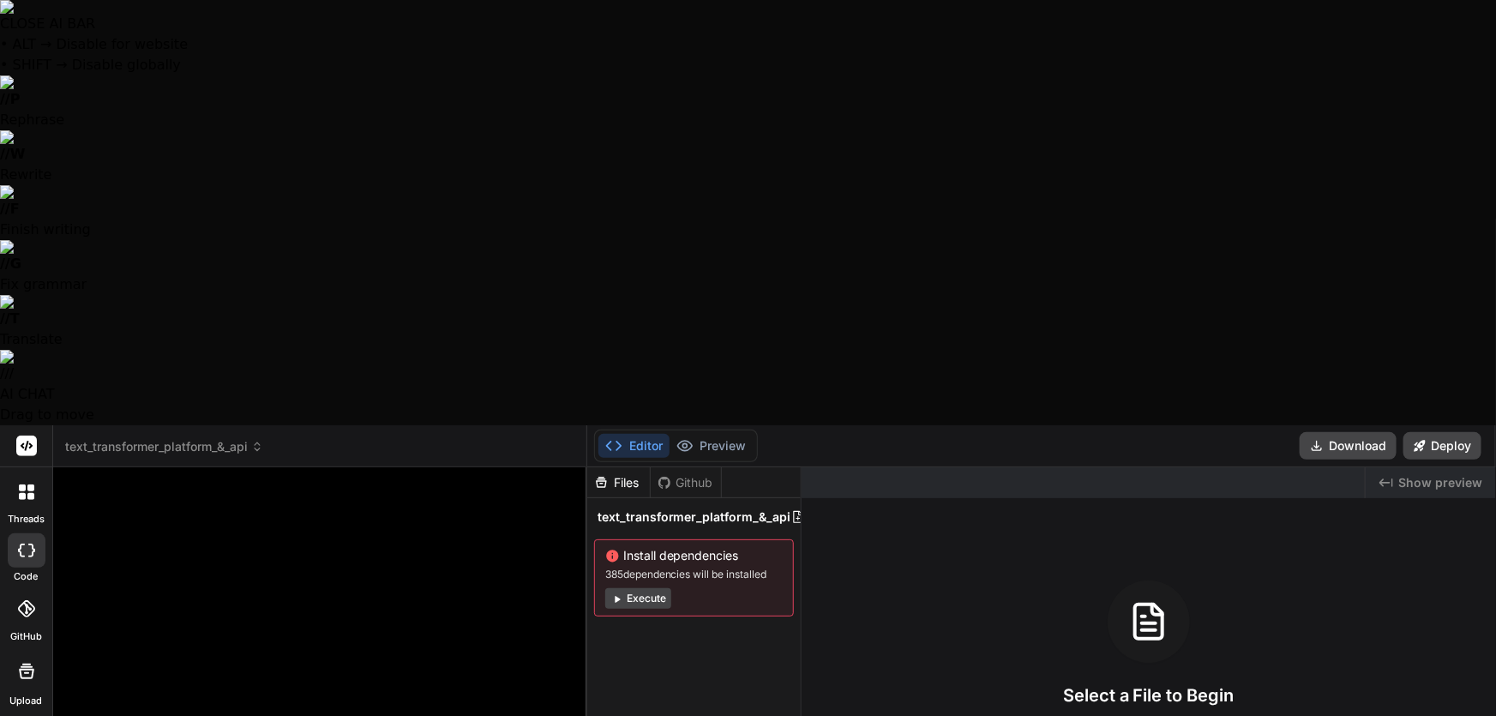
type textarea "Text Transformer Complete Feature Audit Let me systematically analyze every cap…"
type textarea "x"
type textarea "Text Transformer Complete Feature Audit Let me systematically analyze every cap…"
type textarea "x"
type textarea "Text Transformer Complete Feature Audit Let me systematically analyze every cap…"
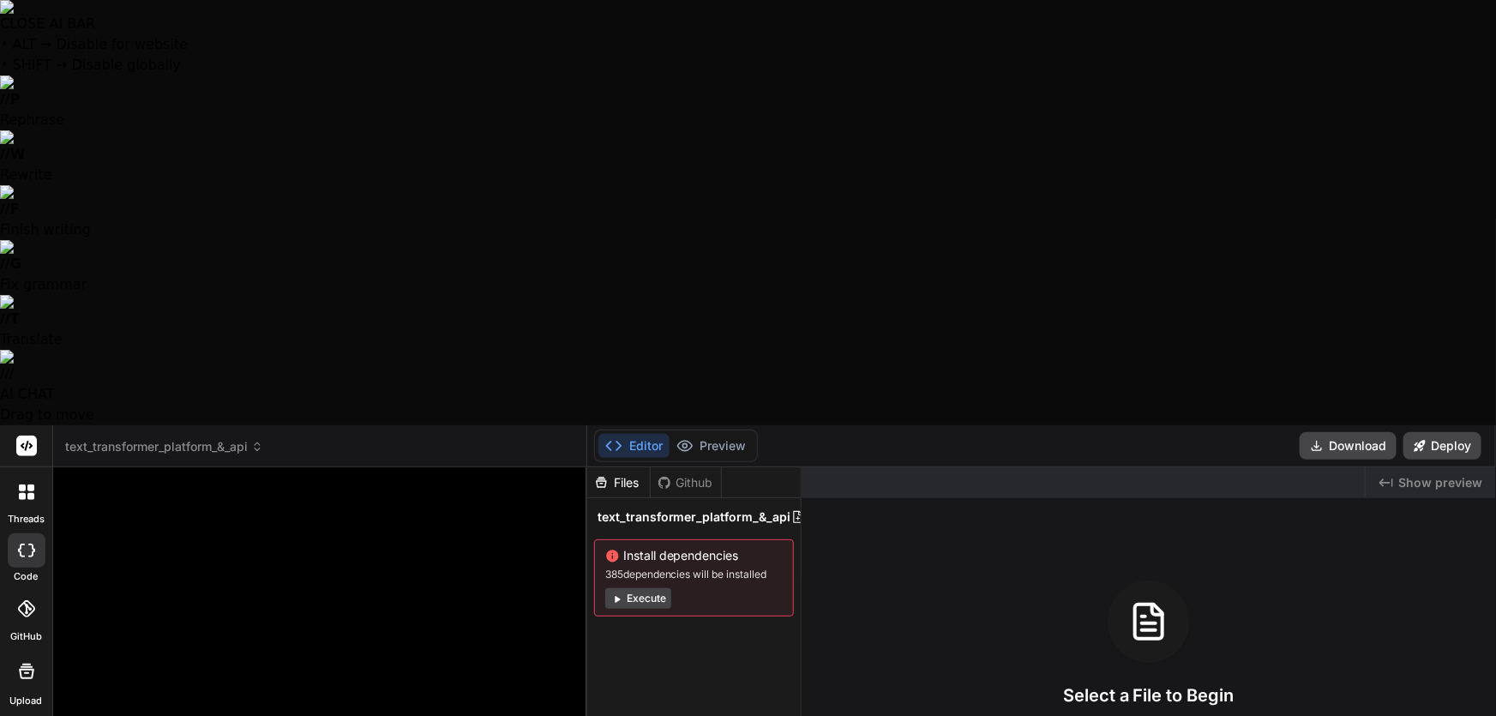
type textarea "x"
type textarea "Text Transformer Complete Feature Audit Let me systematically analyze every cap…"
type textarea "x"
type textarea "Text Transformer Complete Feature Audit Let me systematically analyze every cap…"
type textarea "x"
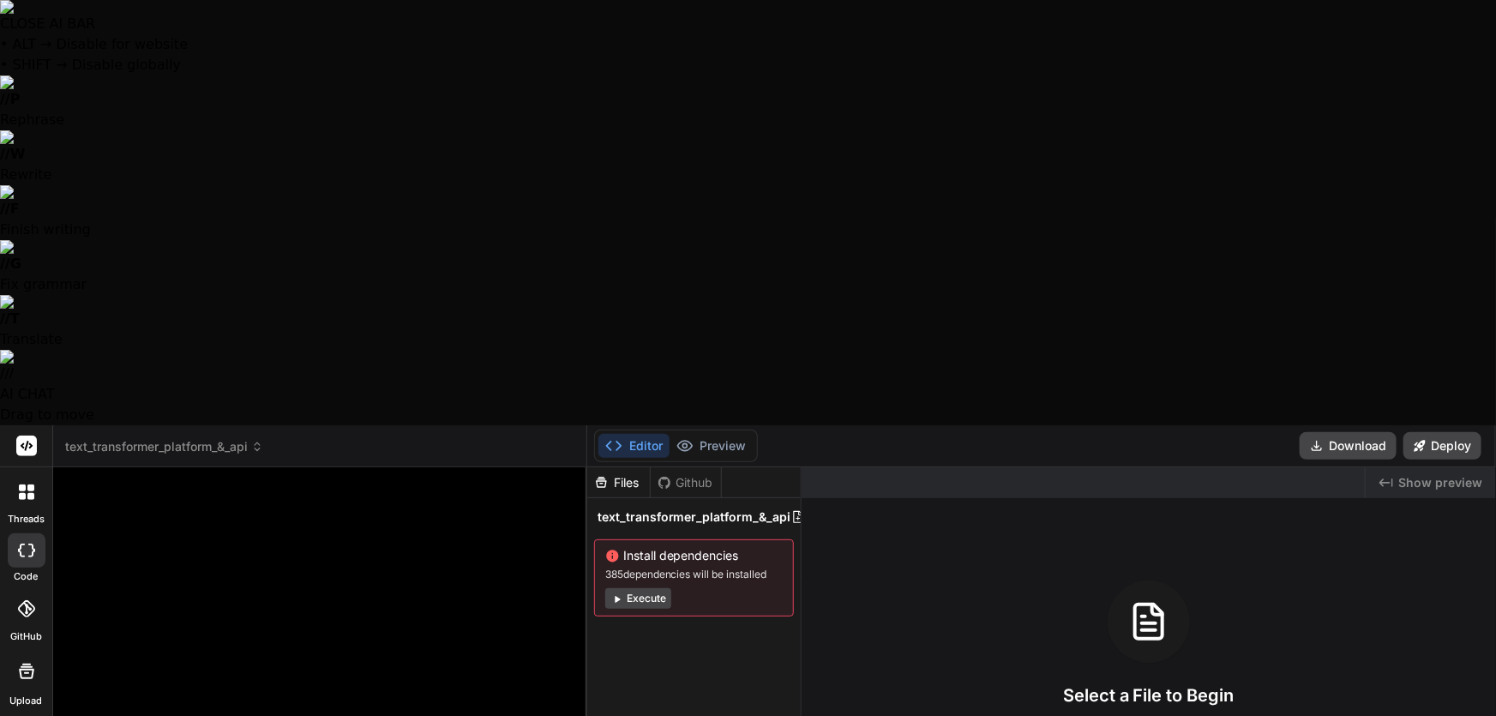
type textarea "Text Transformer Complete Feature Audit Let me systematically analyze every cap…"
type textarea "x"
type textarea "Text Transformer Complete Feature Audit Let me systematically analyze every cap…"
type textarea "x"
type textarea "Text Transformer Complete Feature Audit Let me systematically analyze every cap…"
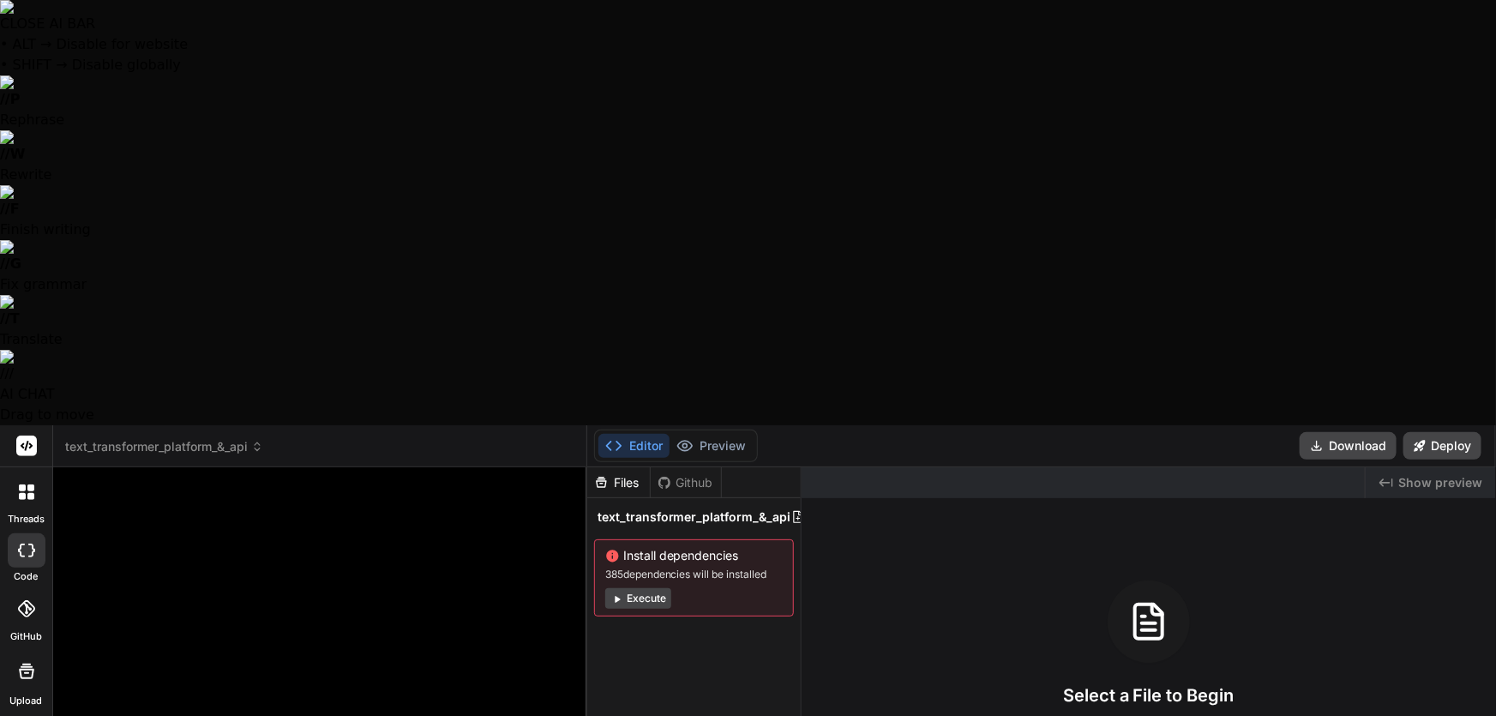
type textarea "x"
type textarea "Text Transformer Complete Feature Audit Let me systematically analyze every cap…"
type textarea "x"
type textarea "Text Transformer Complete Feature Audit Let me systematically analyze every cap…"
type textarea "x"
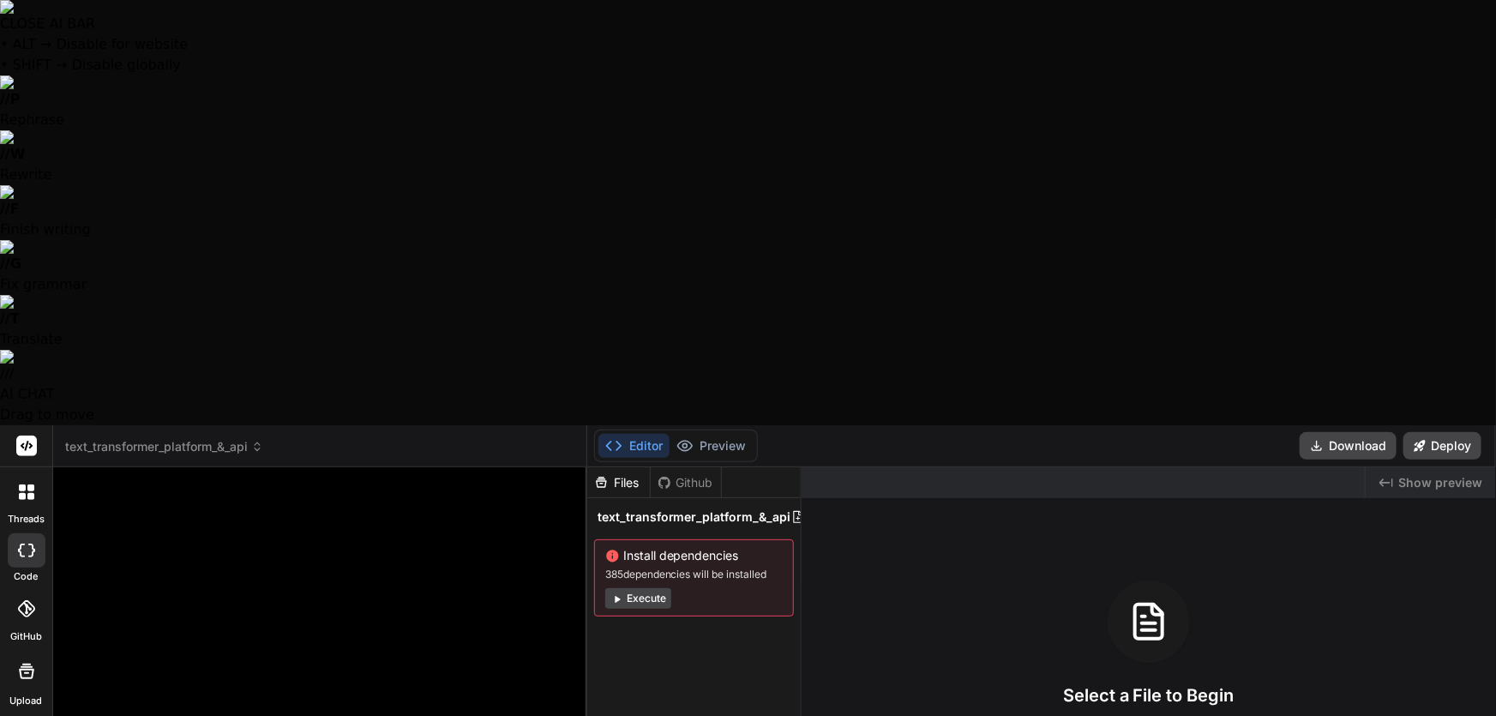
type textarea "Text Transformer Complete Feature Audit Let me systematically analyze every cap…"
type textarea "x"
type textarea "Text Transformer Complete Feature Audit Let me systematically analyze every cap…"
type textarea "x"
type textarea "Text Transformer Complete Feature Audit Let me systematically analyze every cap…"
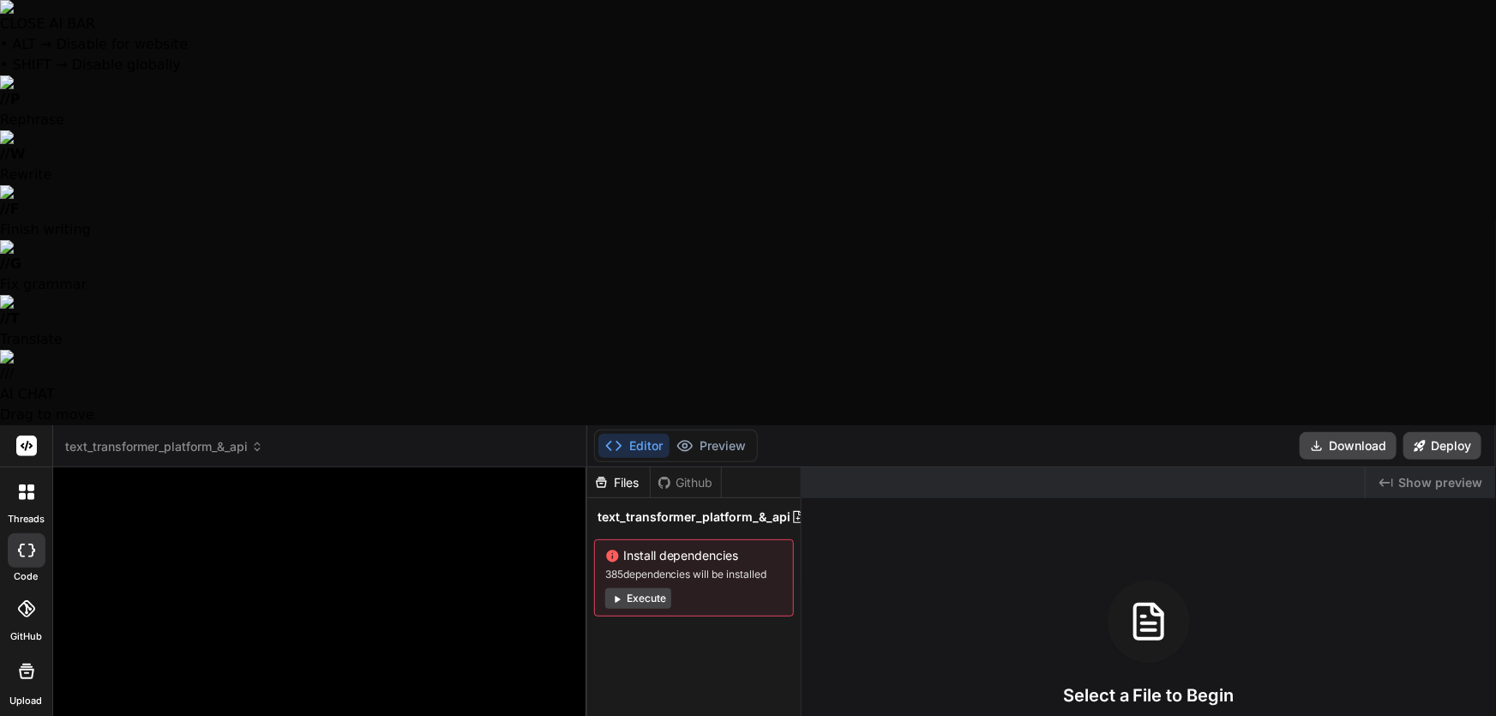
type textarea "x"
type textarea "Text Transformer Complete Feature Audit Let me systematically analyze every cap…"
type textarea "x"
type textarea "Text Transformer Complete Feature Audit Let me systematically analyze every cap…"
type textarea "x"
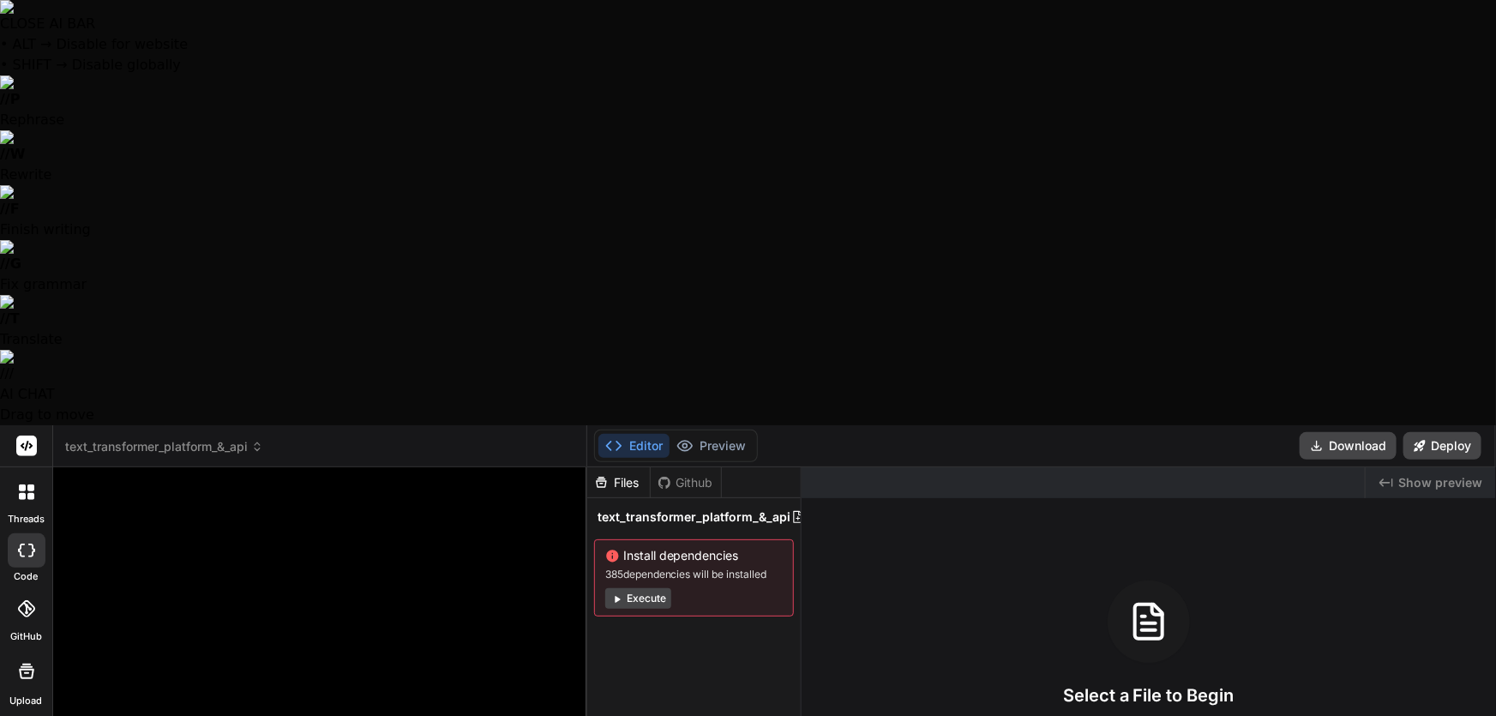
type textarea "Text Transformer Complete Feature Audit Let me systematically analyze every cap…"
type textarea "x"
type textarea "Text Transformer Complete Feature Audit Let me systematically analyze every cap…"
type textarea "x"
type textarea "Text Transformer Complete Feature Audit Let me systematically analyze every cap…"
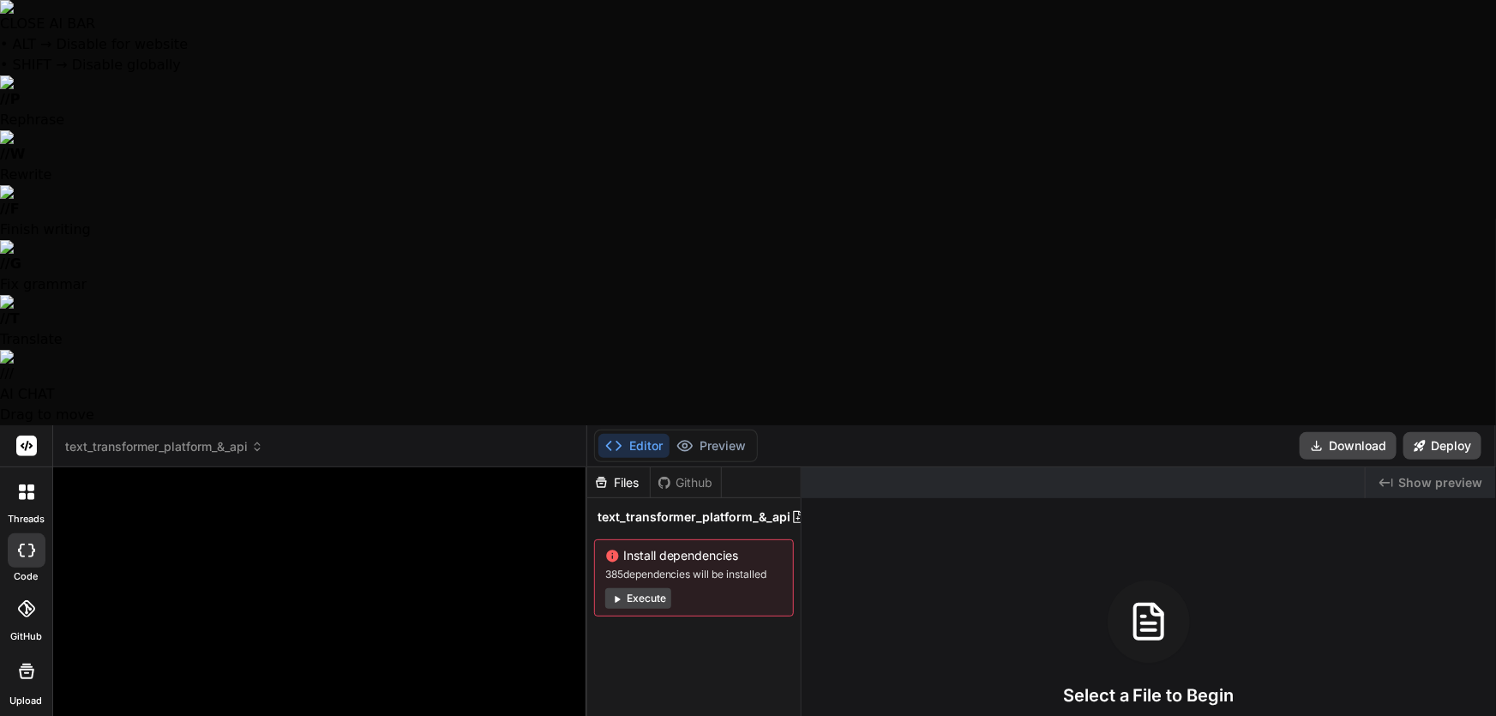
type textarea "x"
type textarea "Text Transformer Complete Feature Audit Let me systematically analyze every cap…"
type textarea "x"
type textarea "Text Transformer Complete Feature Audit Let me systematically analyze every cap…"
type textarea "x"
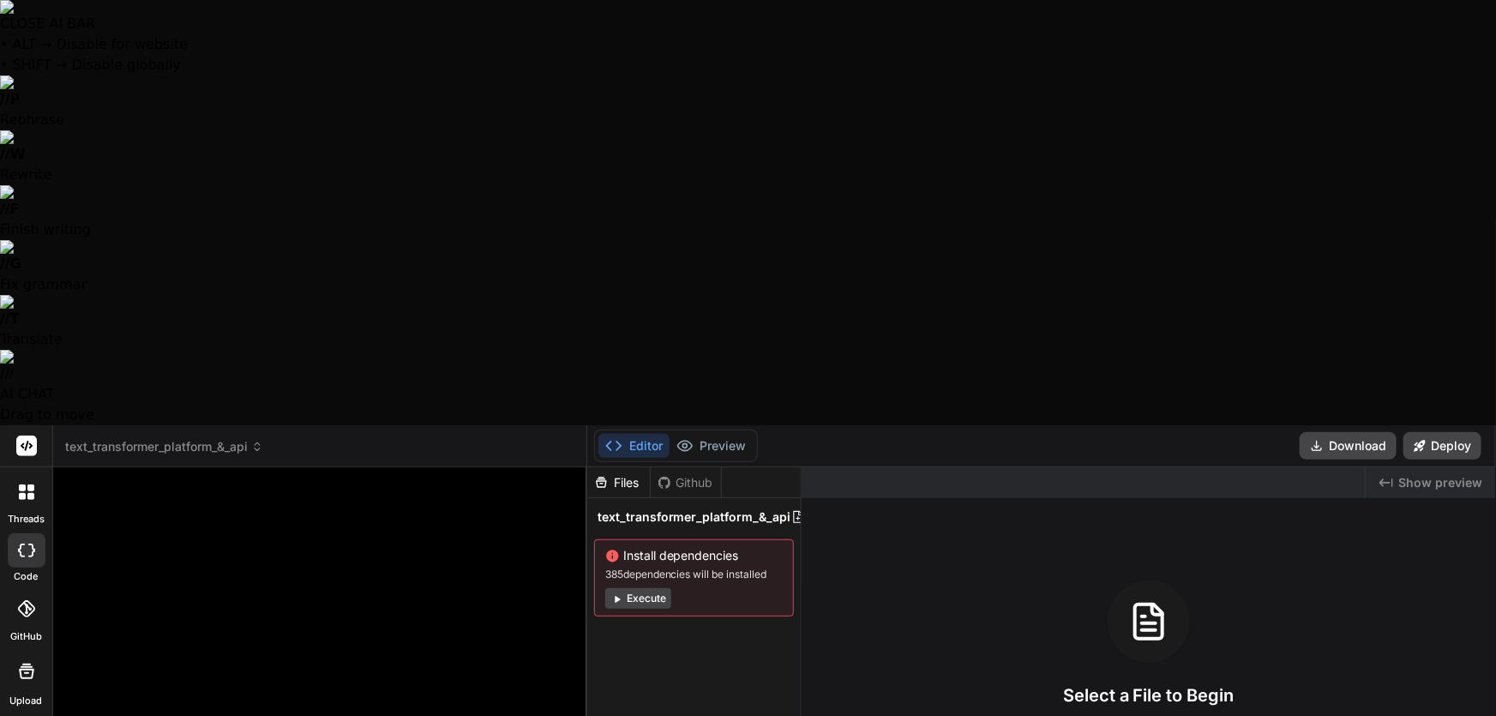
type textarea "Text Transformer Complete Feature Audit Let me systematically analyze every cap…"
type textarea "x"
type textarea "Text Transformer Complete Feature Audit Let me systematically analyze every cap…"
type textarea "x"
type textarea "Text Transformer Complete Feature Audit Let me systematically analyze every cap…"
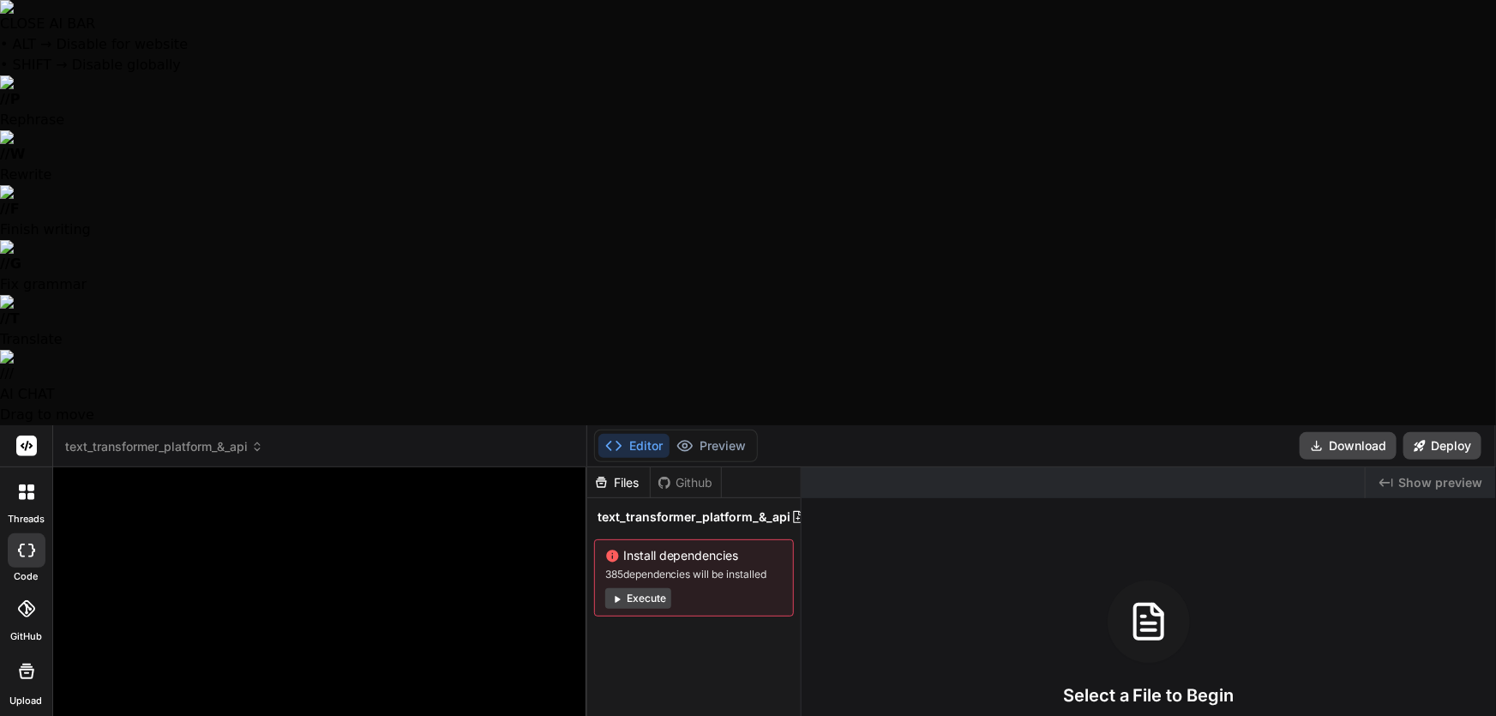
type textarea "x"
type textarea "Text Transformer Complete Feature Audit Let me systematically analyze every cap…"
type textarea "x"
type textarea "Text Transformer Complete Feature Audit Let me systematically analyze every cap…"
type textarea "x"
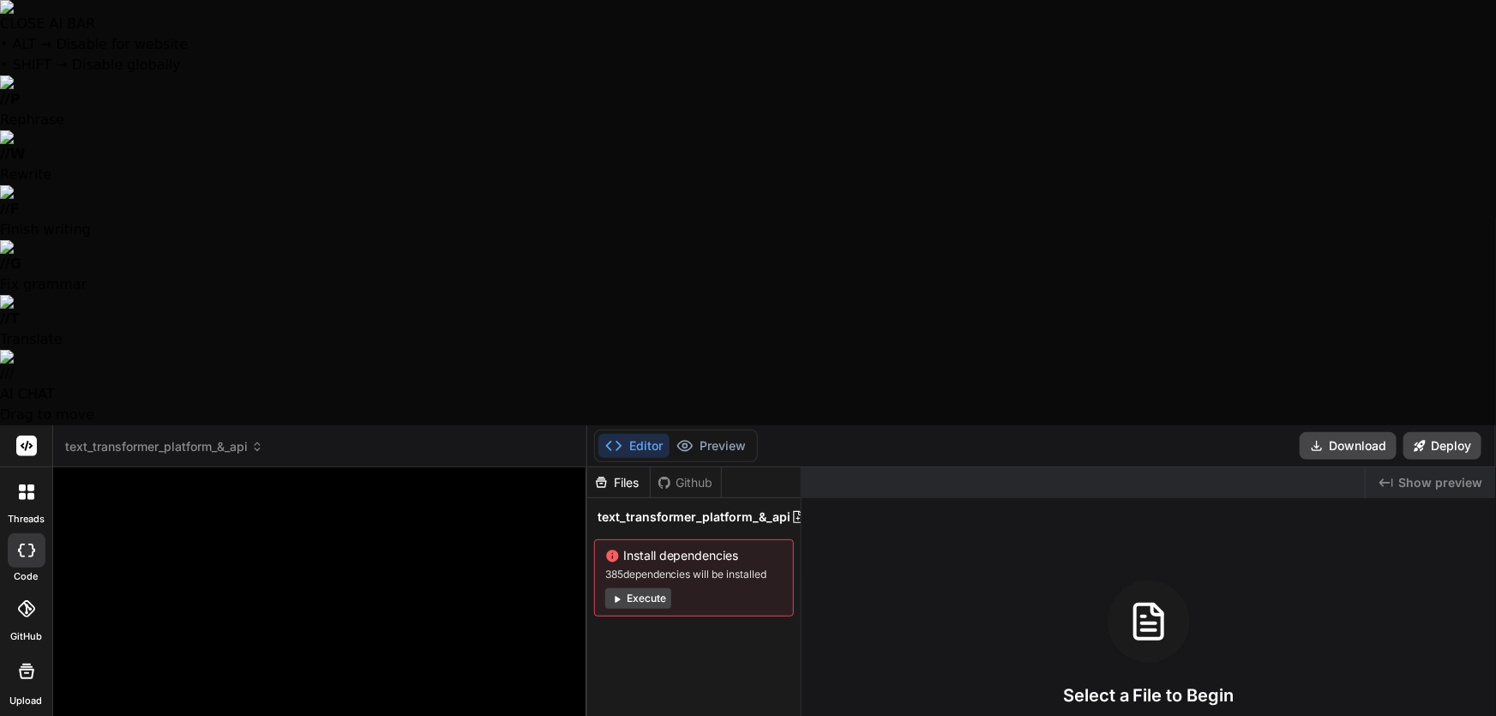
type textarea "Text Transformer Complete Feature Audit Let me systematically analyze every cap…"
type textarea "x"
type textarea "Text Transformer Complete Feature Audit Let me systematically analyze every cap…"
type textarea "x"
type textarea "Text Transformer Complete Feature Audit Let me systematically analyze every cap…"
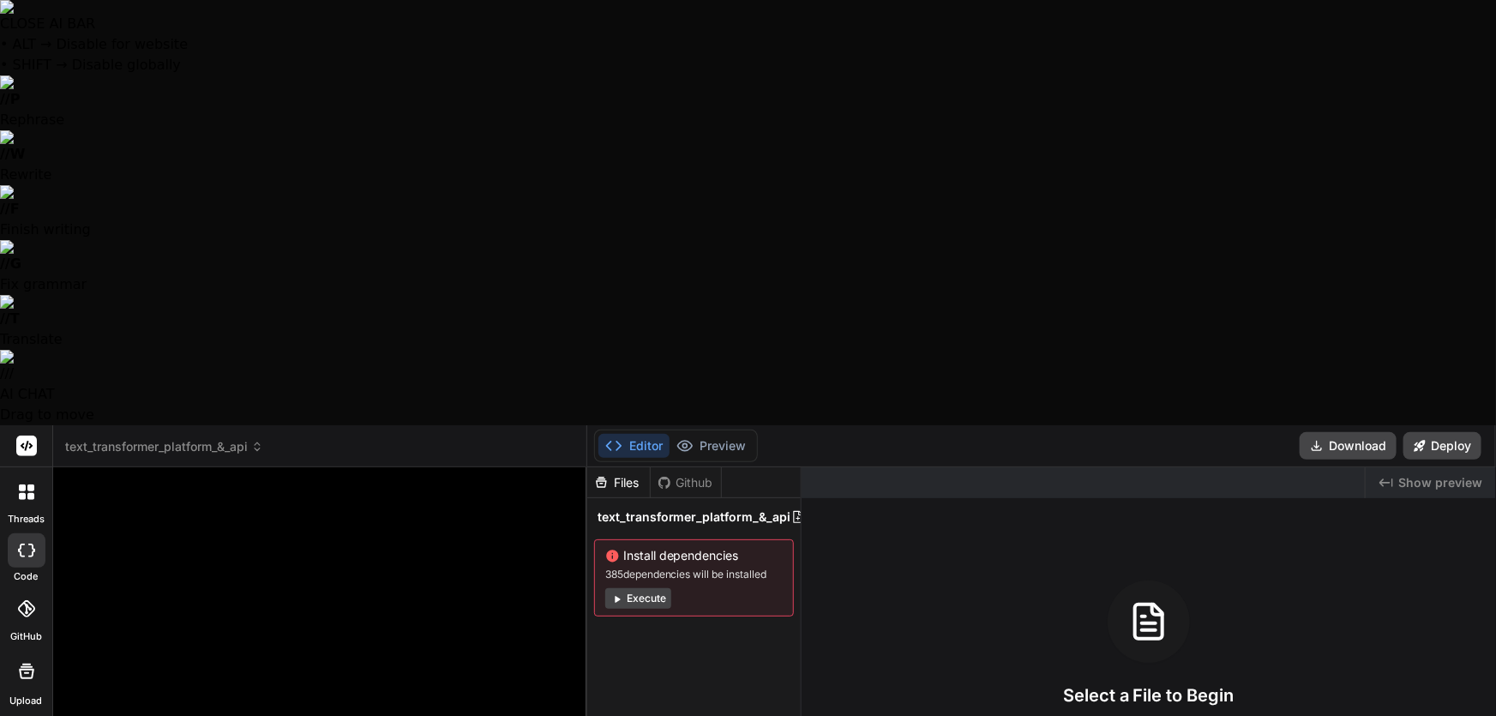
type textarea "x"
type textarea "Text Transformer Complete Feature Audit Let me systematically analyze every cap…"
type textarea "x"
type textarea "Text Transformer Complete Feature Audit Let me systematically analyze every cap…"
type textarea "x"
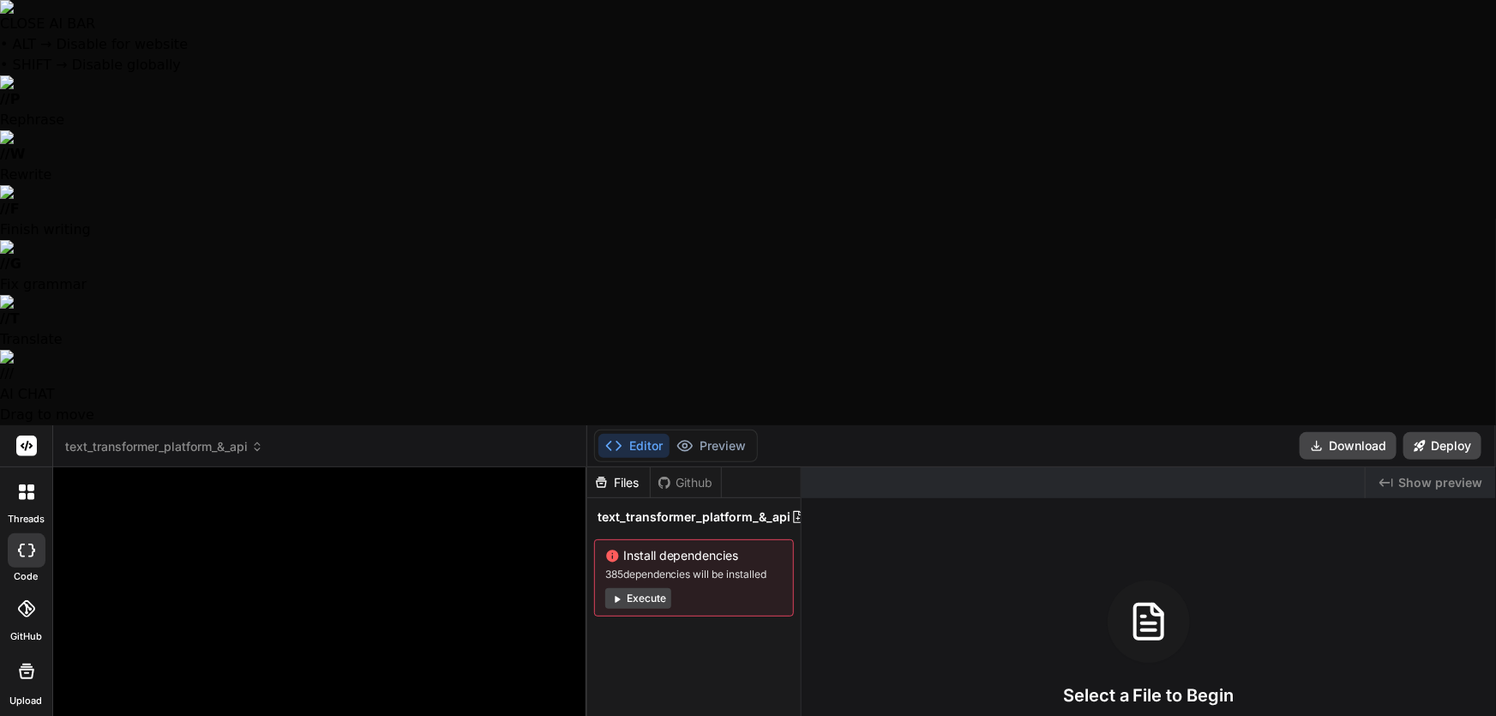
type textarea "Text Transformer Complete Feature Audit Let me systematically analyze every cap…"
type textarea "x"
type textarea "Text Transformer Complete Feature Audit Let me systematically analyze every cap…"
type textarea "x"
type textarea "Text Transformer Complete Feature Audit Let me systematically analyze every cap…"
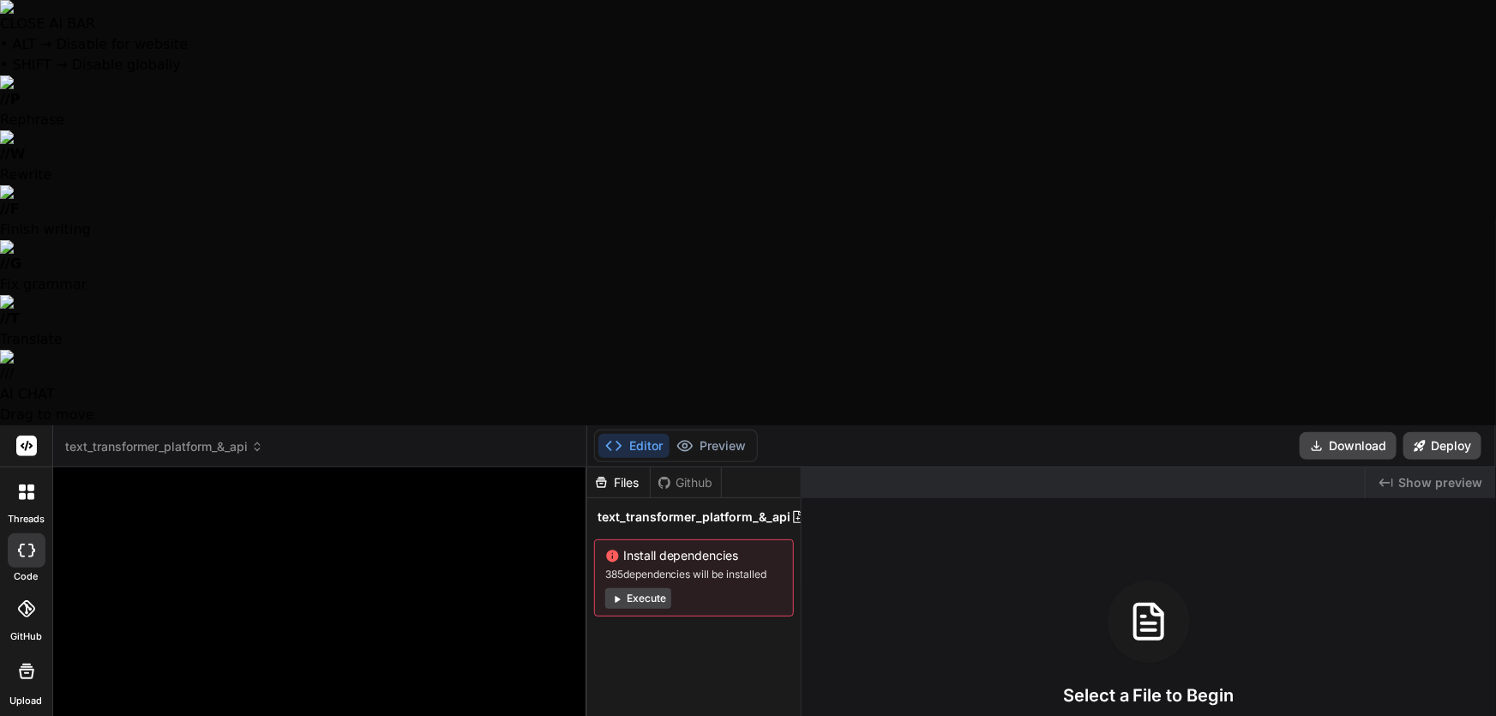
type textarea "x"
type textarea "Text Transformer Complete Feature Audit Let me systematically analyze every cap…"
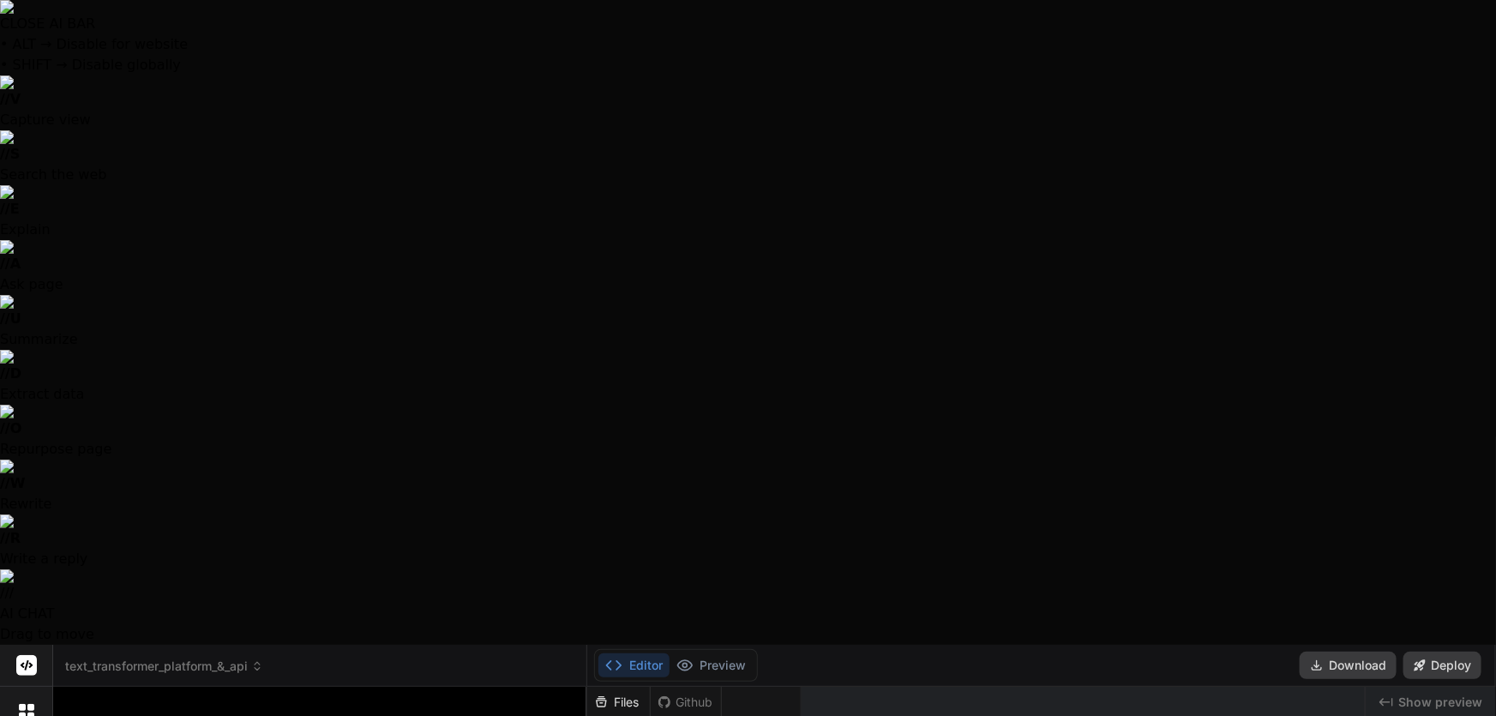
type textarea "x"
type input "C:\fakepath\modified_image (6).png"
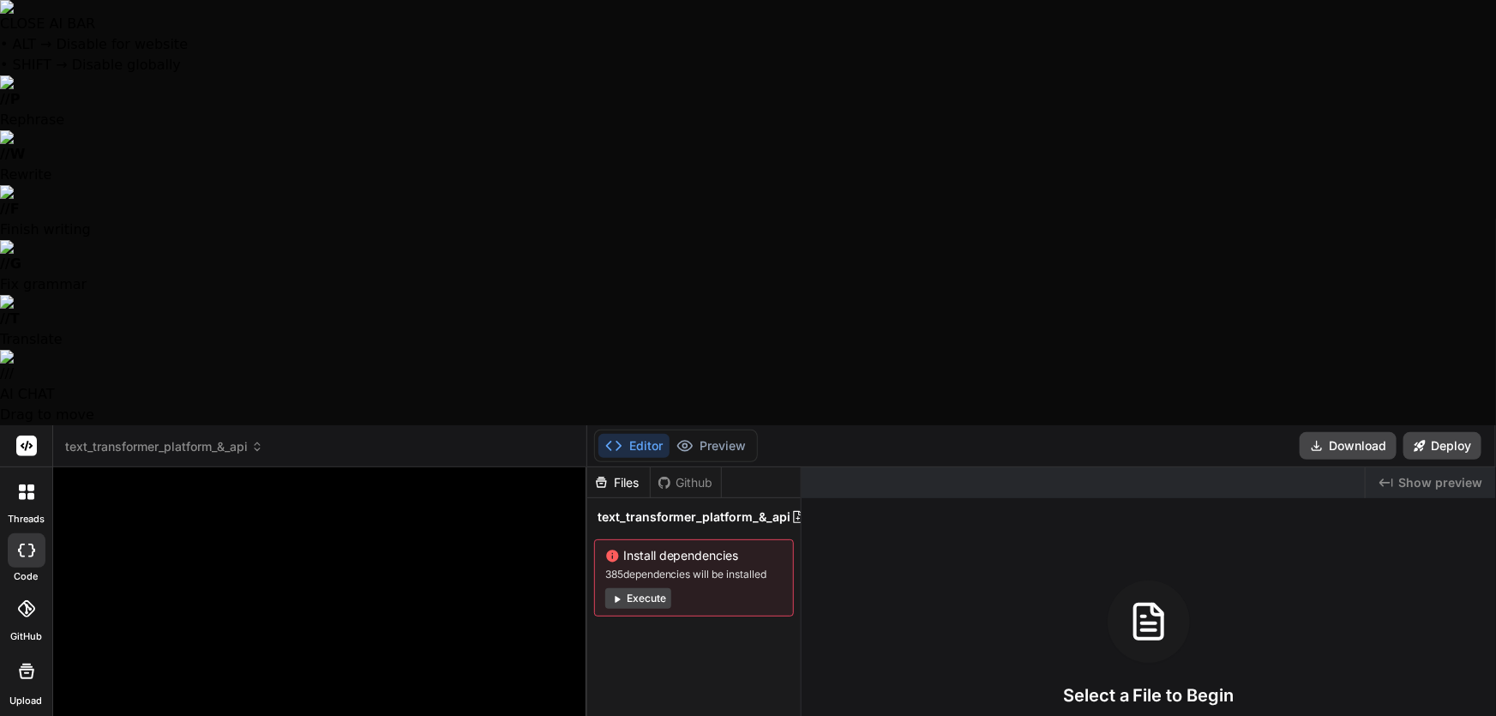
type textarea "x"
type textarea "Text Transformer Complete Feature Audit Let me systematically analyze every cap…"
type textarea "x"
type textarea "Text Transformer Complete Feature Audit Let me systematically analyze every cap…"
type textarea "x"
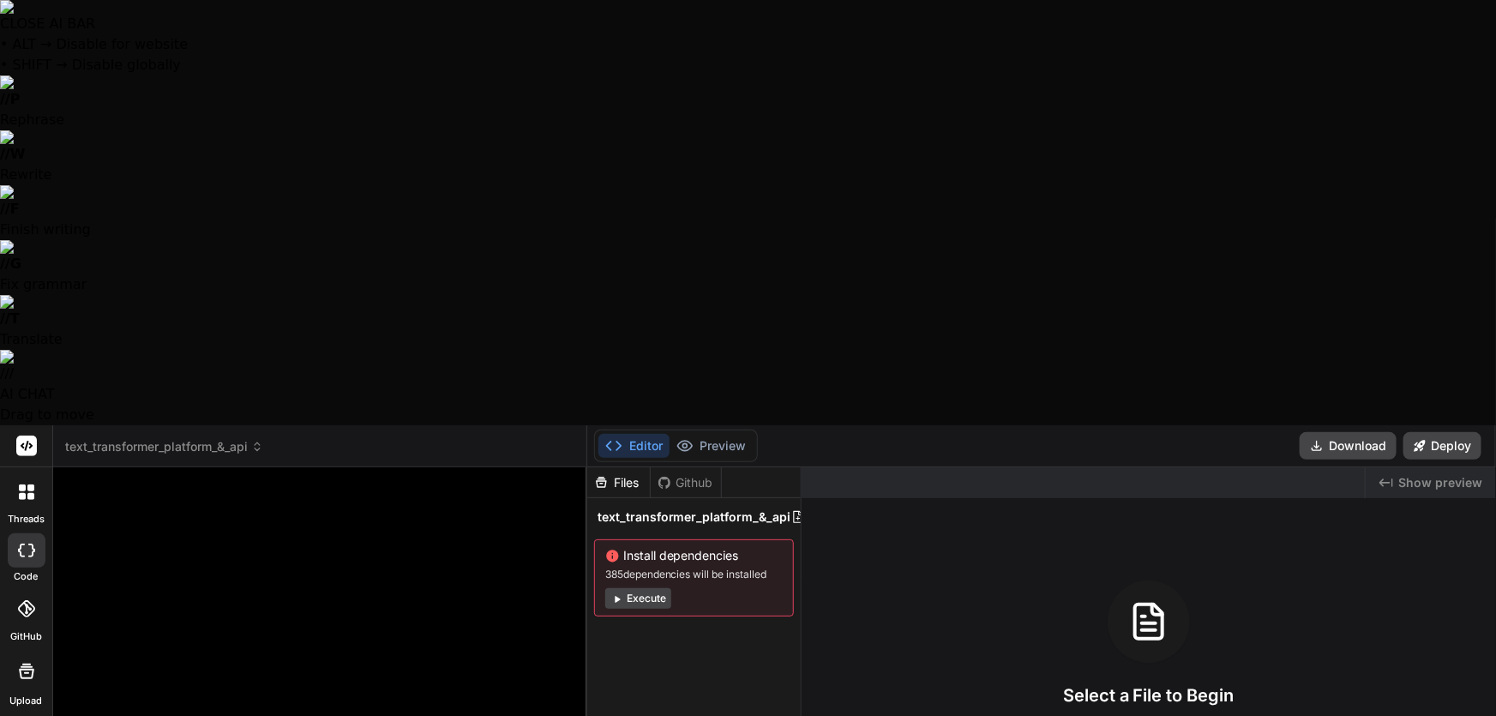
paste textarea "add in the ability to Add Prefix and/or Suffix into Each Line of text"
type textarea "Text Transformer Complete Feature Audit Let me systematically analyze every cap…"
type textarea "x"
type textarea "Text Transformer Complete Feature Audit Let me systematically analyze every cap…"
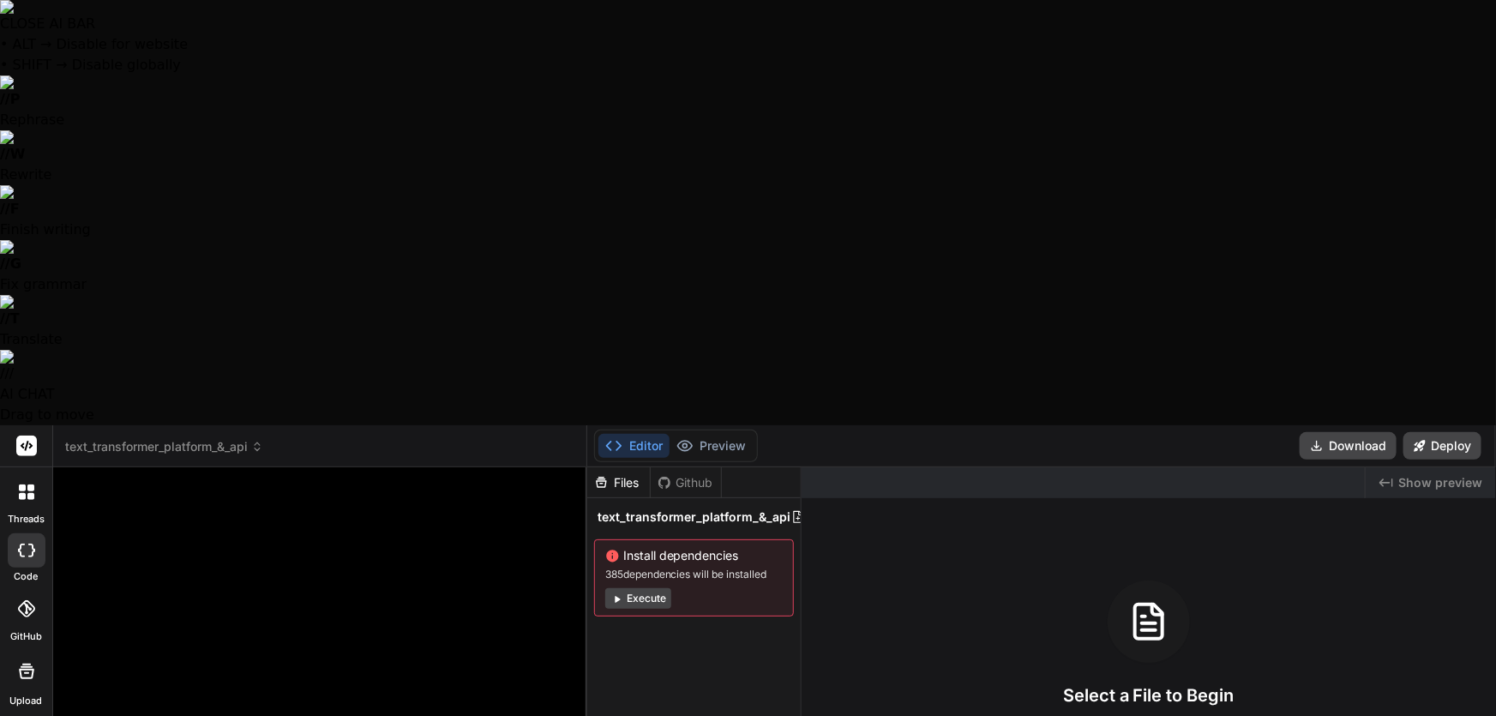
type textarea "x"
type textarea "Text Transformer Complete Feature Audit Let me systematically analyze every cap…"
type textarea "x"
type textarea "Text Transformer Complete Feature Audit Let me systematically analyze every cap…"
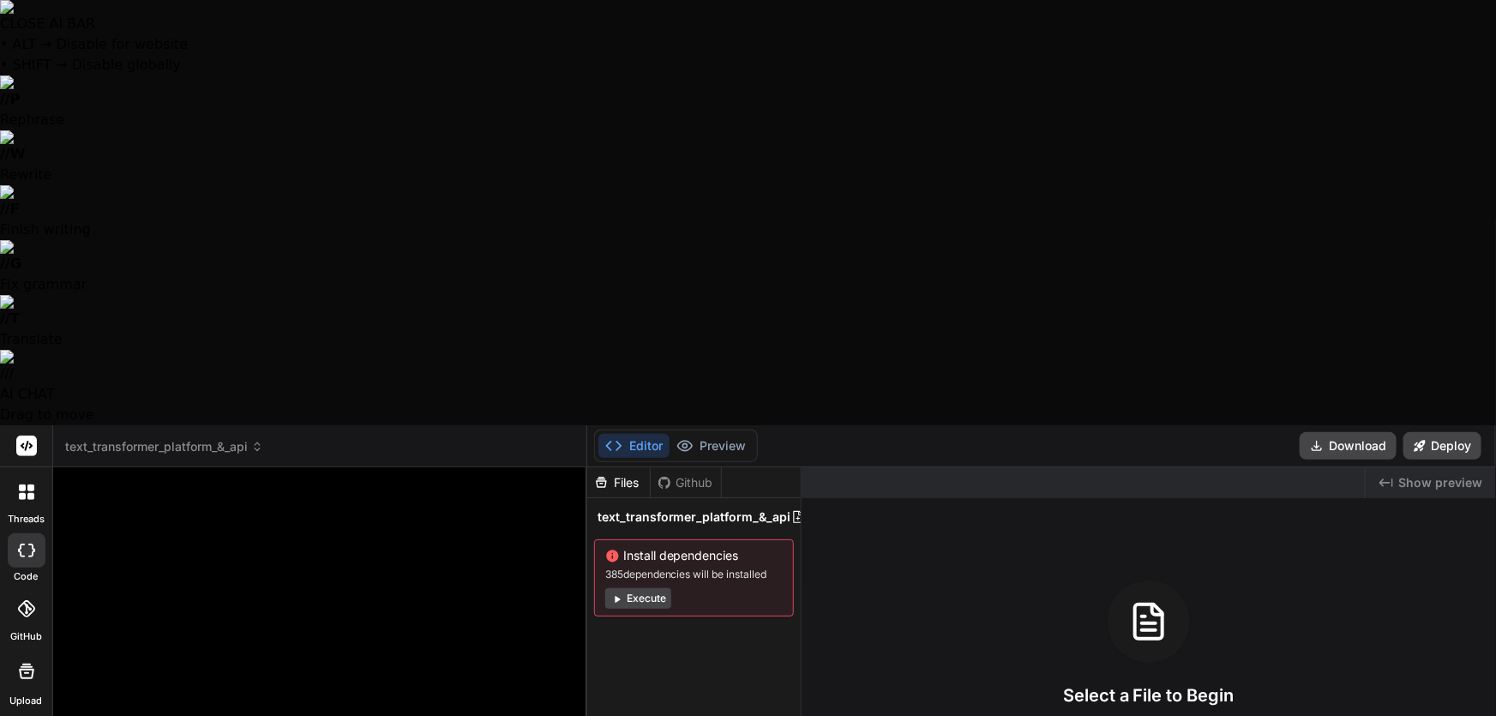
type textarea "x"
type textarea "Text Transformer Complete Feature Audit Let me systematically analyze every cap…"
type textarea "x"
type textarea "Text Transformer Complete Feature Audit Let me systematically analyze every cap…"
type textarea "x"
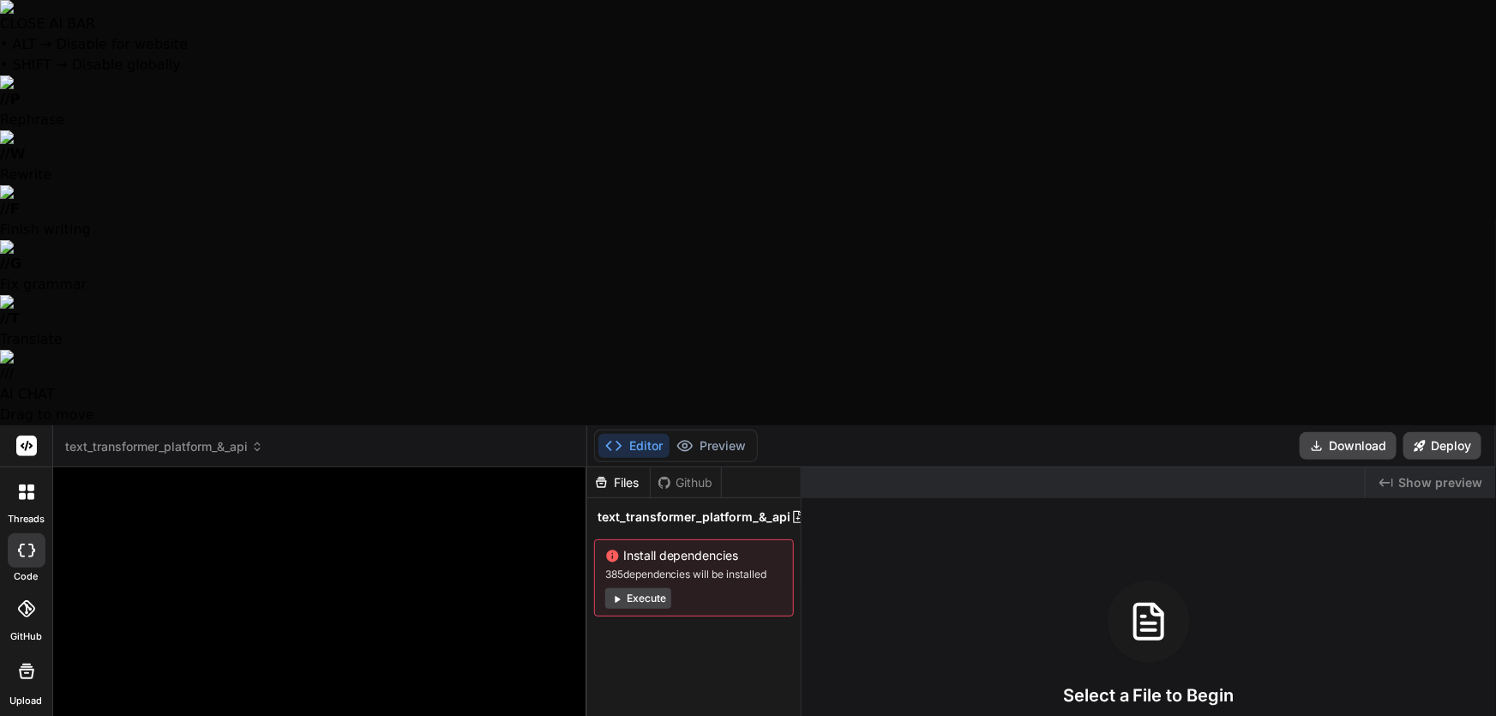
type textarea "Text Transformer Complete Feature Audit Let me systematically analyze every cap…"
type textarea "x"
type textarea "Text Transformer Complete Feature Audit Let me systematically analyze every cap…"
type textarea "x"
type textarea "Text Transformer Complete Feature Audit Let me systematically analyze every cap…"
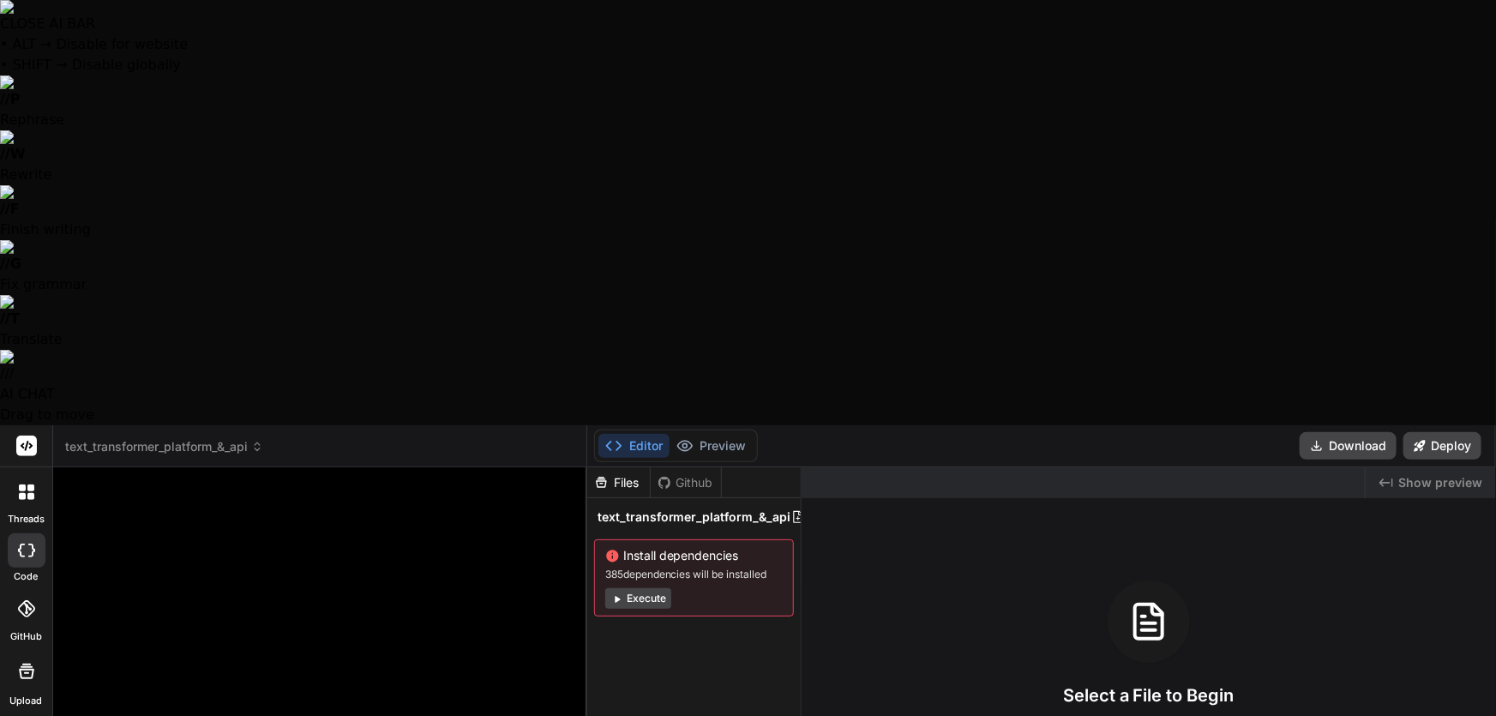
type textarea "x"
type textarea "Text Transformer Complete Feature Audit Let me systematically analyze every cap…"
type textarea "x"
type textarea "Text Transformer Complete Feature Audit Let me systematically analyze every cap…"
type textarea "x"
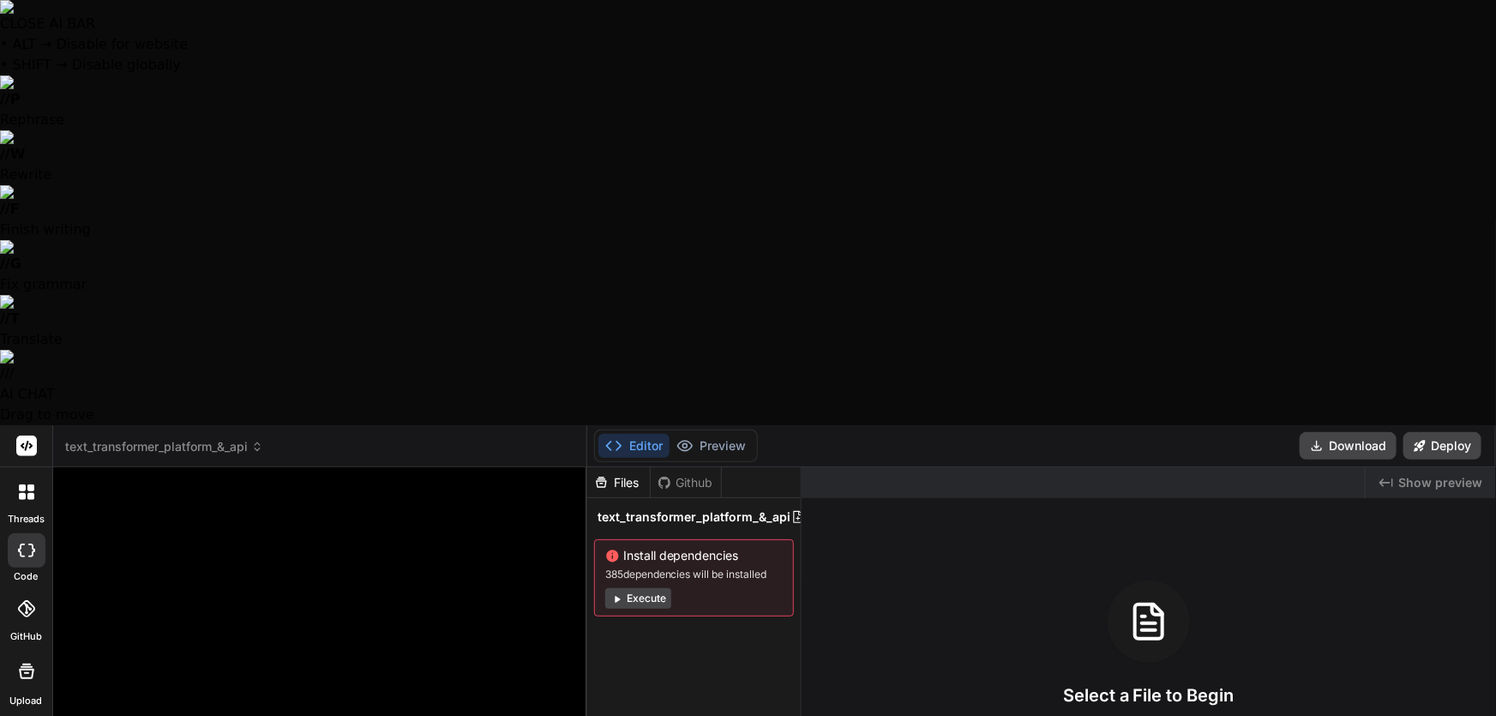
type textarea "Text Transformer Complete Feature Audit Let me systematically analyze every cap…"
type textarea "x"
type textarea "Text Transformer Complete Feature Audit Let me systematically analyze every cap…"
type textarea "x"
type textarea "Text Transformer Complete Feature Audit Let me systematically analyze every cap…"
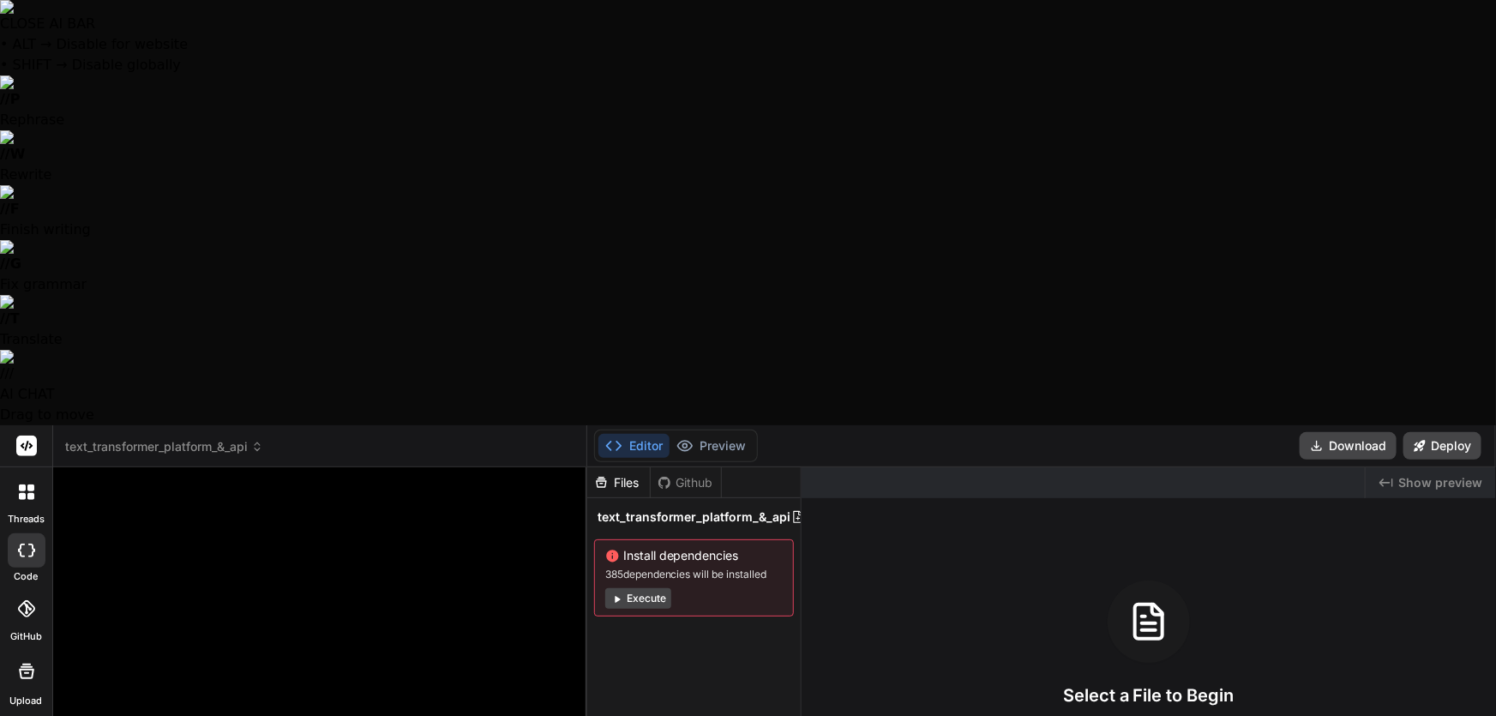
type textarea "x"
type textarea "Text Transformer Complete Feature Audit Let me systematically analyze every cap…"
type textarea "x"
type textarea "Text Transformer Complete Feature Audit Let me systematically analyze every cap…"
type textarea "x"
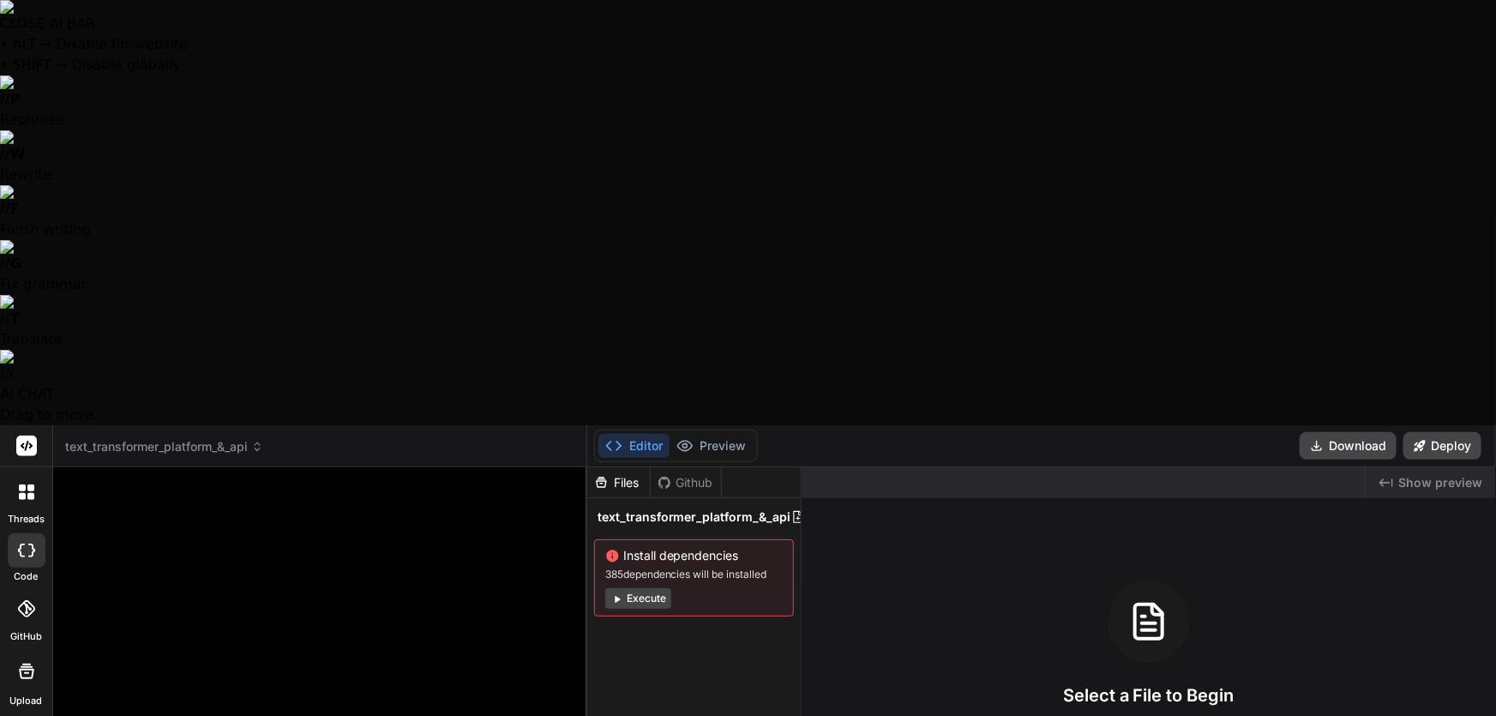
type textarea "Text Transformer Complete Feature Audit Let me systematically analyze every cap…"
type textarea "x"
type textarea "Text Transformer Complete Feature Audit Let me systematically analyze every cap…"
type textarea "x"
type textarea "Text Transformer Complete Feature Audit Let me systematically analyze every cap…"
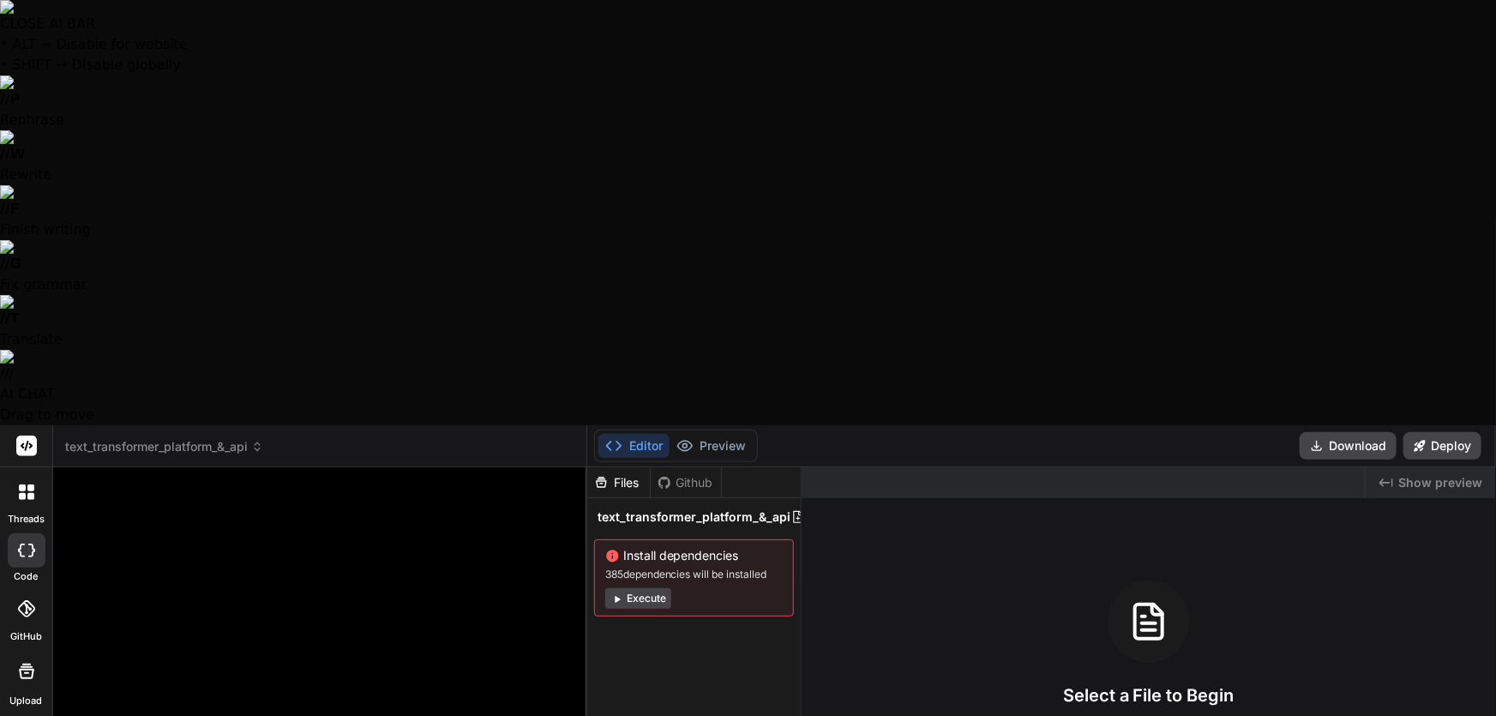
type textarea "x"
type textarea "Text Transformer Complete Feature Audit Let me systematically analyze every cap…"
type textarea "x"
type textarea "Text Transformer Complete Feature Audit Let me systematically analyze every cap…"
type textarea "x"
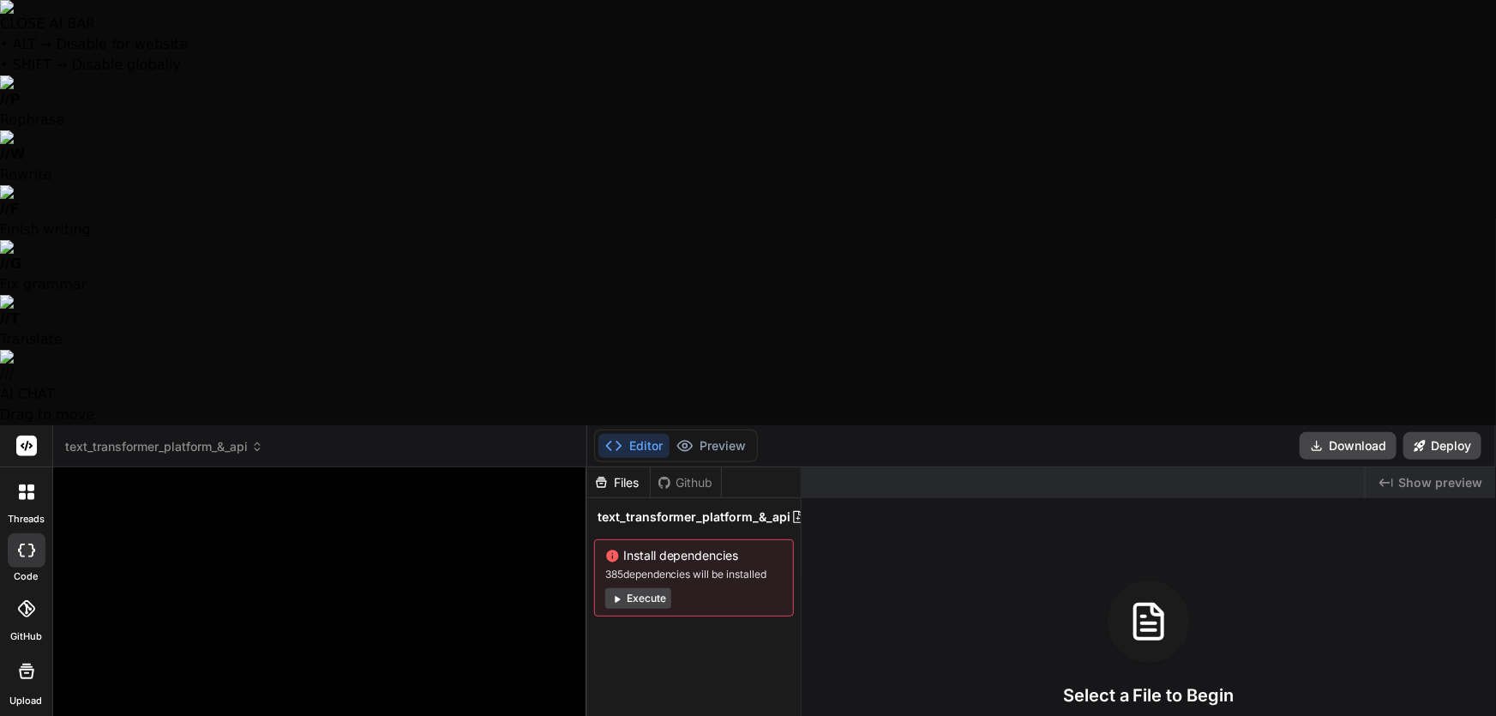
type textarea "Text Transformer Complete Feature Audit Let me systematically analyze every cap…"
type textarea "x"
type textarea "Text Transformer Complete Feature Audit Let me systematically analyze every cap…"
type textarea "x"
type textarea "Text Transformer Complete Feature Audit Let me systematically analyze every cap…"
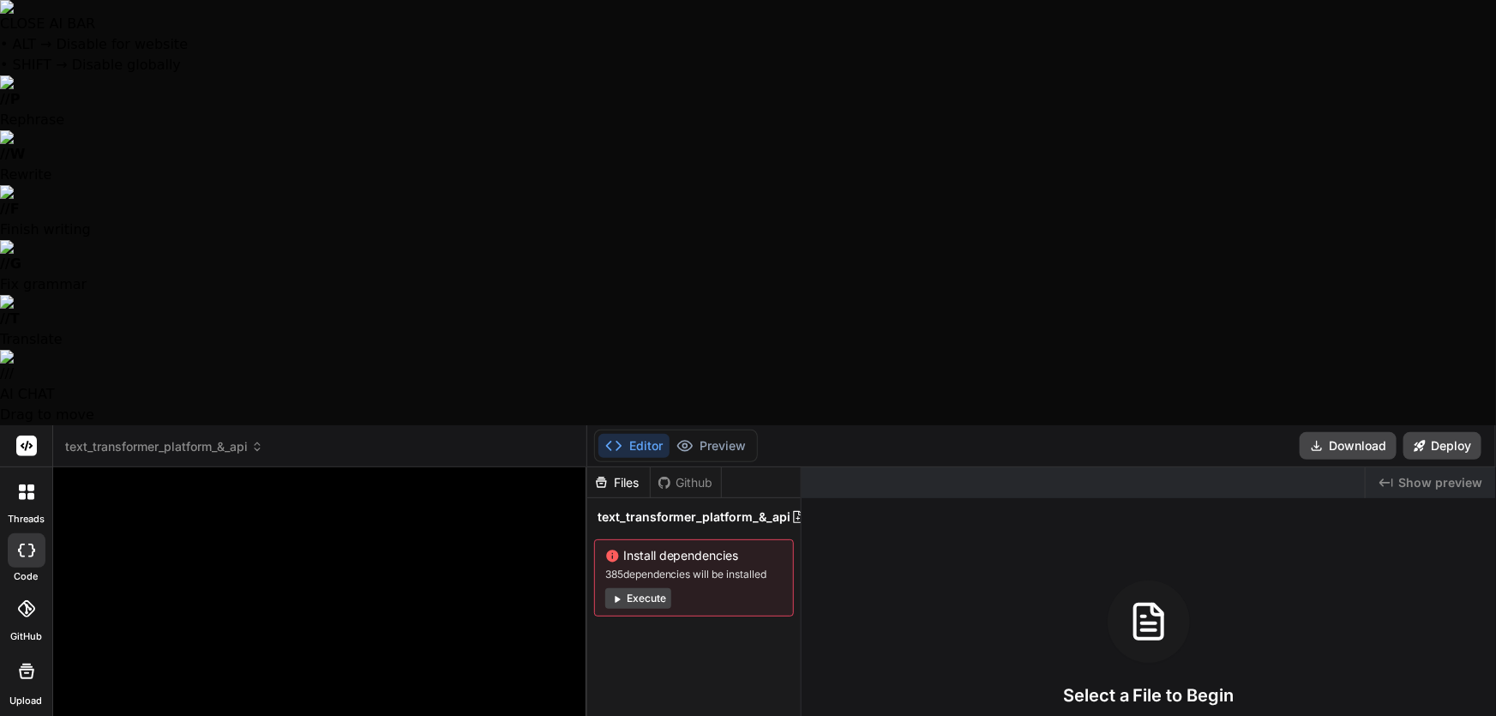
type textarea "x"
type textarea "Text Transformer Complete Feature Audit Let me systematically analyze every cap…"
type textarea "x"
type textarea "Text Transformer Complete Feature Audit Let me systematically analyze every cap…"
type textarea "x"
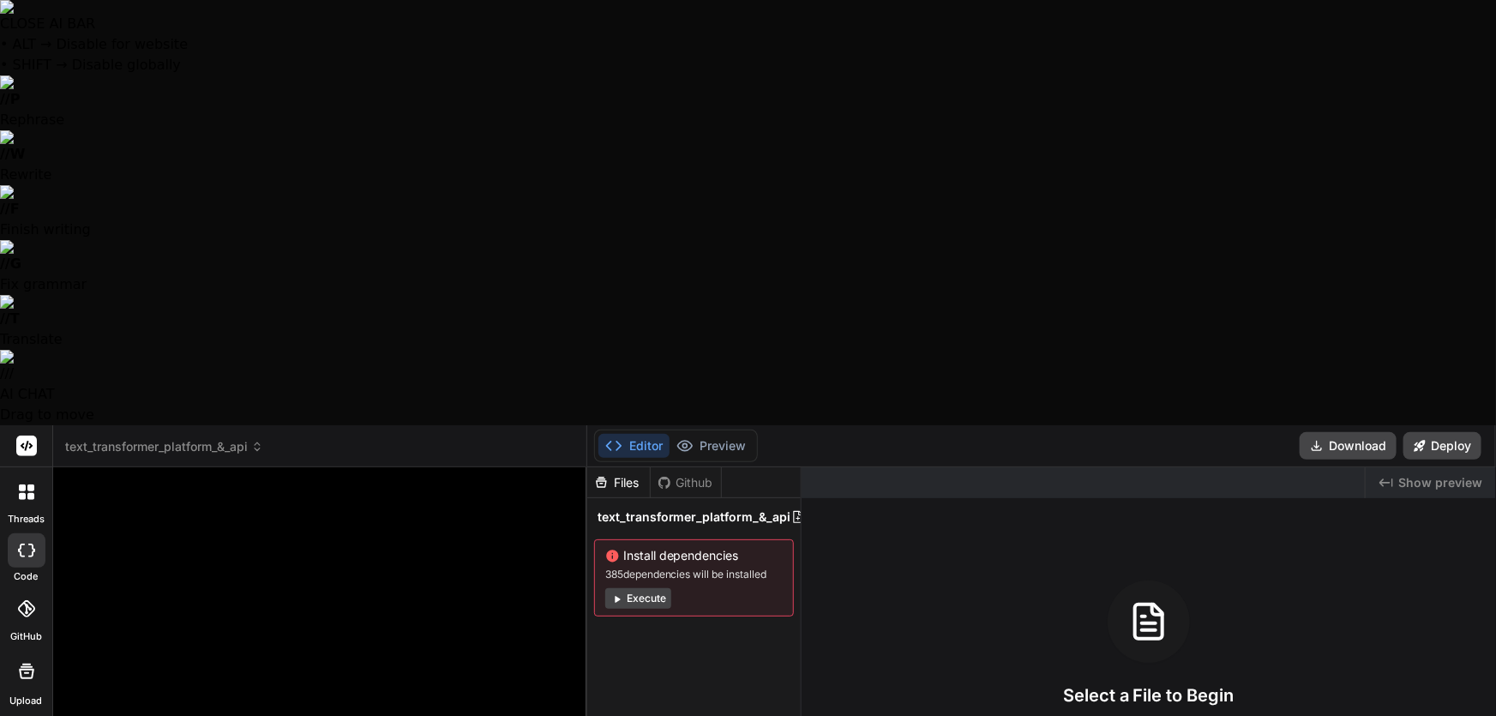
type textarea "Text Transformer Complete Feature Audit Let me systematically analyze every cap…"
type textarea "x"
type textarea "Text Transformer Complete Feature Audit Let me systematically analyze every cap…"
type textarea "x"
type textarea "Text Transformer Complete Feature Audit Let me systematically analyze every cap…"
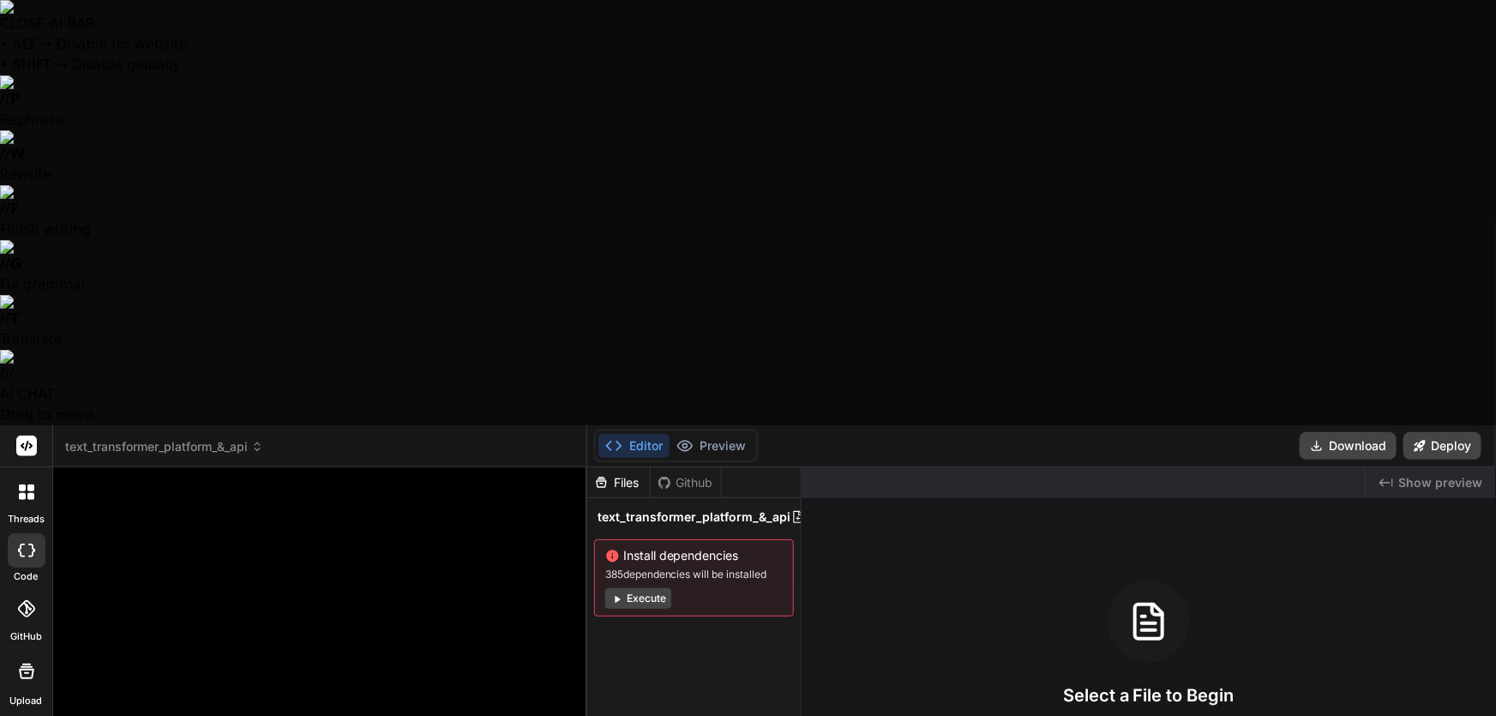
type textarea "x"
type textarea "Text Transformer Complete Feature Audit Let me systematically analyze every cap…"
type textarea "x"
type textarea "Text Transformer Complete Feature Audit Let me systematically analyze every cap…"
type textarea "x"
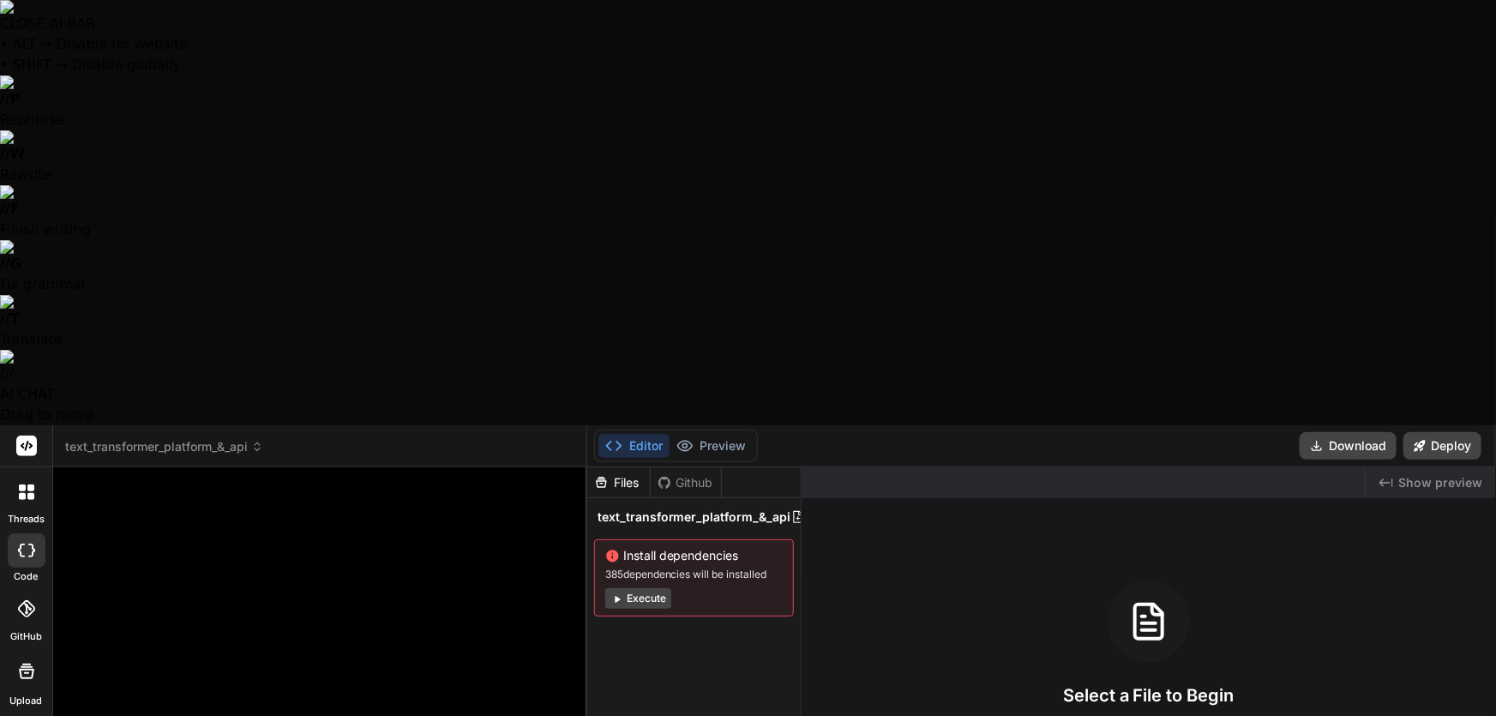
type textarea "Text Transformer Complete Feature Audit Let me systematically analyze every cap…"
type textarea "x"
type textarea "Text Transformer Complete Feature Audit Let me systematically analyze every cap…"
type textarea "x"
type textarea "Text Transformer Complete Feature Audit Let me systematically analyze every cap…"
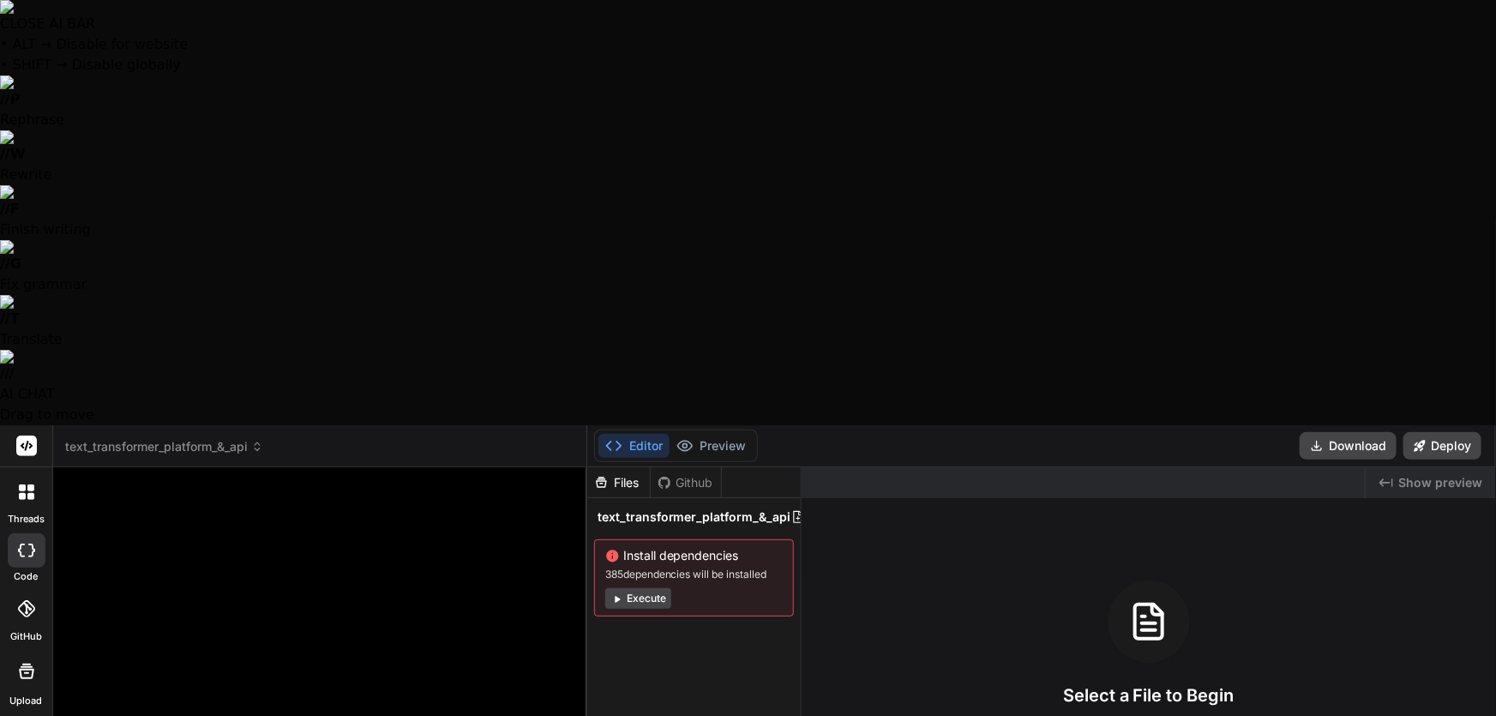
type textarea "x"
type textarea "Text Transformer Complete Feature Audit Let me systematically analyze every cap…"
type textarea "x"
type textarea "Text Transformer Complete Feature Audit Let me systematically analyze every cap…"
type textarea "x"
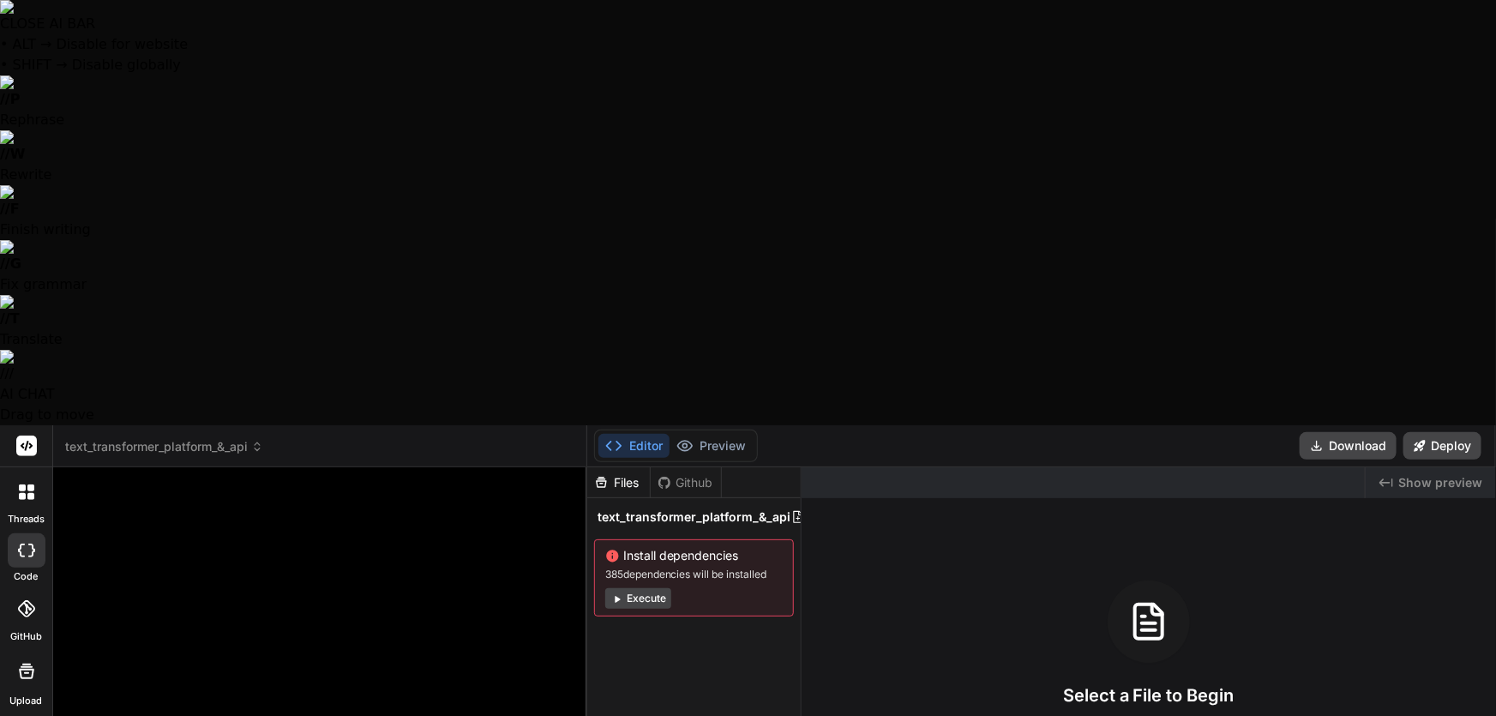
type textarea "Text Transformer Complete Feature Audit Let me systematically analyze every cap…"
type textarea "x"
type textarea "Text Transformer Complete Feature Audit Let me systematically analyze every cap…"
type textarea "x"
type textarea "Text Transformer Complete Feature Audit Let me systematically analyze every cap…"
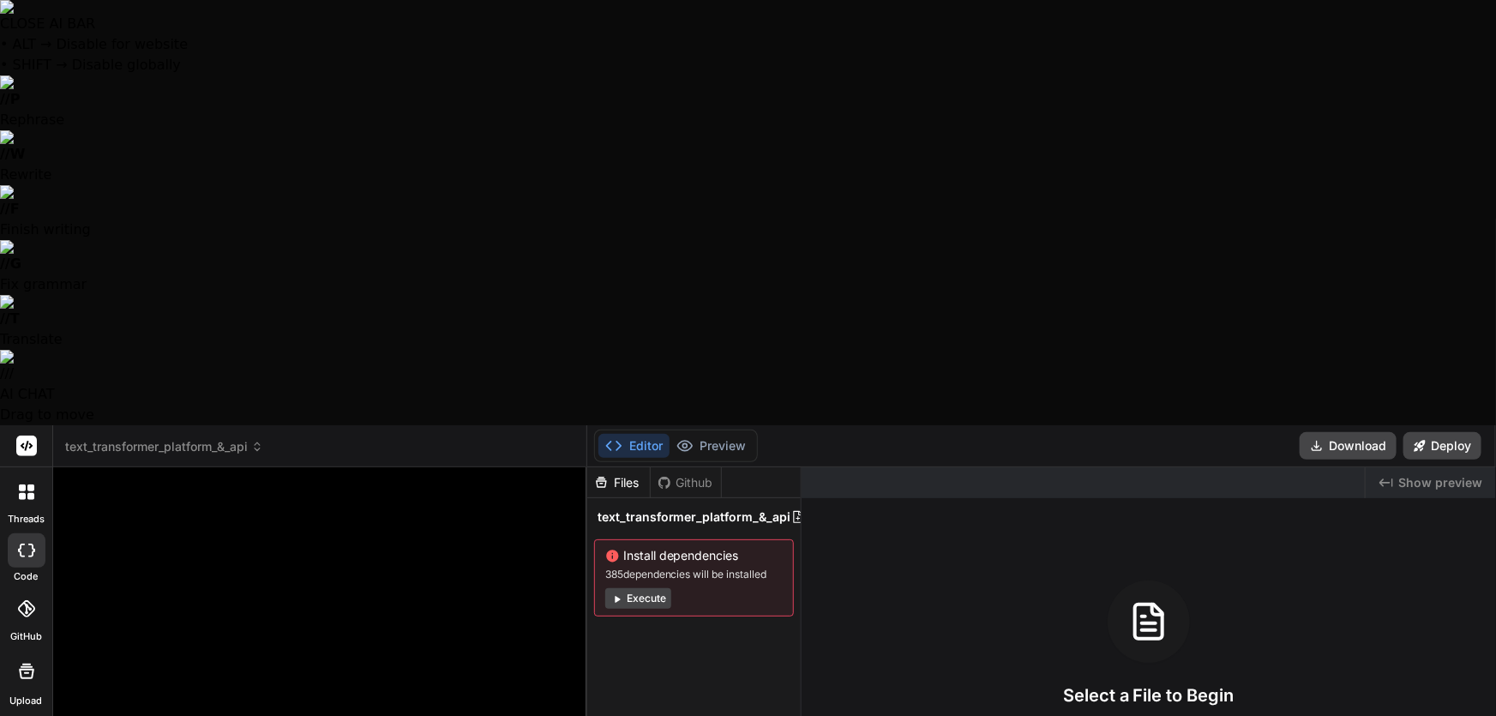
type textarea "x"
type textarea "Text Transformer Complete Feature Audit Let me systematically analyze every cap…"
type textarea "x"
type textarea "Text Transformer Complete Feature Audit Let me systematically analyze every cap…"
type textarea "x"
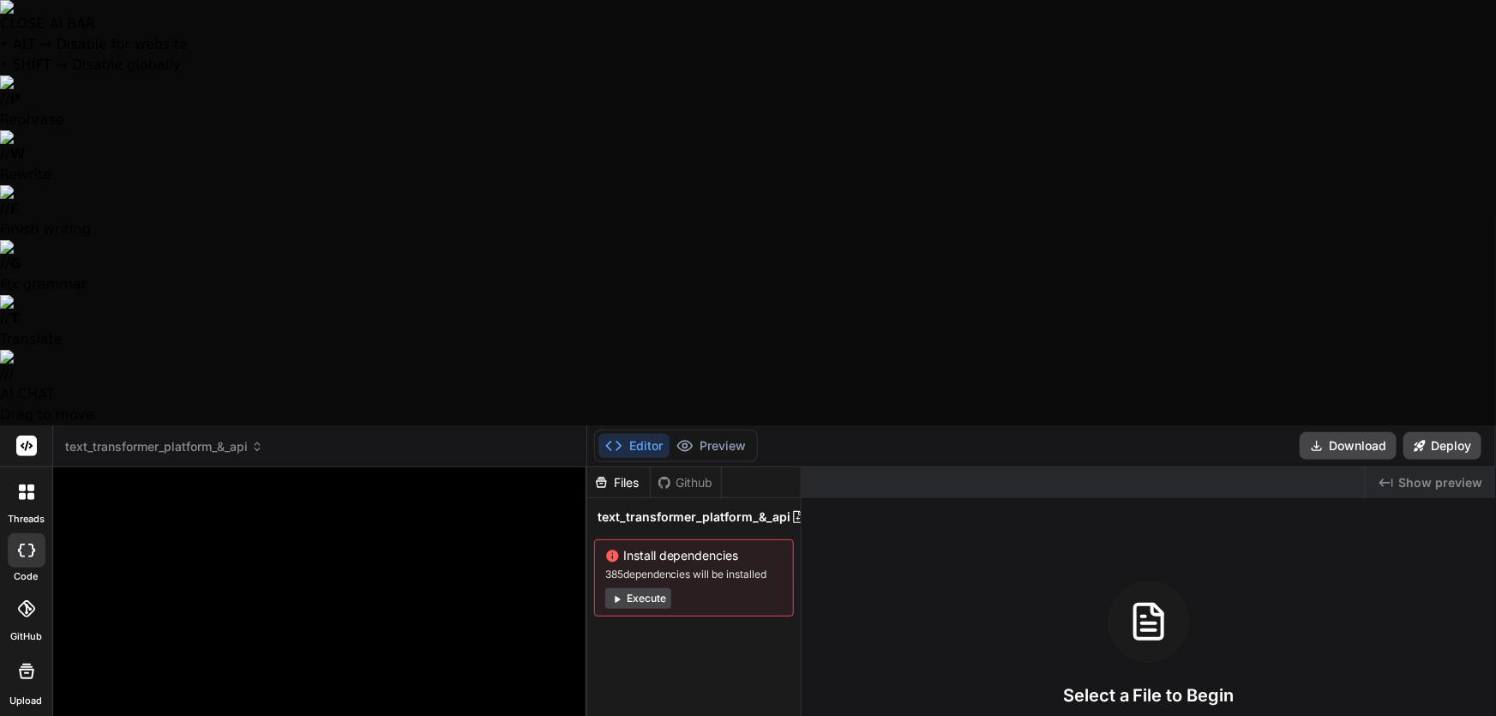
type textarea "Text Transformer Complete Feature Audit Let me systematically analyze every cap…"
type textarea "x"
type textarea "Text Transformer Complete Feature Audit Let me systematically analyze every cap…"
type textarea "x"
type textarea "Text Transformer Complete Feature Audit Let me systematically analyze every cap…"
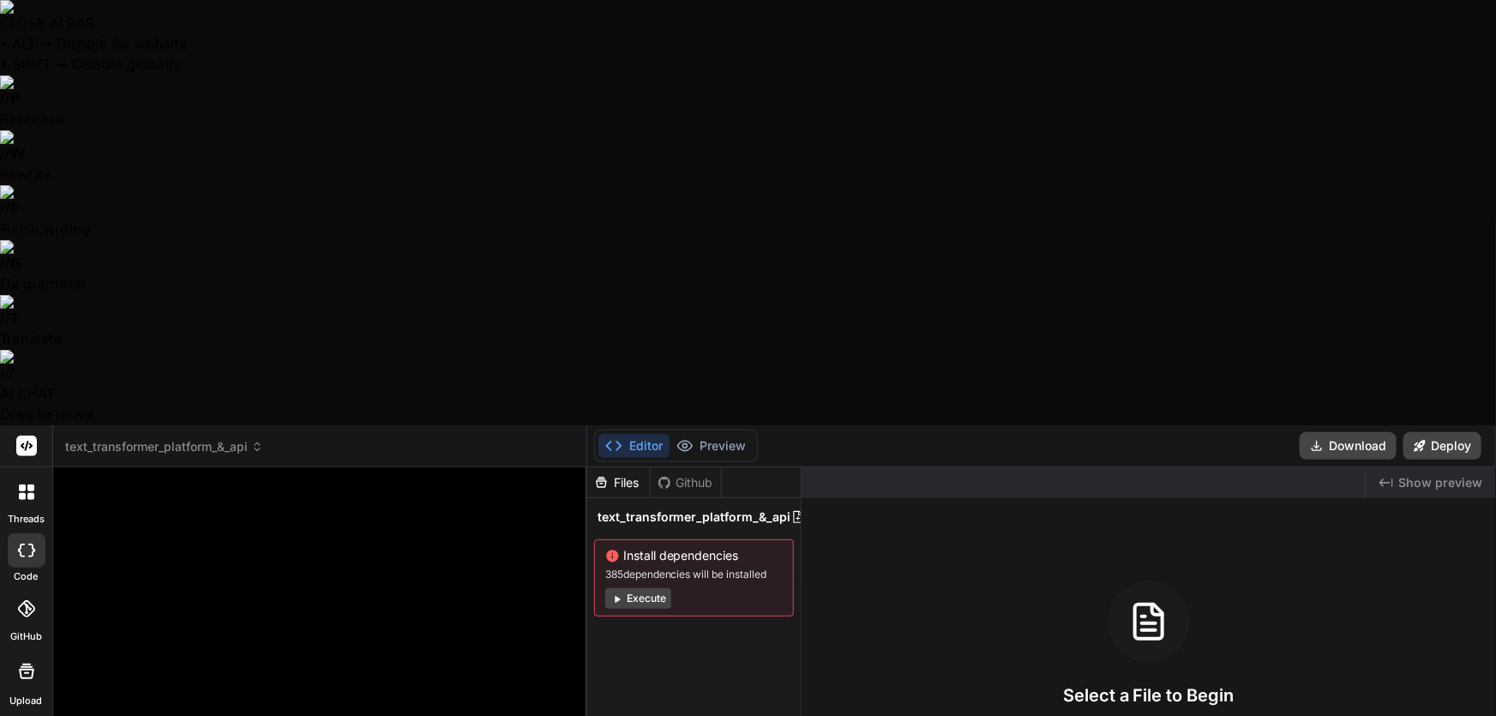
type textarea "x"
type textarea "Text Transformer Complete Feature Audit Let me systematically analyze every cap…"
type textarea "x"
type textarea "Text Transformer Complete Feature Audit Let me systematically analyze every cap…"
type textarea "x"
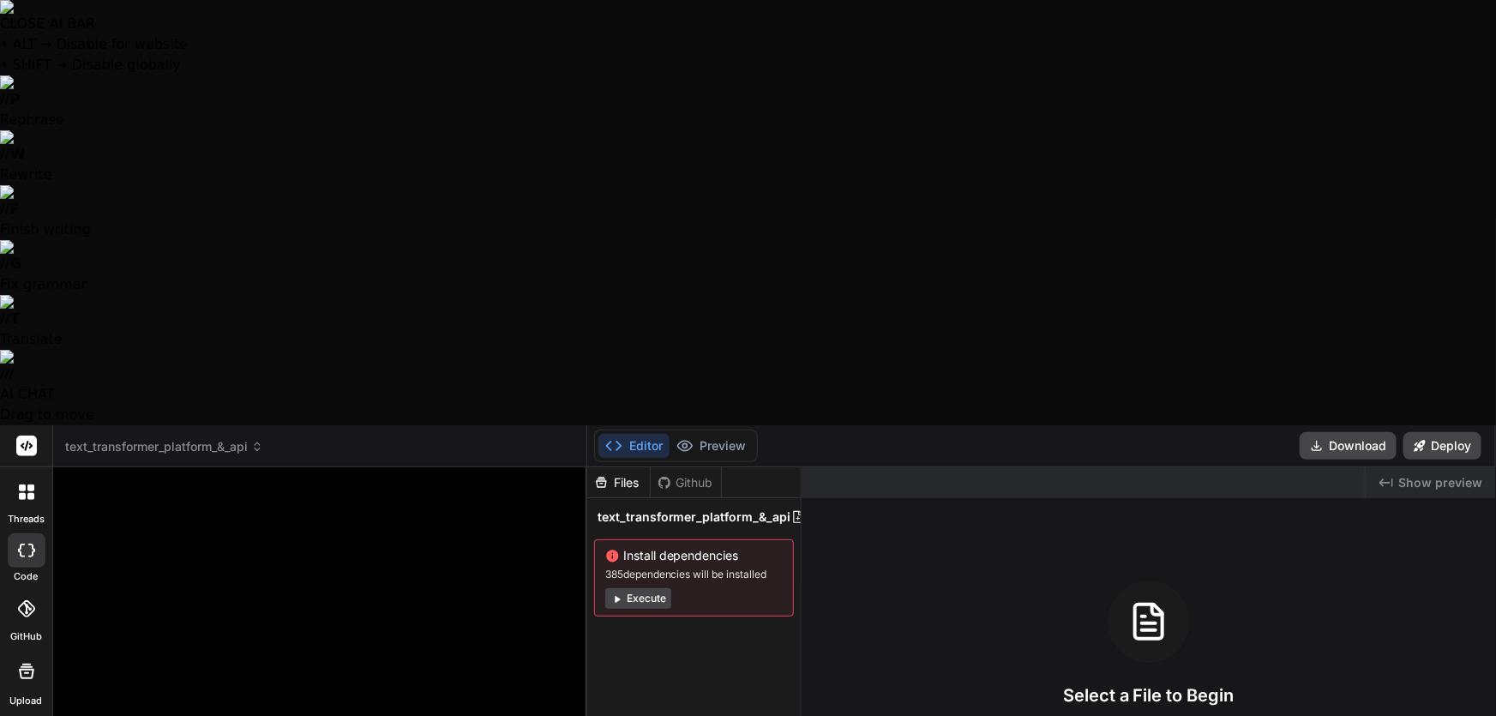
type textarea "Text Transformer Complete Feature Audit Let me systematically analyze every cap…"
type textarea "x"
type textarea "Text Transformer Complete Feature Audit Let me systematically analyze every cap…"
type textarea "x"
type textarea "Text Transformer Complete Feature Audit Let me systematically analyze every cap…"
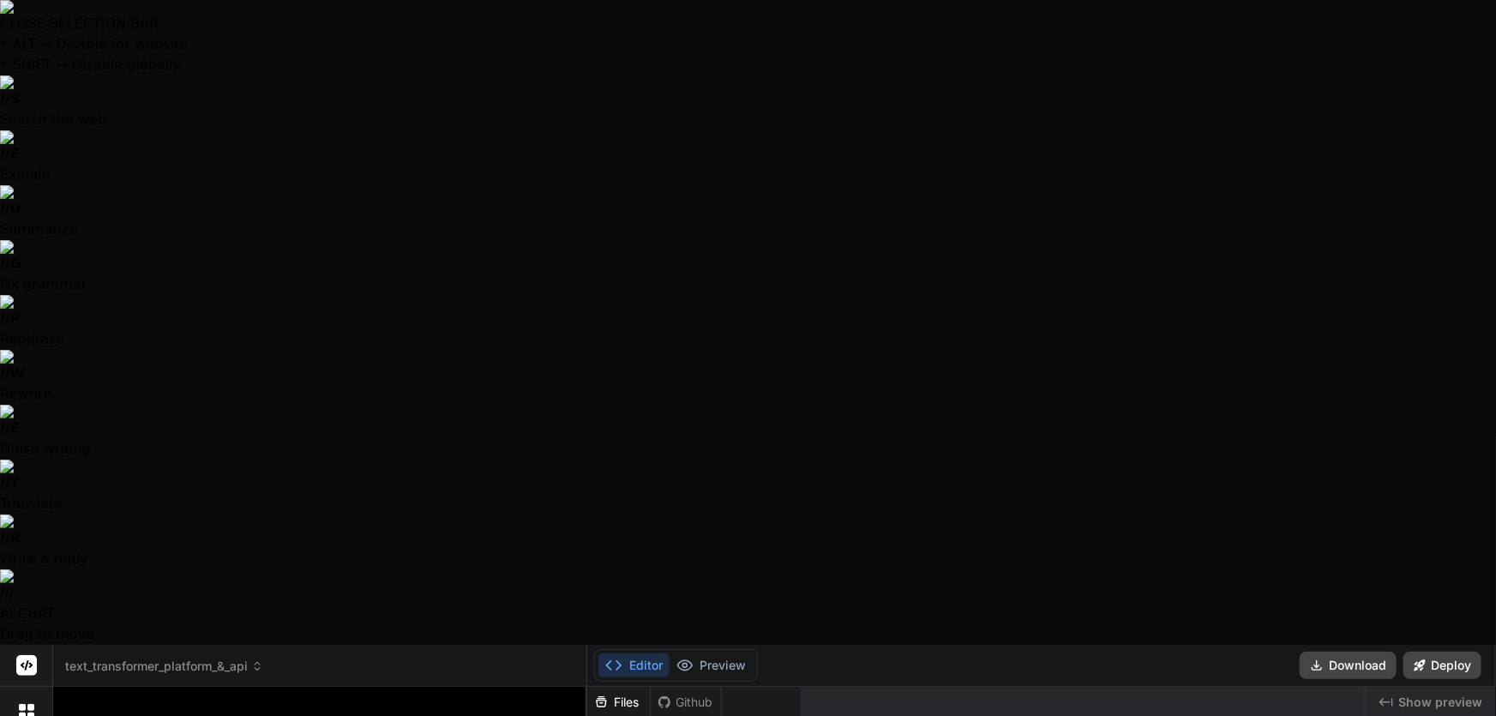
drag, startPoint x: 519, startPoint y: 531, endPoint x: 360, endPoint y: 534, distance: 158.6
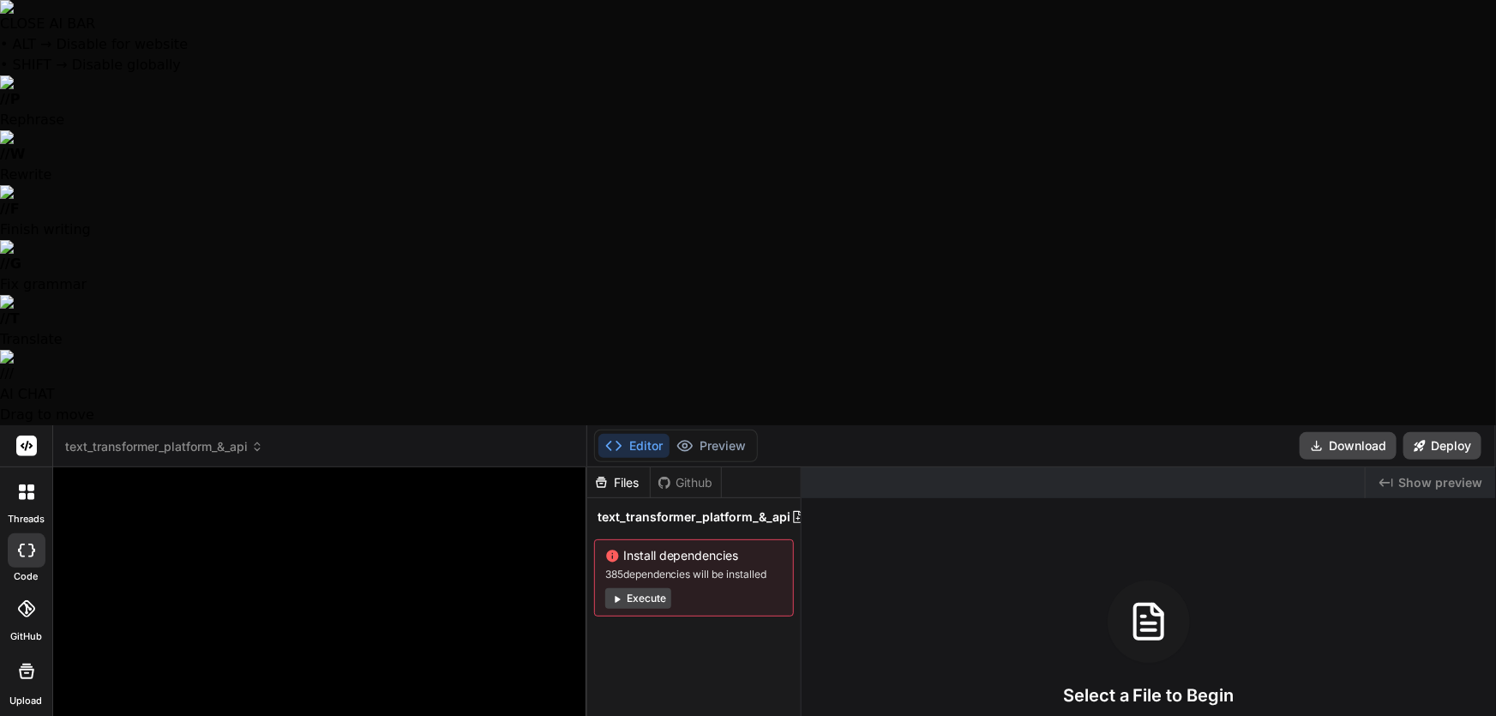
scroll to position [2284, 0]
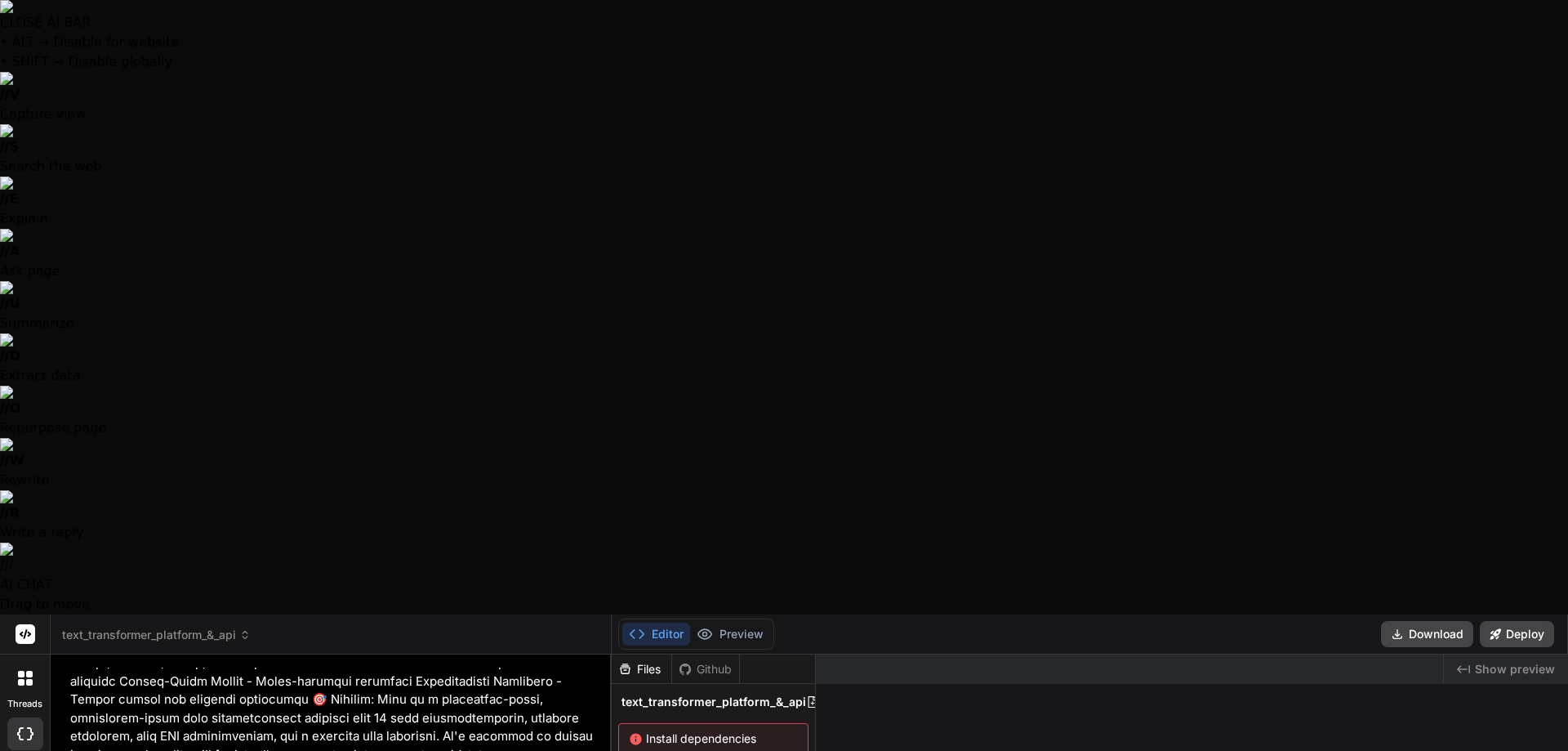
scroll to position [1171, 0]
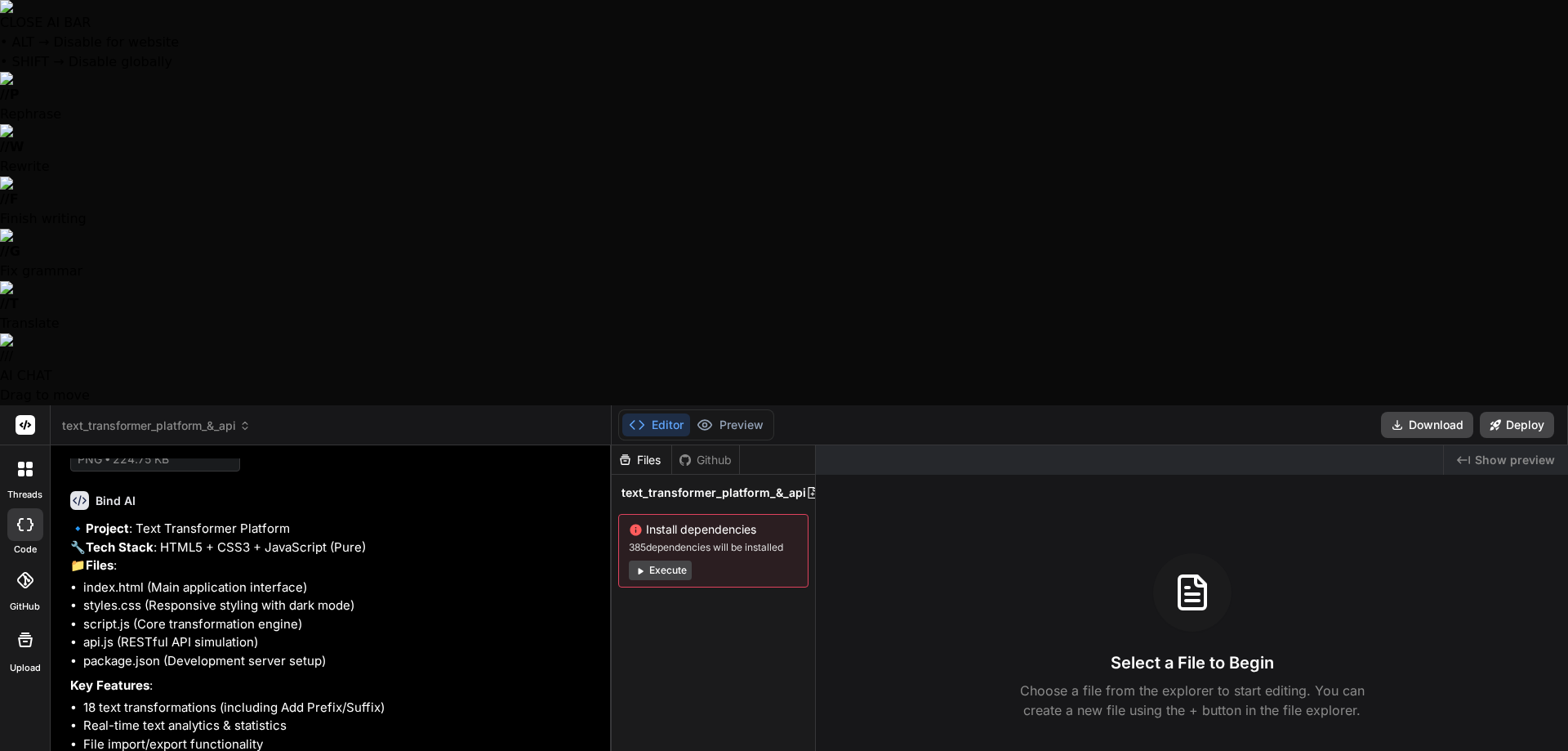
scroll to position [1282, 0]
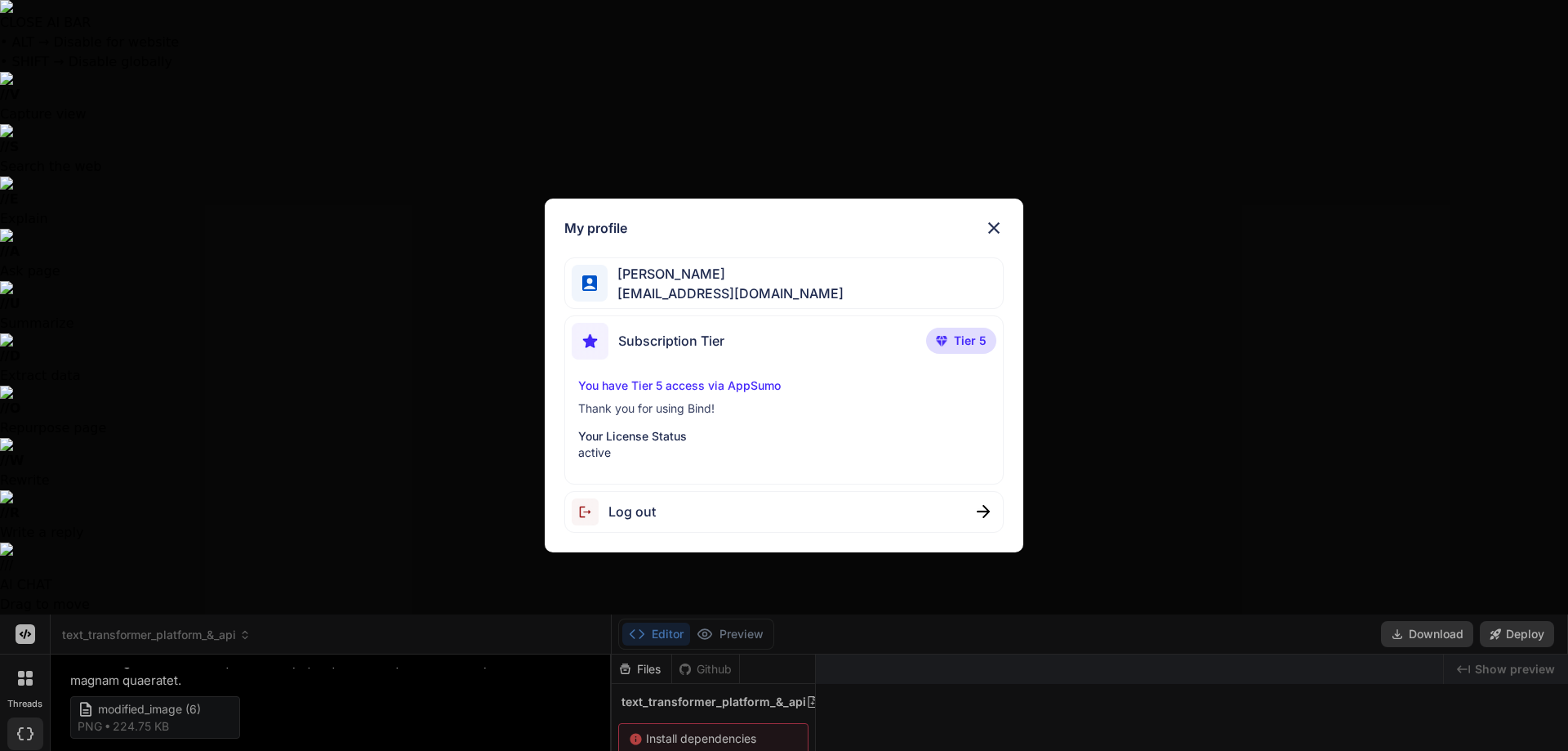
click at [982, 226] on div "My profile" at bounding box center [784, 228] width 440 height 20
click at [995, 228] on img at bounding box center [994, 228] width 20 height 20
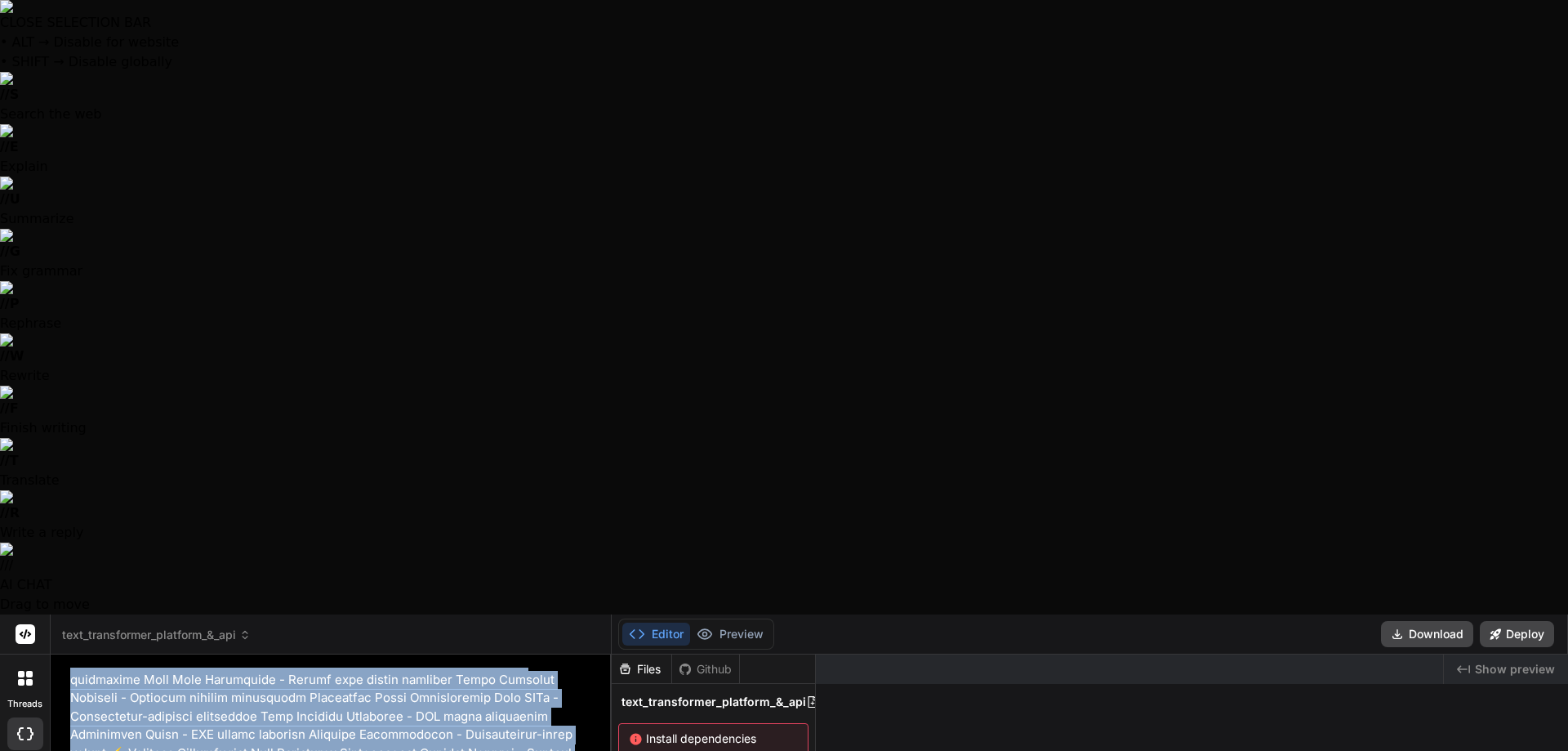
scroll to position [899, 0]
drag, startPoint x: 69, startPoint y: 98, endPoint x: 530, endPoint y: 419, distance: 561.7
copy p "Use Ultra Think to come up with the perfect plan to implement this app. Text Tr…"
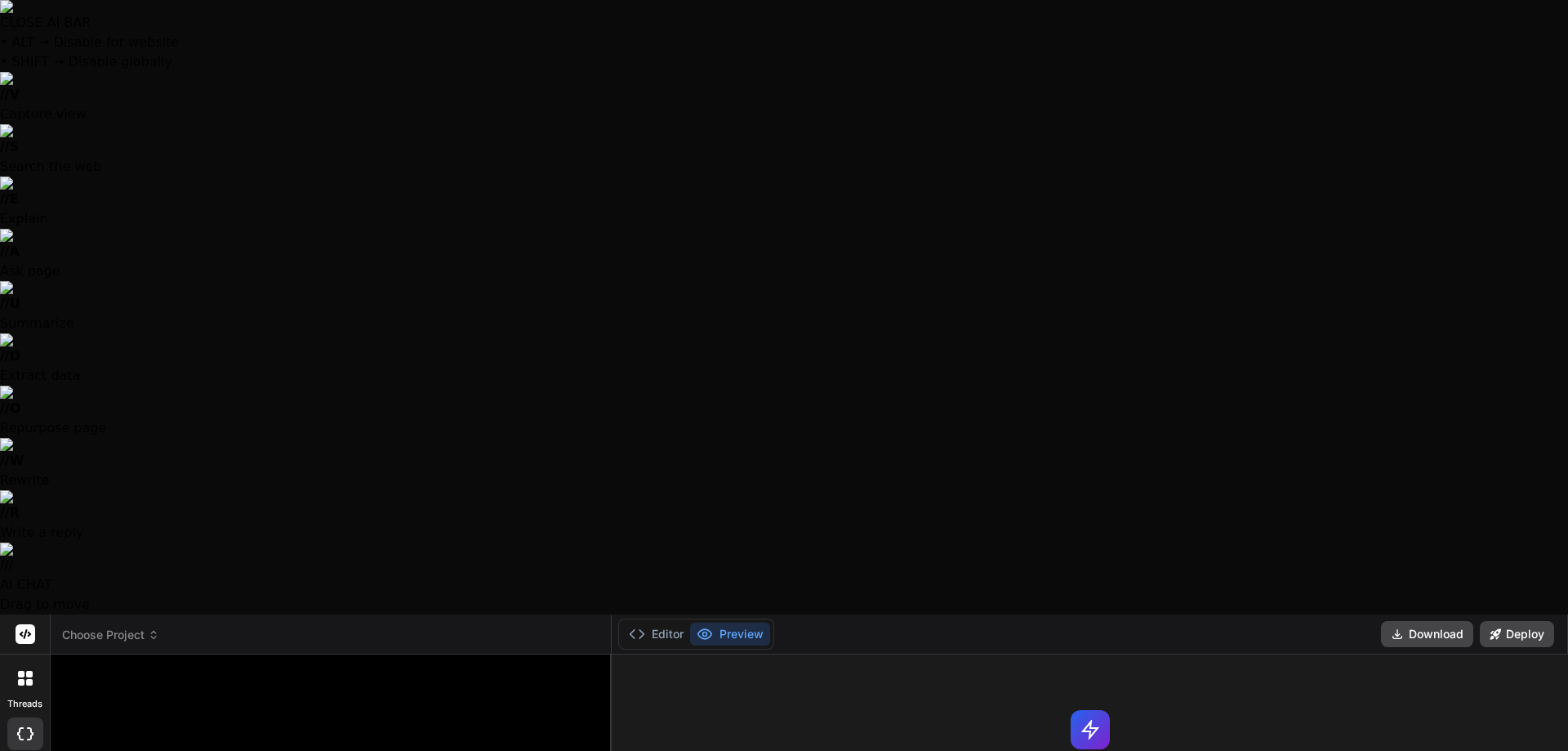
click at [130, 627] on span "Choose Project" at bounding box center [111, 635] width 97 height 16
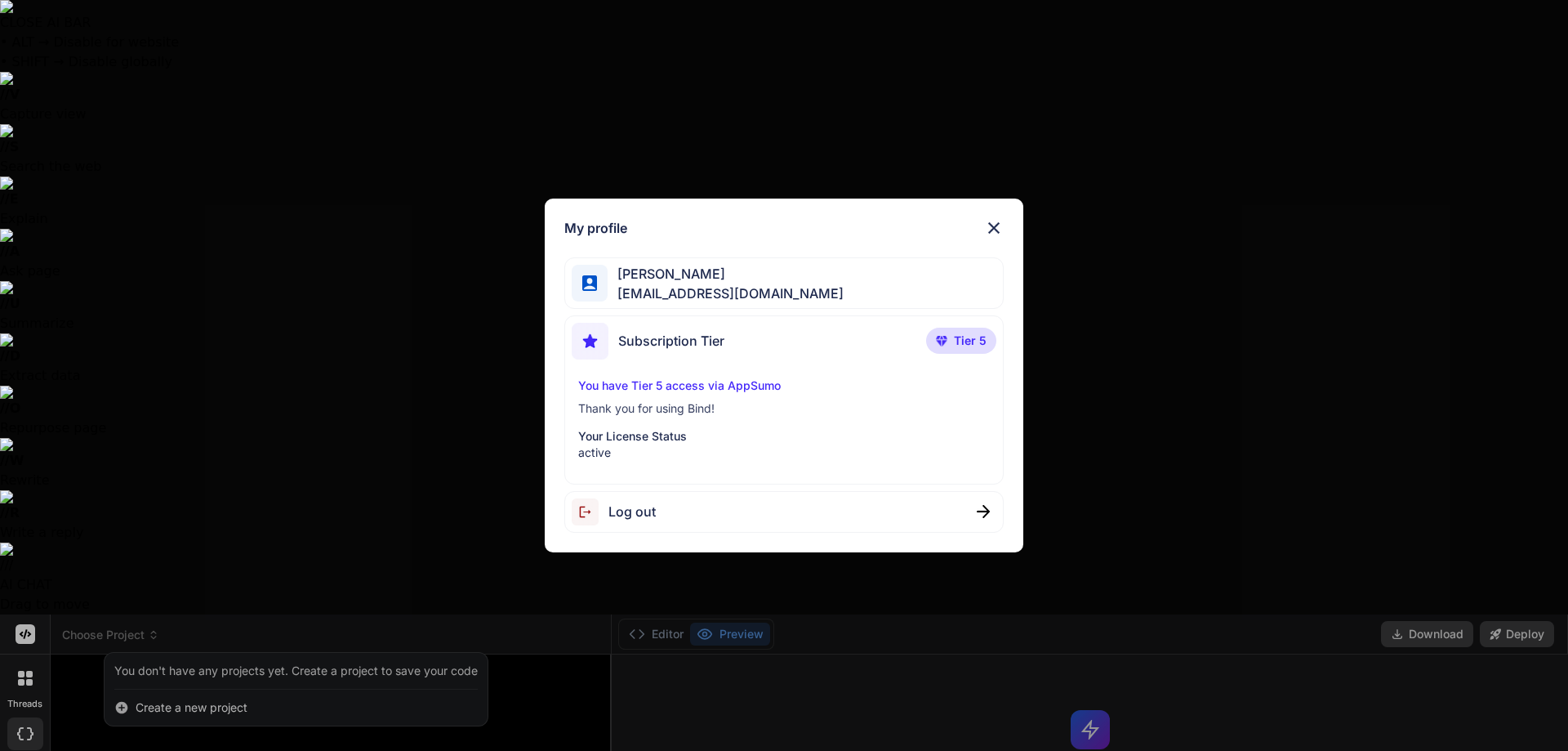
click at [614, 522] on div "Log out" at bounding box center [613, 512] width 84 height 27
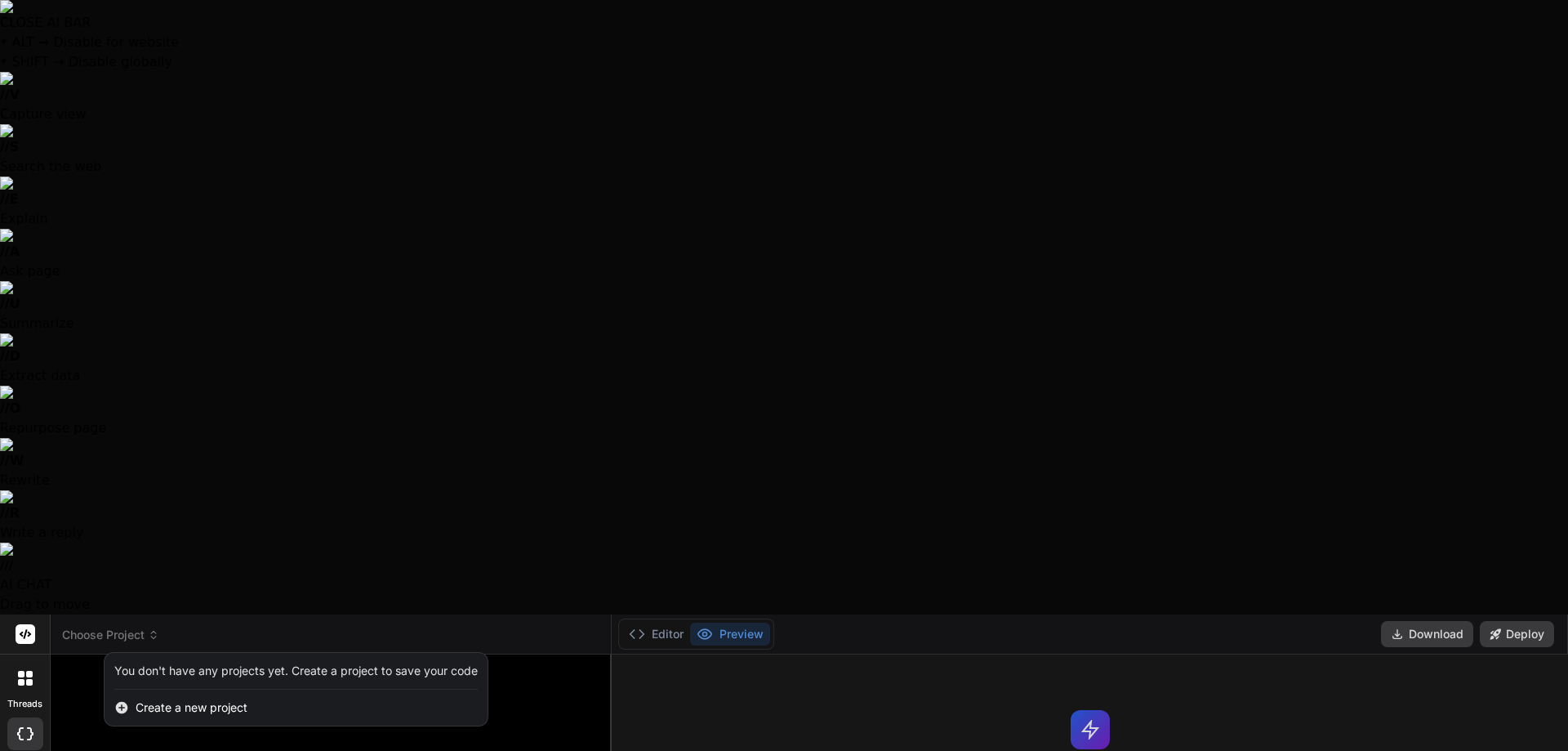
type textarea "x"
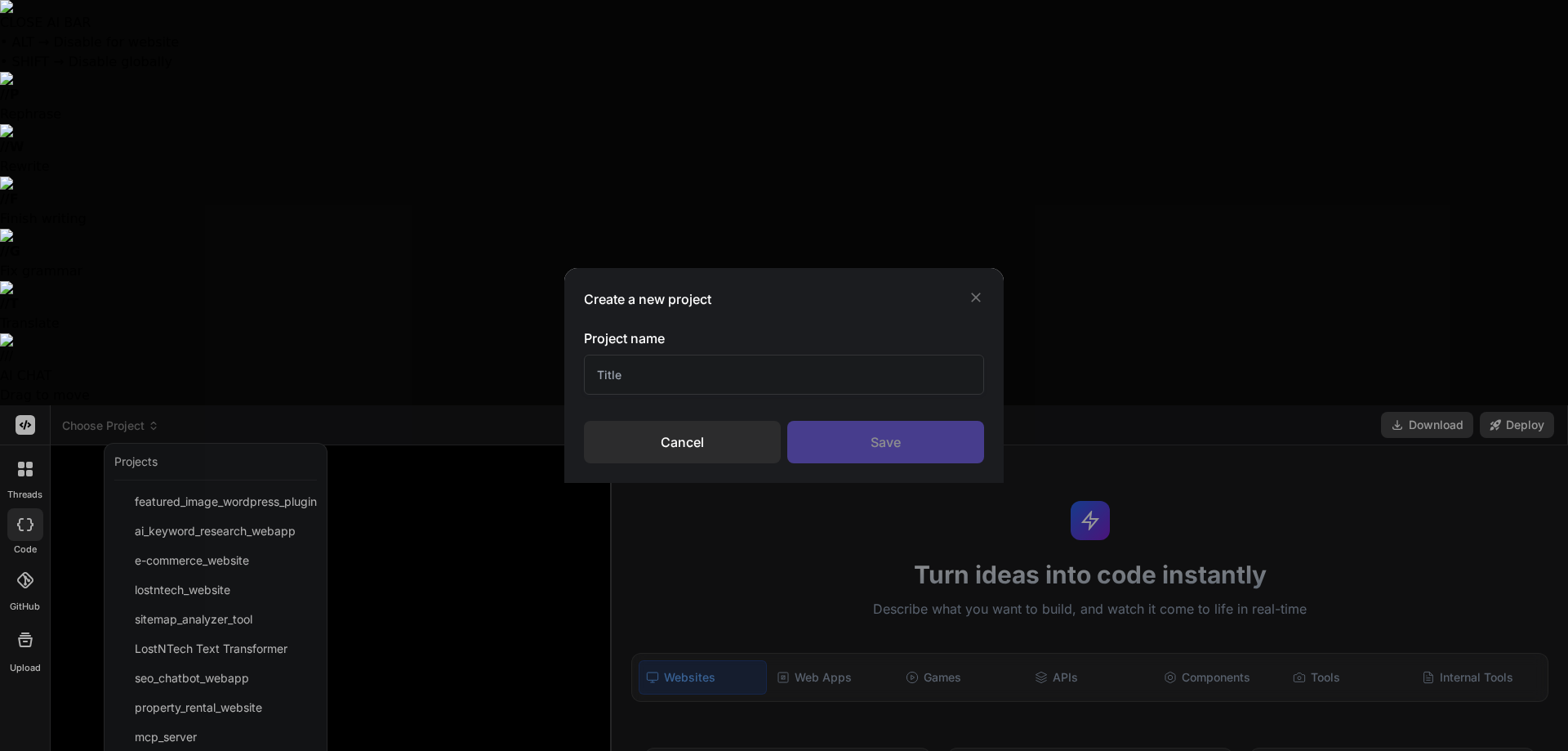
click at [668, 376] on input "text" at bounding box center [784, 375] width 400 height 40
type input "Text Transformer Platform & API"
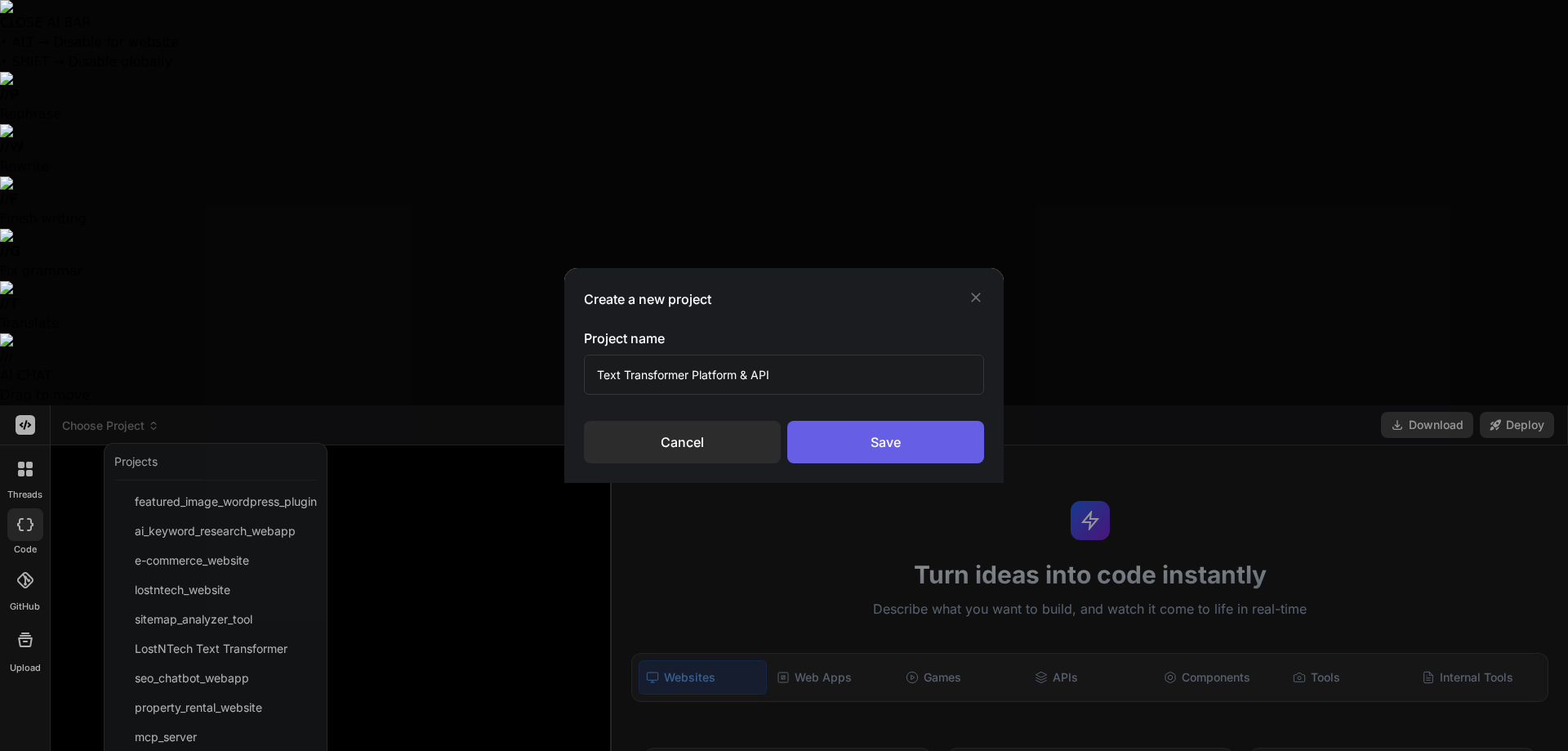
click at [910, 437] on div "Save" at bounding box center [885, 442] width 197 height 43
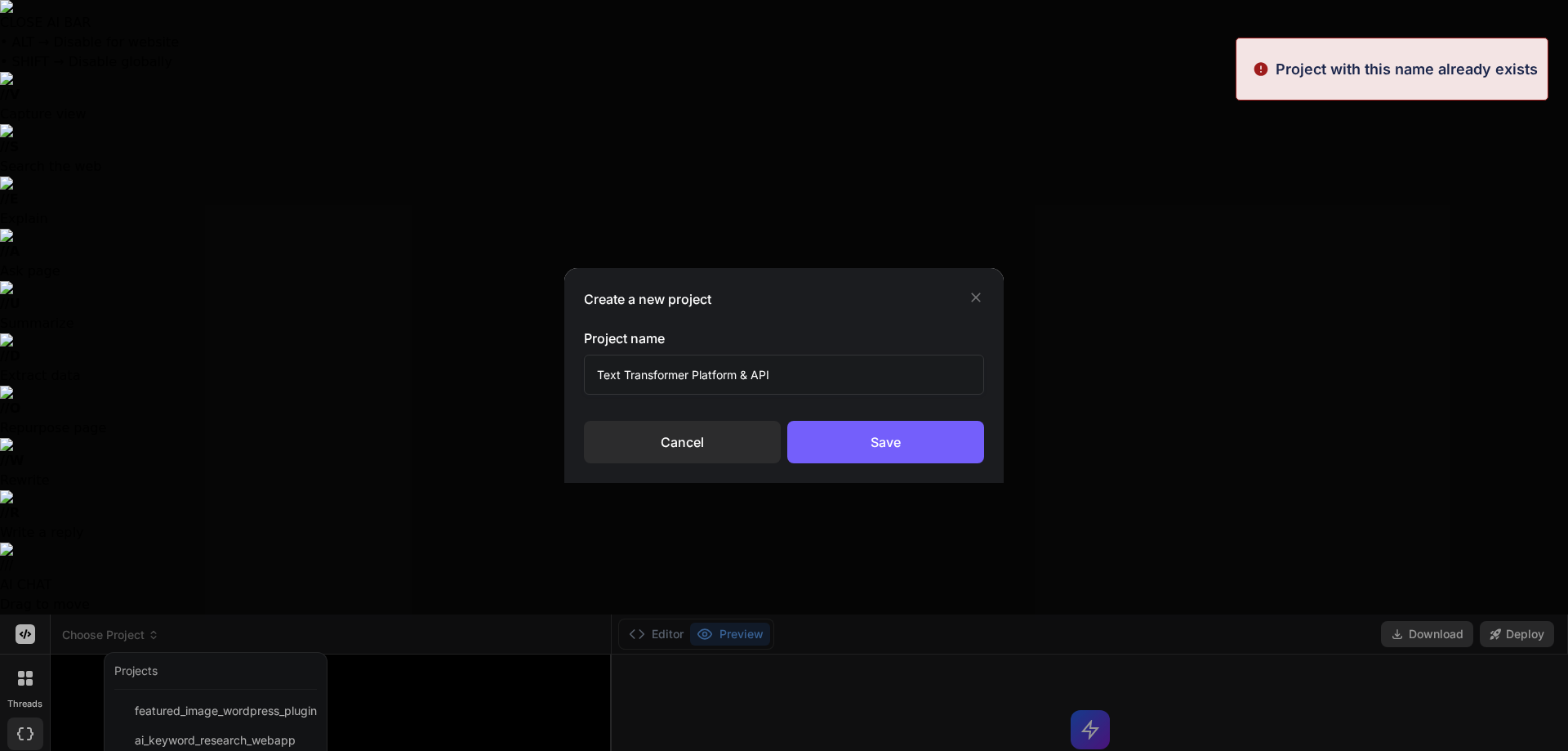
click at [1476, 65] on p "Project with this name already exists" at bounding box center [1406, 69] width 262 height 22
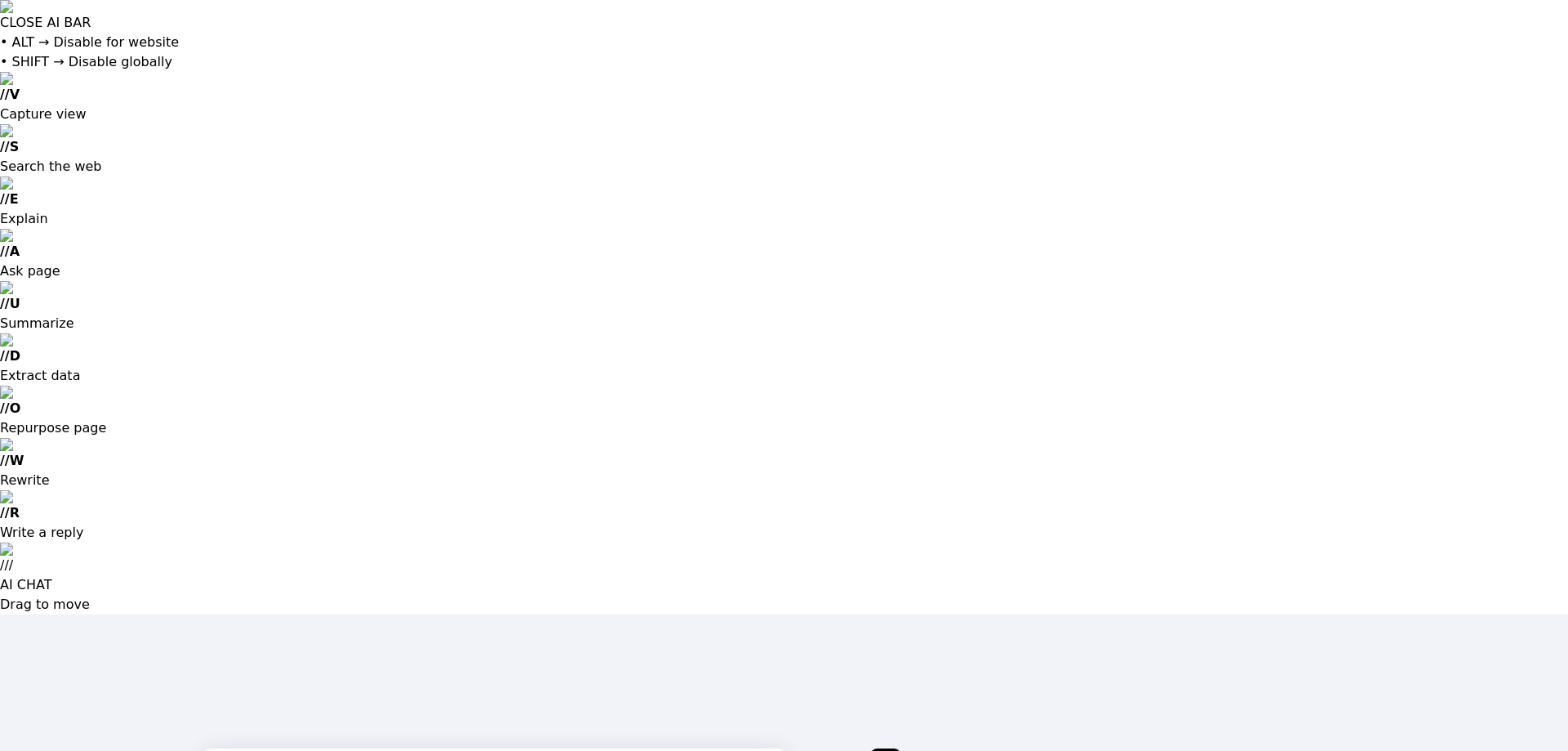
type input "[EMAIL_ADDRESS][DOMAIN_NAME]"
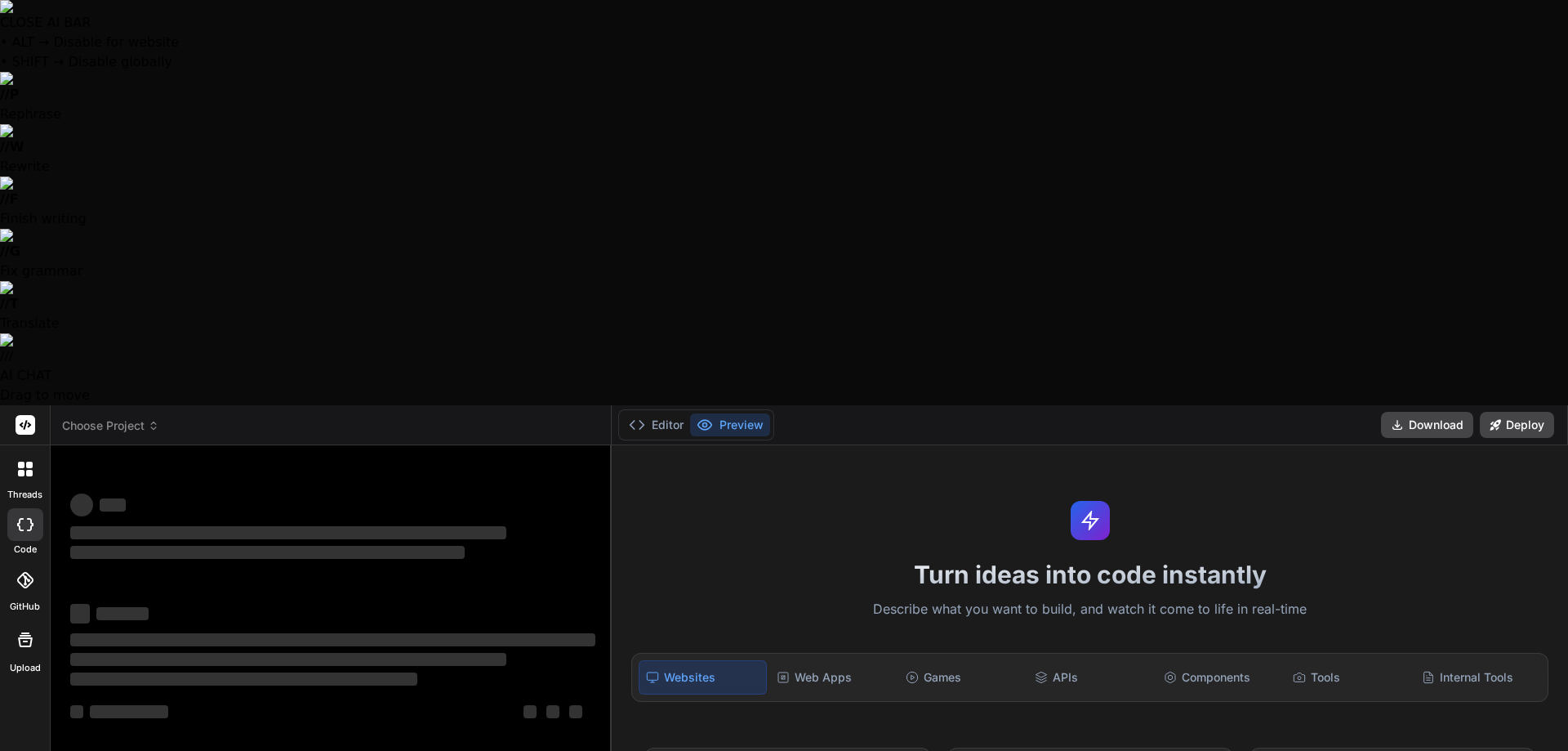
click at [142, 417] on span "Choose Project" at bounding box center [111, 425] width 97 height 16
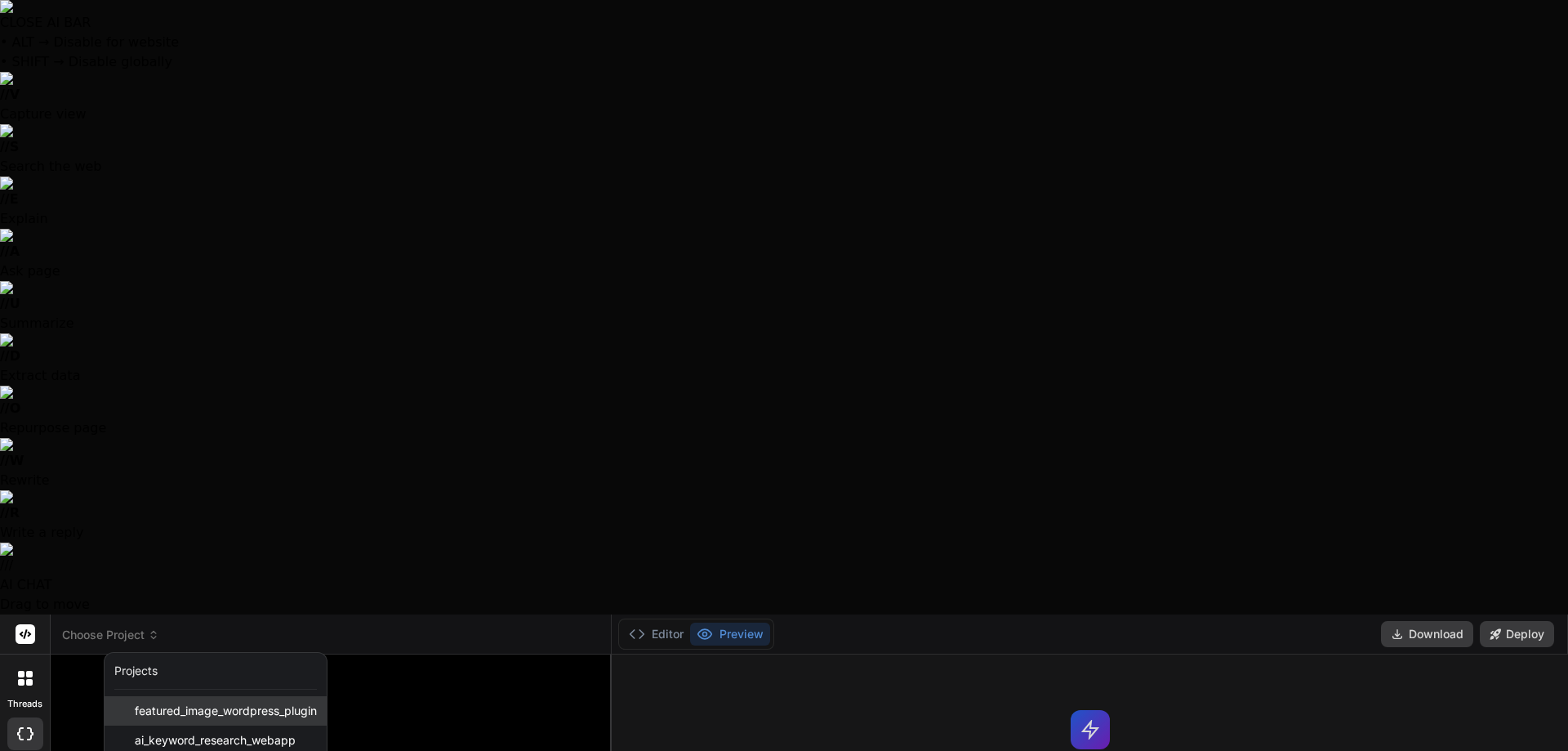
click at [209, 702] on span "featured_image_wordpress_plugin" at bounding box center [225, 710] width 182 height 16
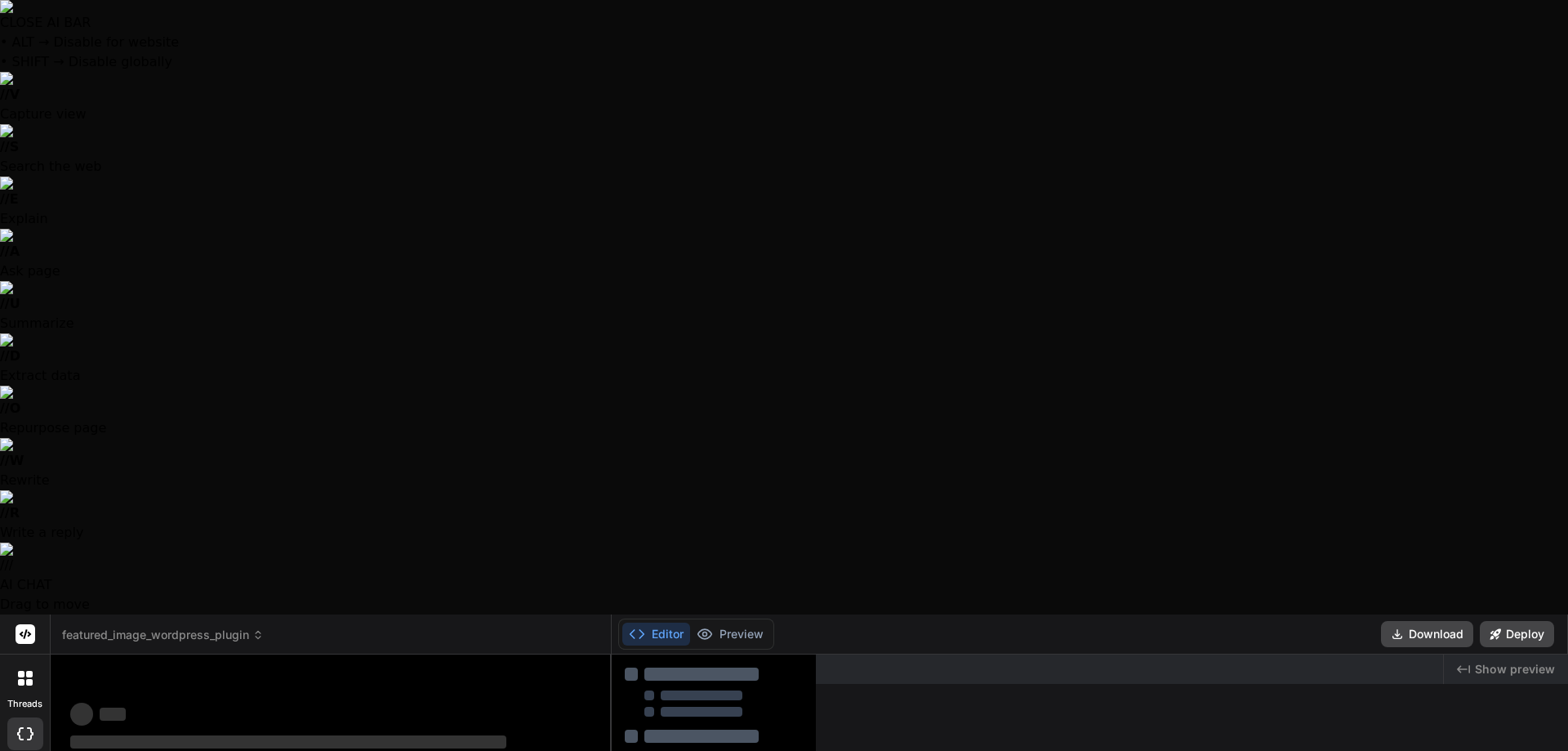
click at [177, 627] on span "featured_image_wordpress_plugin" at bounding box center [163, 635] width 202 height 16
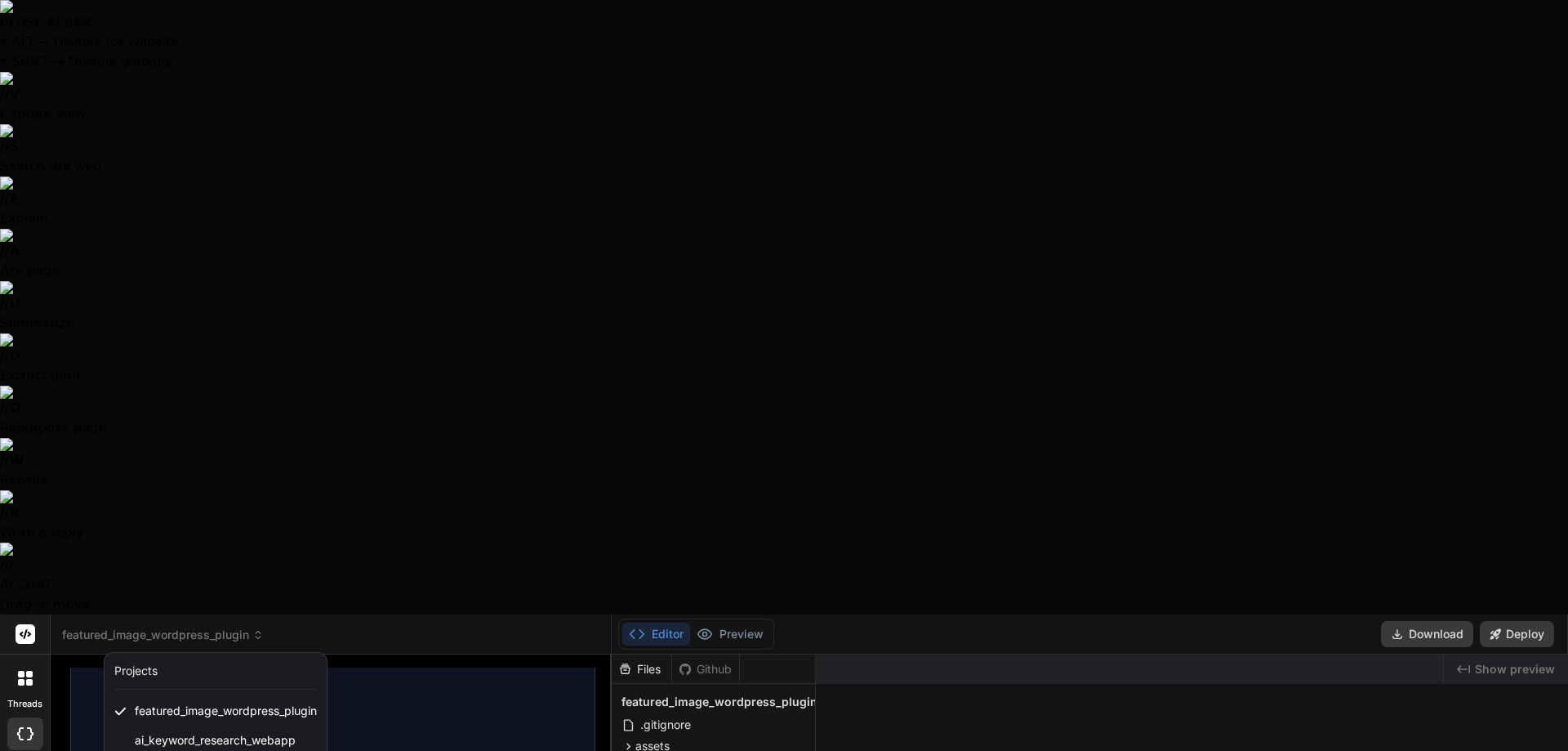
scroll to position [1021, 0]
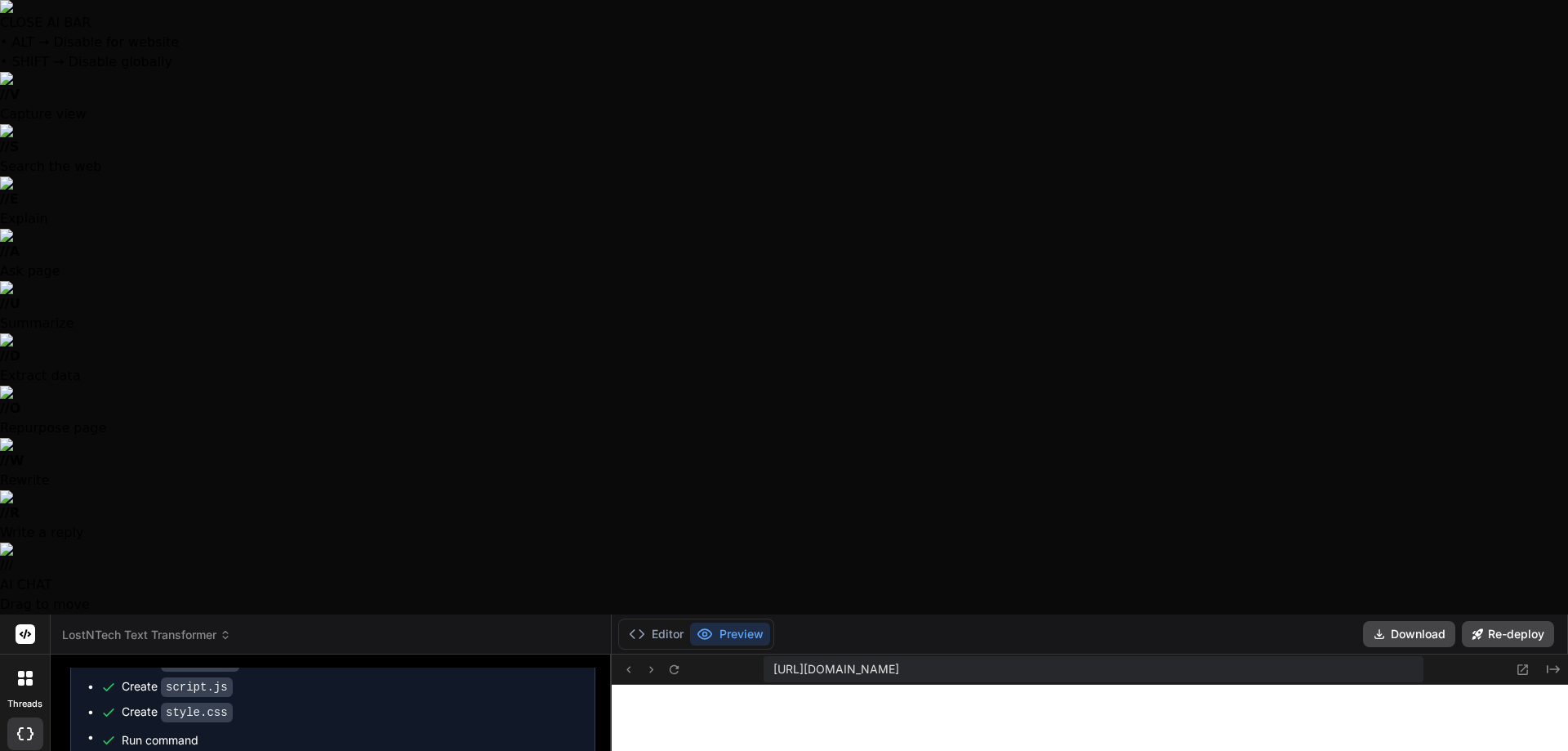
scroll to position [621, 0]
type textarea "x"
click at [662, 622] on button "Editor" at bounding box center [655, 634] width 68 height 23
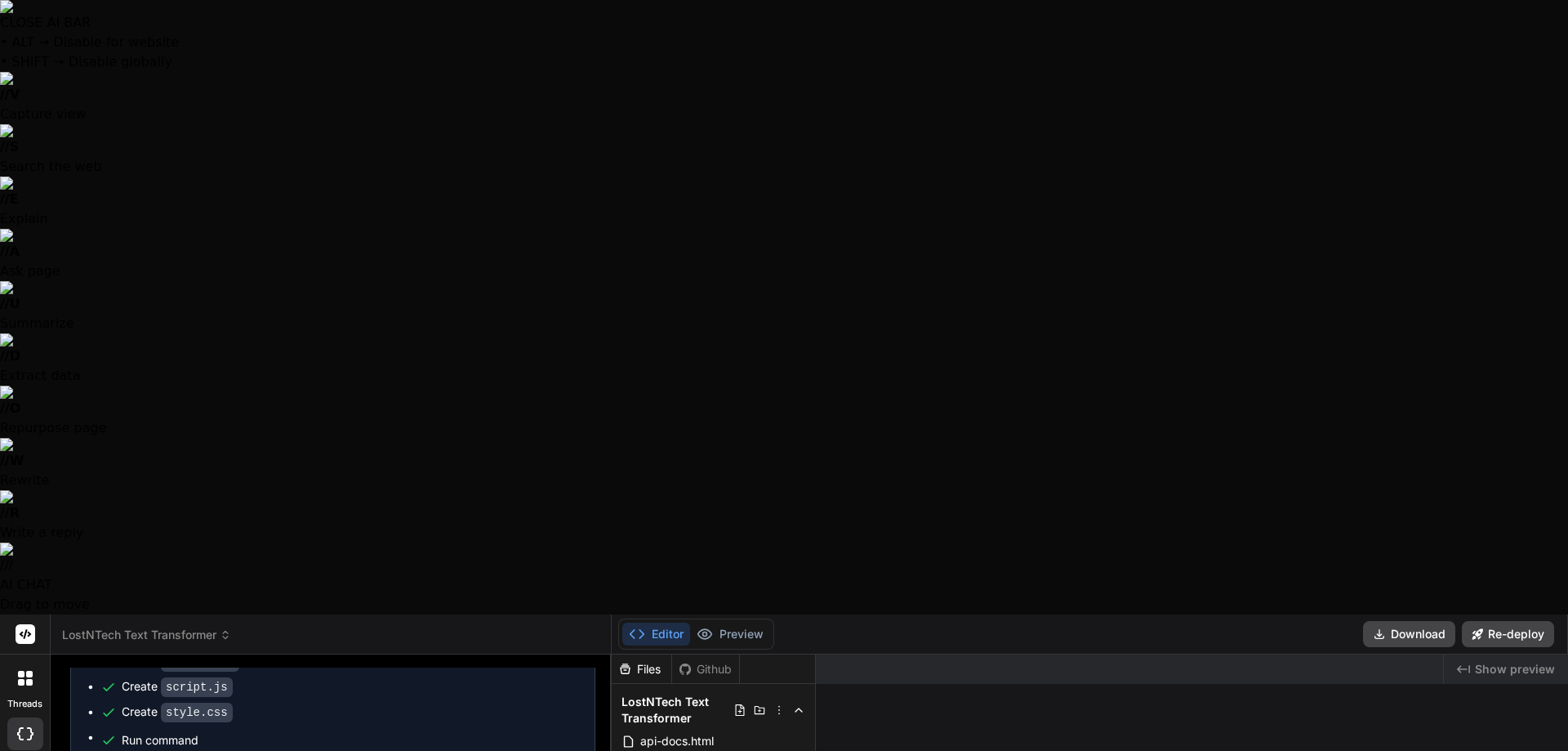
drag, startPoint x: 469, startPoint y: 656, endPoint x: 8, endPoint y: 700, distance: 463.1
type textarea "x"
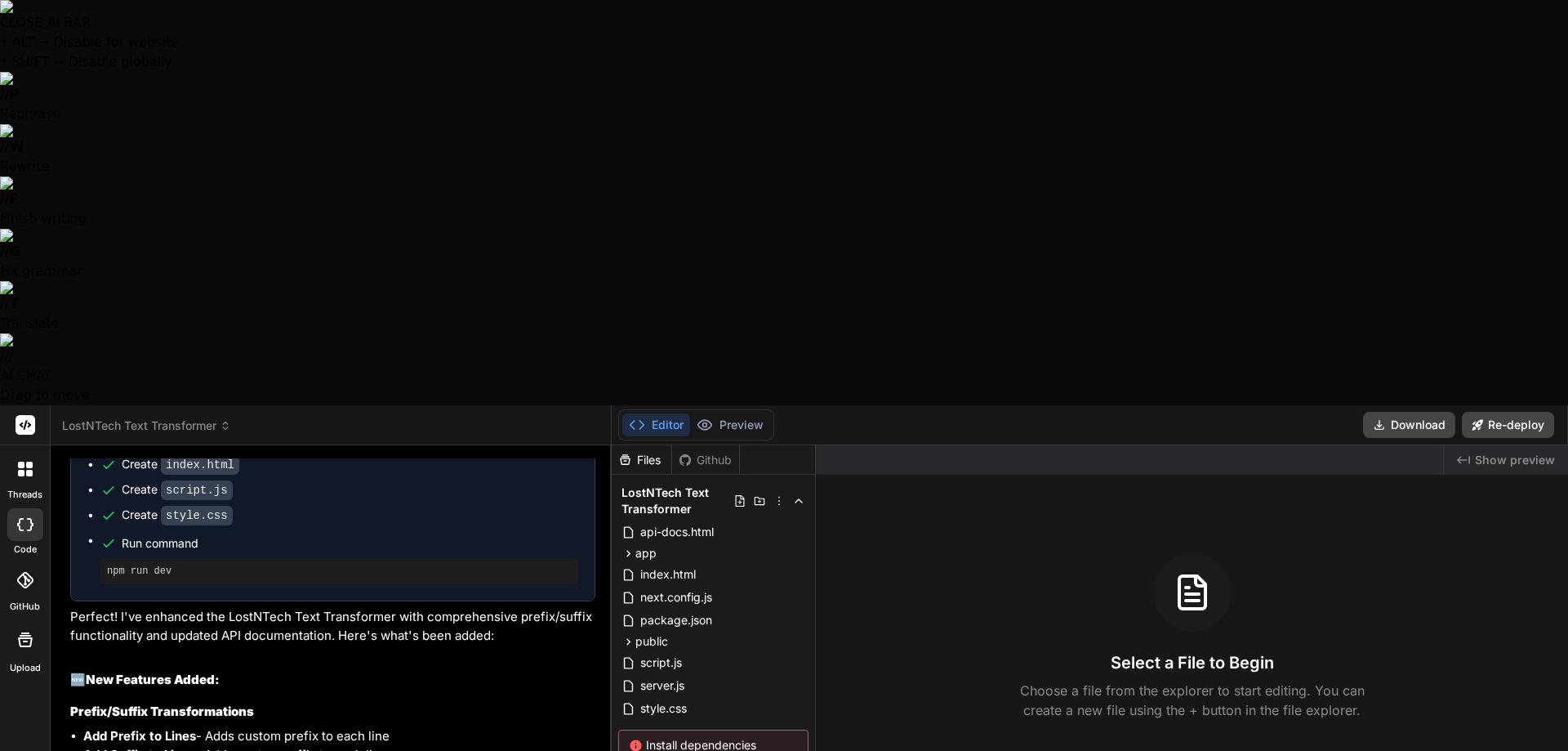
scroll to position [5044, 0]
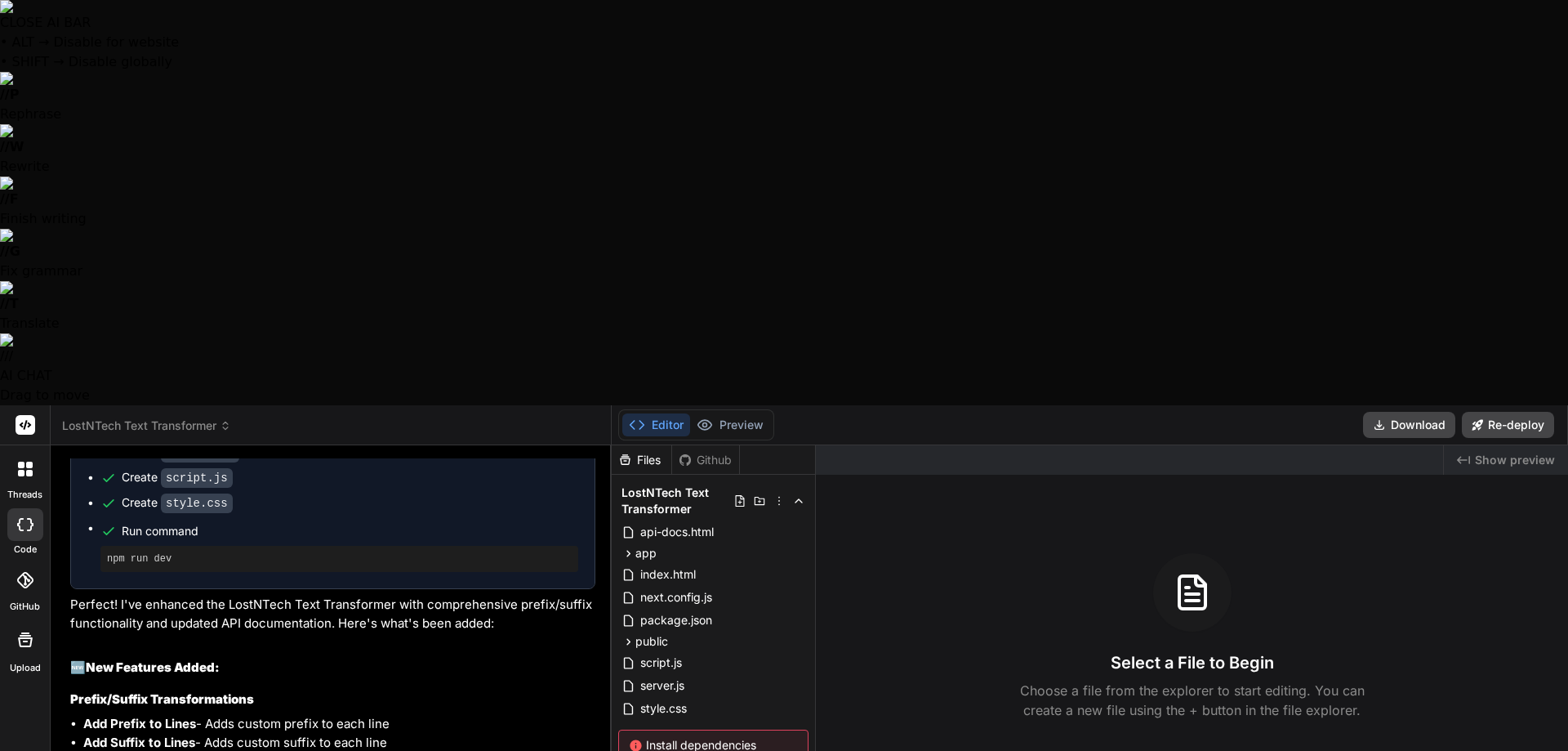
type textarea "W"
type textarea "x"
type textarea "We"
type textarea "x"
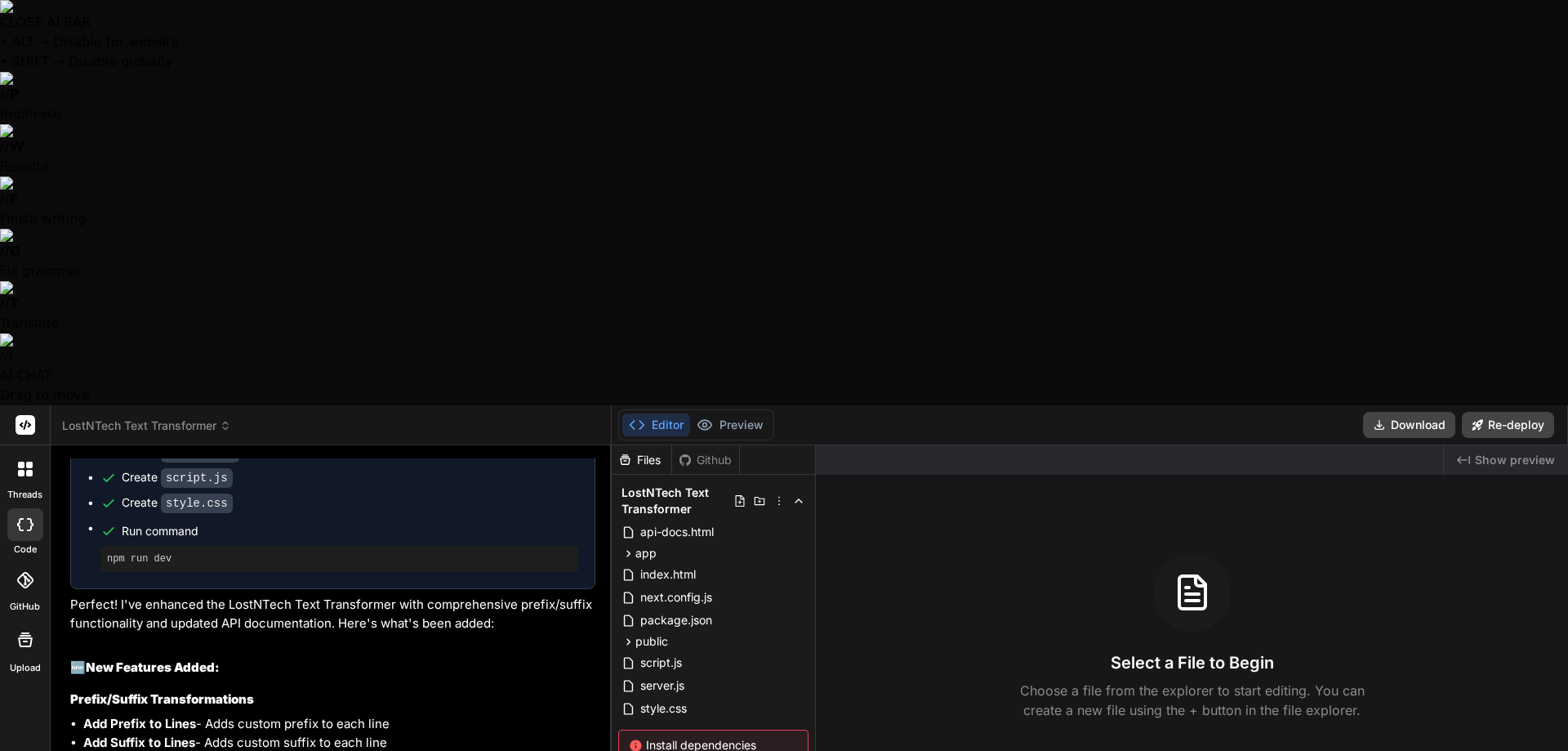
type textarea "We"
type textarea "x"
type textarea "We h"
type textarea "x"
type textarea "We ha"
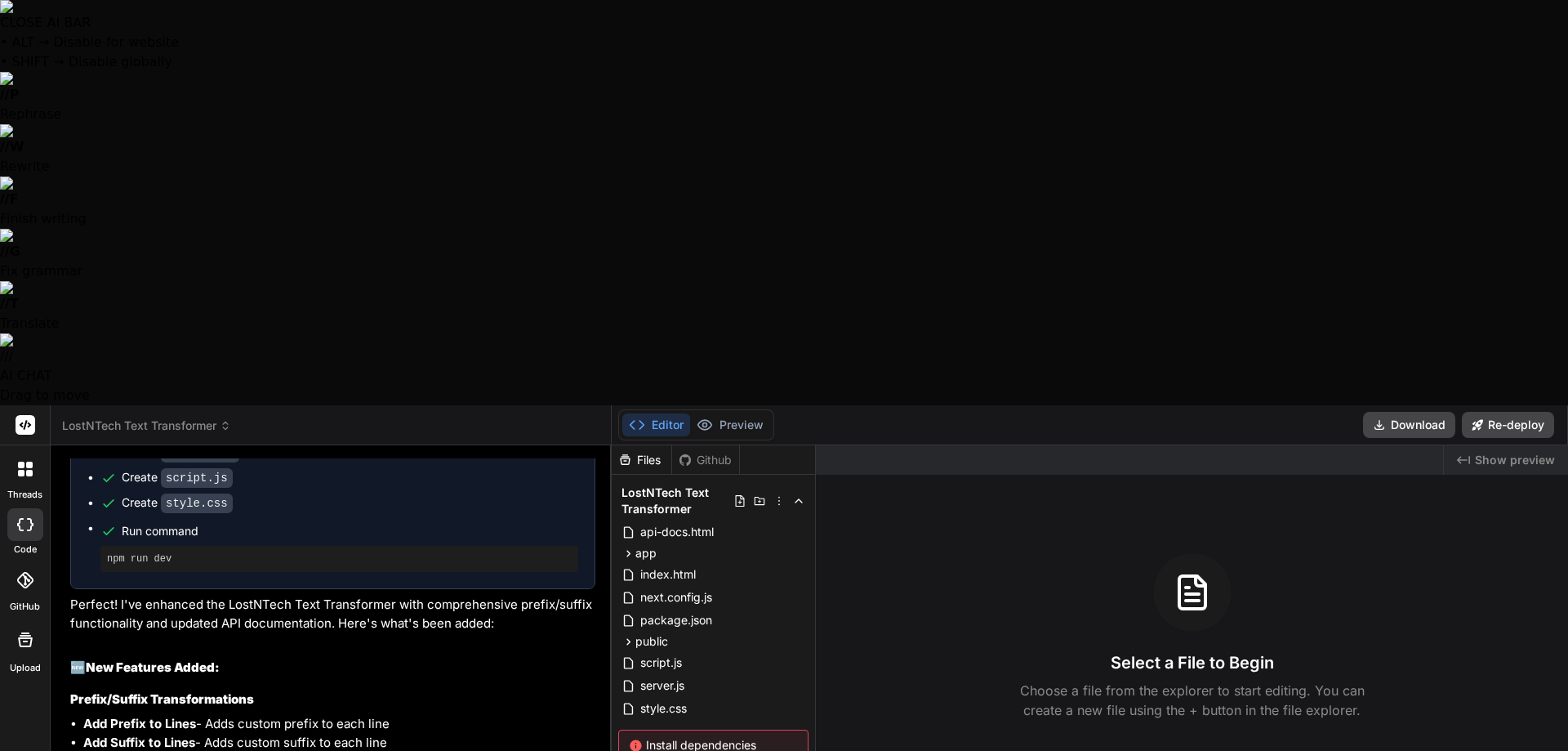
type textarea "x"
type textarea "We hav"
type textarea "x"
type textarea "We have"
type textarea "x"
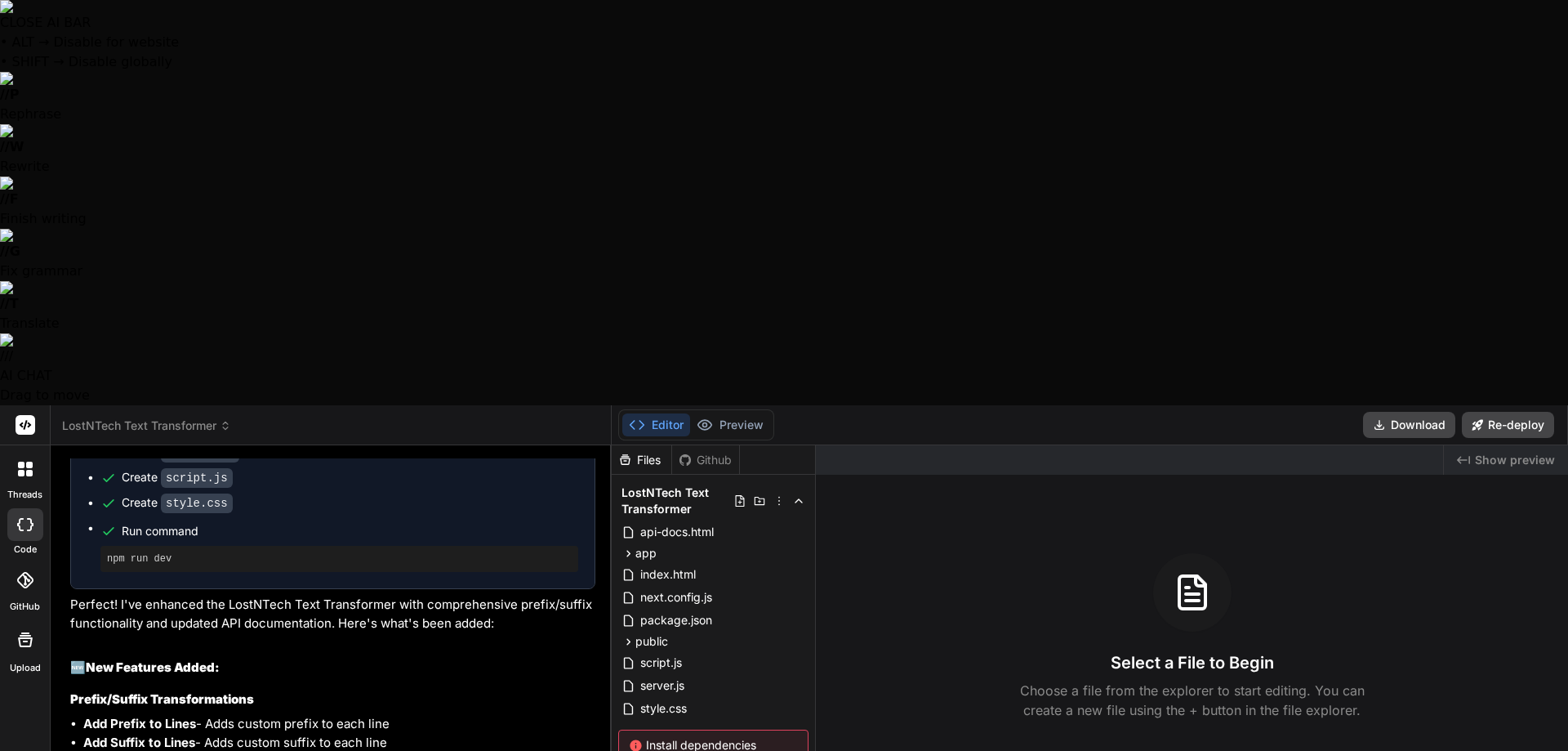
type textarea "We have"
type textarea "x"
type textarea "We have a"
type textarea "x"
type textarea "We have an"
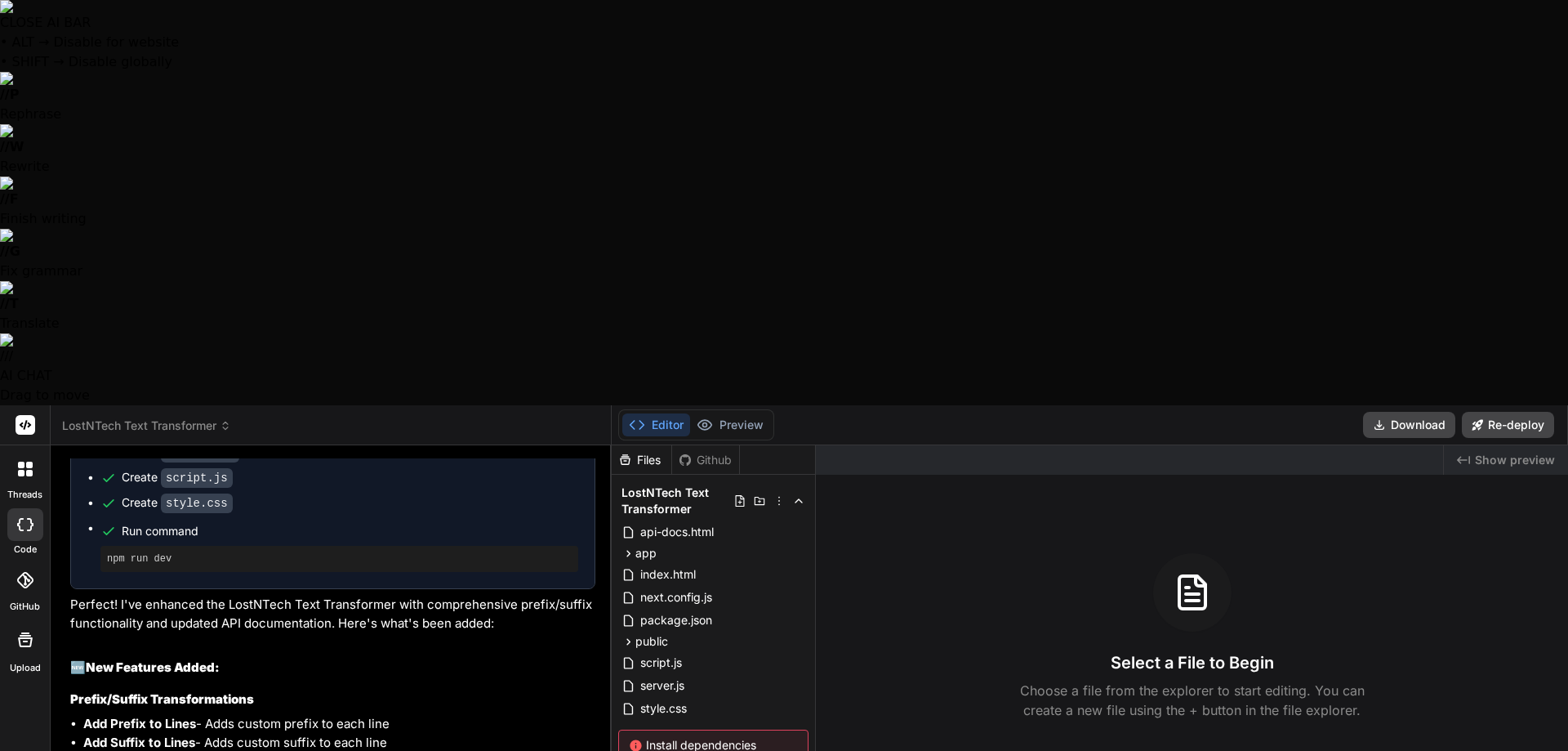
type textarea "x"
type textarea "We have an"
type textarea "x"
type textarea "We have an e"
type textarea "x"
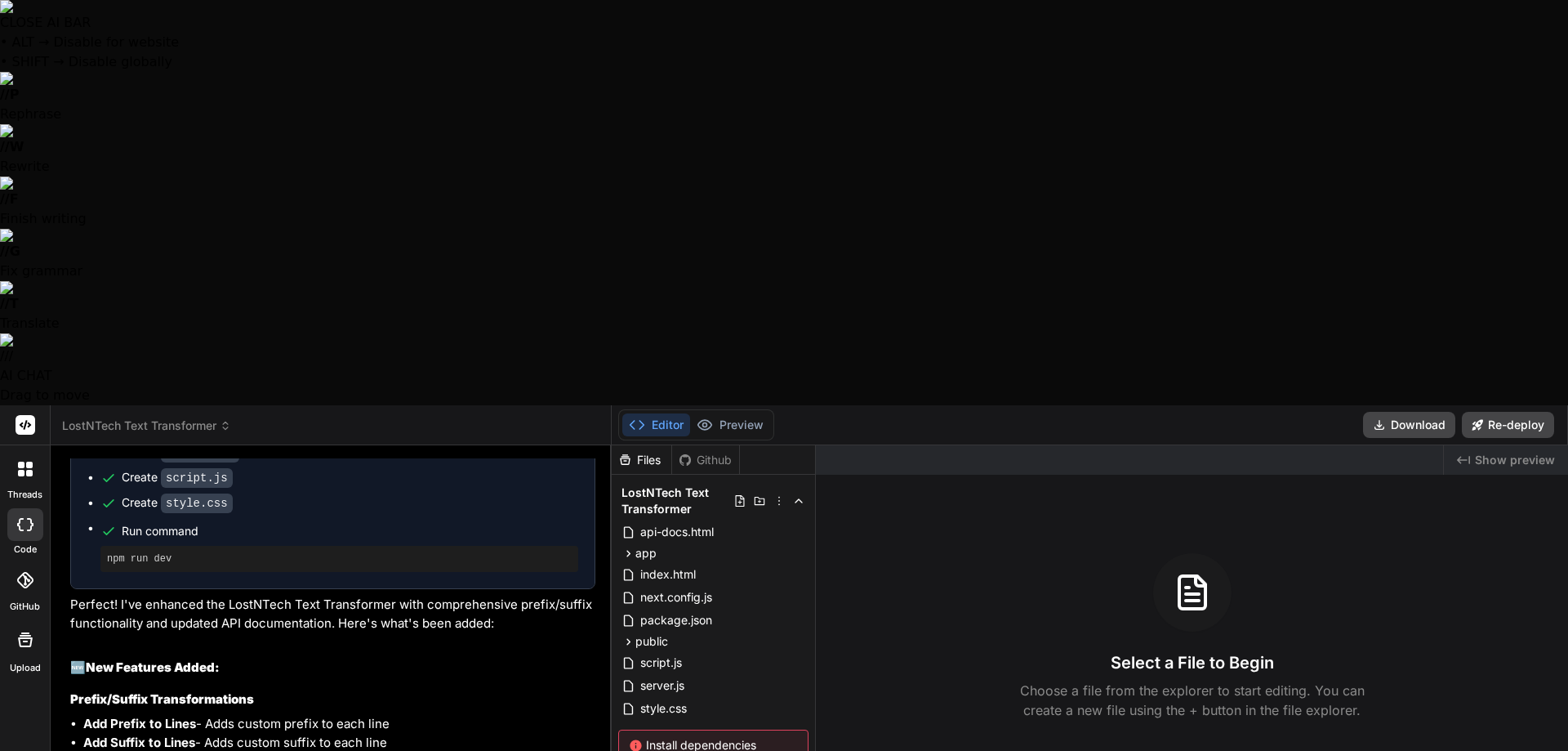
type textarea "We have an er"
type textarea "x"
type textarea "We have an err"
type textarea "x"
type textarea "We have an erro"
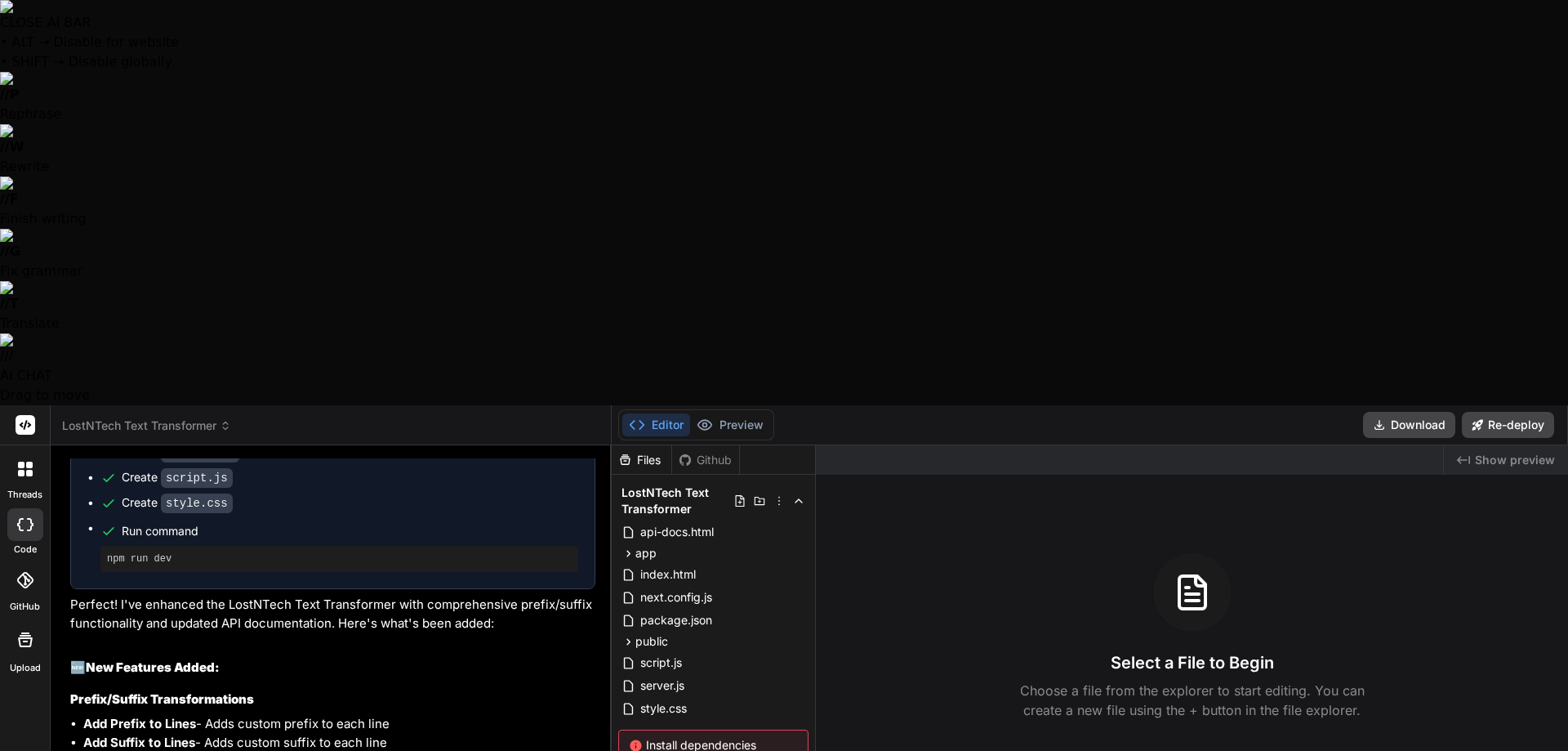
type textarea "x"
type textarea "We have an error"
type textarea "x"
type textarea "We have an error,"
type textarea "x"
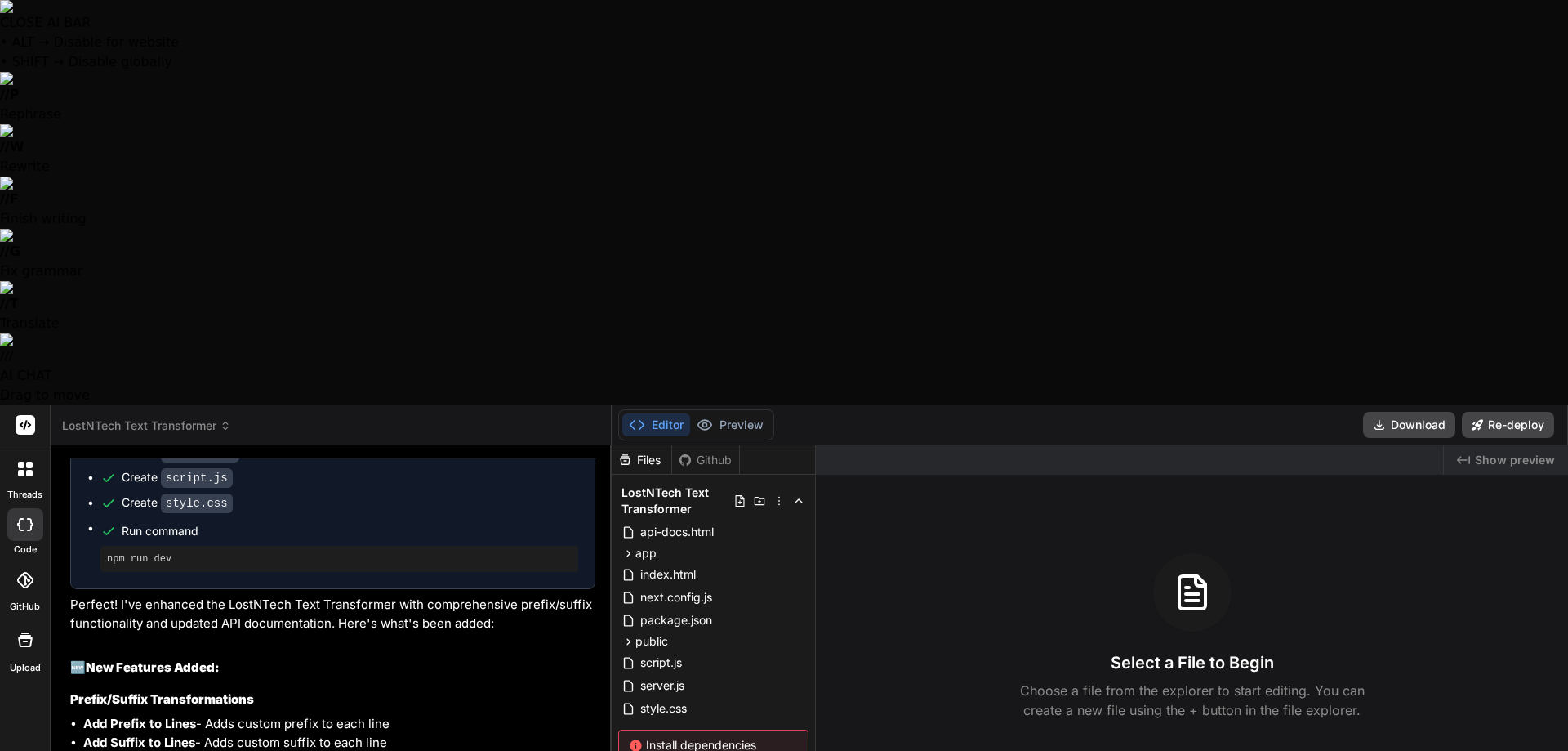
type textarea "We have an error,"
type textarea "x"
type textarea "We have an error, U"
type textarea "x"
type textarea "We have an error, Ul"
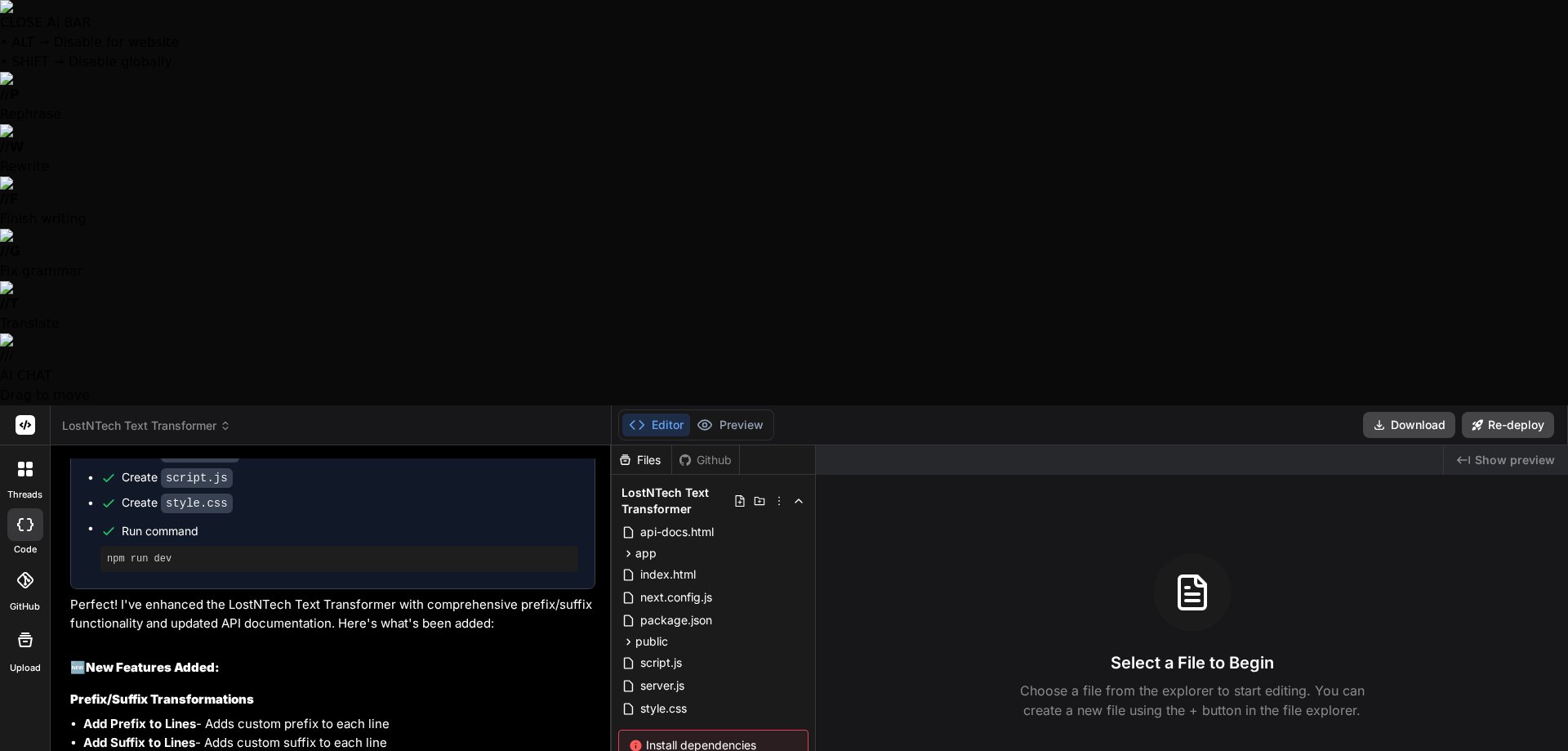
type textarea "x"
type textarea "We have an error, Ult"
type textarea "x"
type textarea "We have an error, Ultr"
type textarea "x"
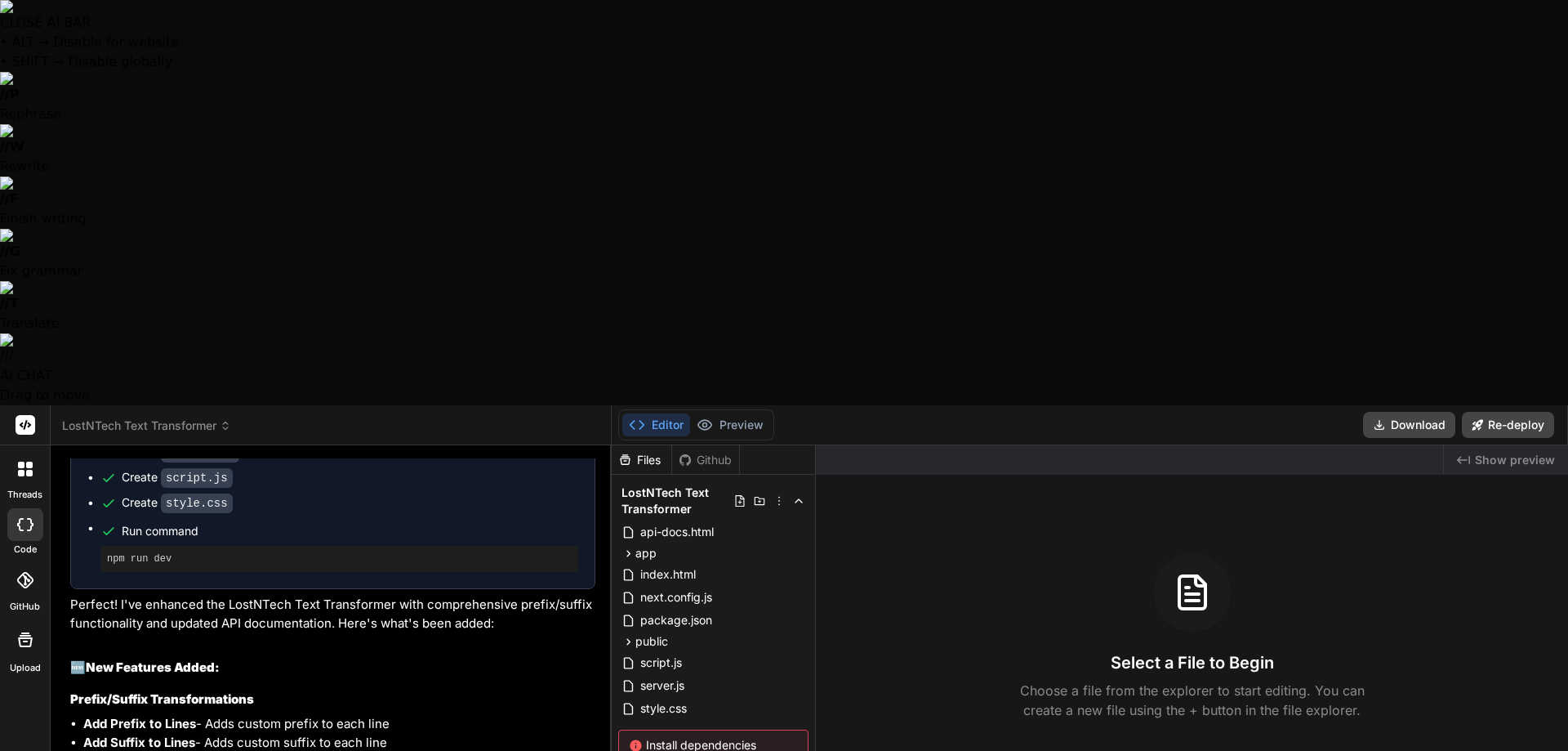
type textarea "We have an error, Ultra"
type textarea "x"
type textarea "We have an error, Ultra"
type textarea "x"
type textarea "We have an error, Ultra T"
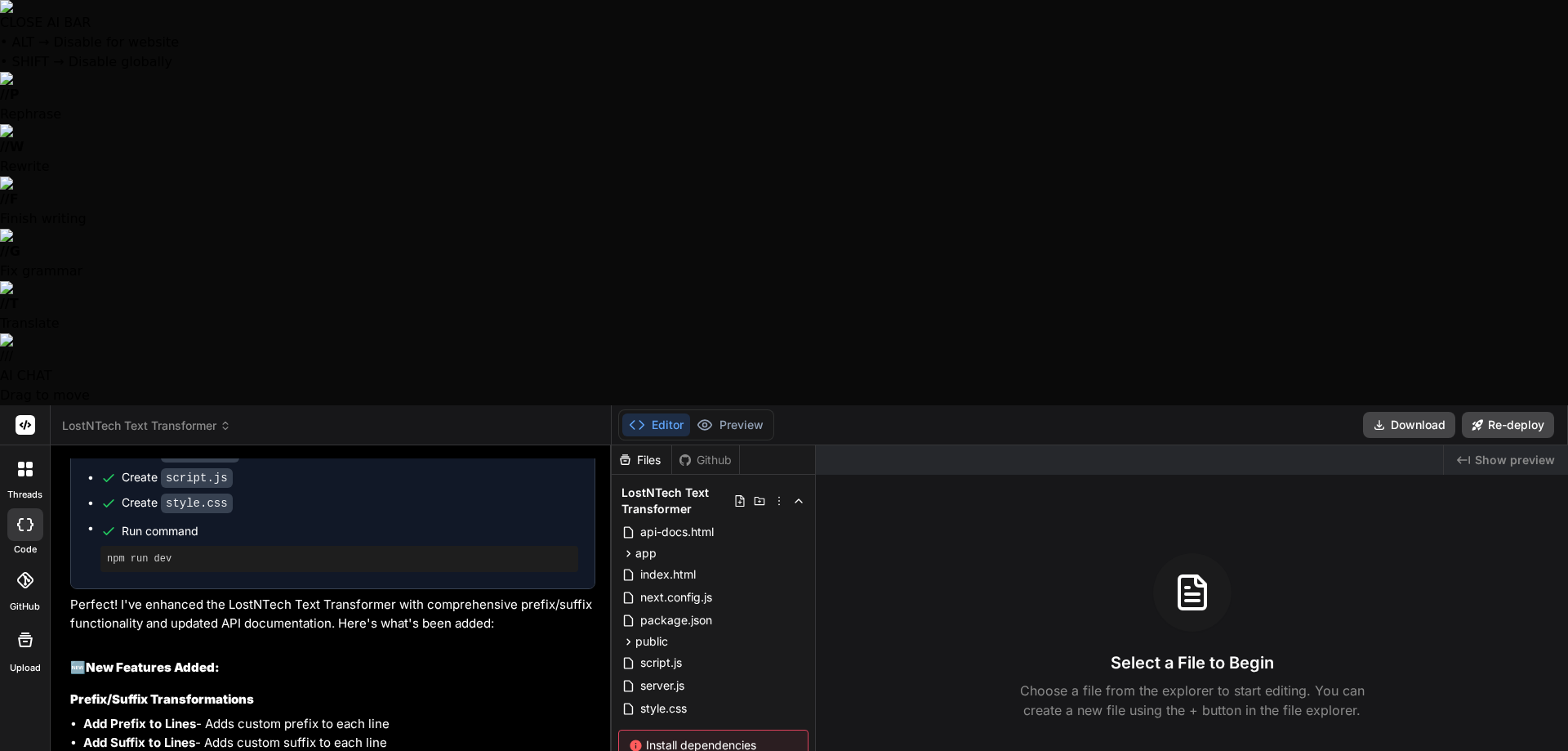
type textarea "x"
type textarea "We have an error, Ultra Th"
type textarea "x"
type textarea "We have an error, Ultra Thi"
type textarea "x"
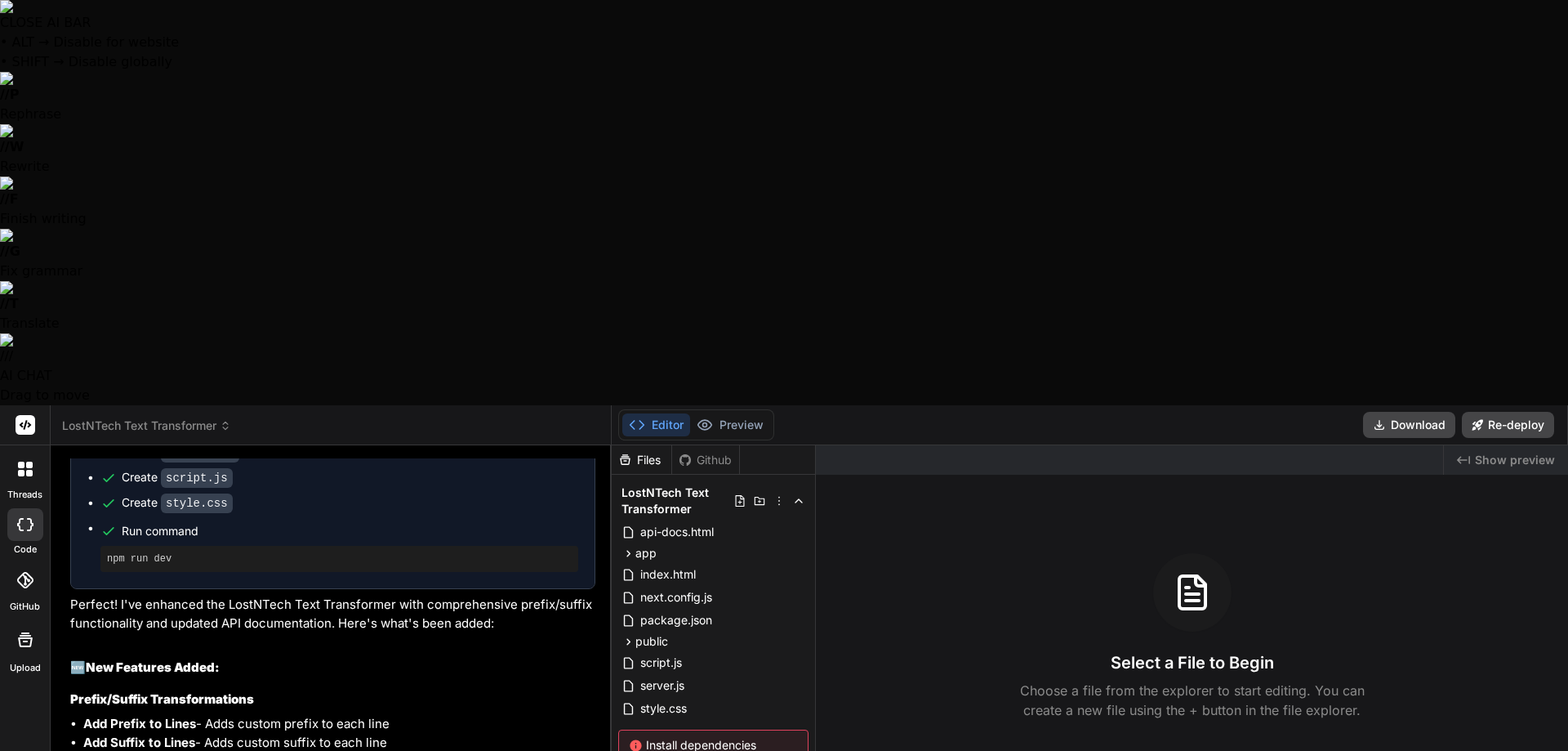
type textarea "We have an error, Ultra Thin"
type textarea "x"
type textarea "We have an error, Ultra Think"
type textarea "x"
type textarea "We have an error, Ultra Think"
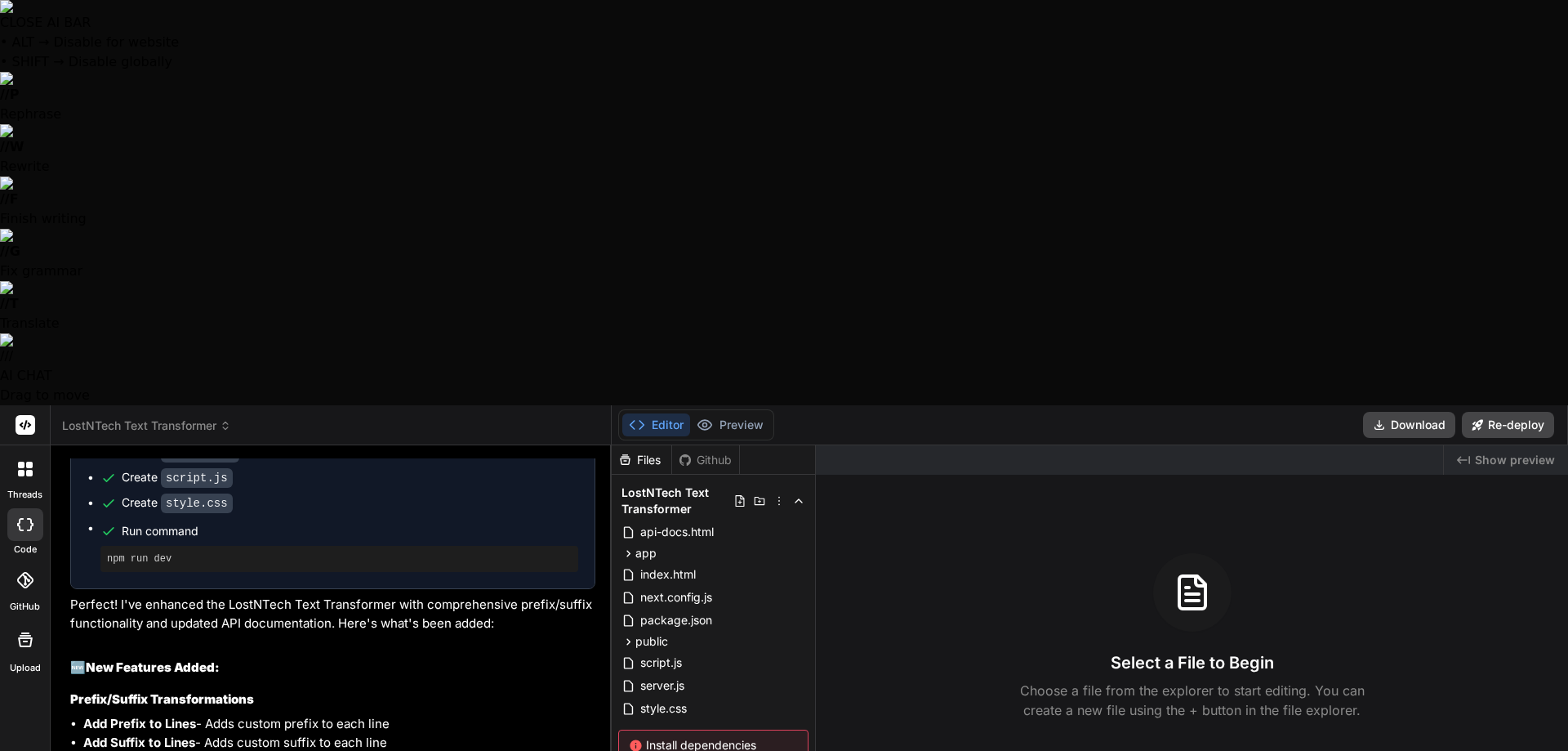
type textarea "x"
type textarea "We have an error, Ultra Think t"
type textarea "x"
type textarea "We have an error, Ultra Think th"
type textarea "x"
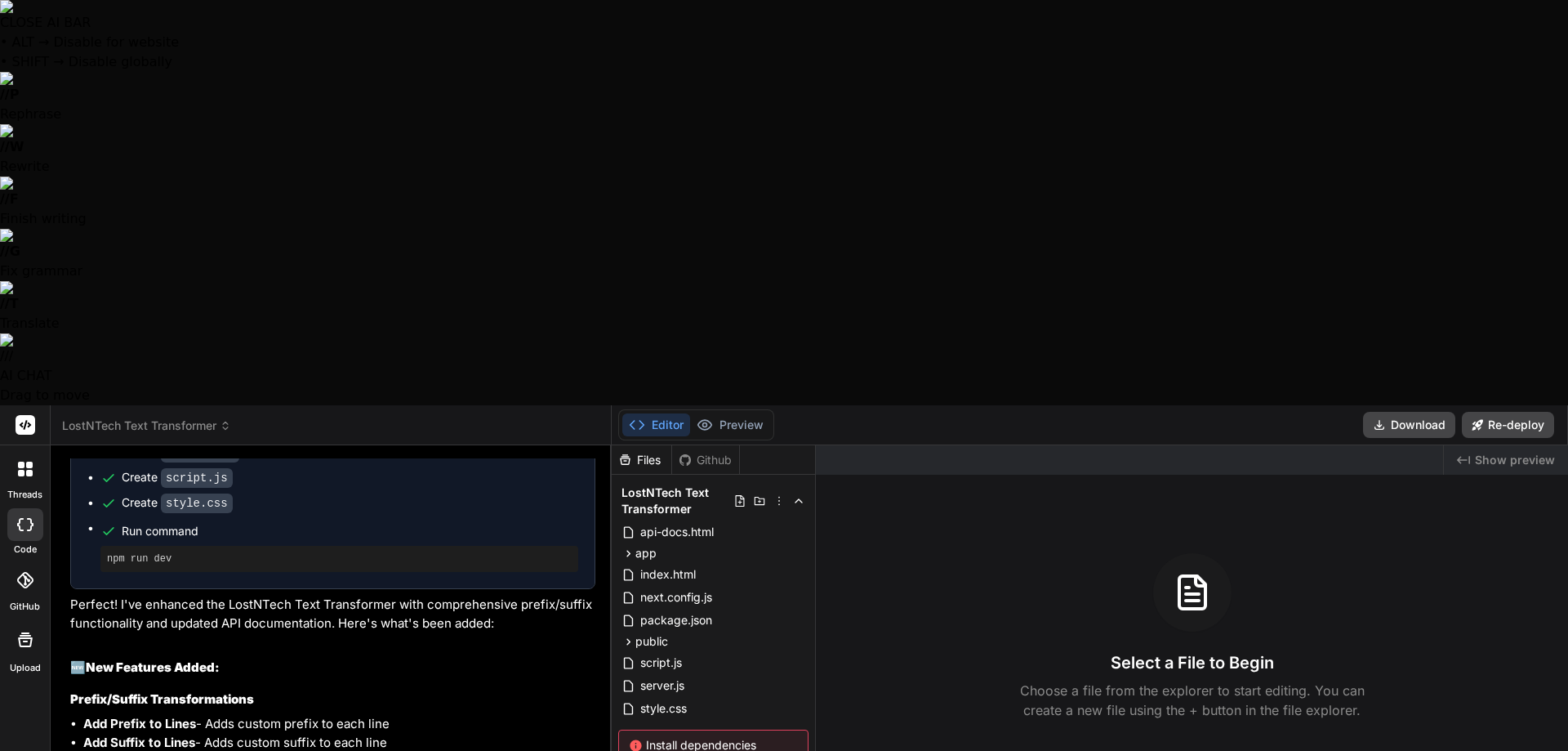
type textarea "We have an error, Ultra Think thr"
type textarea "x"
type textarea "We have an error, Ultra Think thro"
type textarea "x"
type textarea "We have an error, Ultra Think throu"
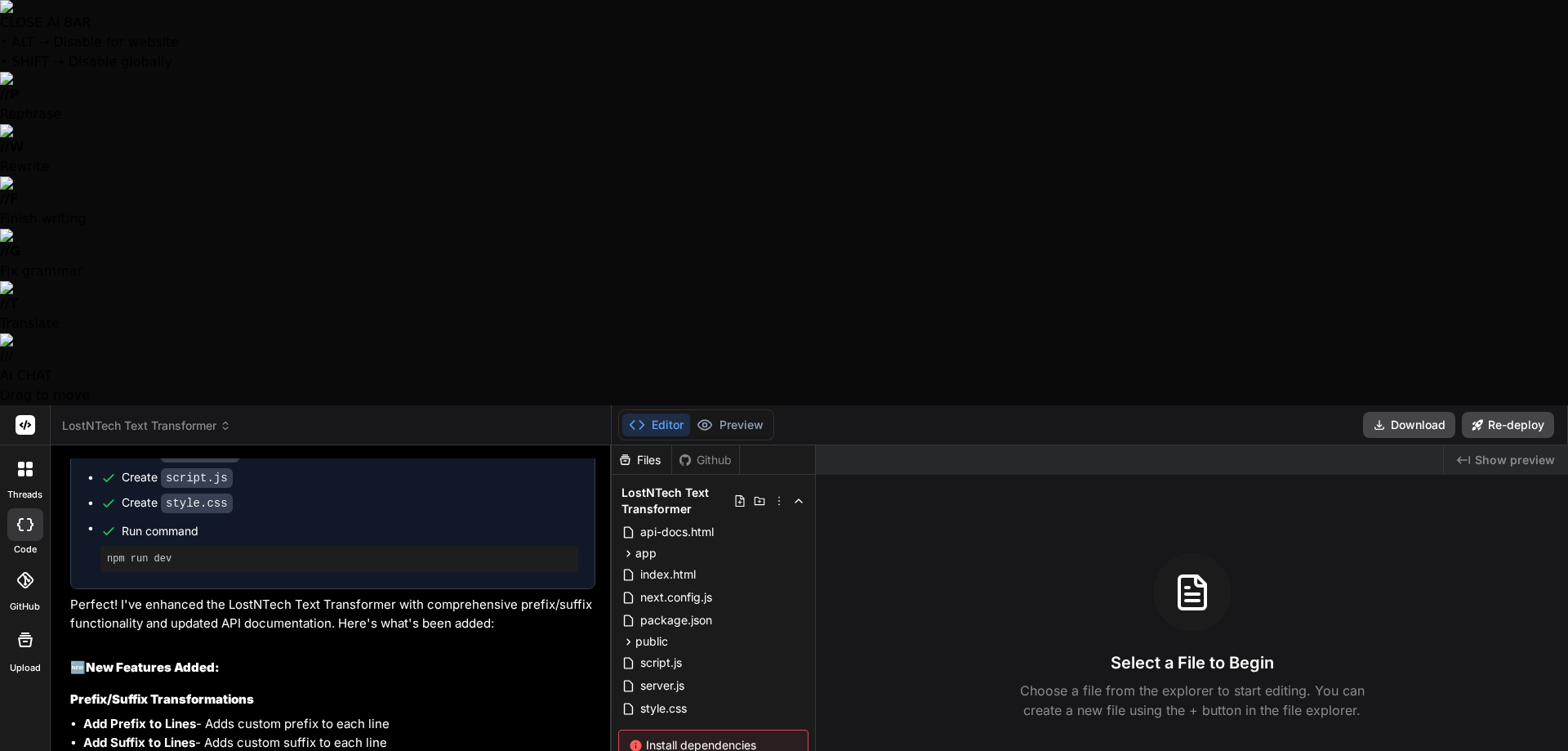
type textarea "x"
type textarea "We have an error, Ultra Think throug"
type textarea "x"
type textarea "We have an error, Ultra Think through"
type textarea "x"
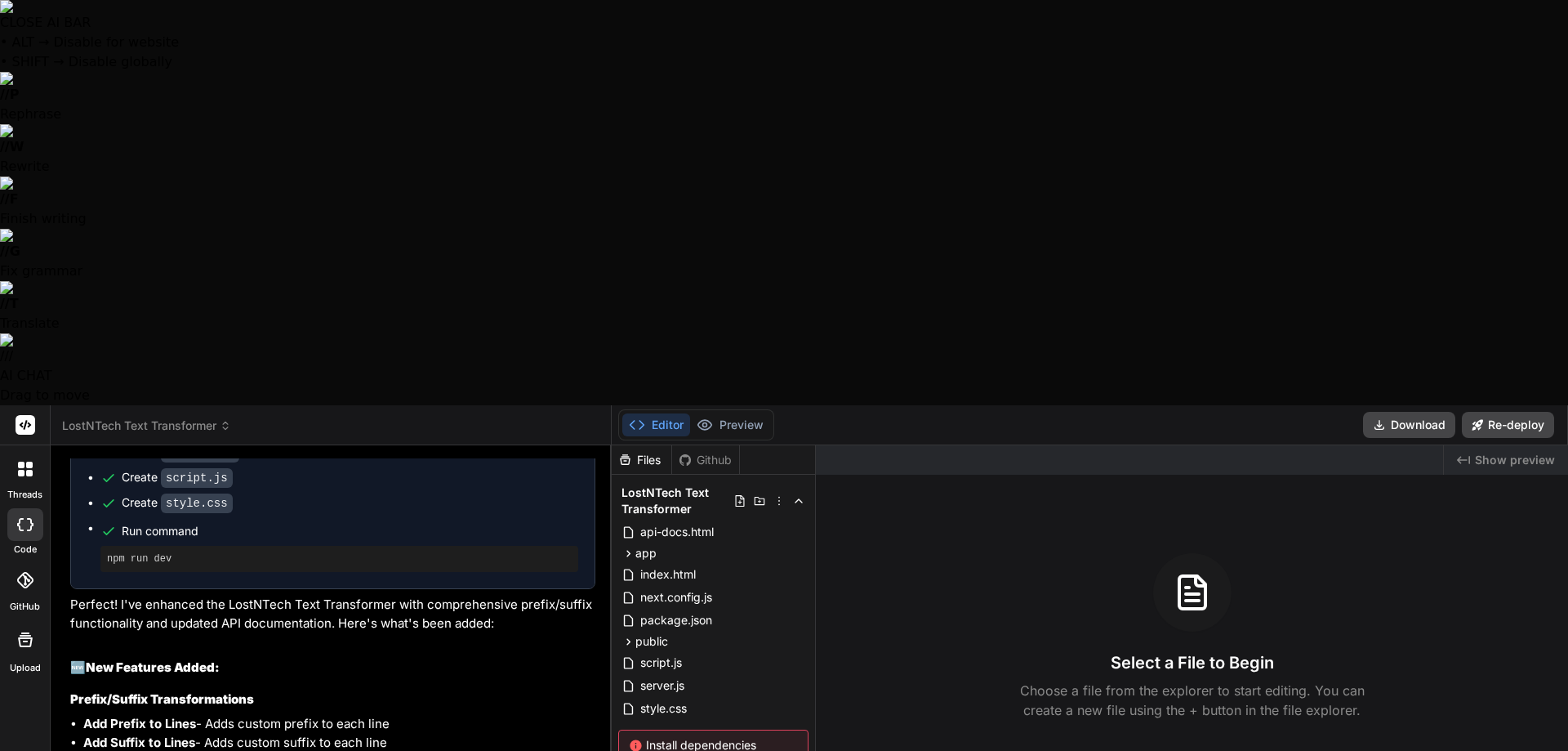
type textarea "We have an error, Ultra Think through"
type textarea "x"
type textarea "We have an error, Ultra Think through t"
type textarea "x"
type textarea "We have an error, Ultra Think through th"
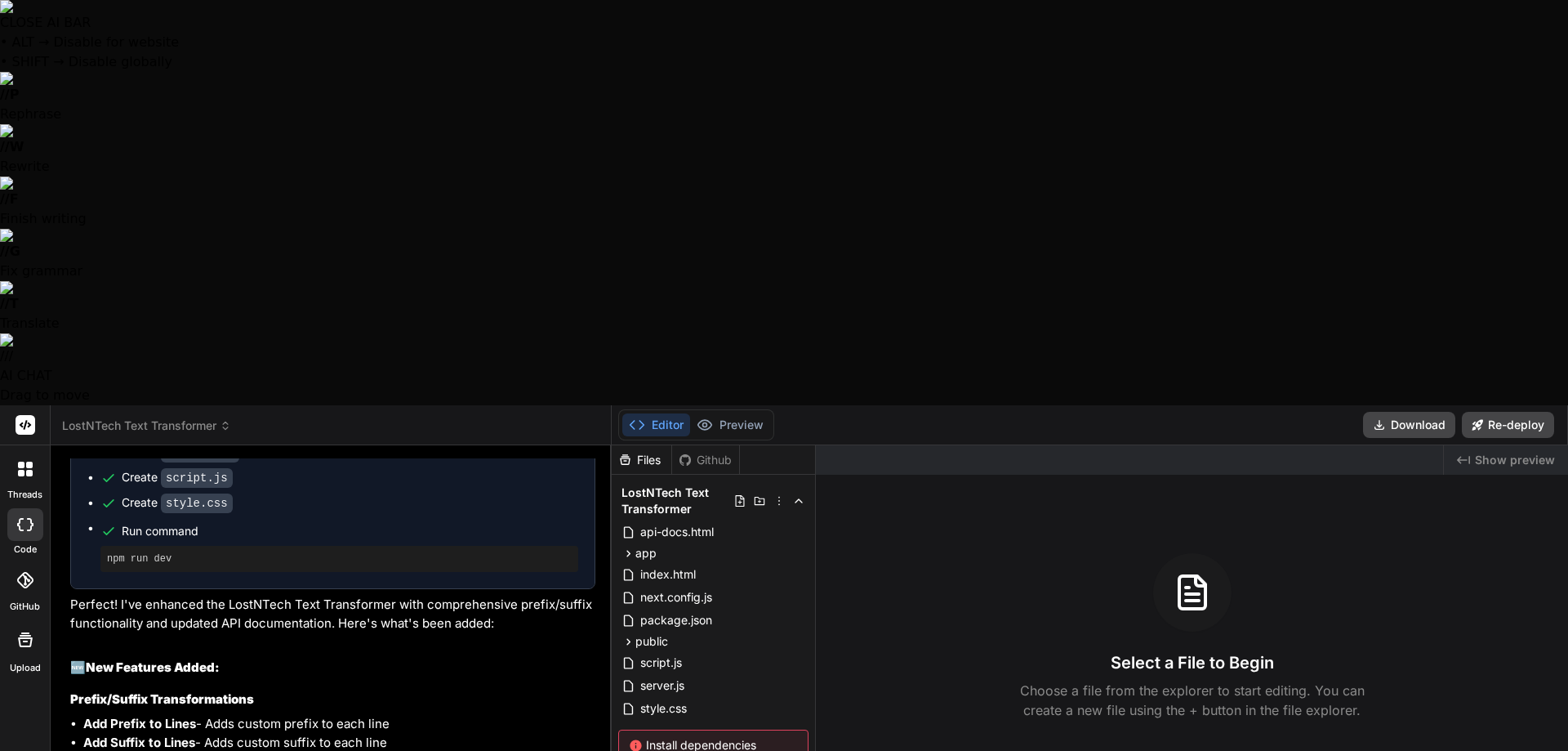
type textarea "x"
type textarea "We have an error, Ultra Think through the"
type textarea "x"
type textarea "We have an error, Ultra Think through the"
type textarea "x"
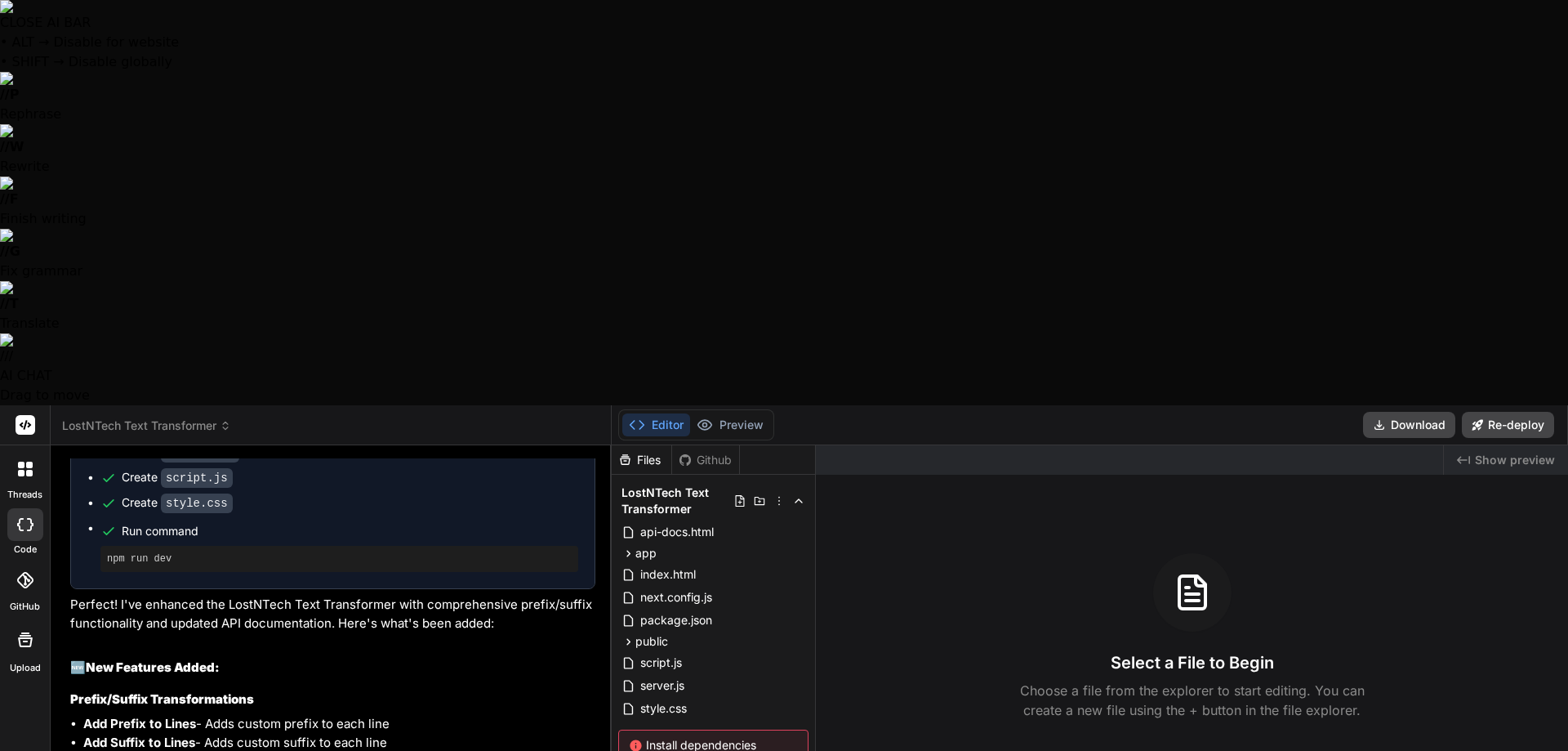
type textarea "We have an error, Ultra Think through the"
type textarea "x"
type textarea "We have an error, Ultra Think through th"
type textarea "x"
type textarea "We have an error, Ultra Think through t"
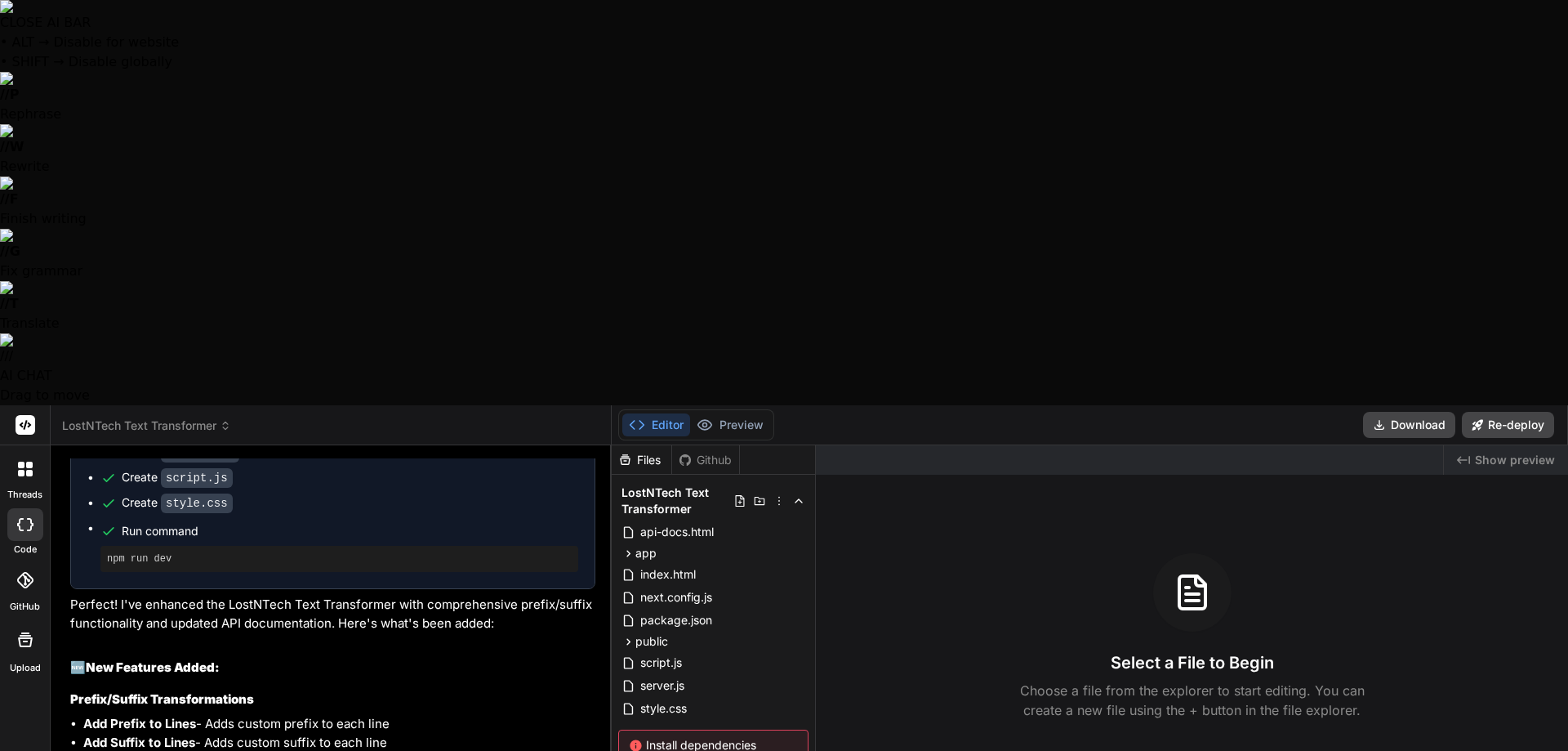
type textarea "x"
type textarea "We have an error, Ultra Think through"
type textarea "x"
type textarea "We have an error, Ultra Think through a"
type textarea "x"
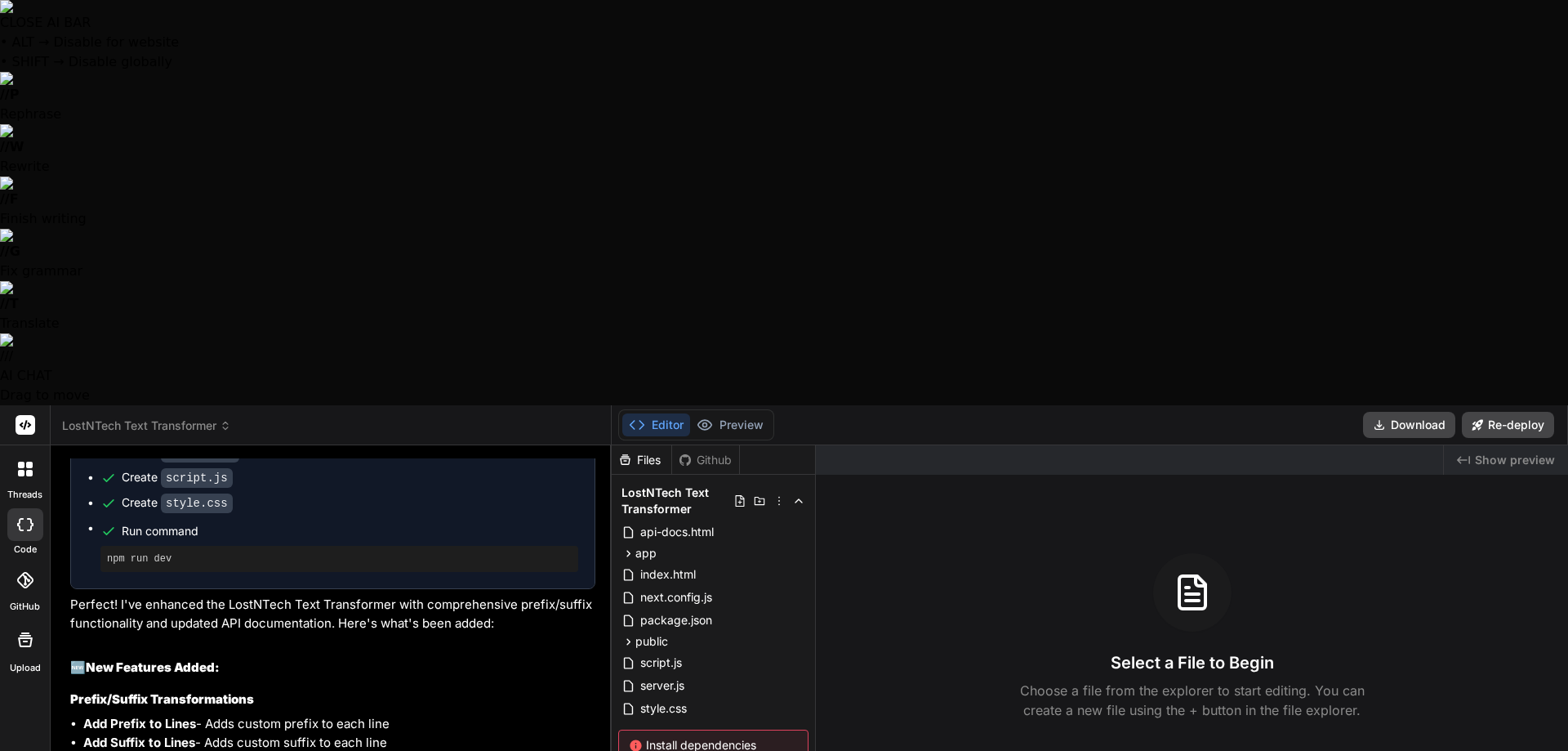
type textarea "We have an error, Ultra Think through a"
type textarea "x"
type textarea "We have an error, Ultra Think through a p"
type textarea "x"
type textarea "We have an error, Ultra Think through a pr"
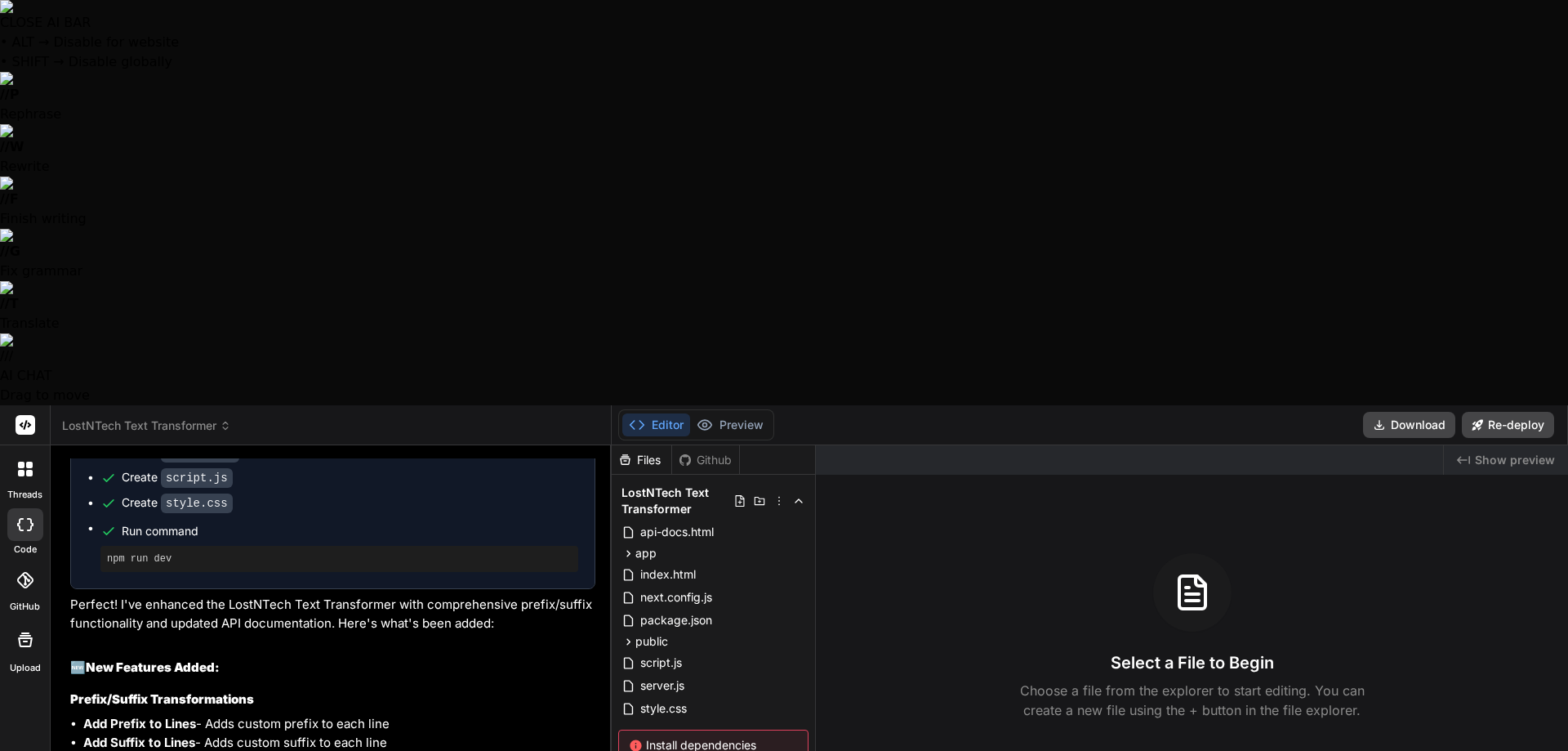
type textarea "x"
type textarea "We have an error, Ultra Think through a pro"
type textarea "x"
type textarea "We have an error, Ultra Think through a proc"
type textarea "x"
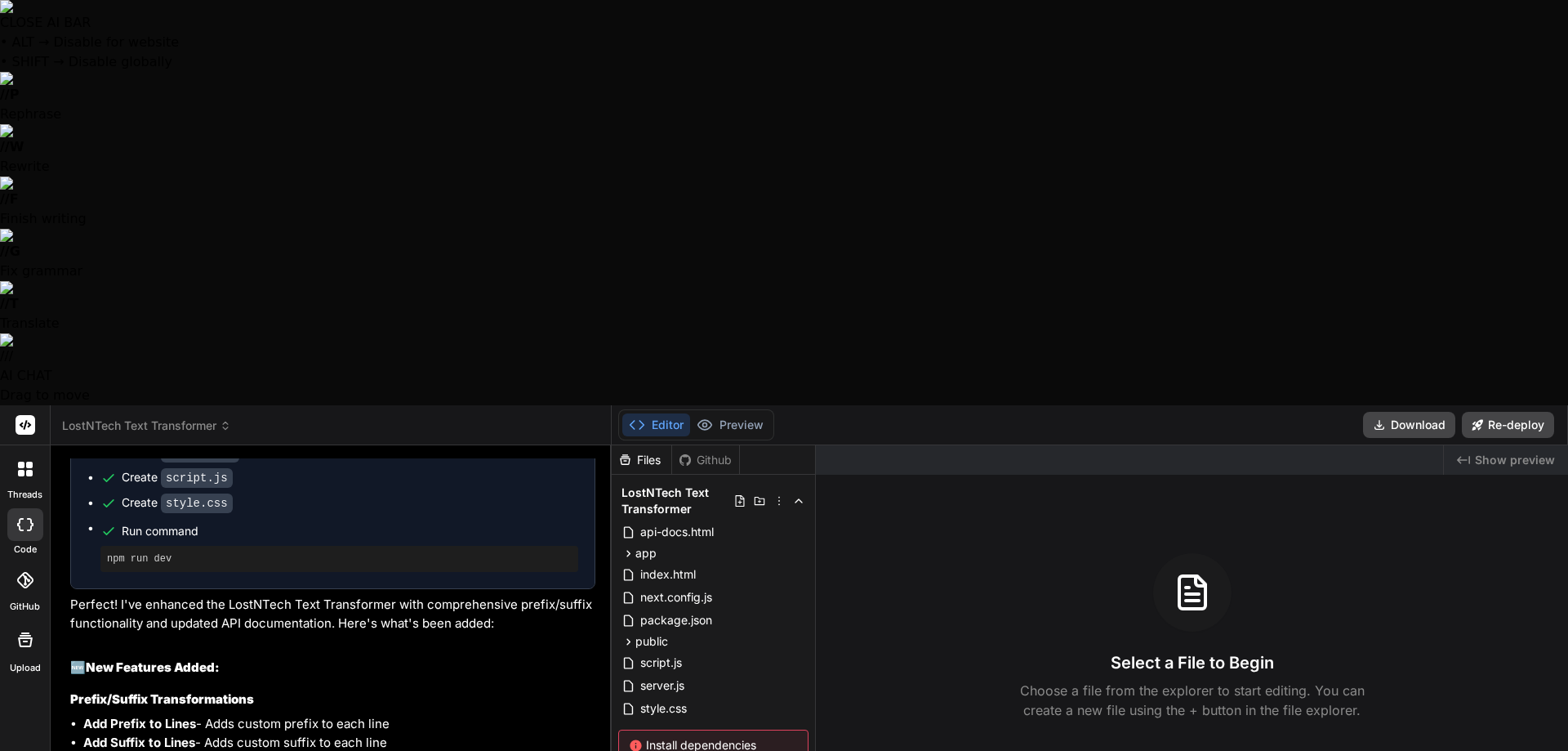
type textarea "We have an error, Ultra Think through a proce"
type textarea "x"
type textarea "We have an error, Ultra Think through a proces"
type textarea "x"
type textarea "We have an error, Ultra Think through a process"
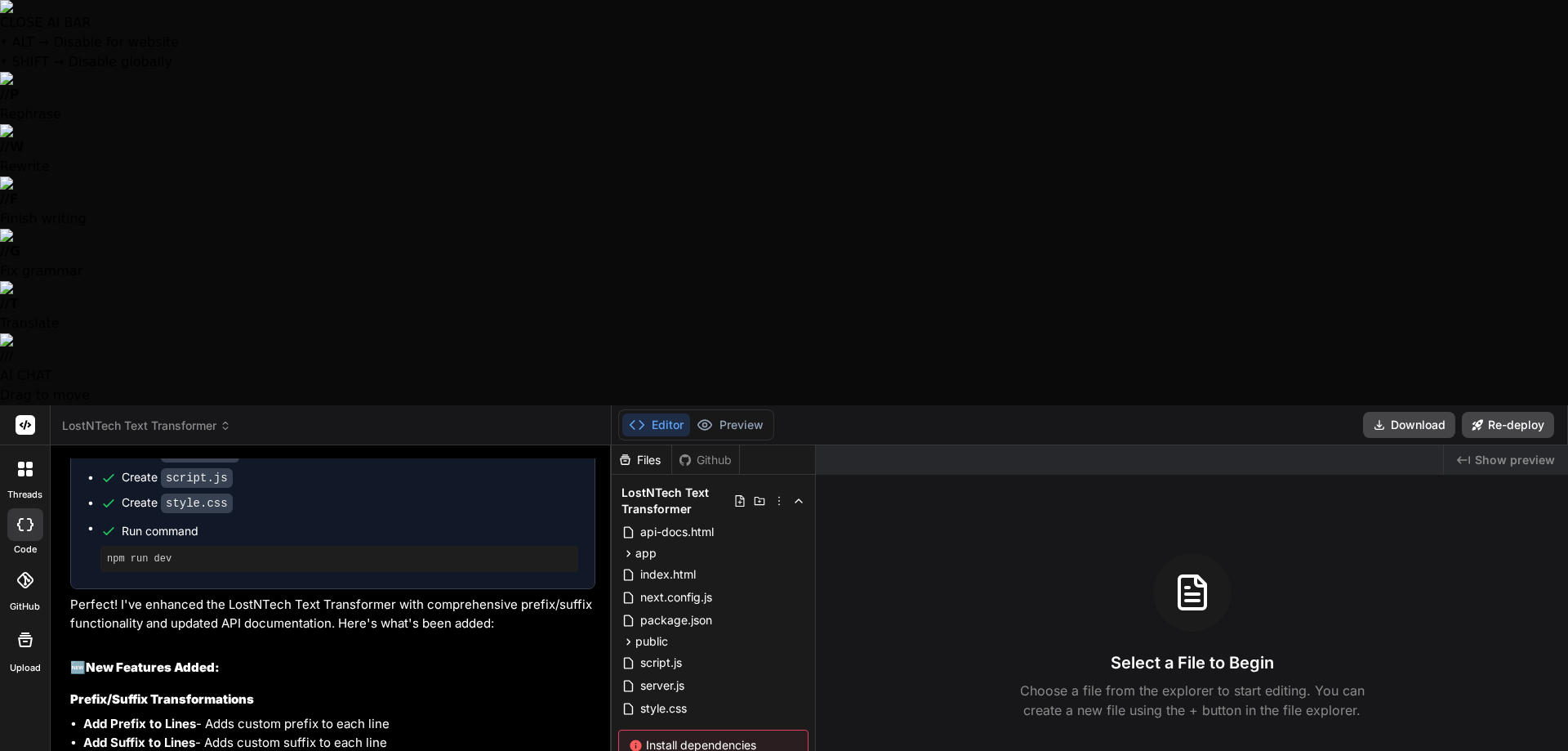
type textarea "x"
type textarea "We have an error, Ultra Think through a process"
type textarea "x"
type textarea "We have an error, Ultra Think through a process t"
type textarea "x"
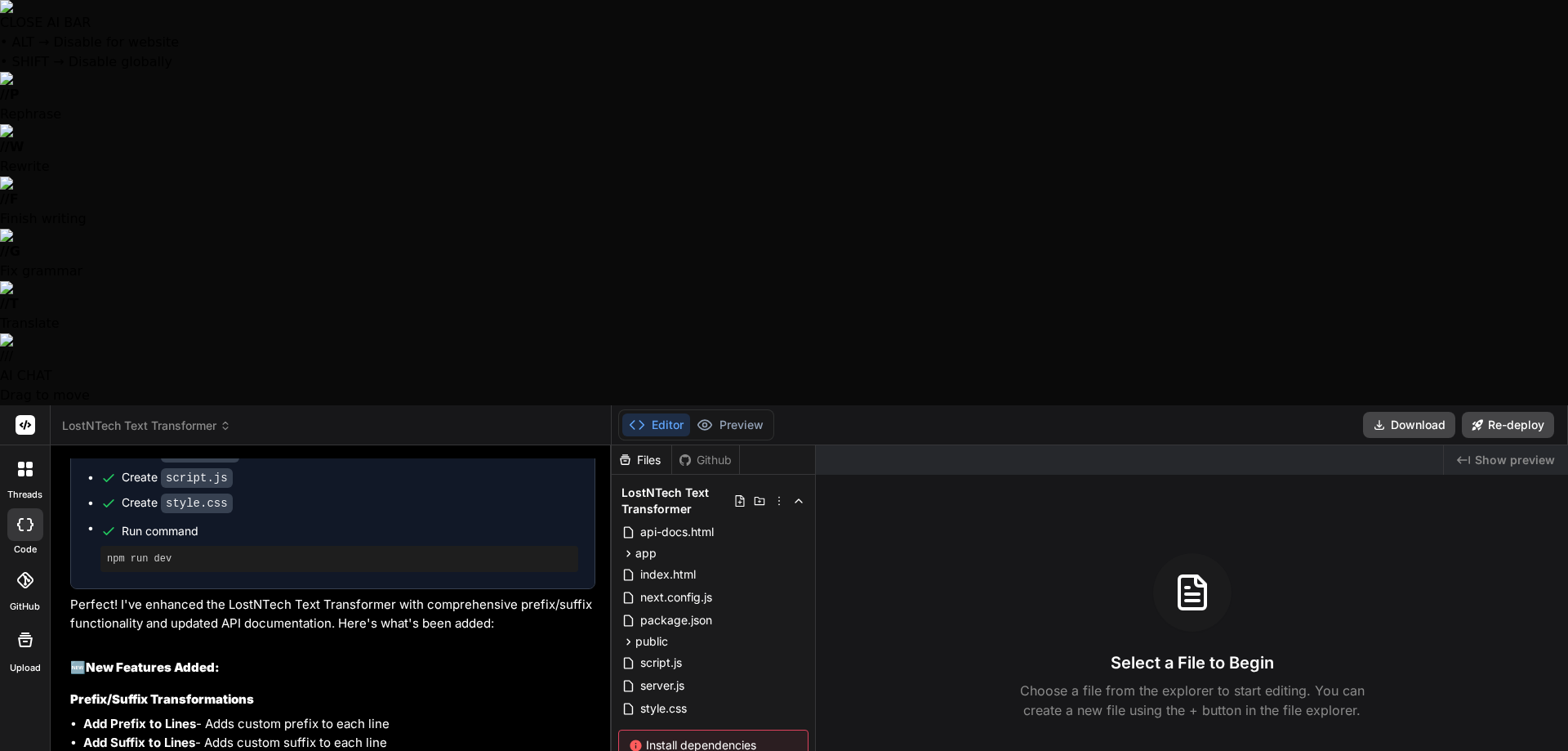
type textarea "We have an error, Ultra Think through a process to"
type textarea "x"
type textarea "We have an error, Ultra Think through a process to"
type textarea "x"
type textarea "We have an error, Ultra Think through a process to s"
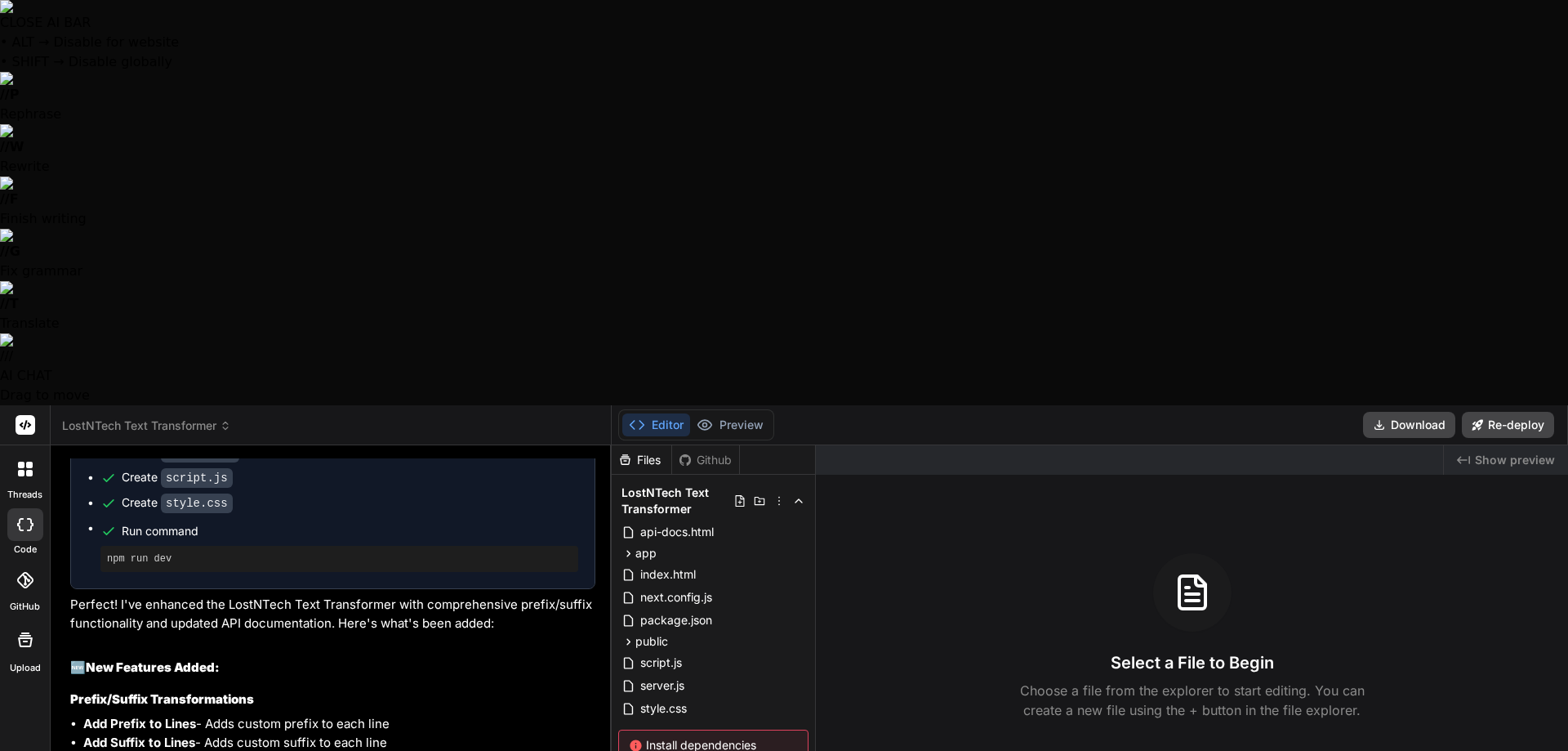
type textarea "x"
type textarea "We have an error, Ultra Think through a process to so"
type textarea "x"
type textarea "We have an error, Ultra Think through a process to sol"
type textarea "x"
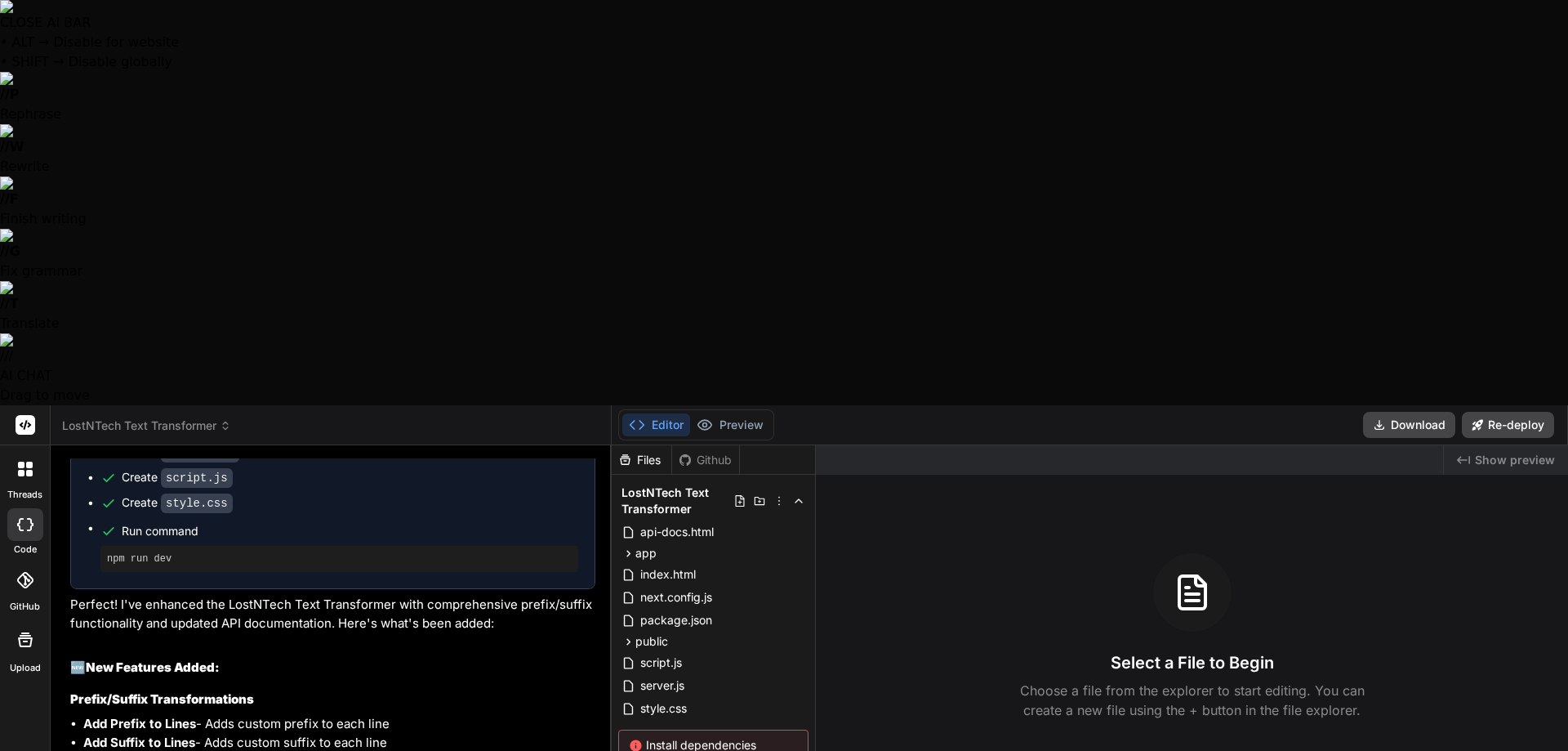
type textarea "We have an error, Ultra Think through a process to solv"
type textarea "x"
type textarea "We have an error, Ultra Think through a process to solve"
type textarea "x"
type textarea "We have an error, Ultra Think through a process to solve"
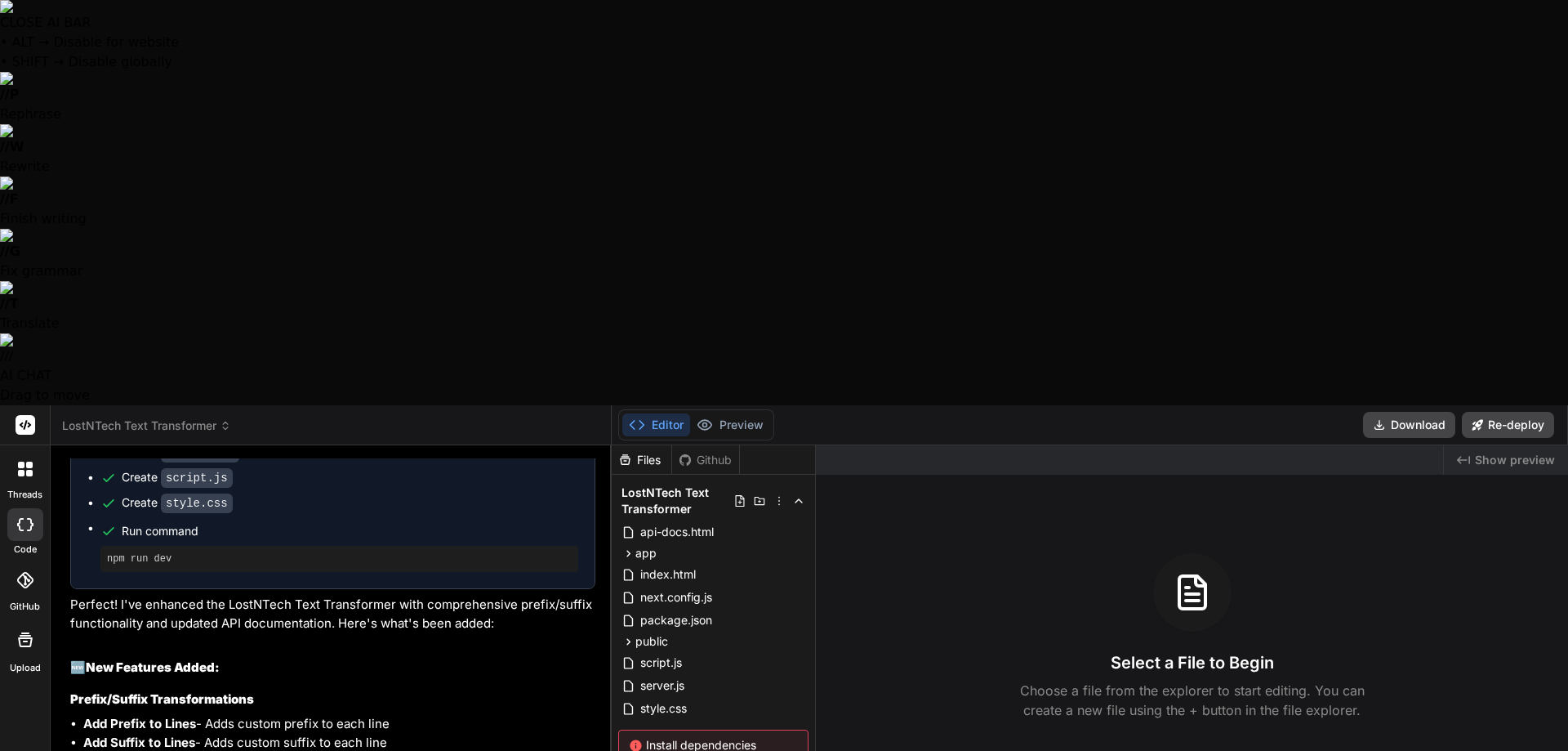
type textarea "x"
type textarea "We have an error, Ultra Think through a process to solve t"
type textarea "x"
type textarea "We have an error, Ultra Think through a process to solve th"
type textarea "x"
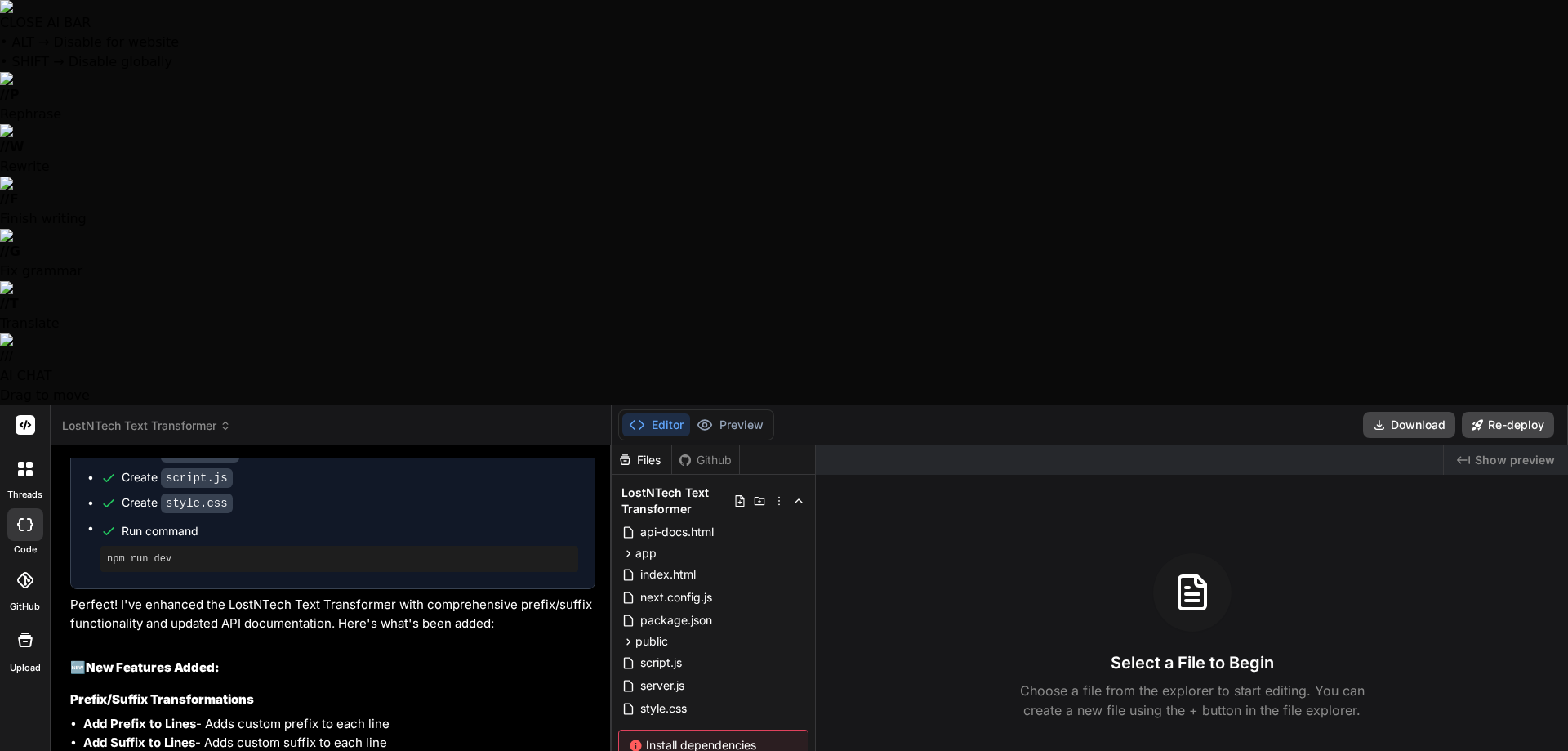
type textarea "We have an error, Ultra Think through a process to solve the"
type textarea "x"
type textarea "We have an error, Ultra Think through a process to solve thes"
type textarea "x"
type textarea "We have an error, Ultra Think through a process to solve these"
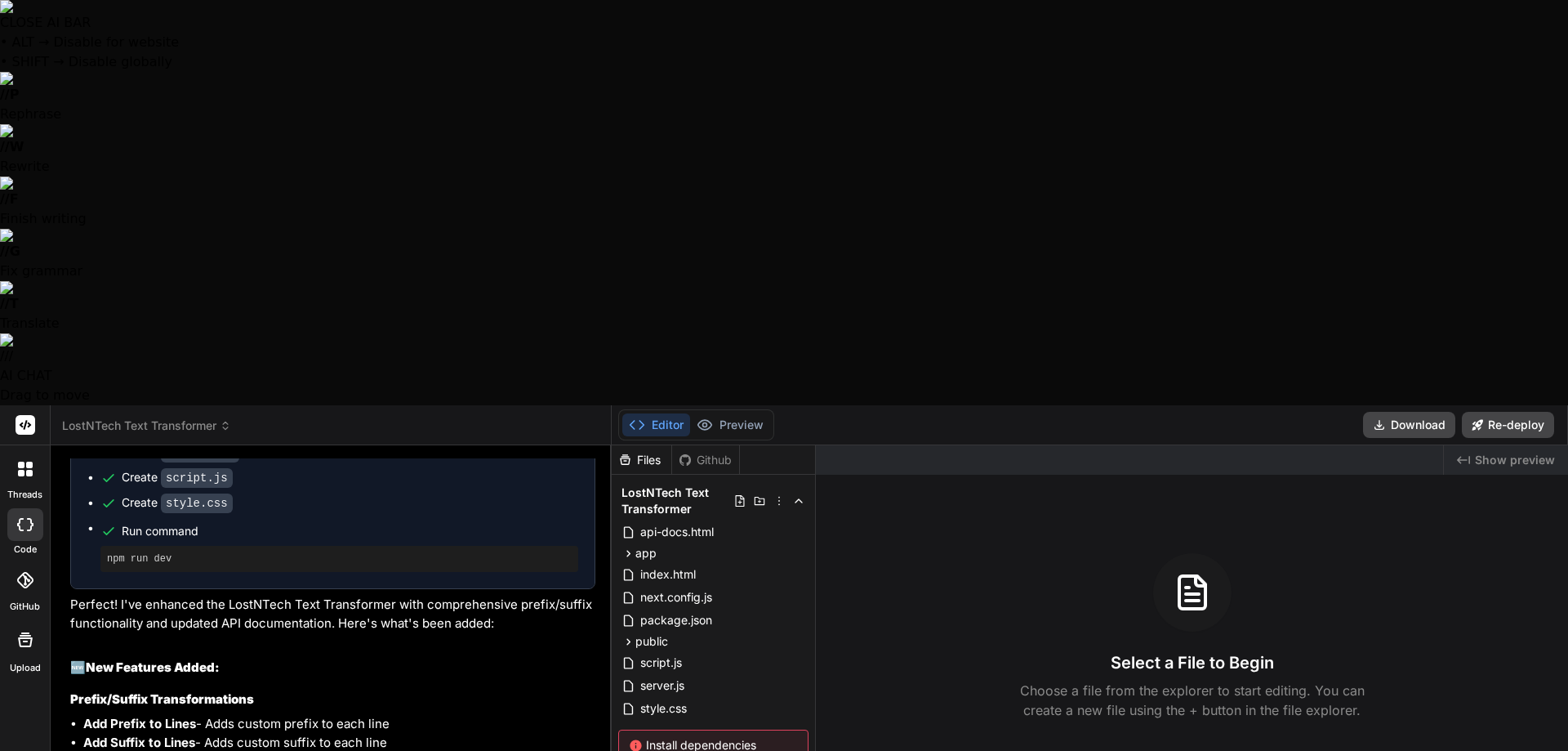
type textarea "x"
type textarea "We have an error, Ultra Think through a process to solve these"
type textarea "x"
type textarea "We have an error, Ultra Think through a process to solve these a"
type textarea "x"
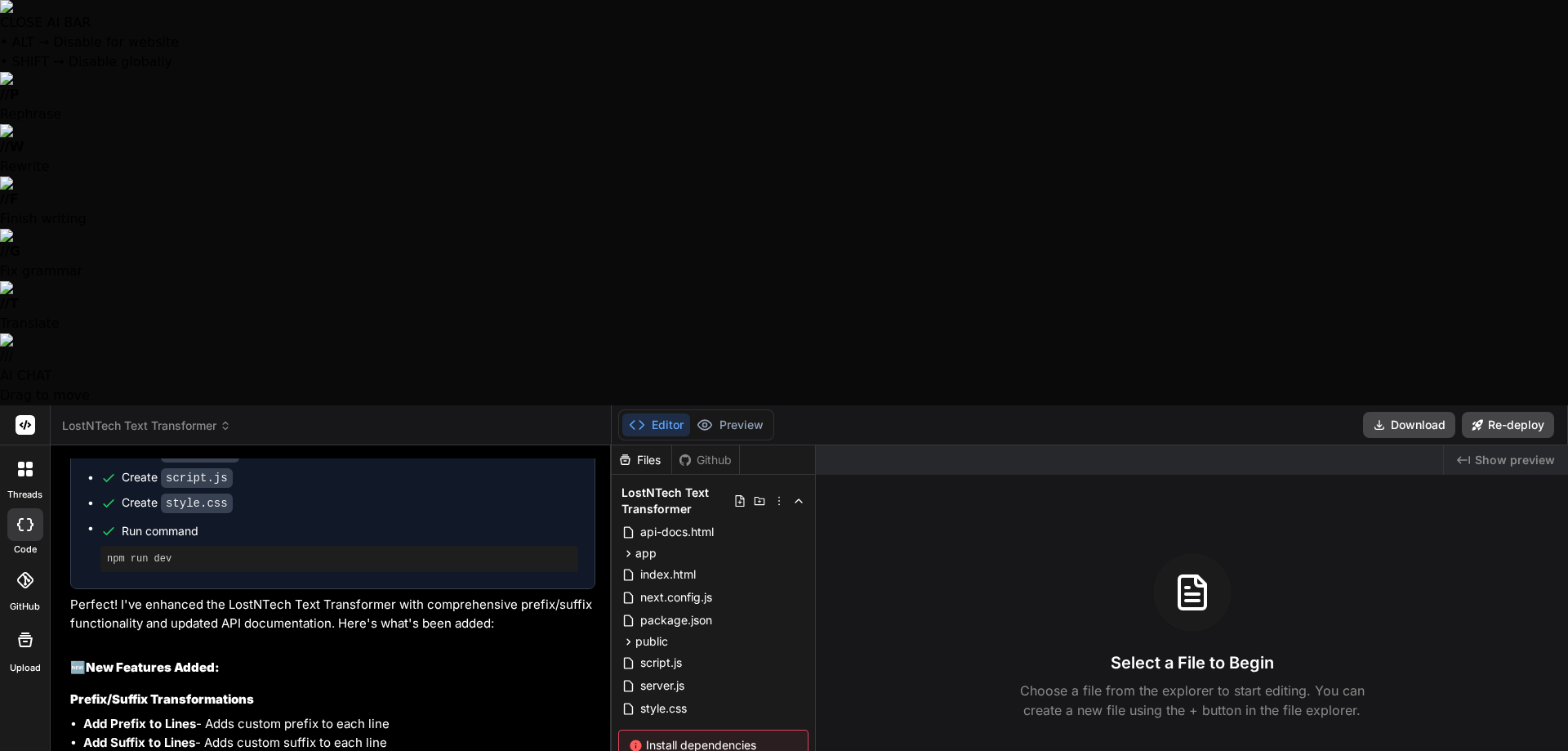
type textarea "We have an error, Ultra Think through a process to solve these"
type textarea "x"
type textarea "We have an error, Ultra Think through a process to solve these e"
type textarea "x"
type textarea "We have an error, Ultra Think through a process to solve these er"
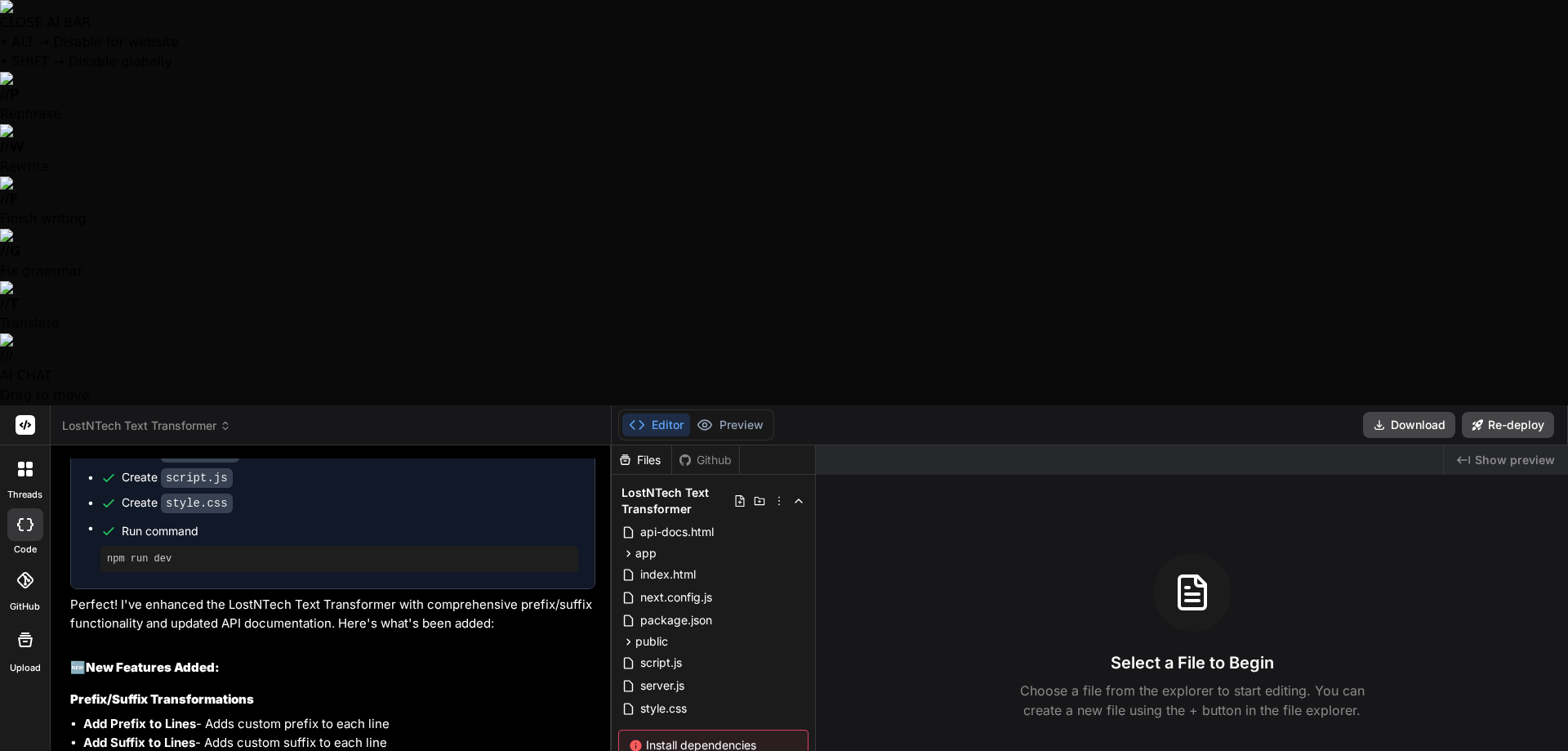
type textarea "x"
type textarea "We have an error, Ultra Think through a process to solve these err"
type textarea "x"
type textarea "We have an error, Ultra Think through a process to solve these erro"
type textarea "x"
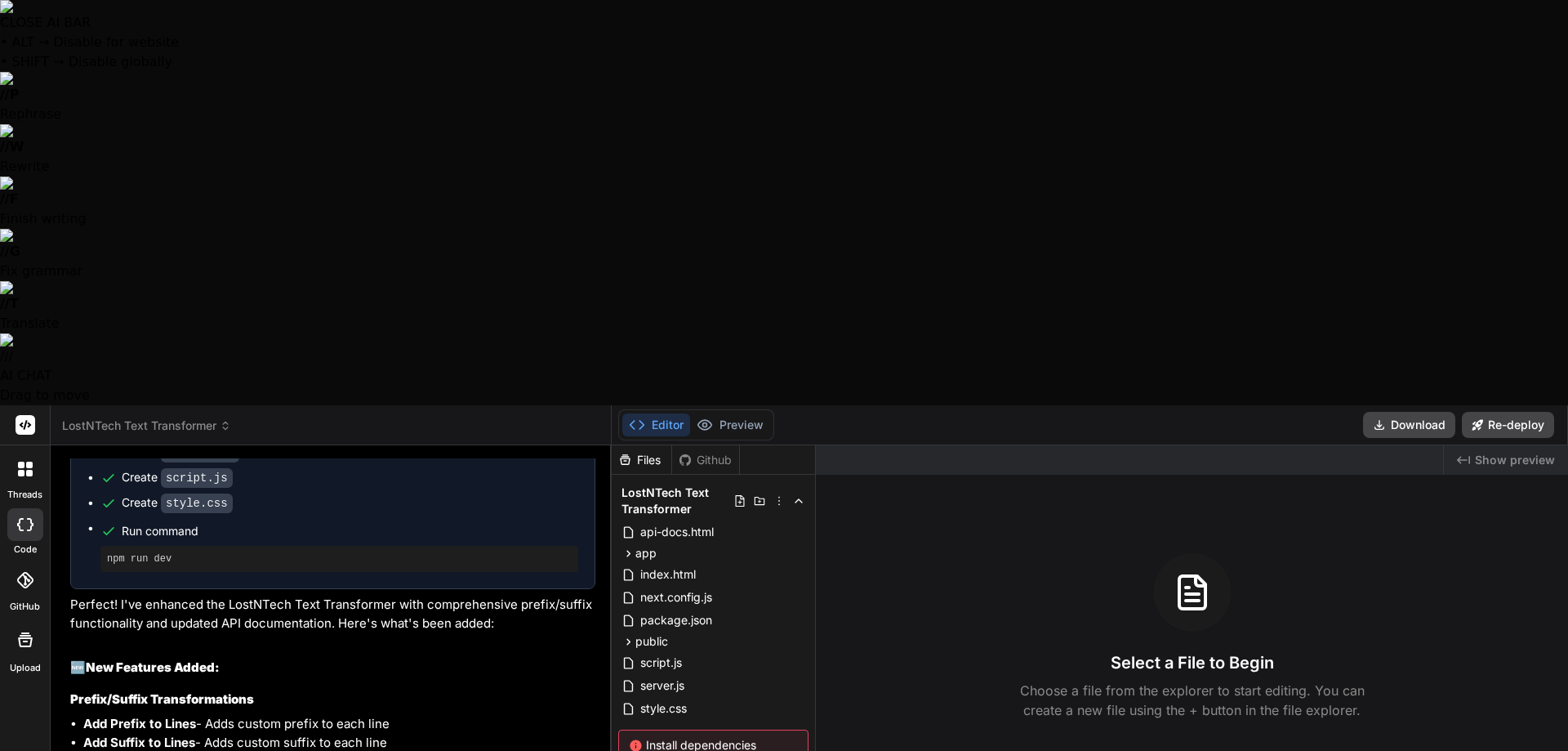
type textarea "We have an error, Ultra Think through a process to solve these error"
type textarea "x"
type textarea "We have an error, Ultra Think through a process to solve these errors"
type textarea "x"
type textarea "We have an error, Ultra Think through a process to solve these errors."
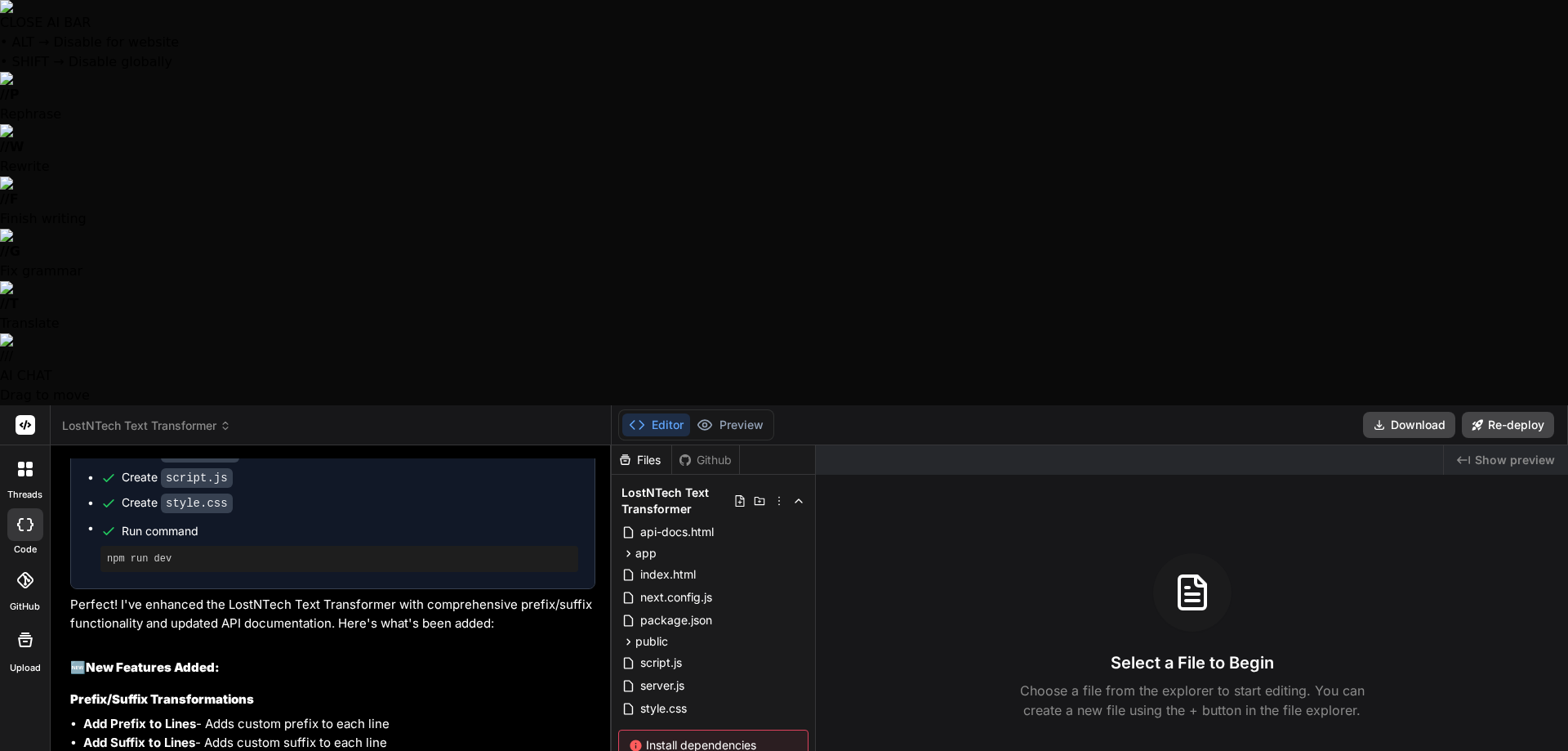
type textarea "x"
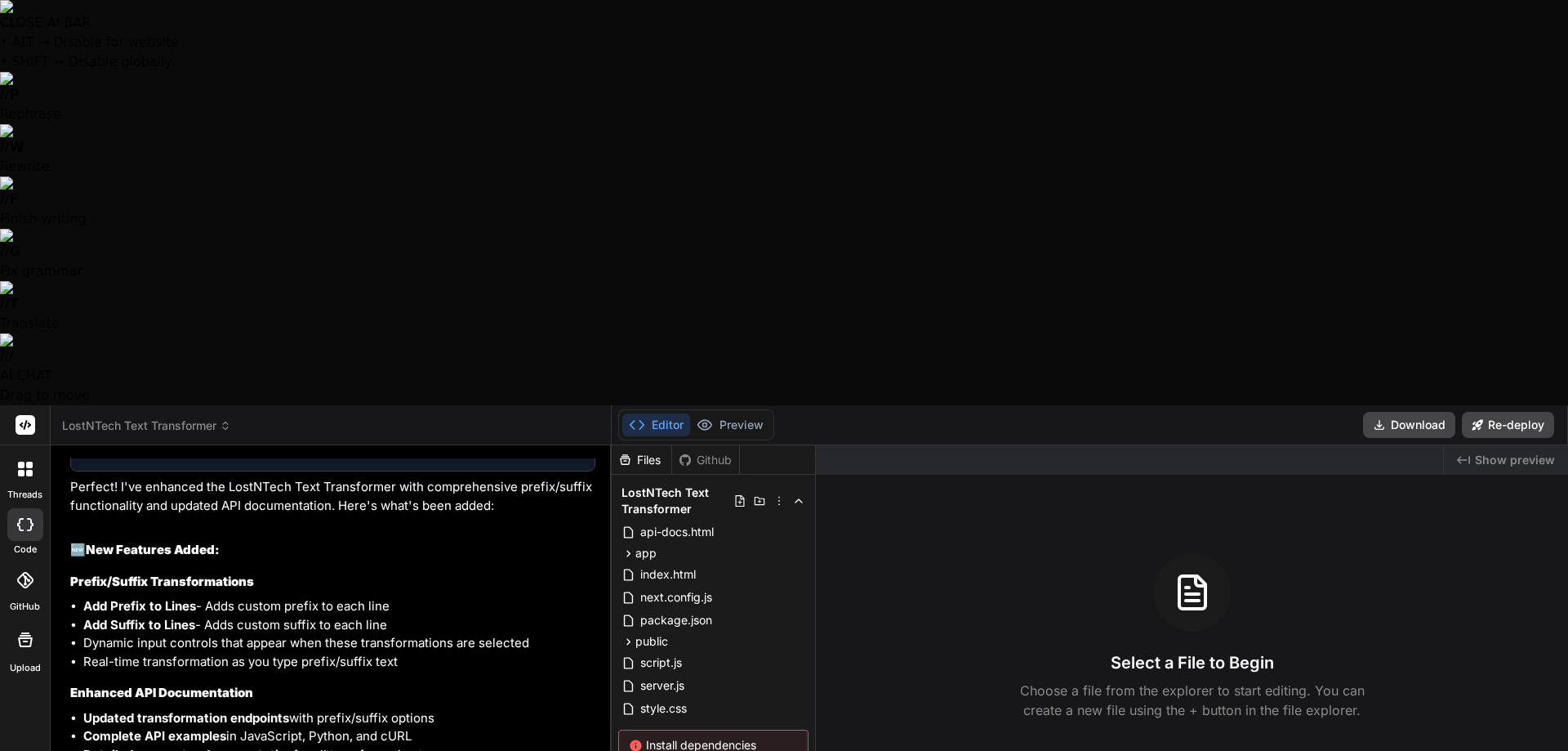
scroll to position [5213, 0]
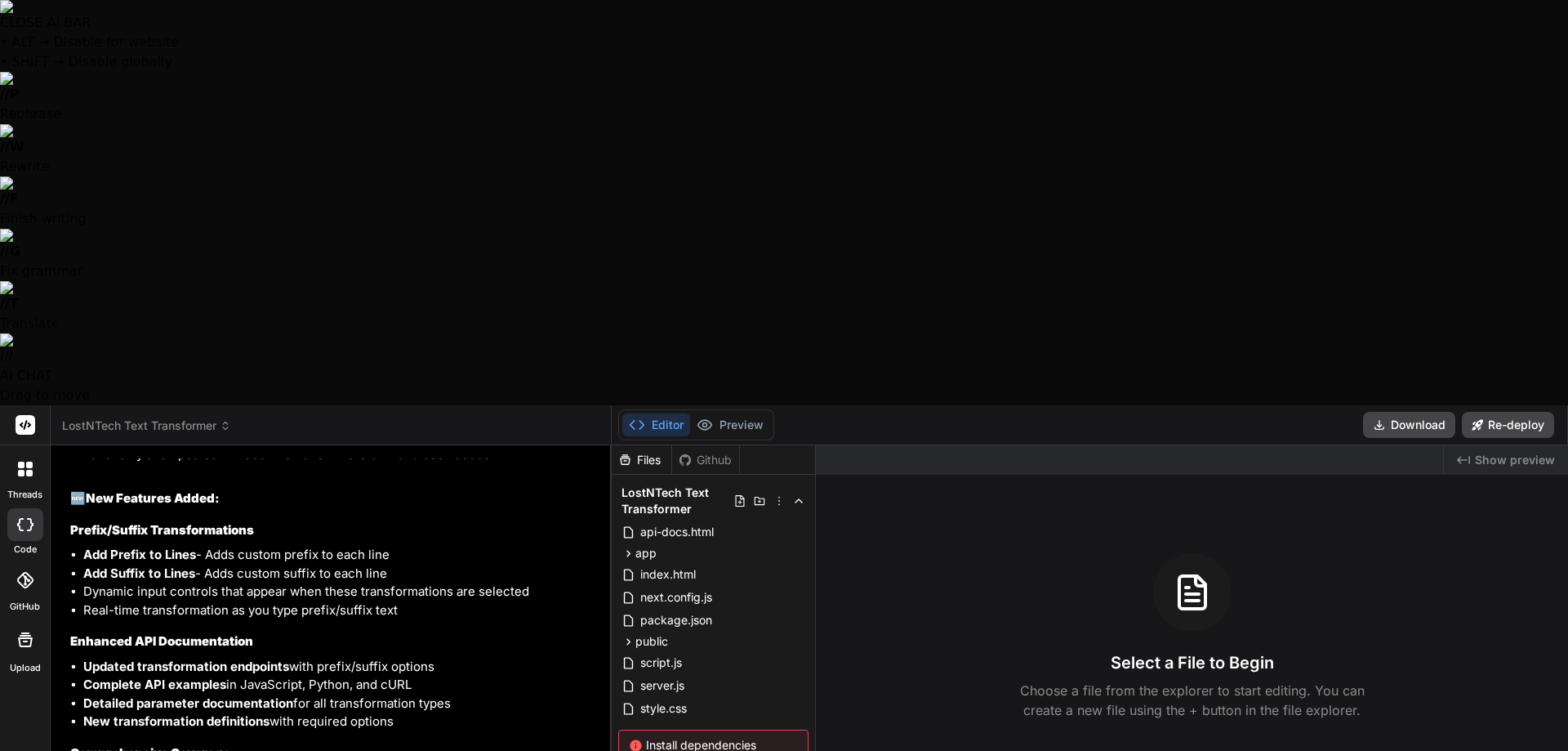
type textarea "x"
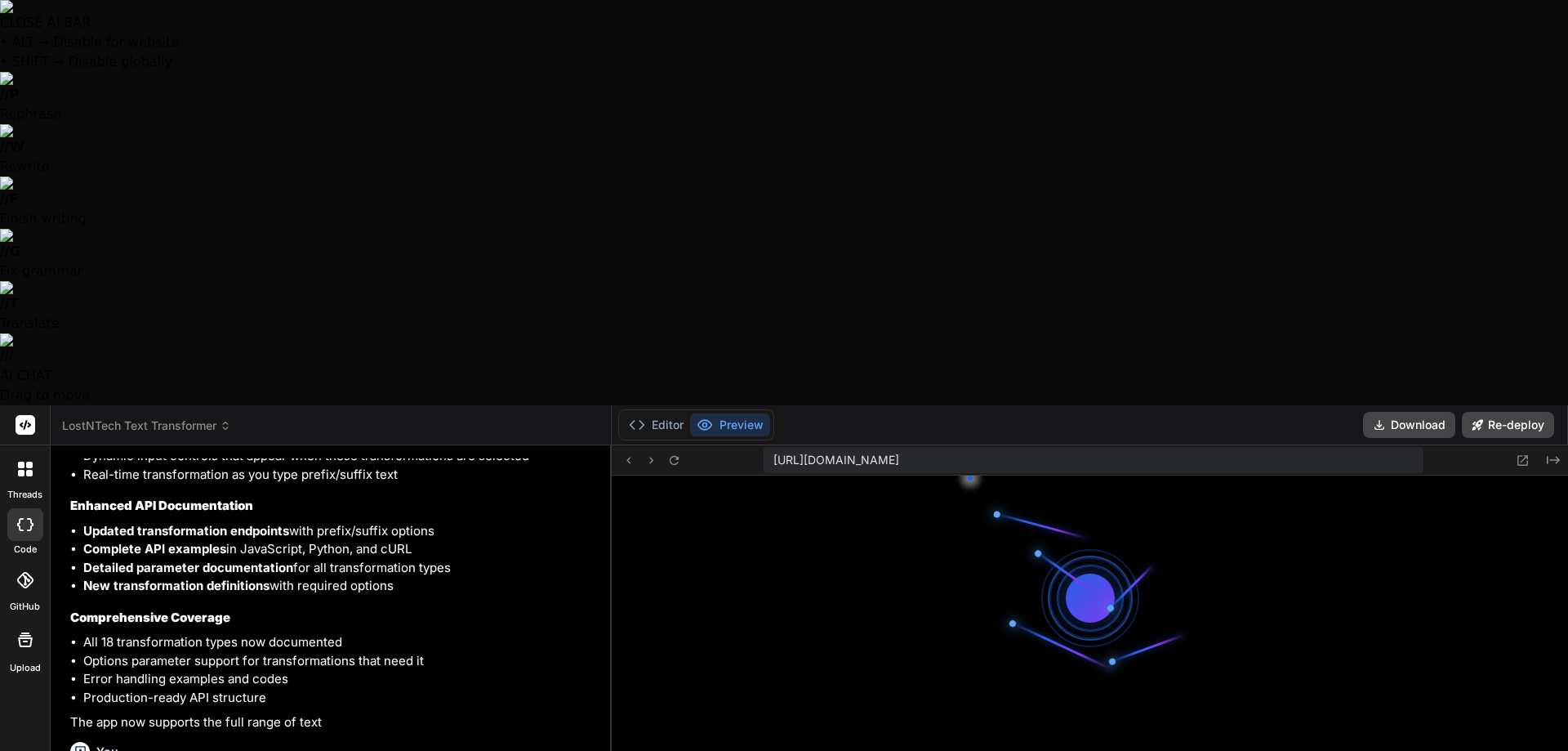
scroll to position [2670, 0]
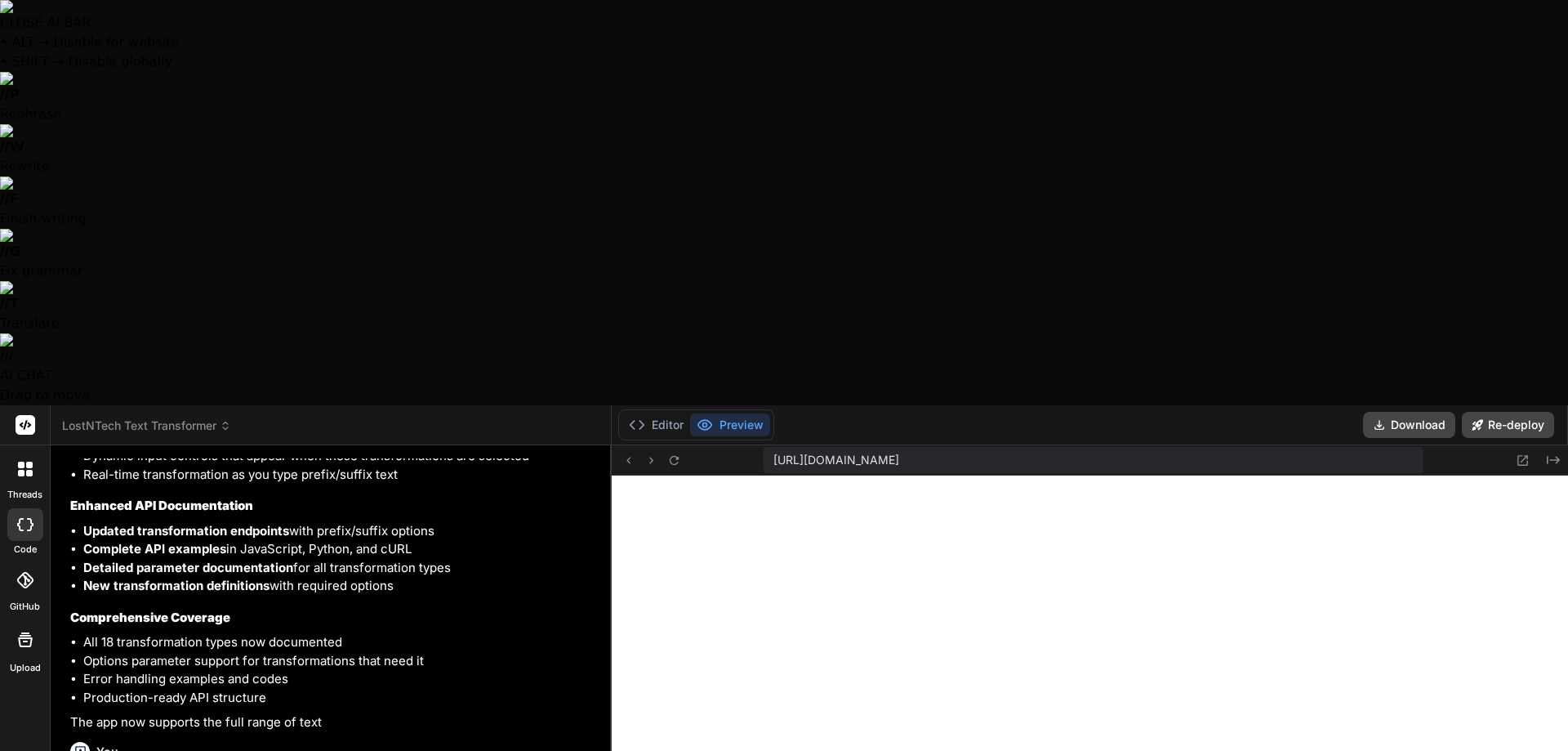
type textarea "x"
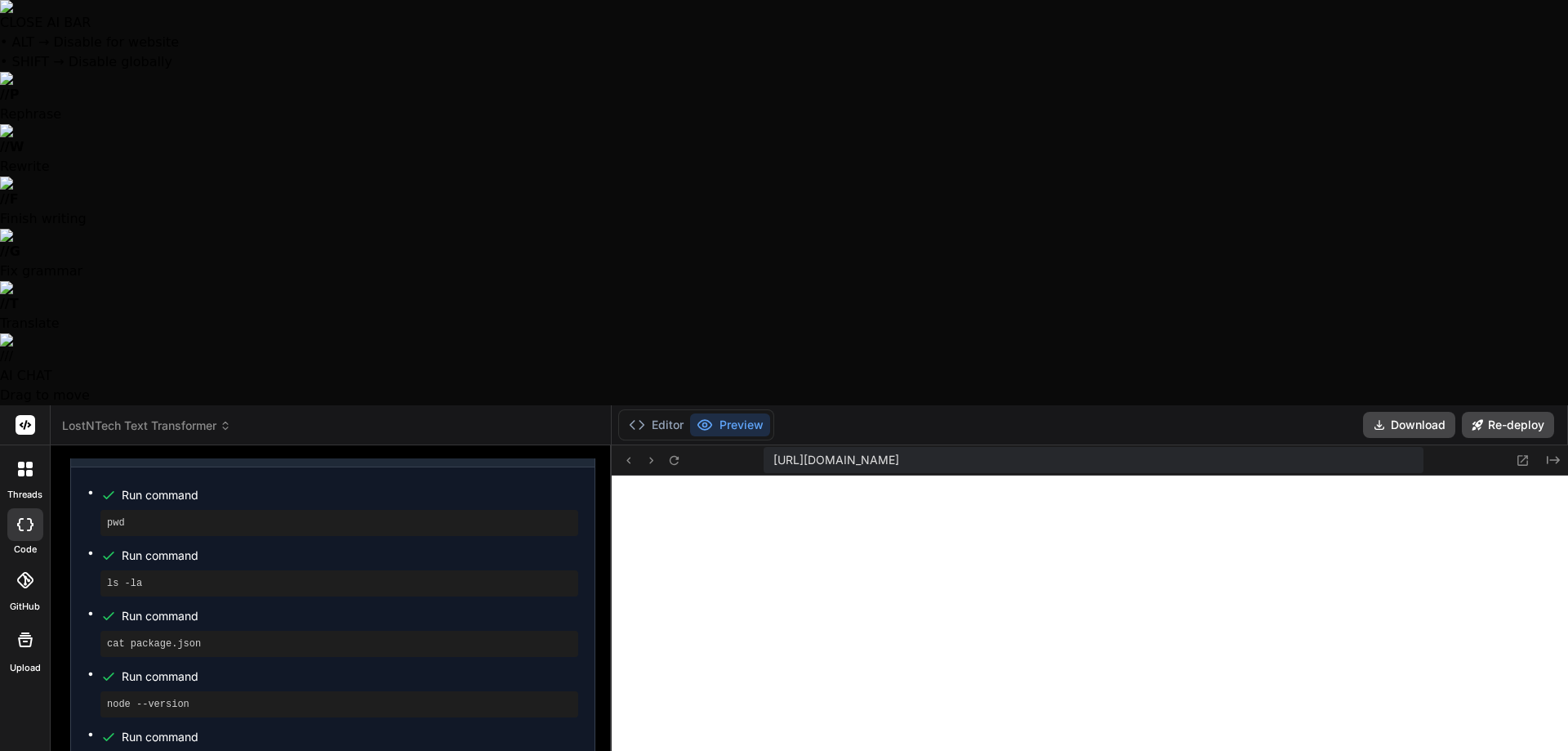
scroll to position [6084, 0]
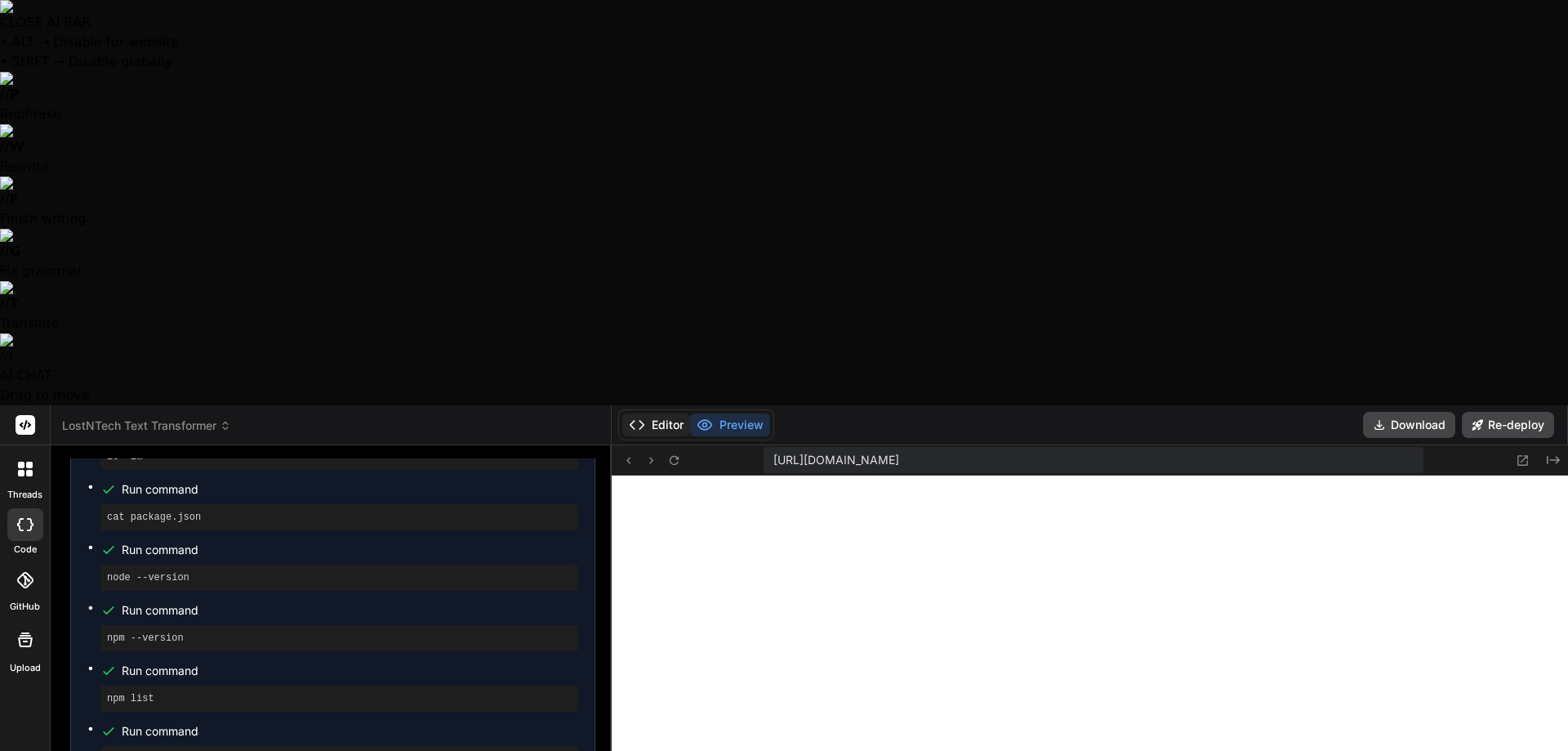
click at [672, 414] on button "Editor" at bounding box center [655, 425] width 68 height 23
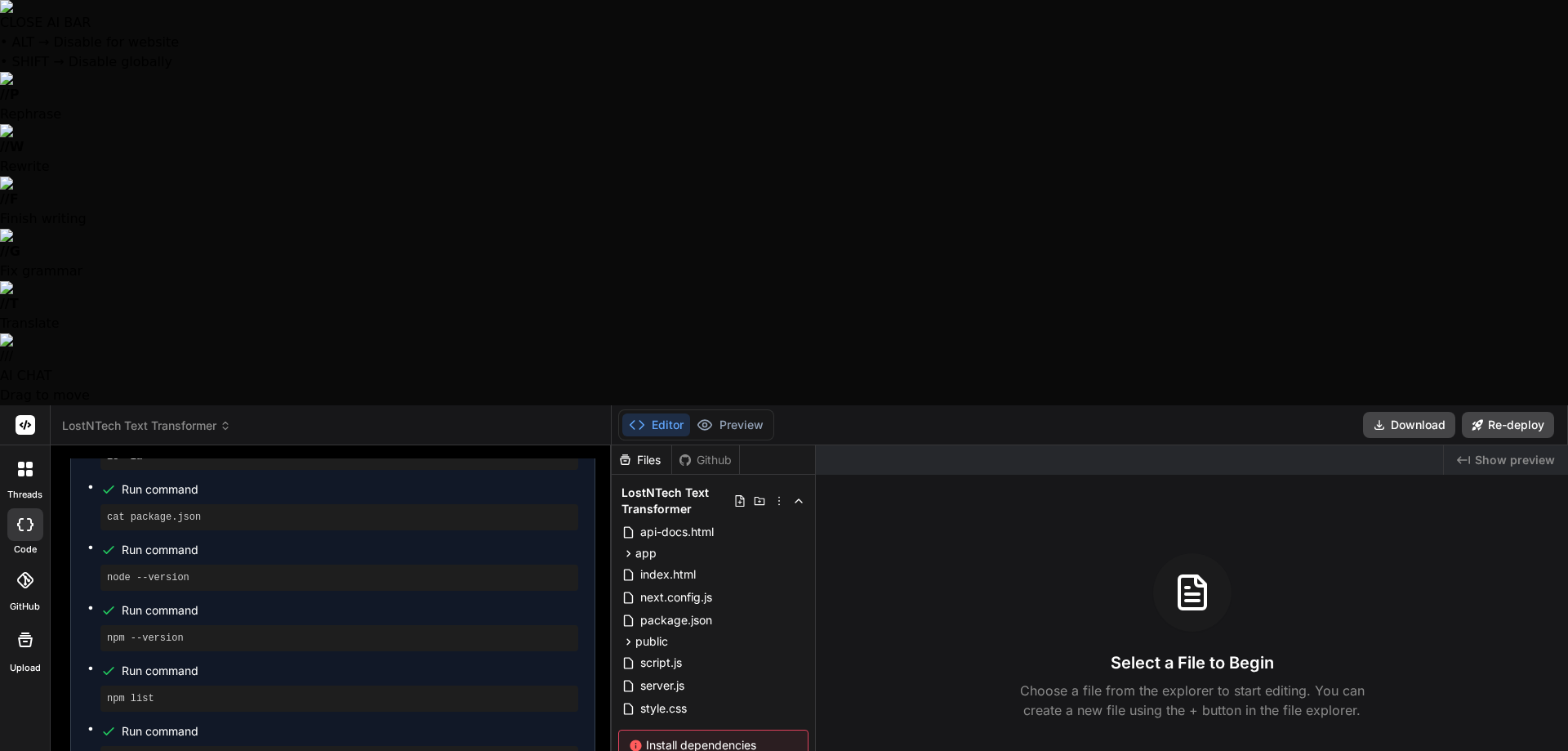
type textarea "O"
type textarea "x"
type textarea "Ok"
type textarea "x"
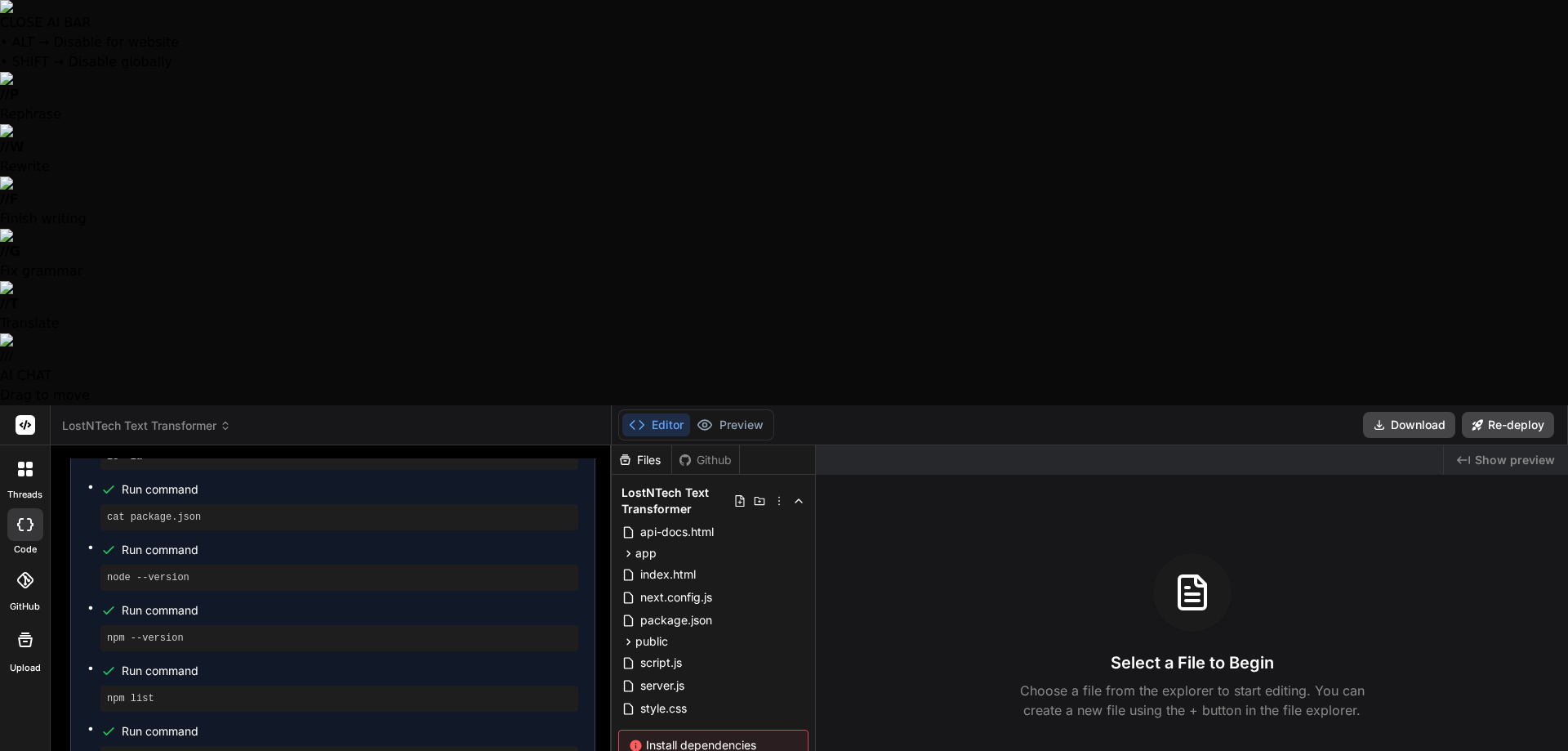
type textarea "Ok"
type textarea "x"
type textarea "Ok w"
type textarea "x"
type textarea "Ok wh"
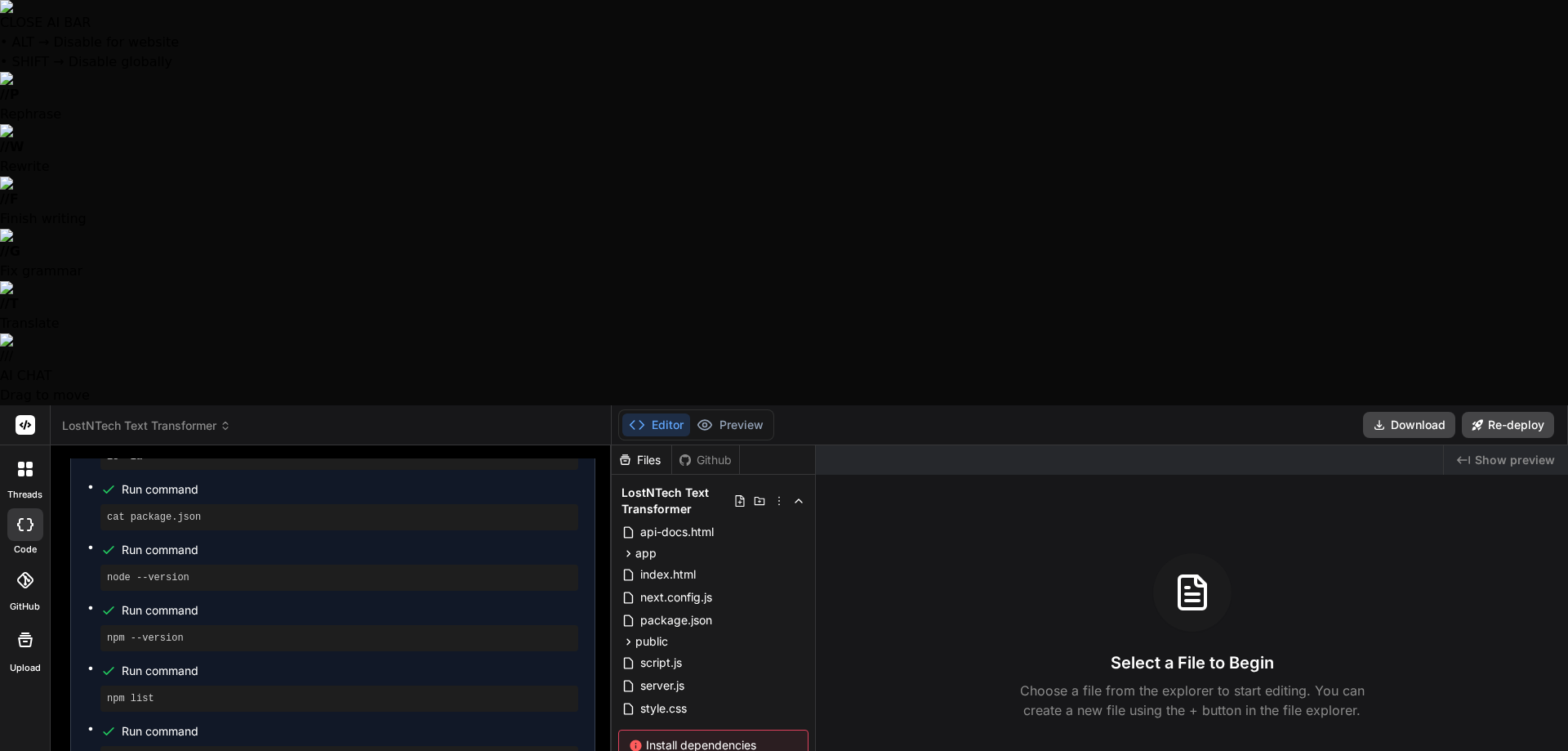
type textarea "x"
type textarea "Ok wha"
type textarea "x"
type textarea "Ok what"
type textarea "x"
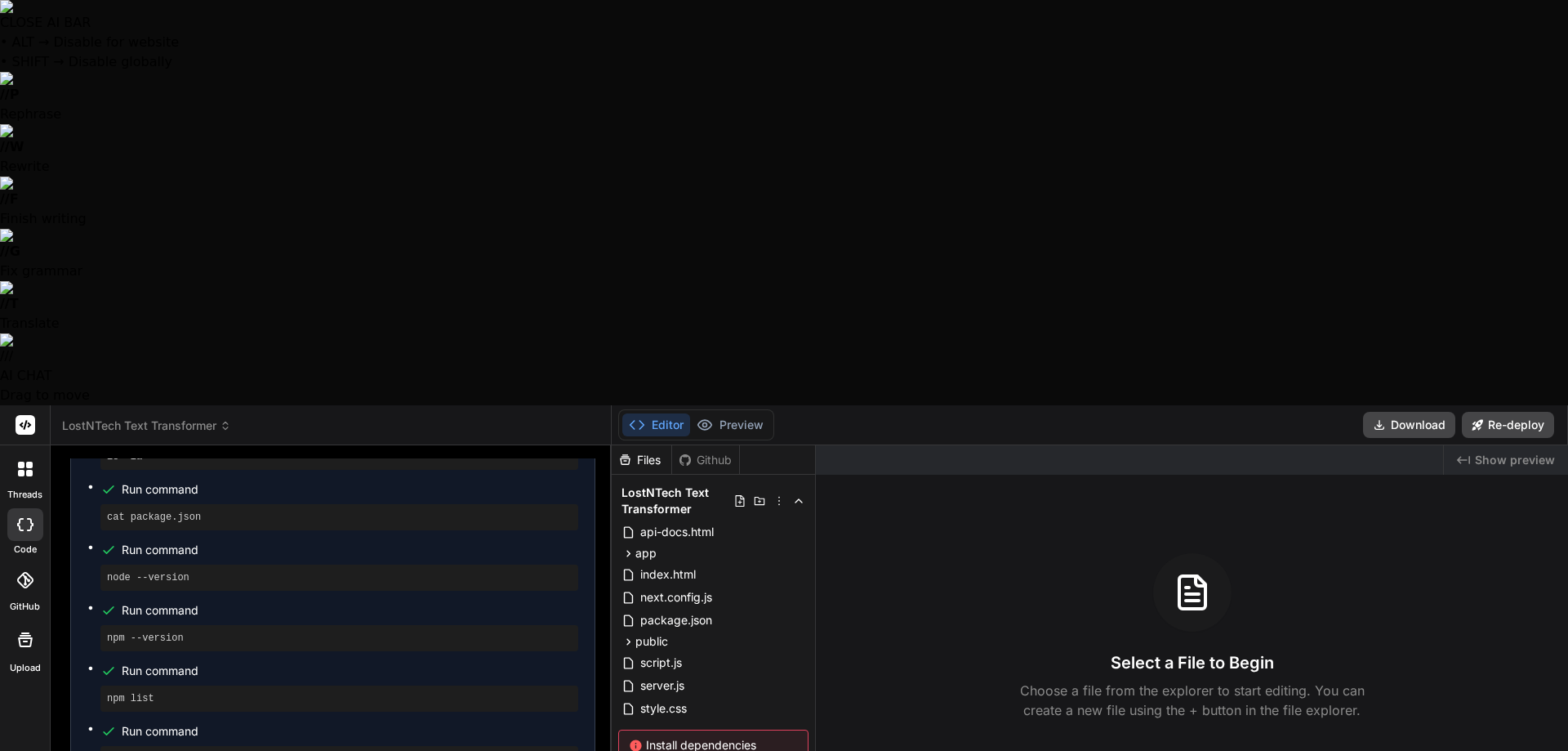
type textarea "Ok what"
type textarea "x"
type textarea "Ok what d"
type textarea "x"
type textarea "Ok what do"
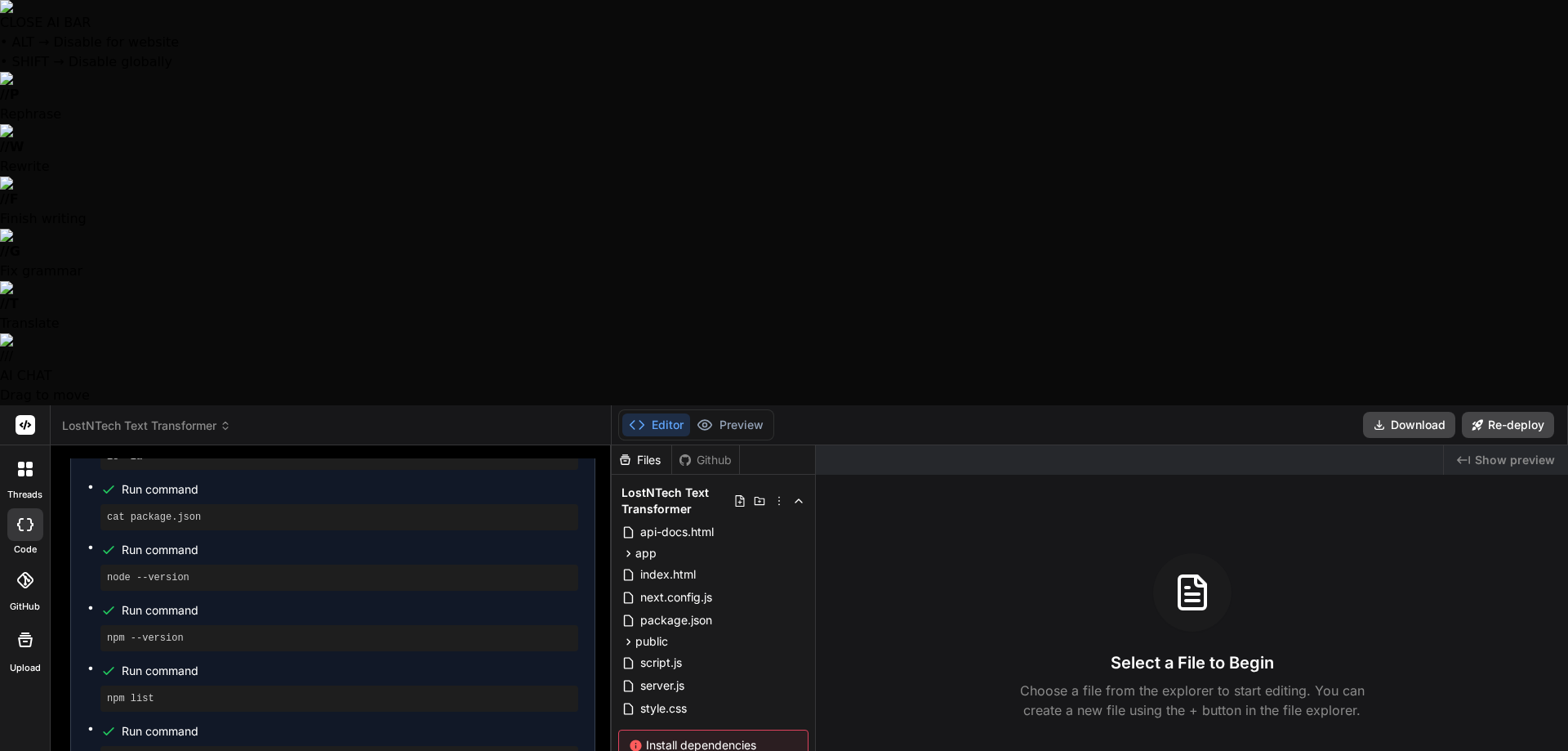
type textarea "x"
type textarea "Ok what do"
type textarea "x"
type textarea "Ok what do w"
type textarea "x"
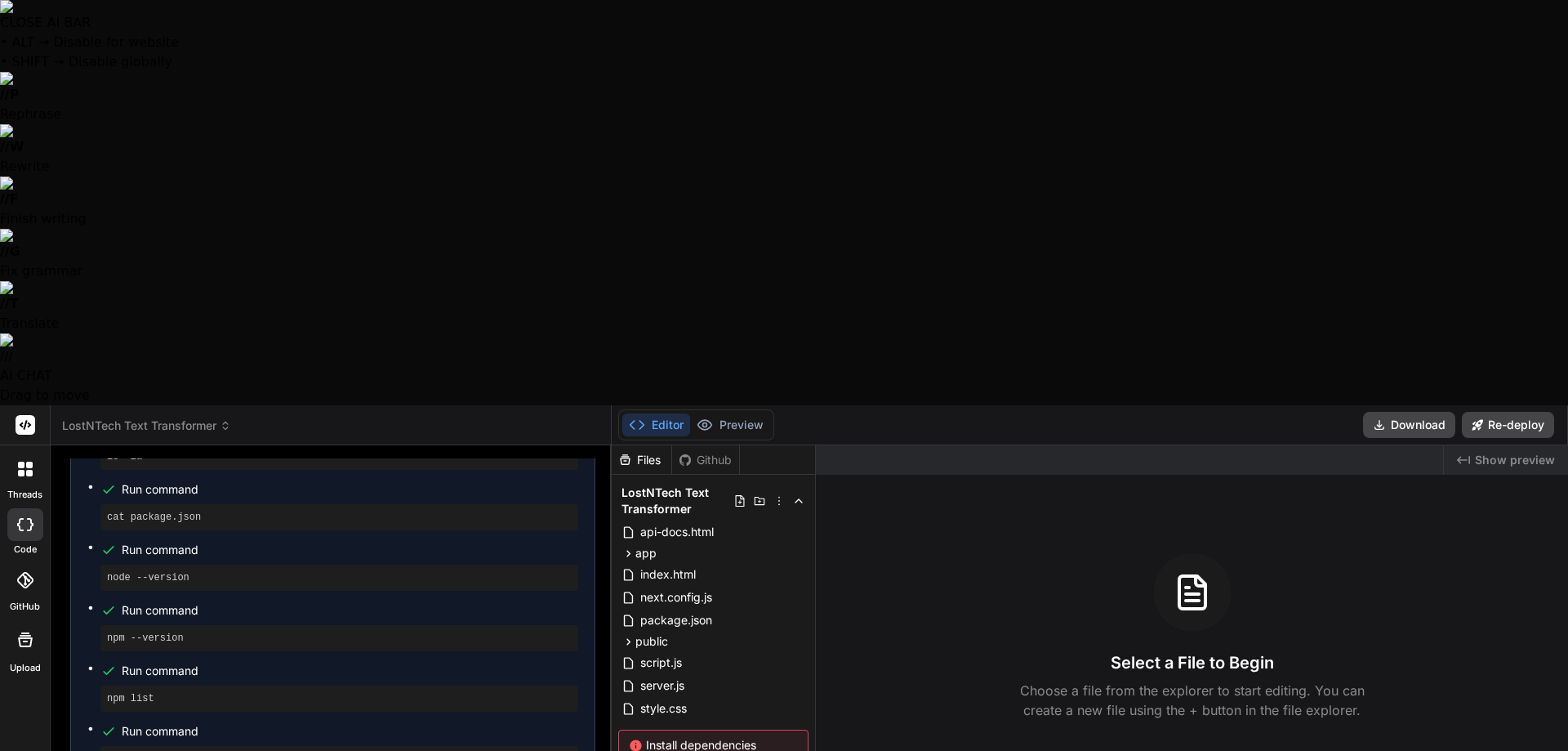
type textarea "Ok what do we"
type textarea "x"
type textarea "Ok what do we"
type textarea "x"
type textarea "Ok what do we d"
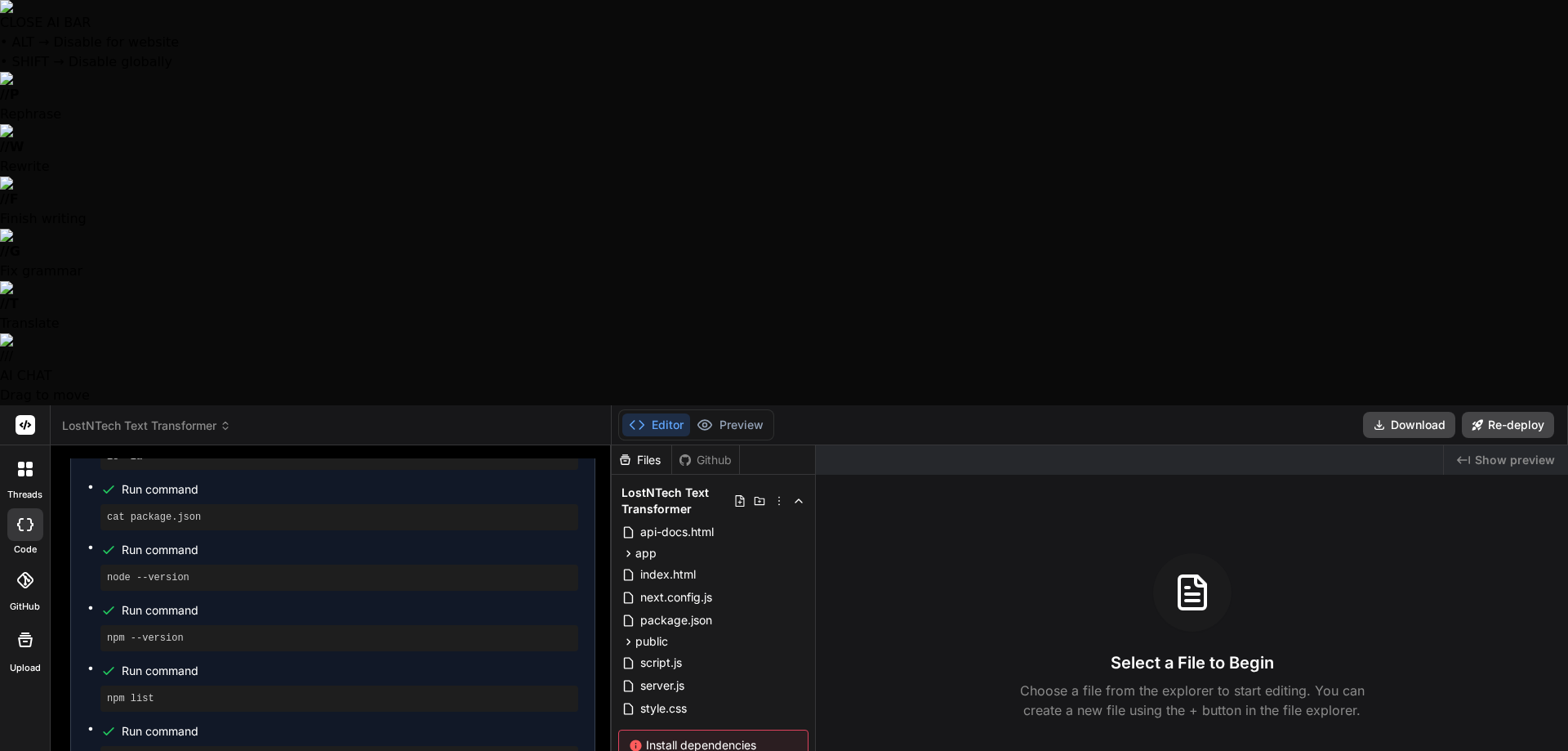
type textarea "x"
type textarea "Ok what do we do"
type textarea "x"
type textarea "Ok what do we do"
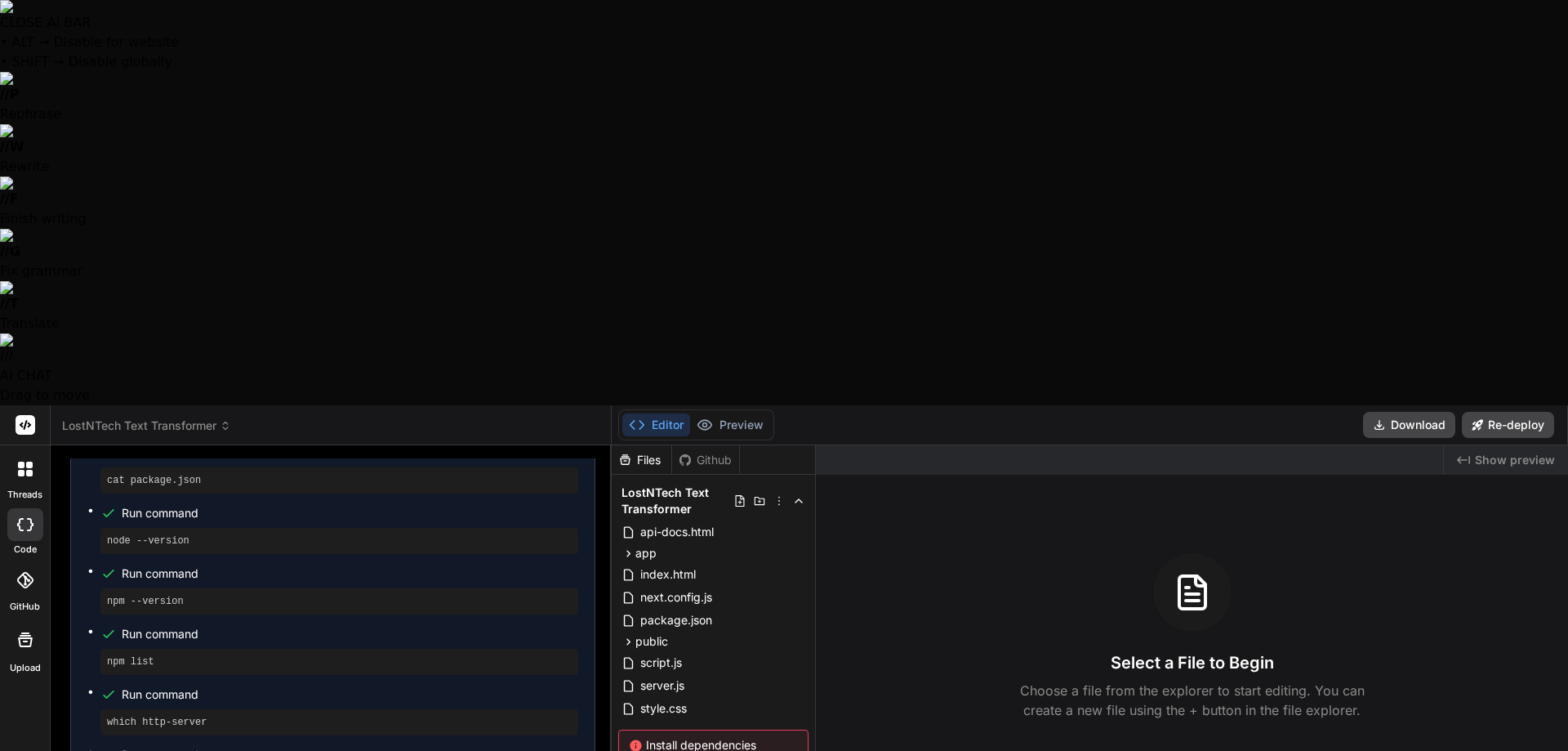
scroll to position [6253, 0]
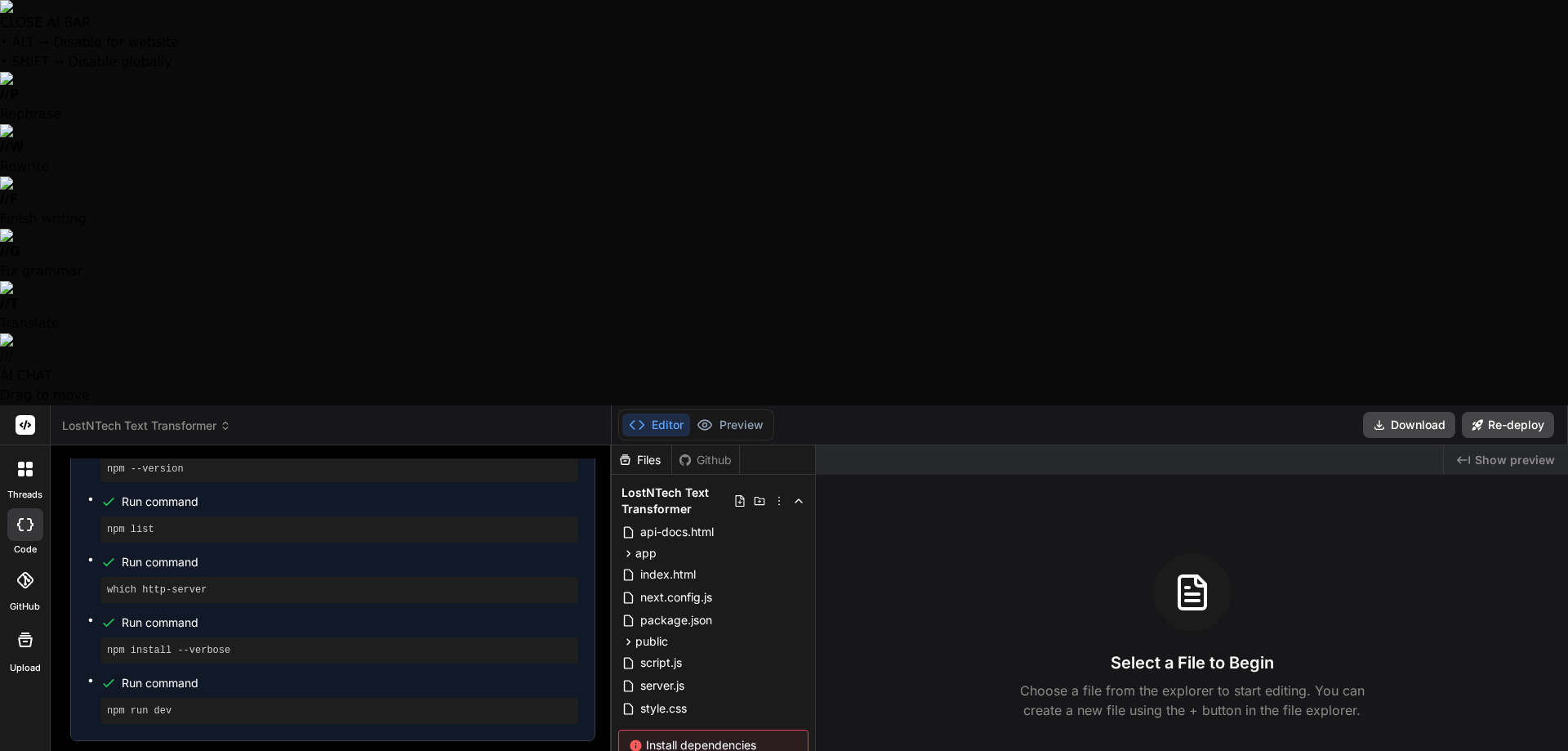
click at [205, 417] on span "LostNTech Text Transformer" at bounding box center [146, 425] width 169 height 16
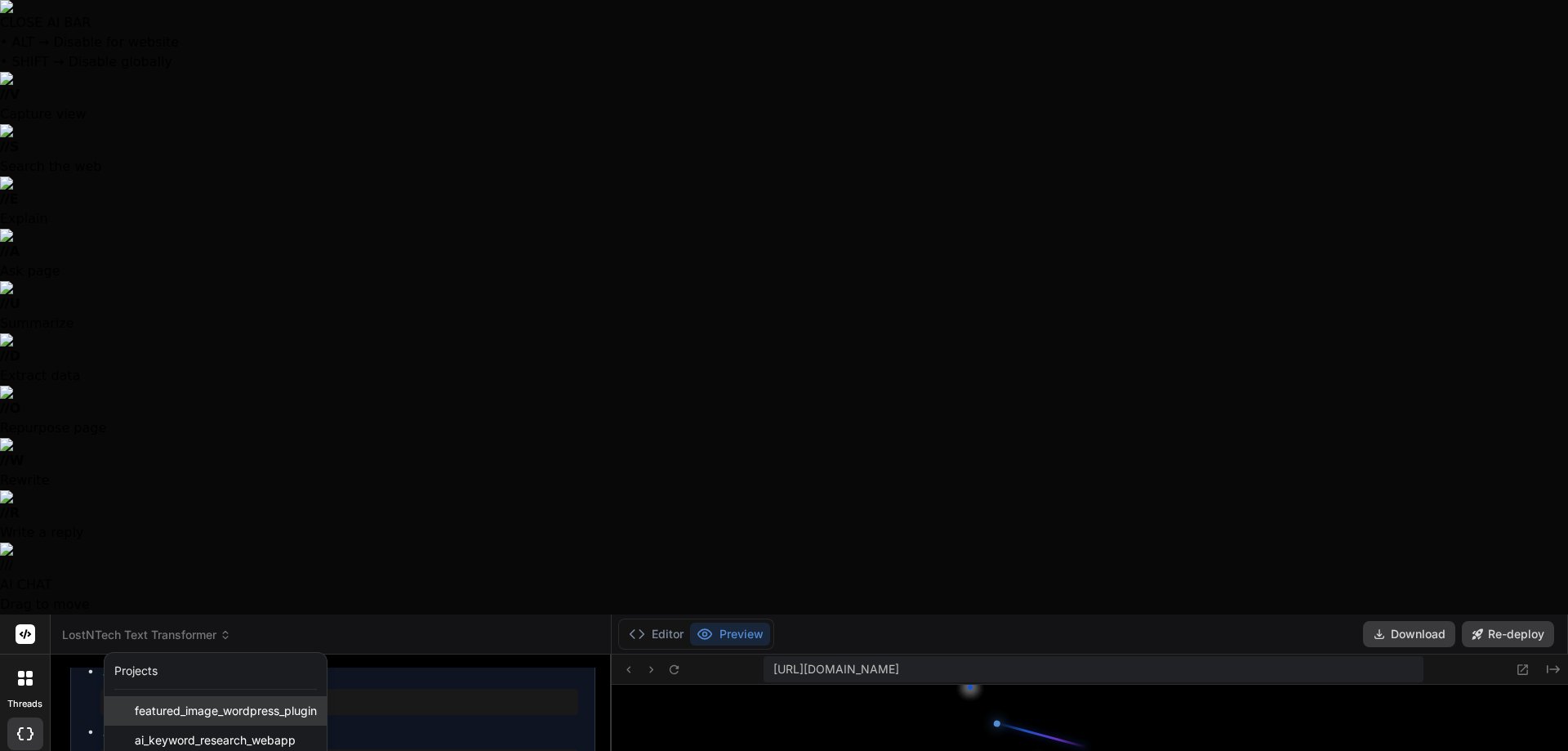
scroll to position [4642, 0]
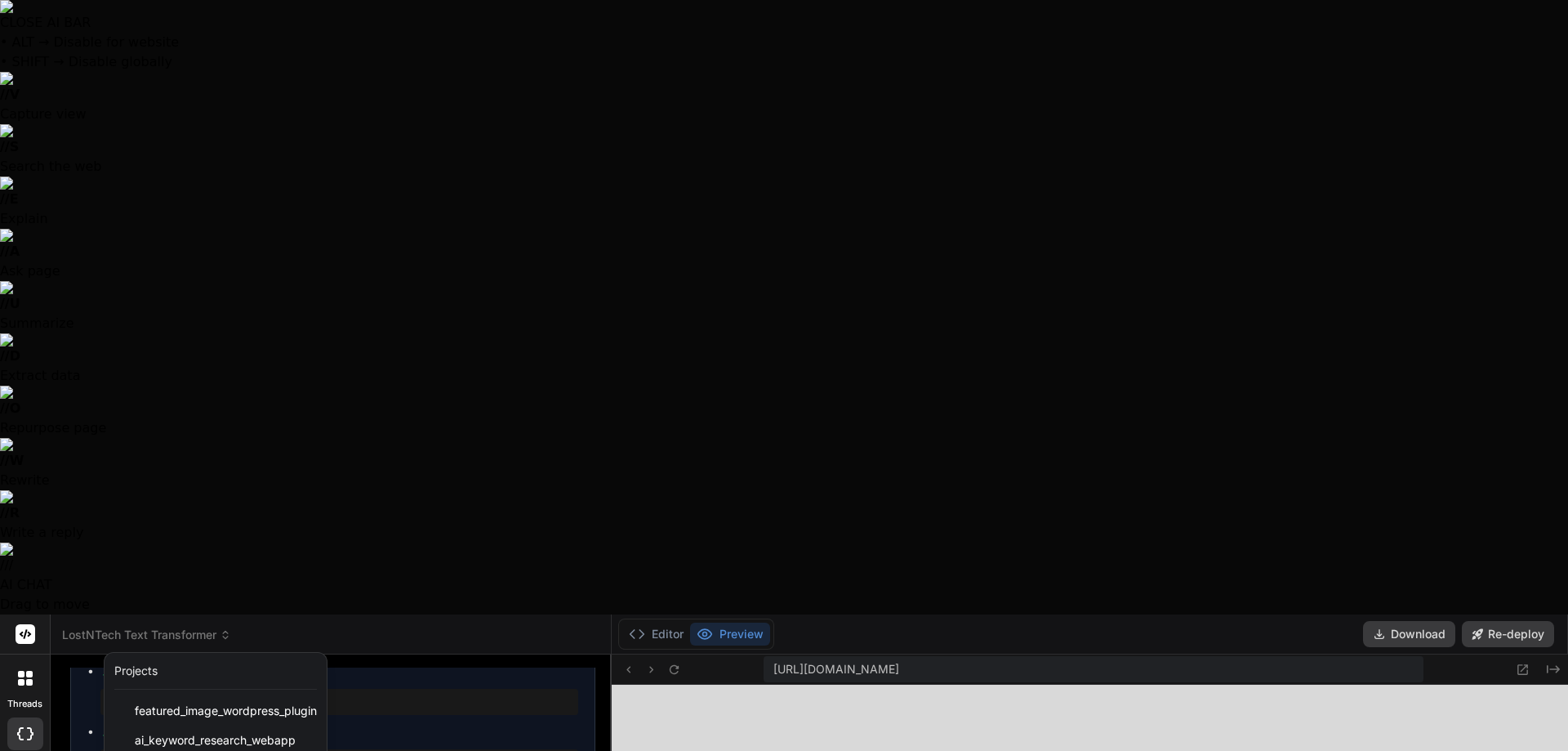
drag, startPoint x: 495, startPoint y: 467, endPoint x: 498, endPoint y: 447, distance: 20.2
click at [495, 467] on div at bounding box center [784, 376] width 1568 height 751
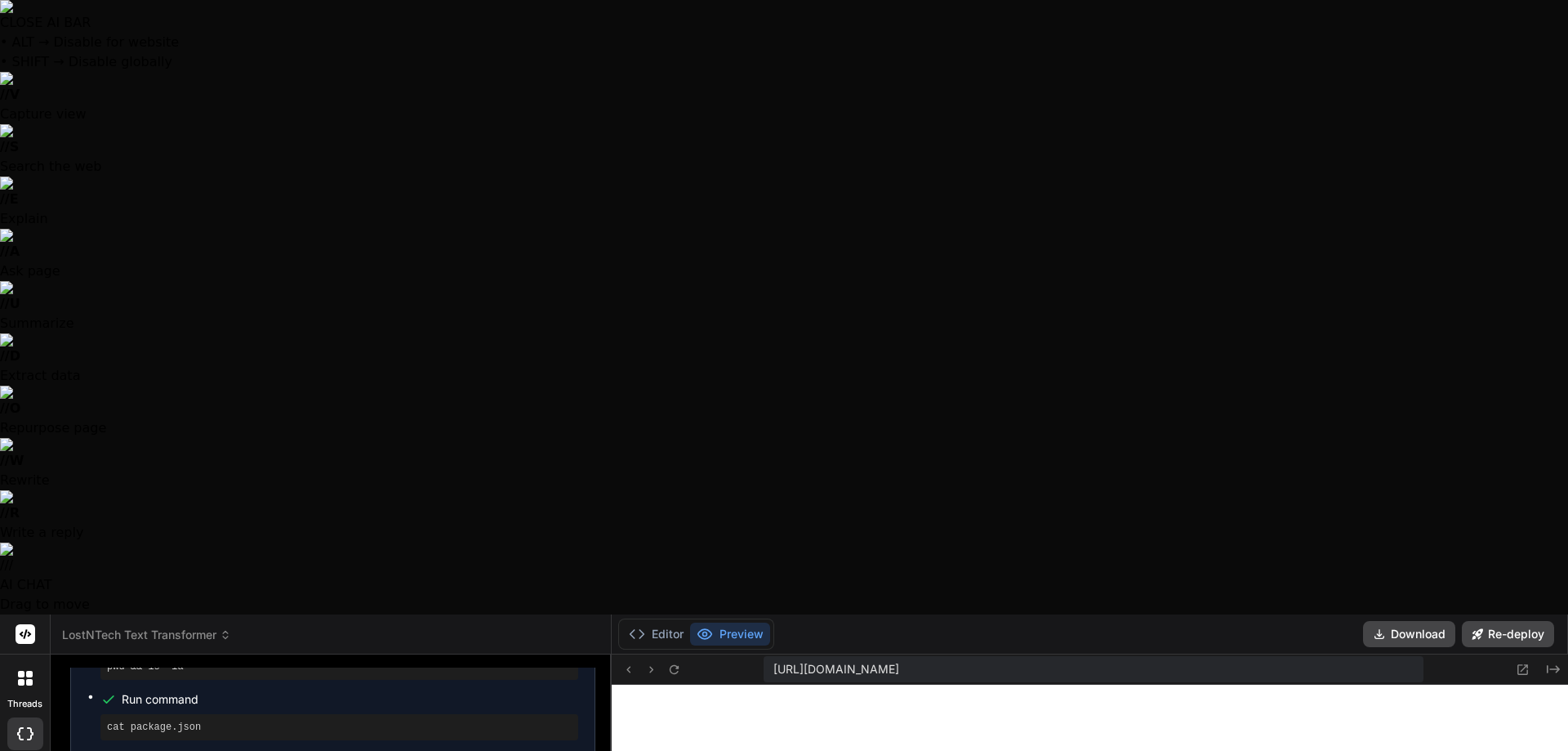
scroll to position [6877, 0]
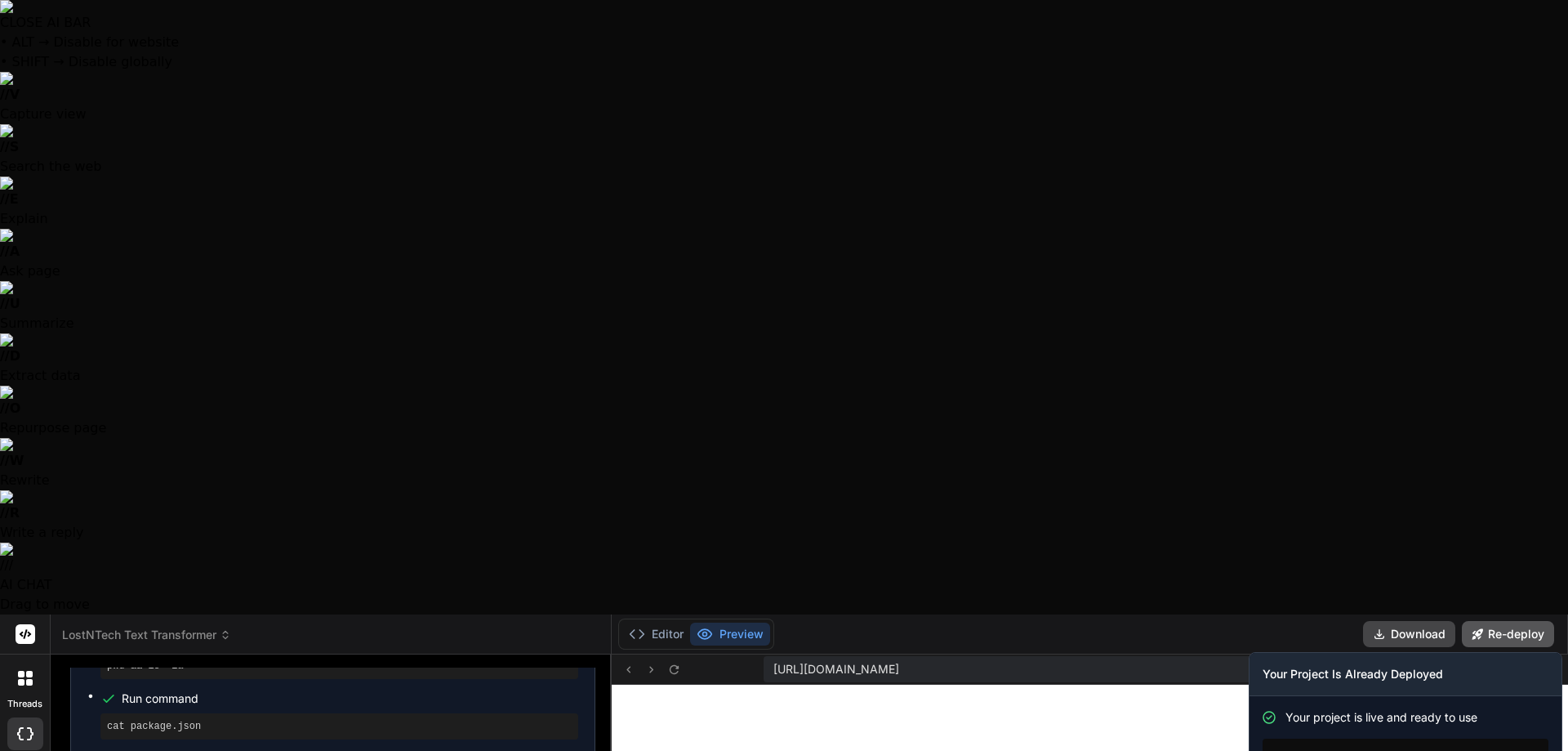
click at [1501, 621] on button "Re-deploy" at bounding box center [1508, 634] width 92 height 26
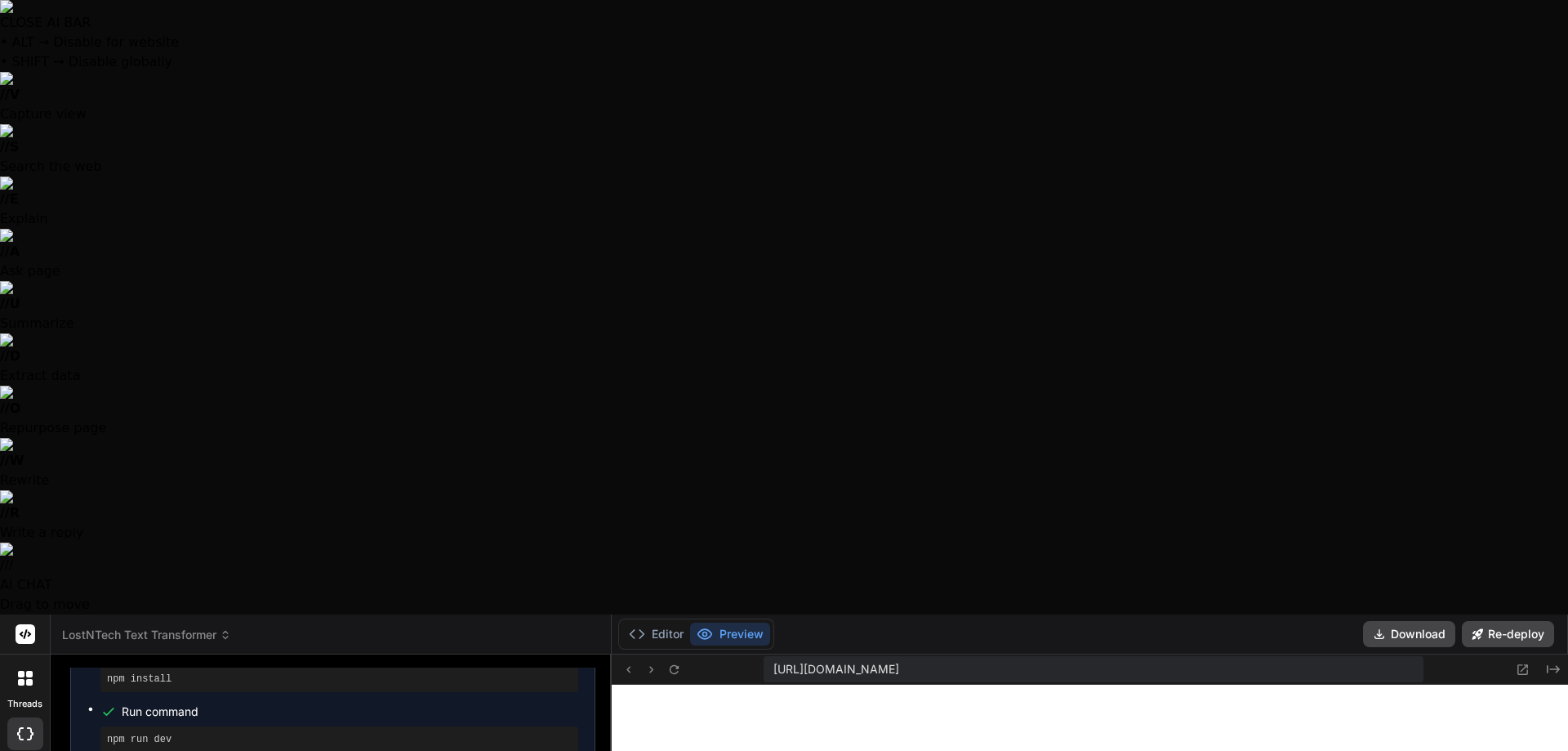
scroll to position [7117, 0]
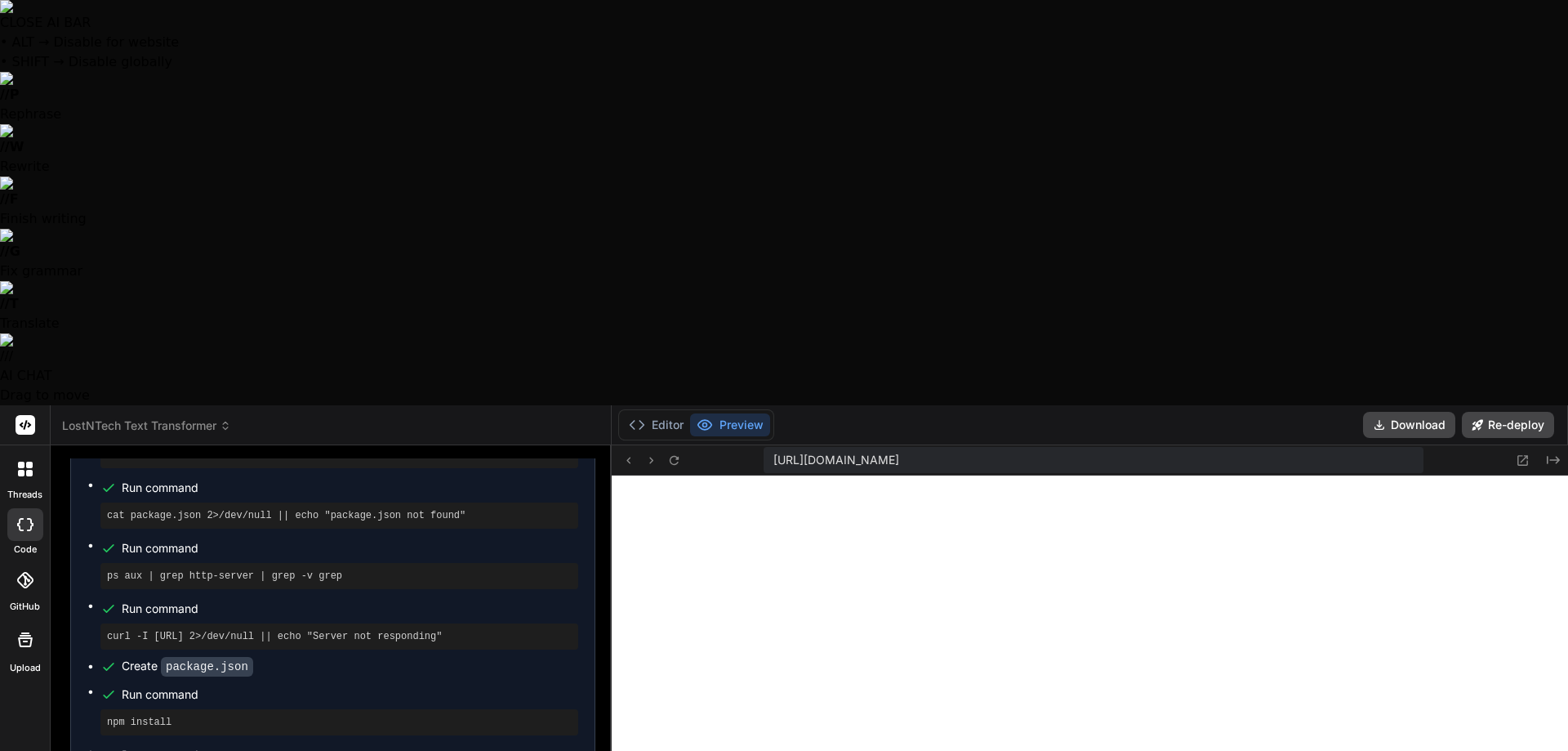
scroll to position [8489, 0]
paste textarea "Index of / (-rw-r--r--) [DATE] 18:27 34.5k api-docs.html Node.js v20.19.1/ http…"
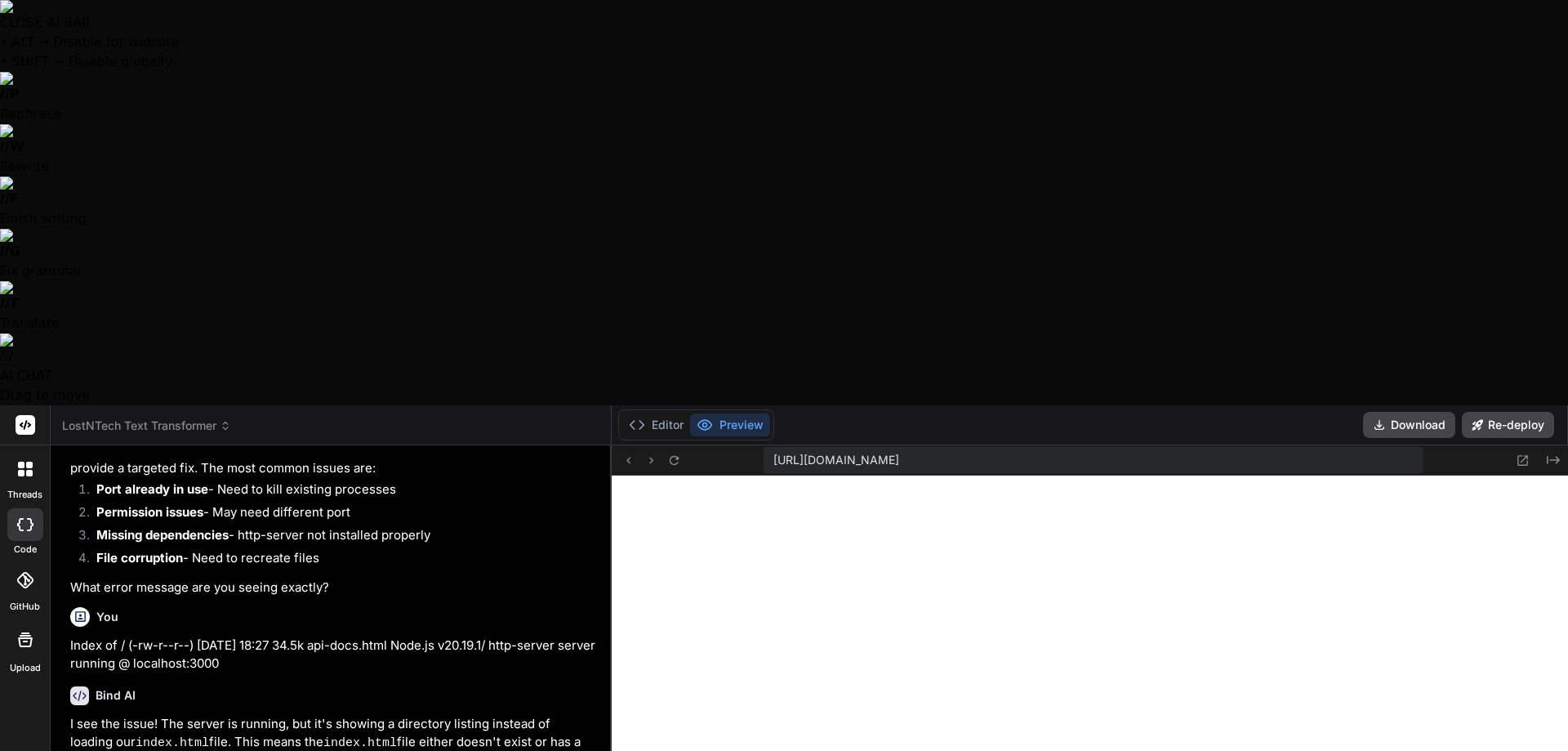
scroll to position [8949, 0]
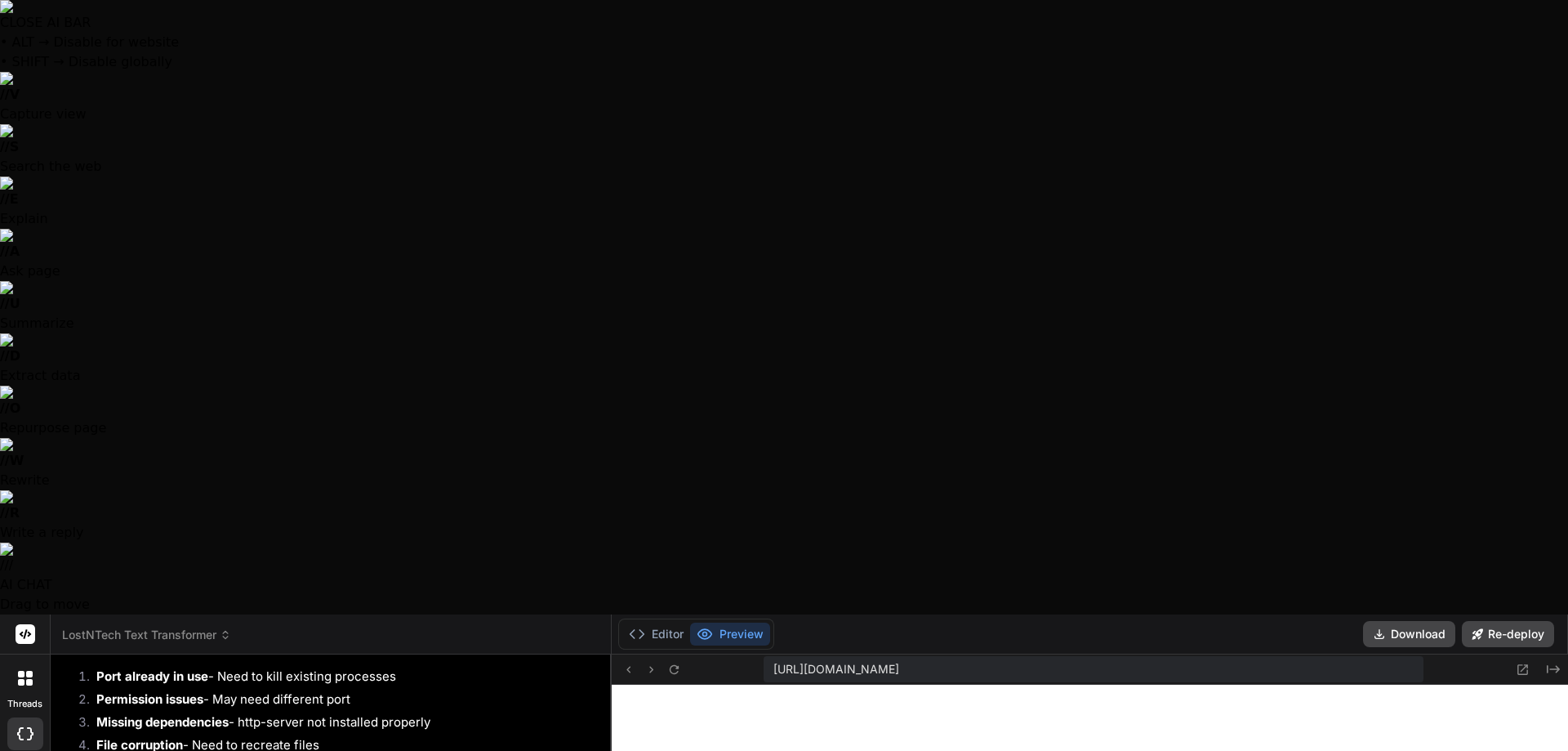
drag, startPoint x: 673, startPoint y: 53, endPoint x: 675, endPoint y: 65, distance: 12.2
click at [673, 662] on icon at bounding box center [673, 669] width 14 height 14
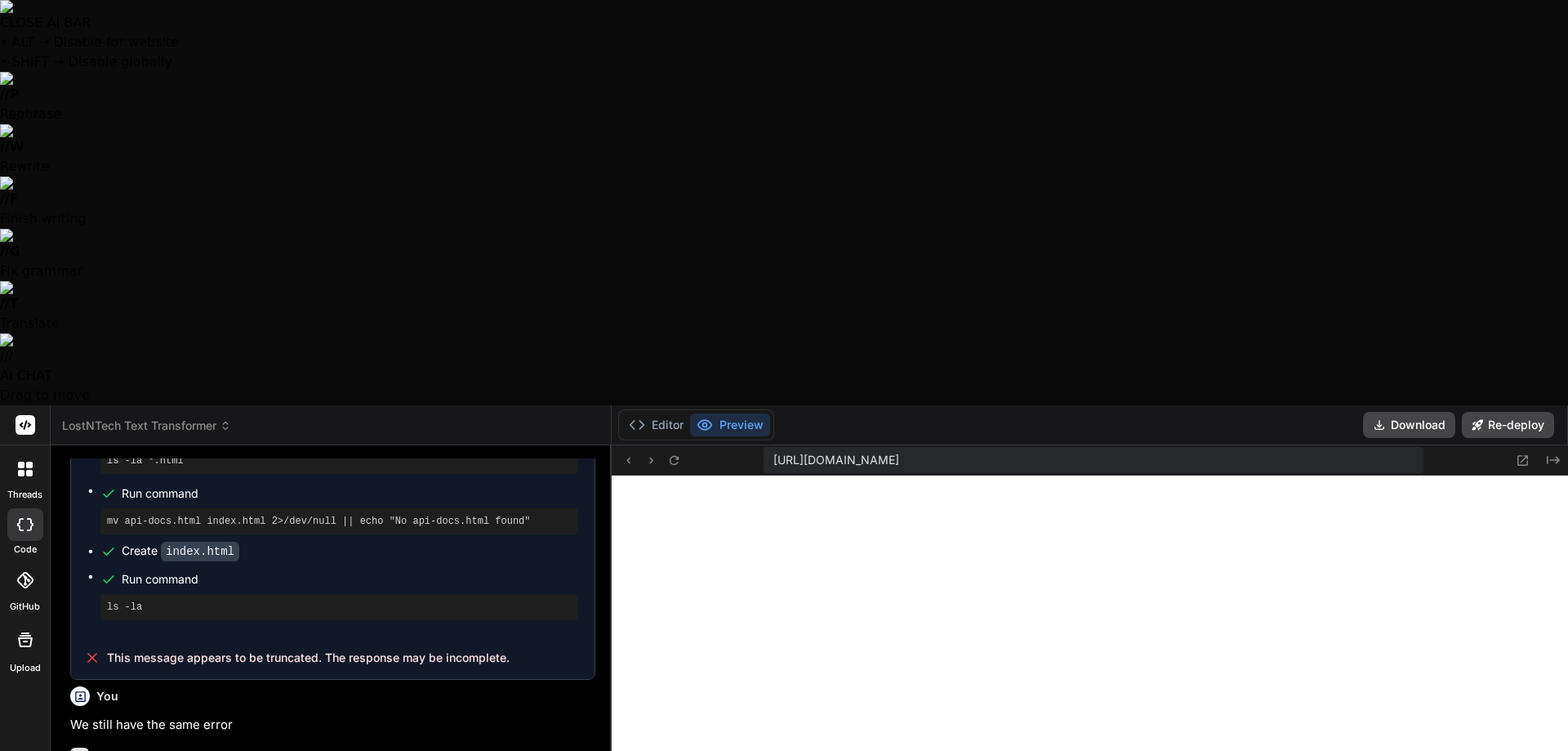
scroll to position [9351, 0]
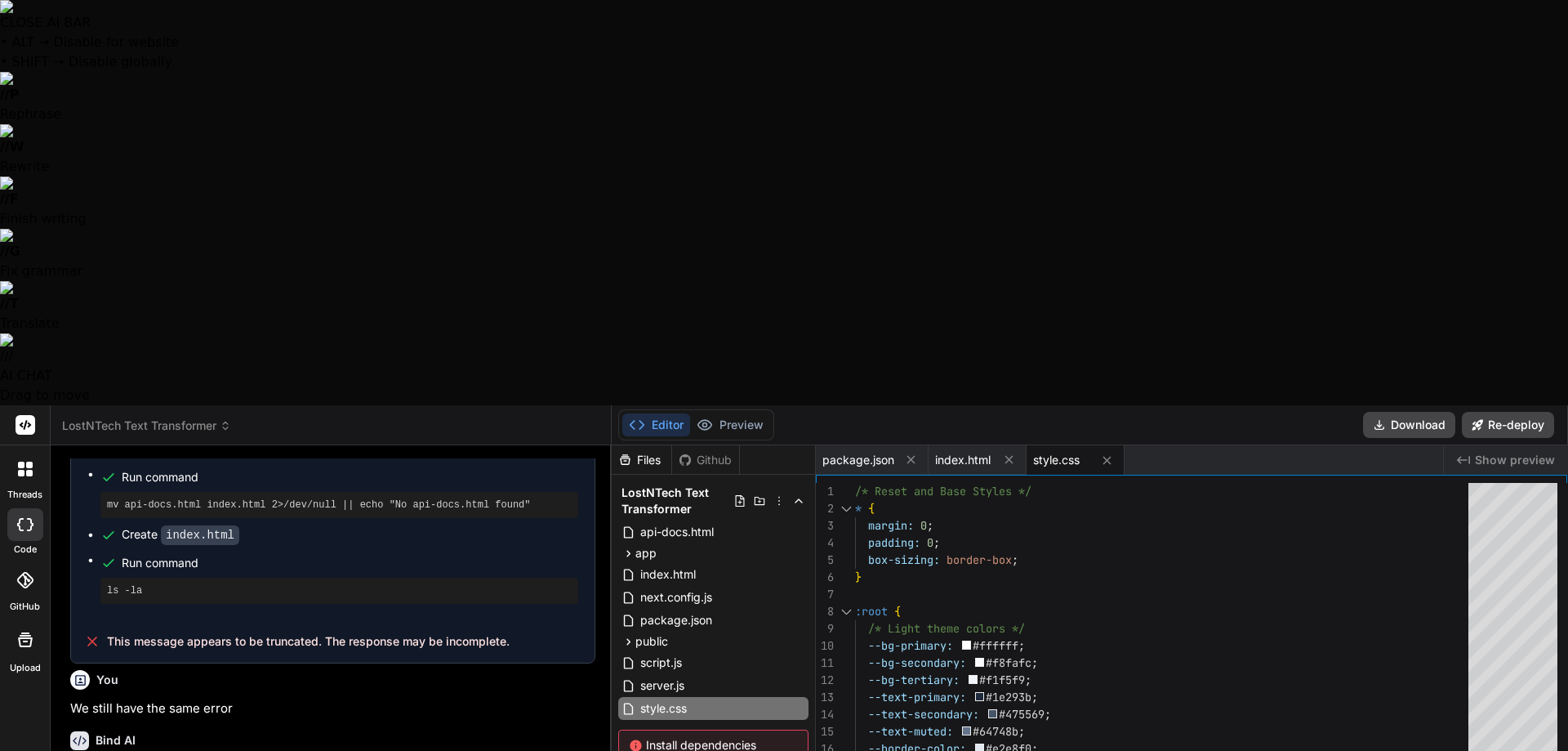
click at [158, 417] on span "LostNTech Text Transformer" at bounding box center [146, 425] width 169 height 16
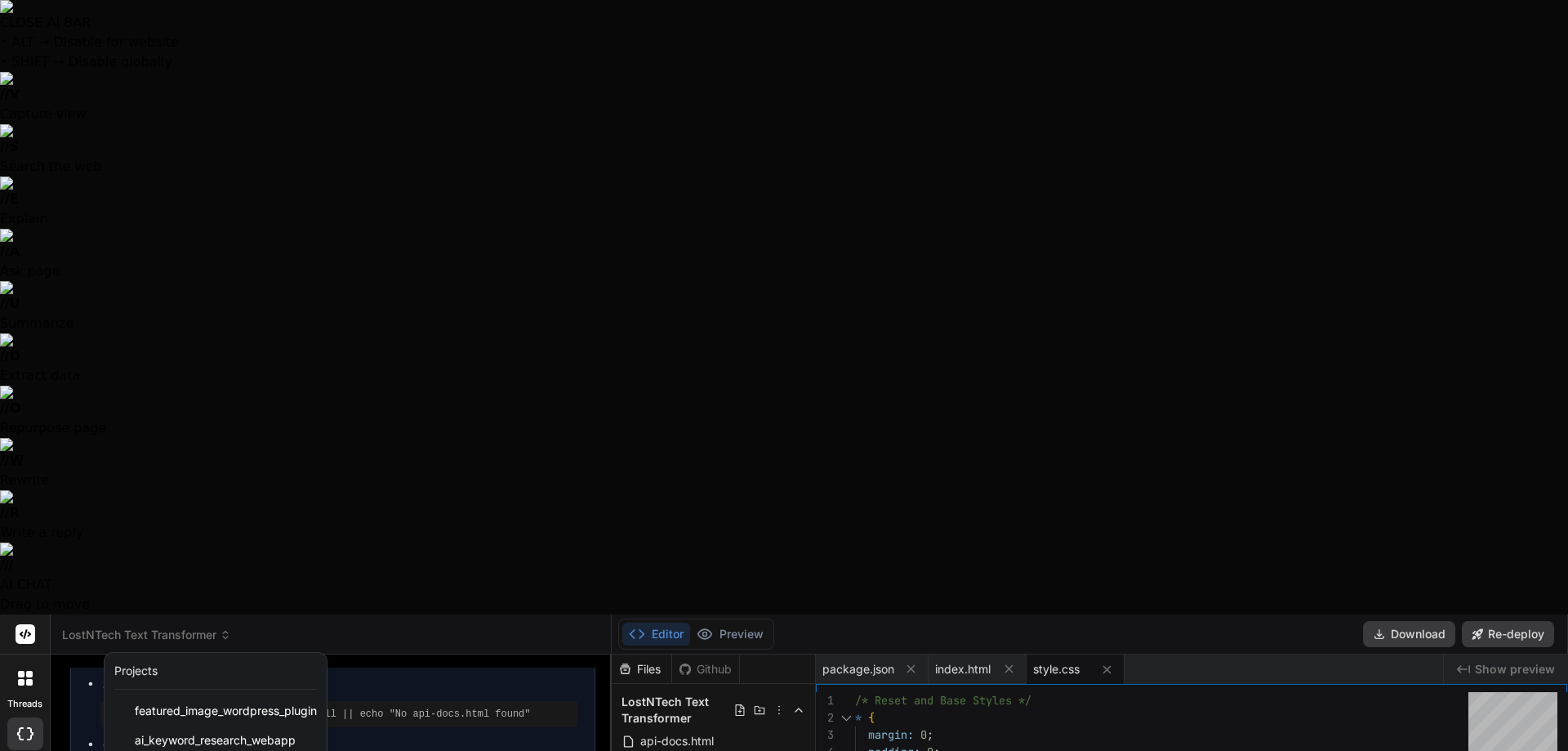
click at [58, 297] on div at bounding box center [784, 376] width 1568 height 751
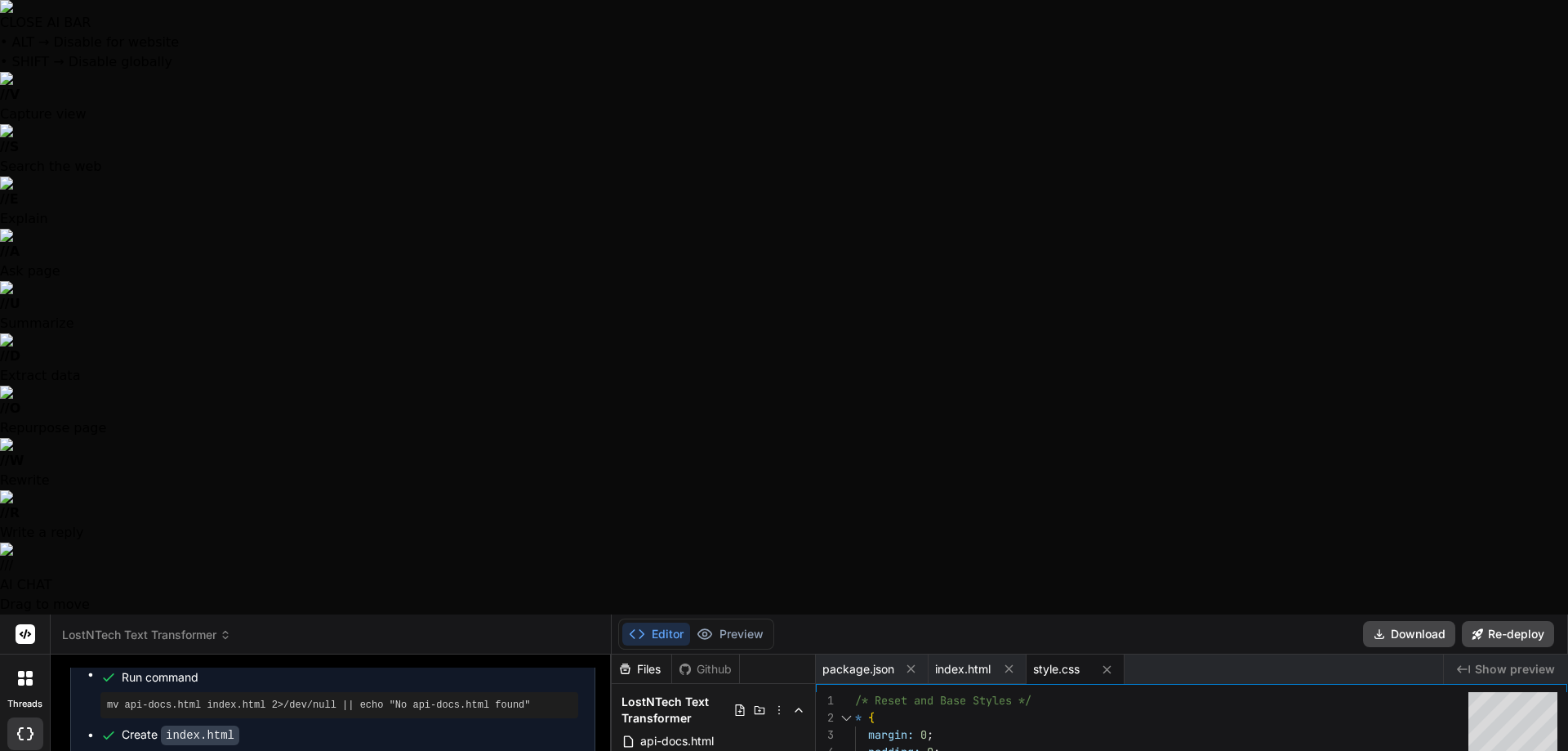
scroll to position [9377, 0]
